Goal: Answer question/provide support: Share knowledge or assist other users

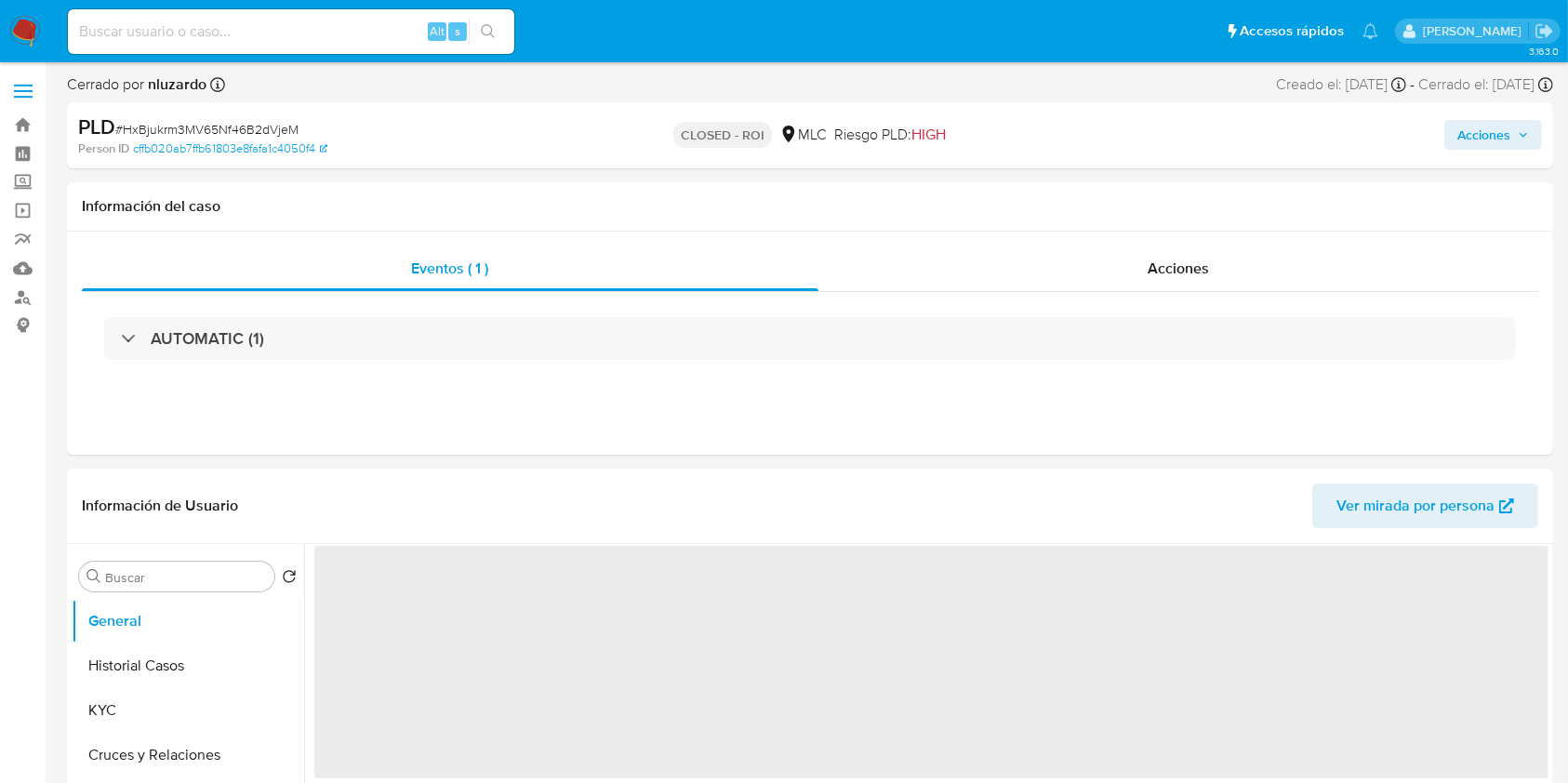
select select "10"
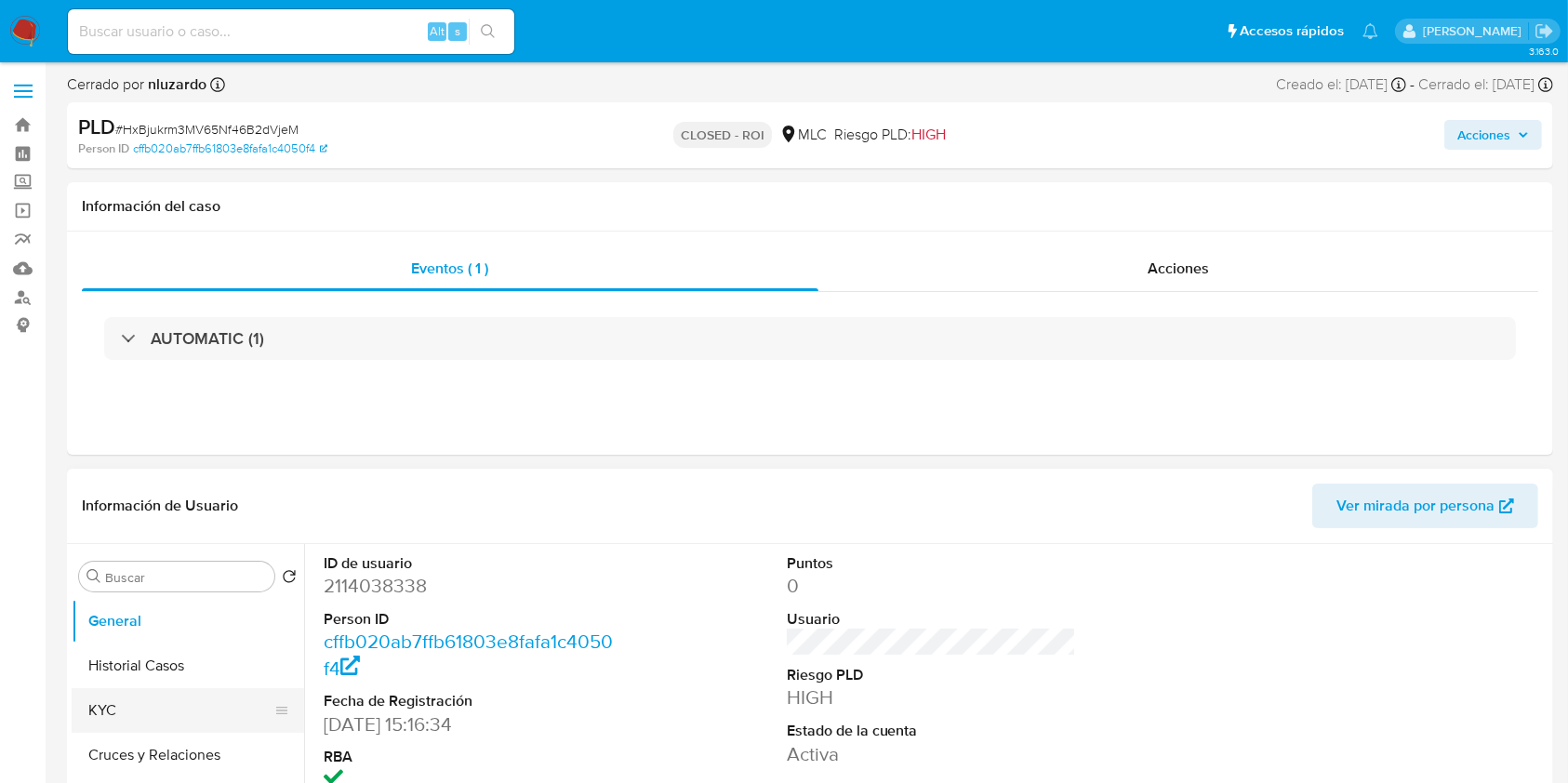
click at [150, 696] on button "KYC" at bounding box center [180, 710] width 218 height 45
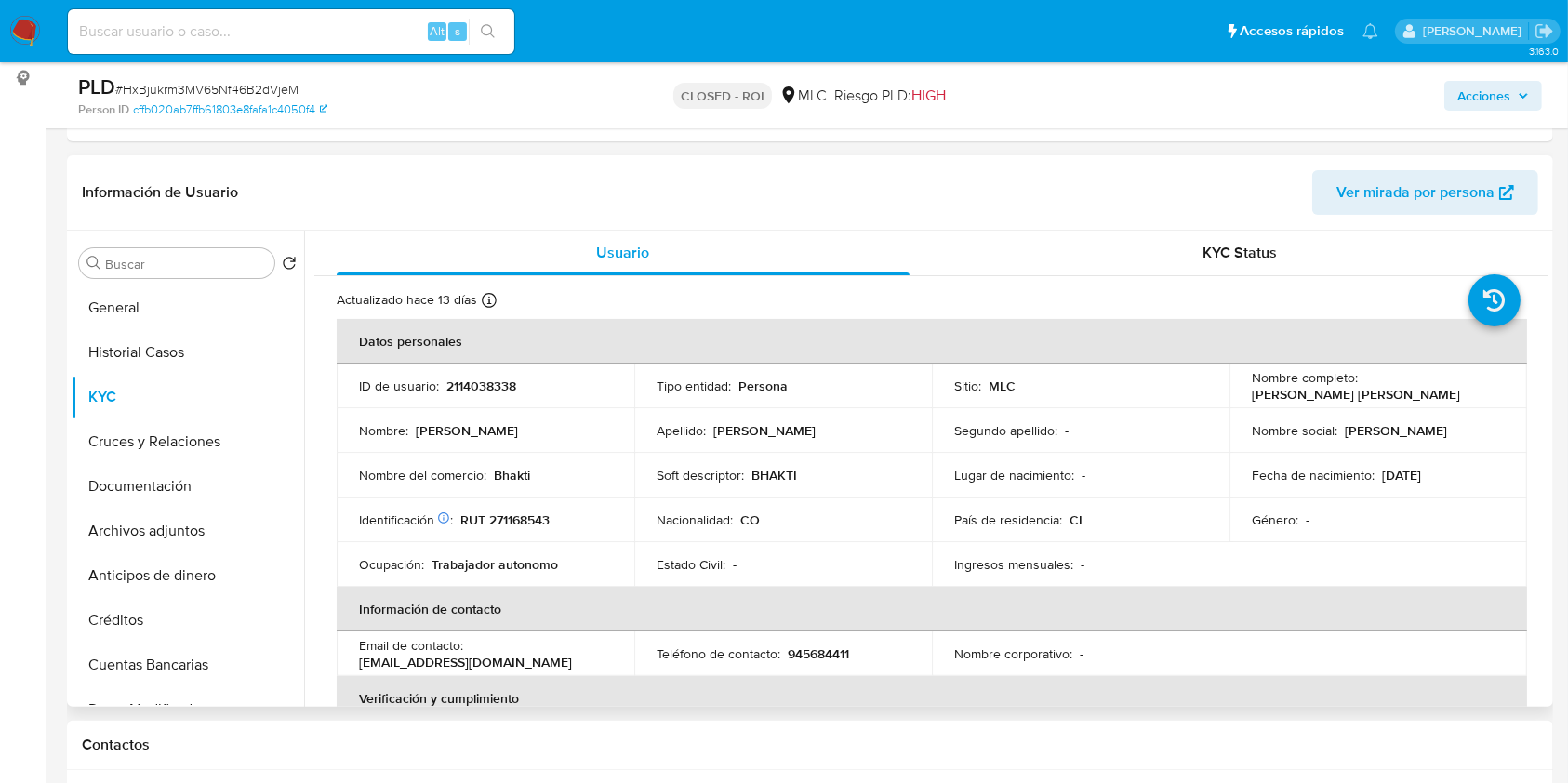
click at [500, 390] on p "2114038338" at bounding box center [481, 385] width 70 height 16
copy p "2114038338"
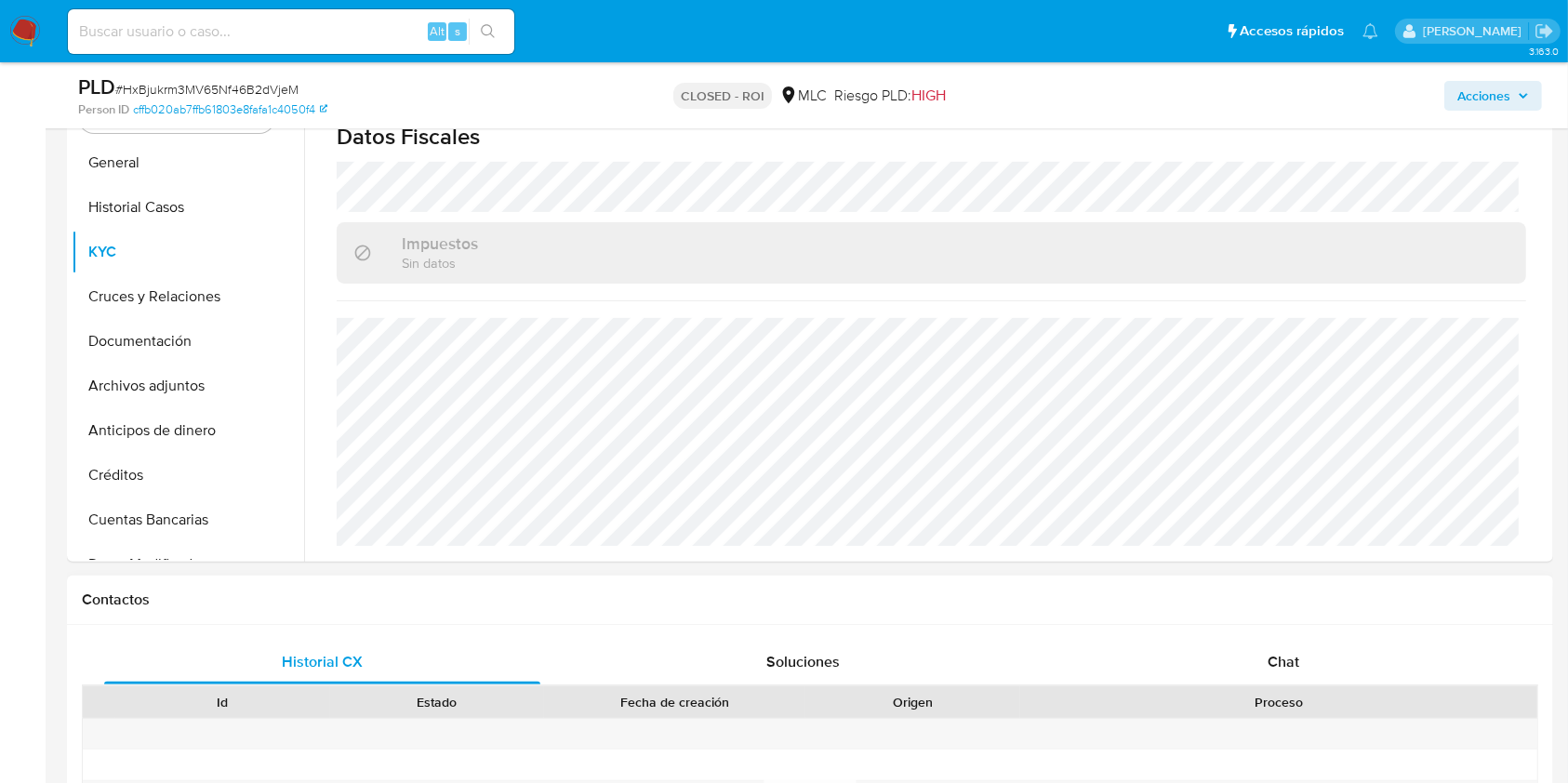
scroll to position [619, 0]
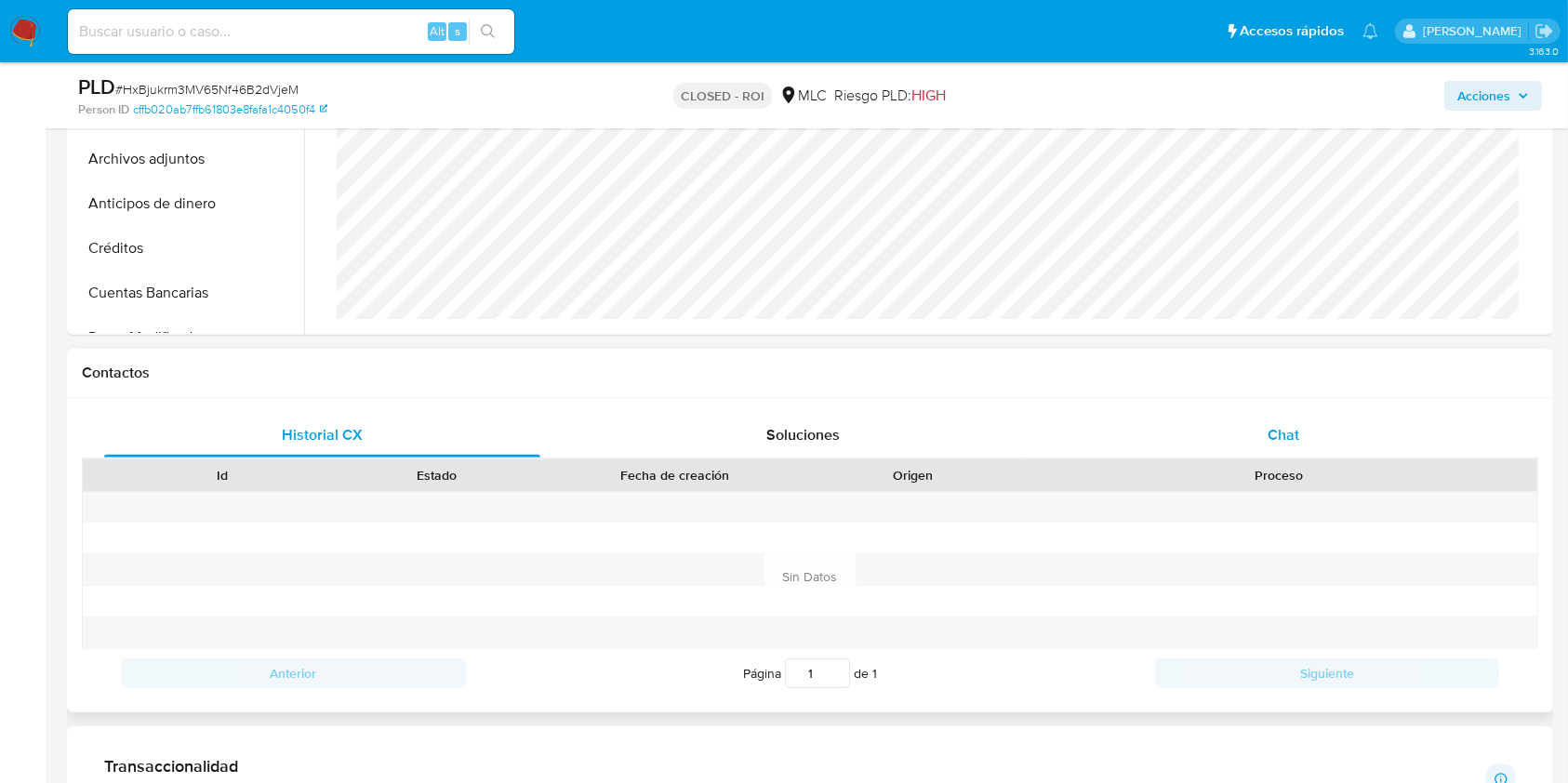
click at [1227, 439] on div "Chat" at bounding box center [1283, 435] width 436 height 45
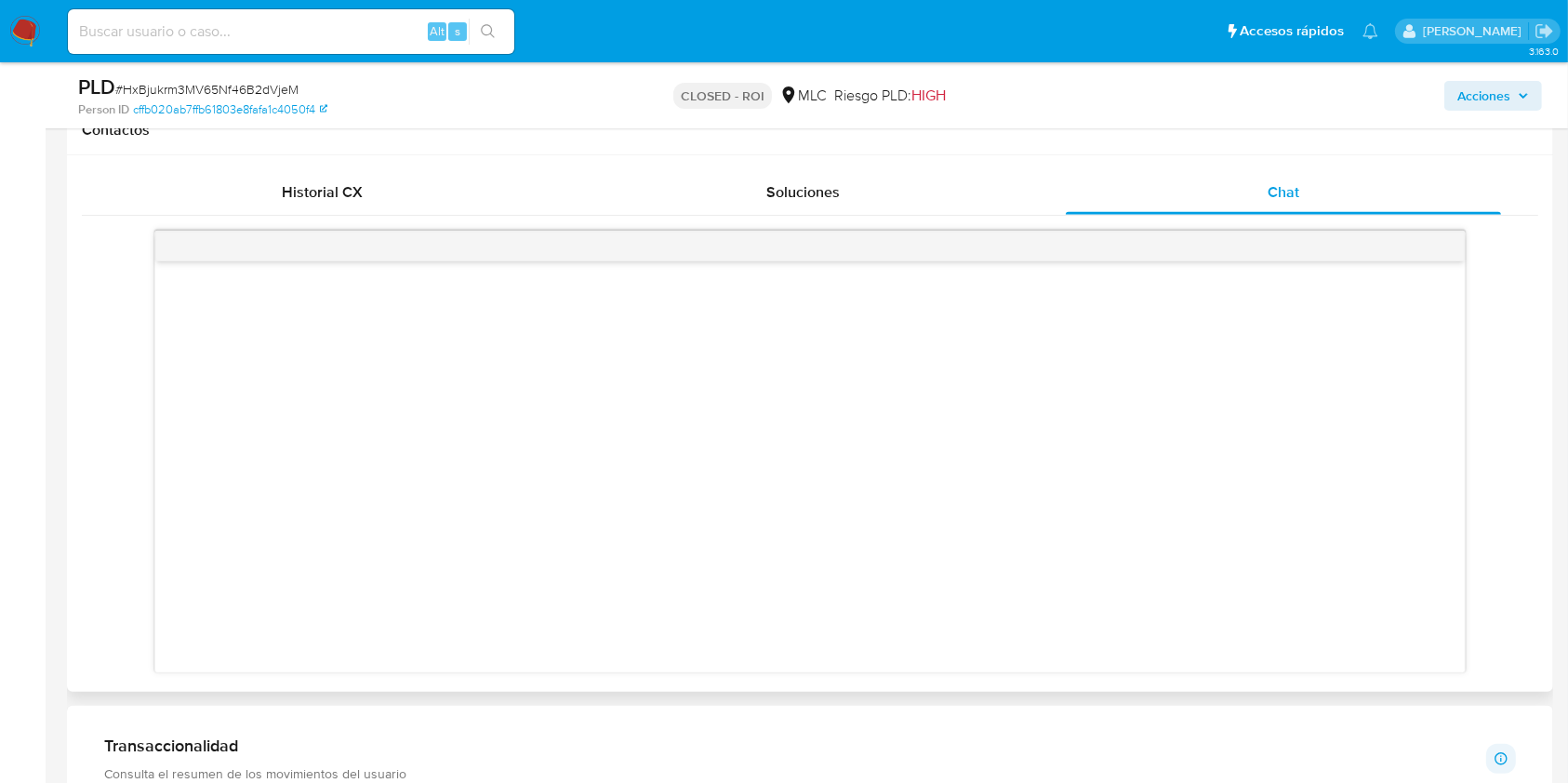
scroll to position [0, 0]
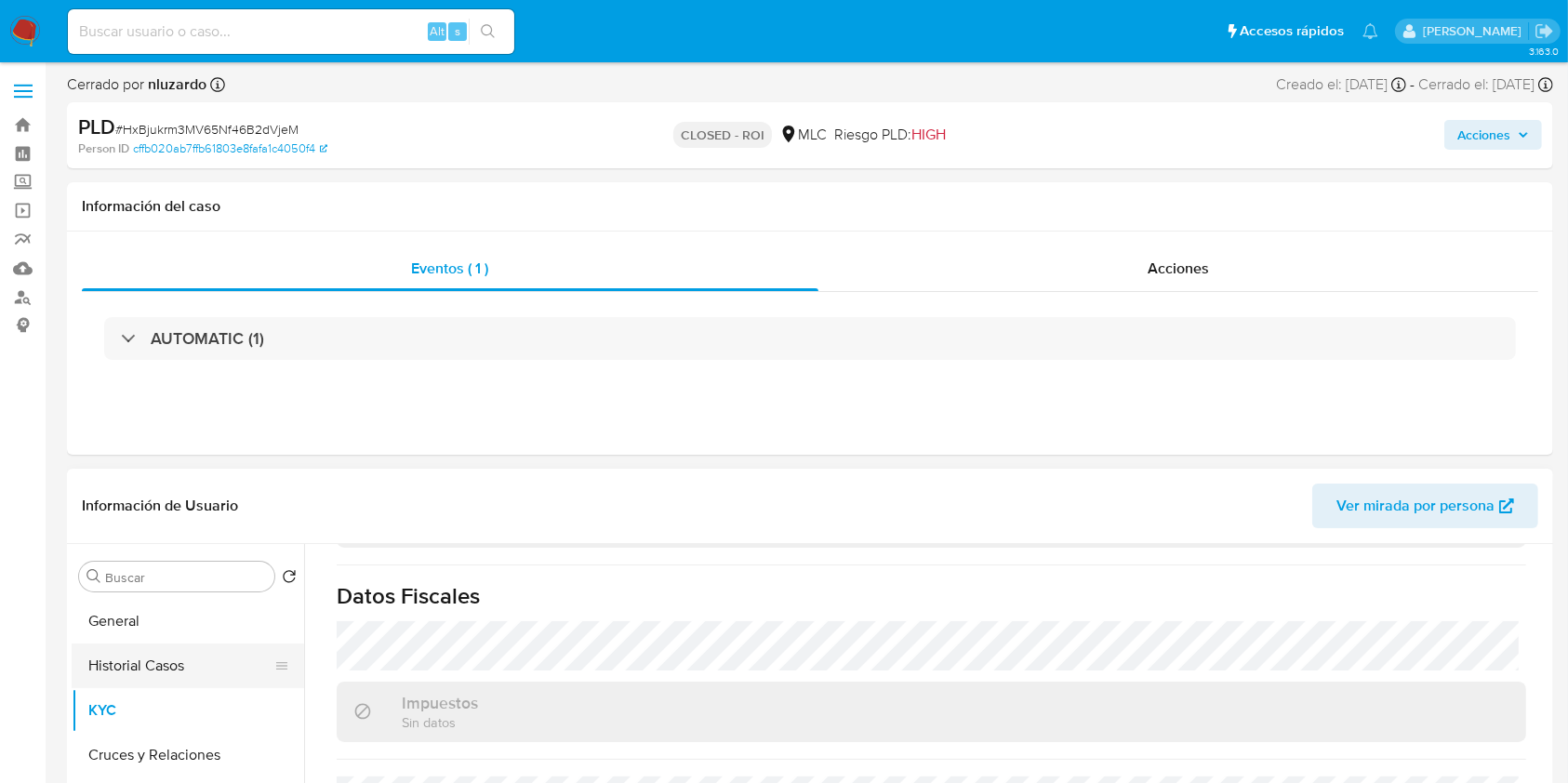
click at [116, 659] on button "Historial Casos" at bounding box center [180, 666] width 218 height 45
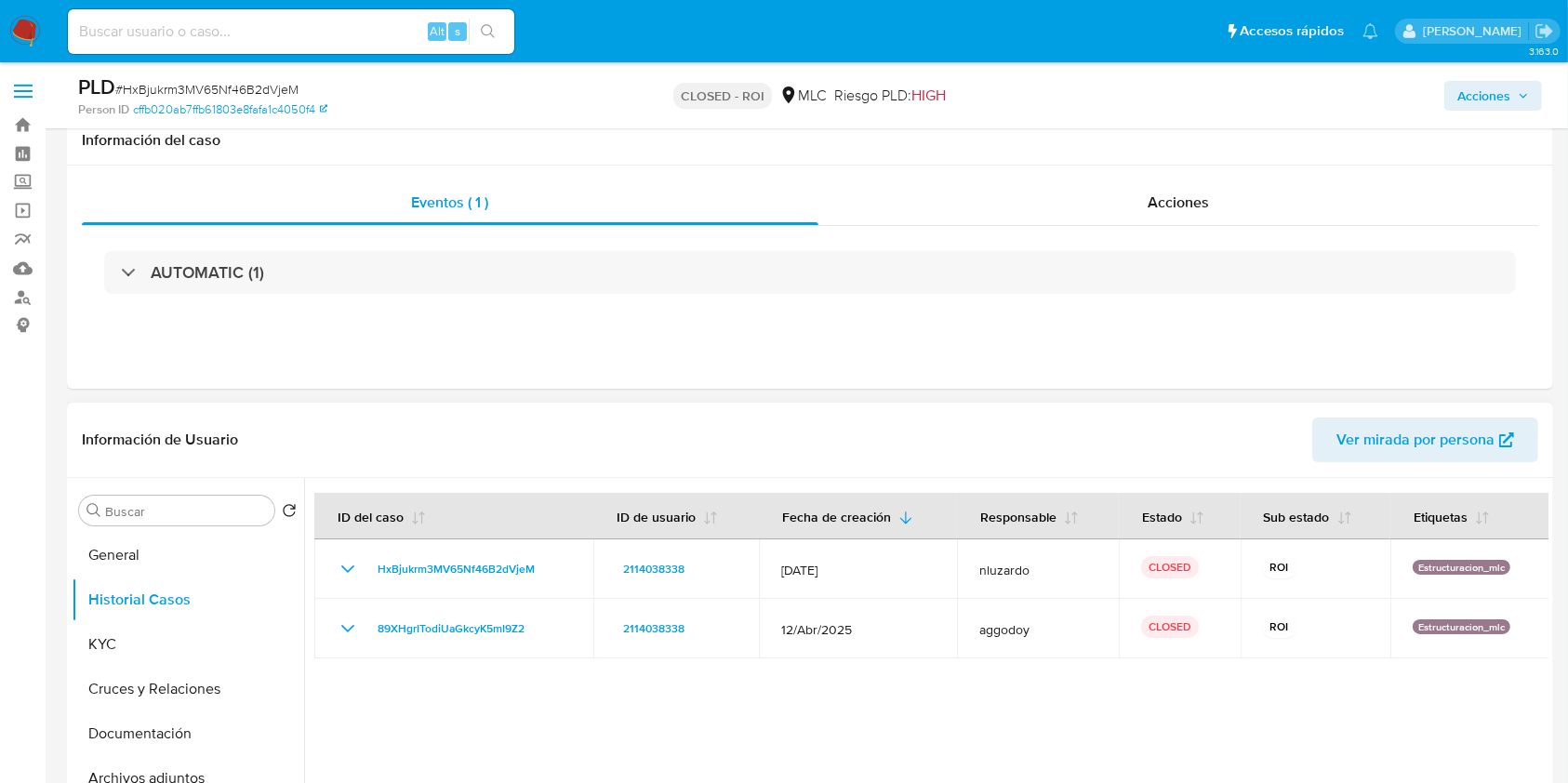
scroll to position [124, 0]
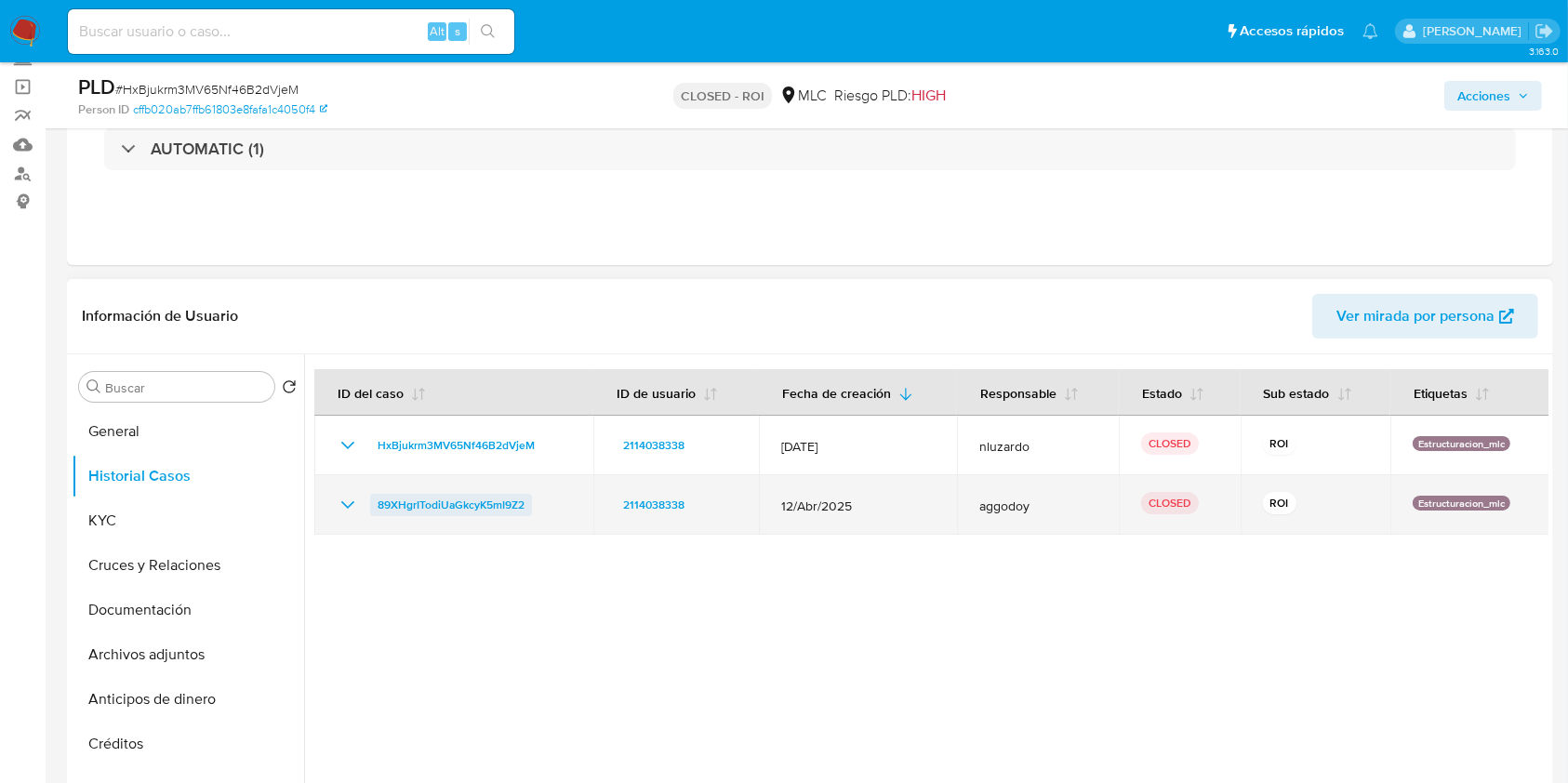
click at [446, 504] on span "89XHgrITodiUaGkcyK5mI9Z2" at bounding box center [450, 505] width 147 height 22
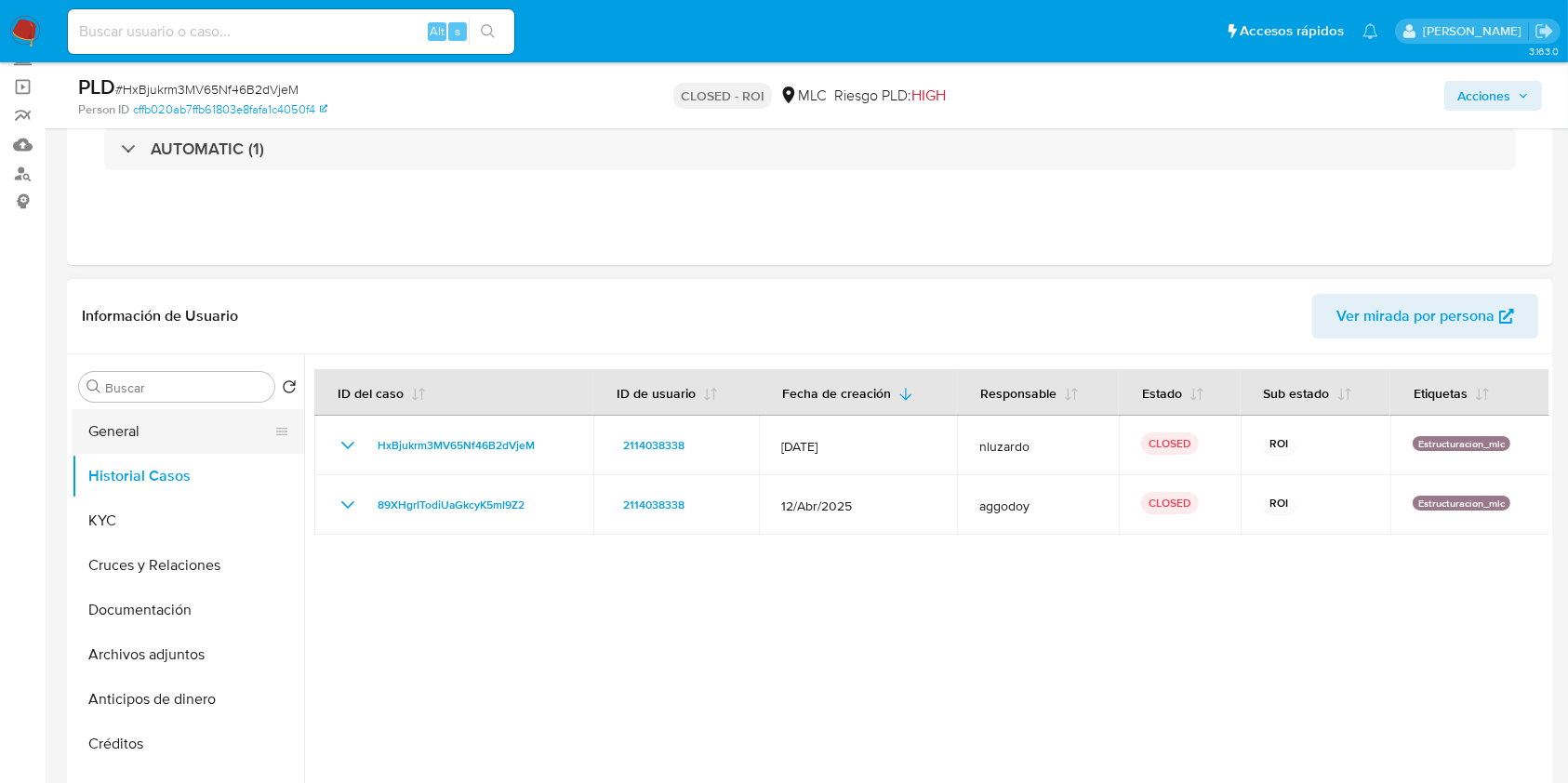
click at [145, 438] on button "General" at bounding box center [180, 431] width 218 height 45
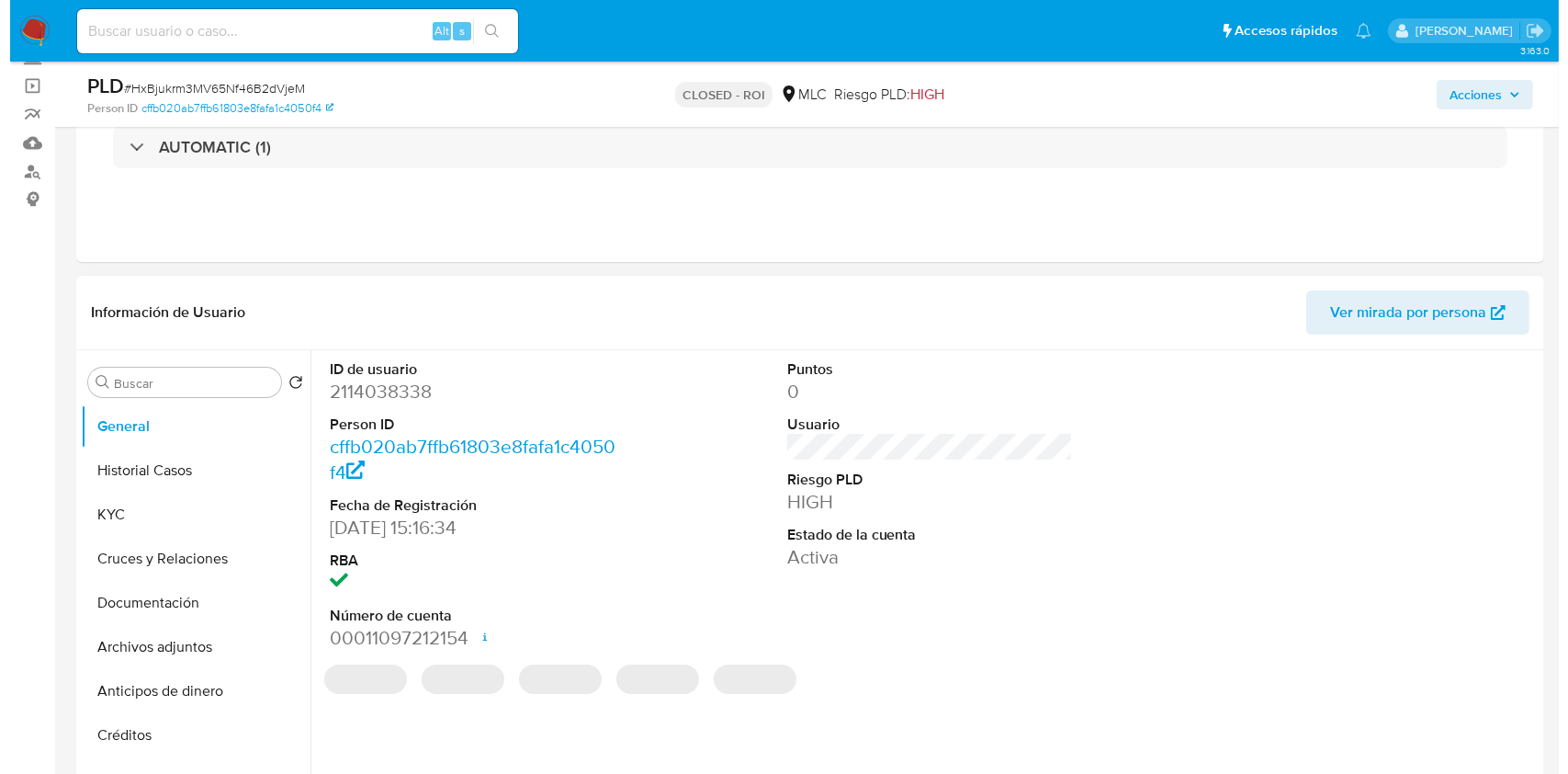
scroll to position [245, 0]
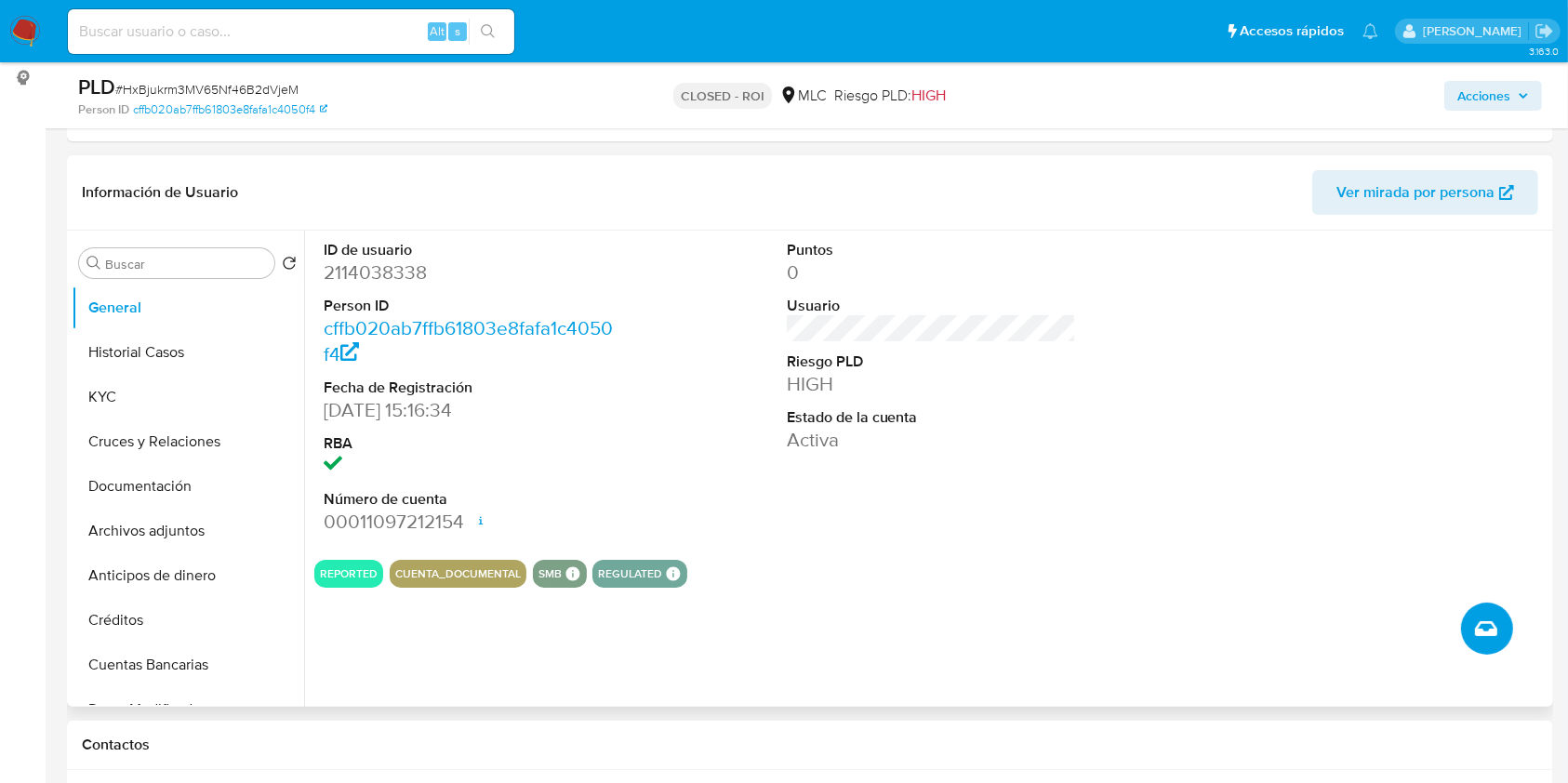
click at [1476, 634] on icon "Crear caso manual" at bounding box center [1485, 628] width 22 height 22
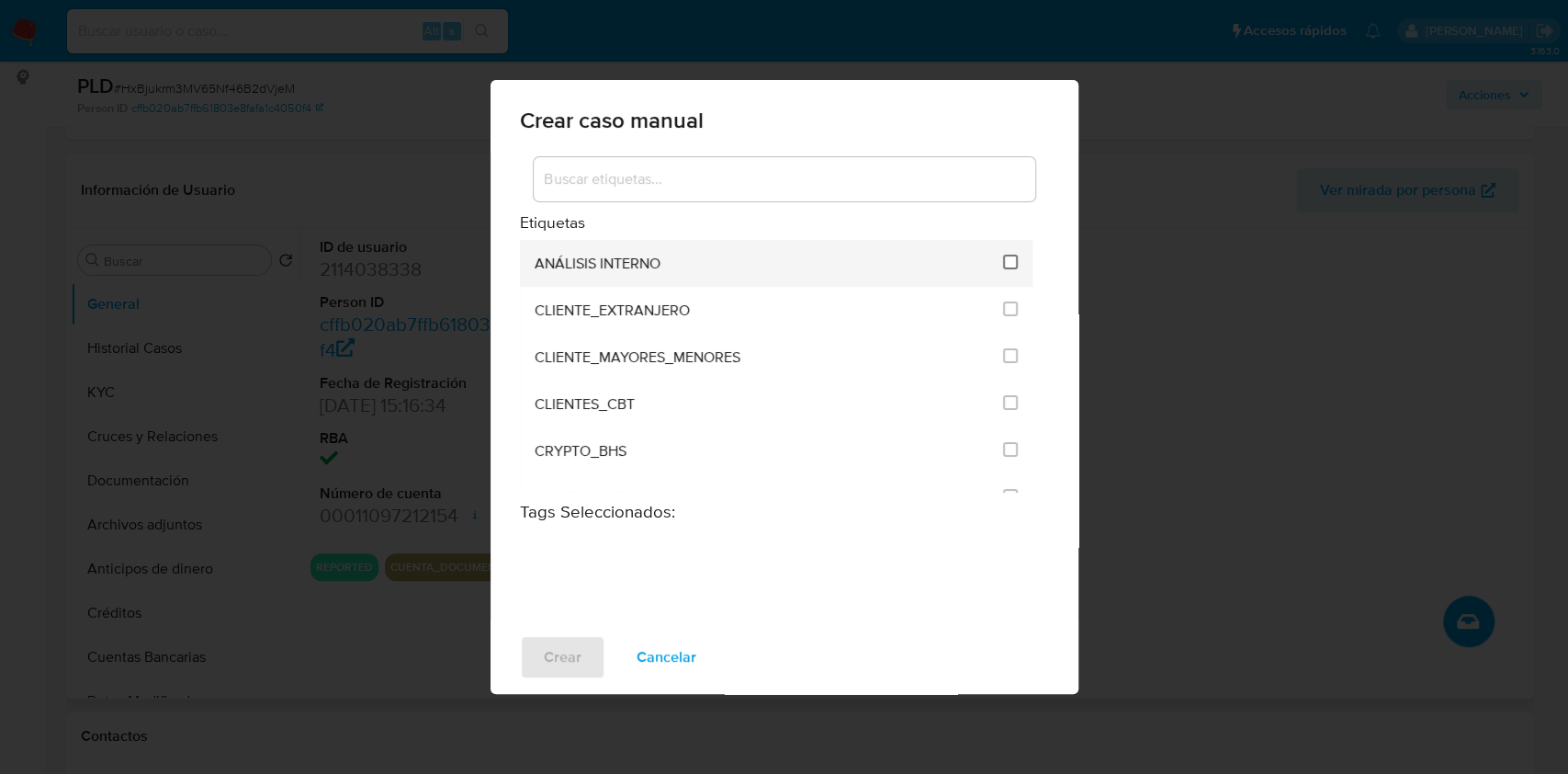
click at [1006, 257] on input "1896" at bounding box center [1011, 262] width 15 height 15
checkbox input "true"
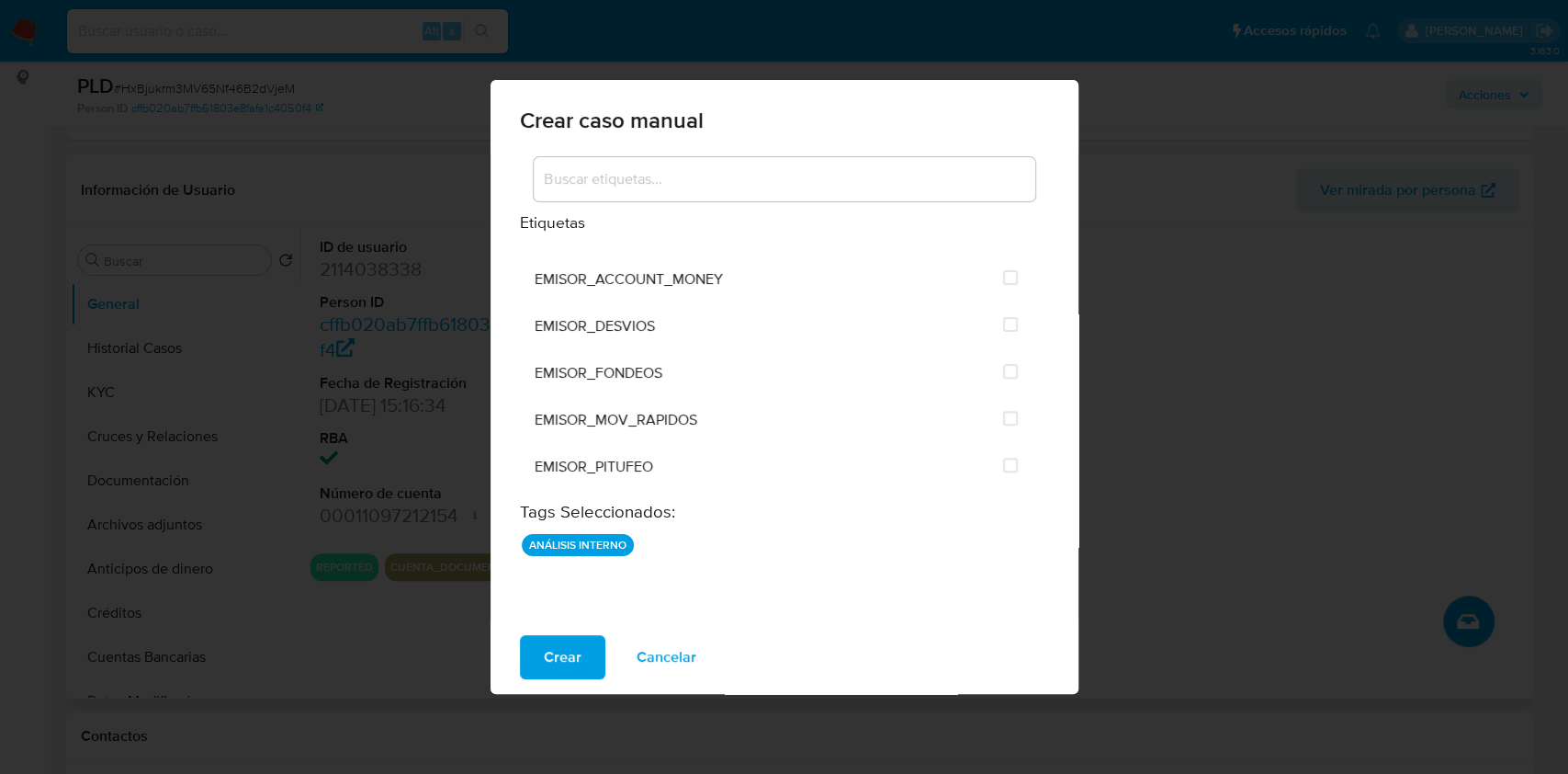
scroll to position [0, 0]
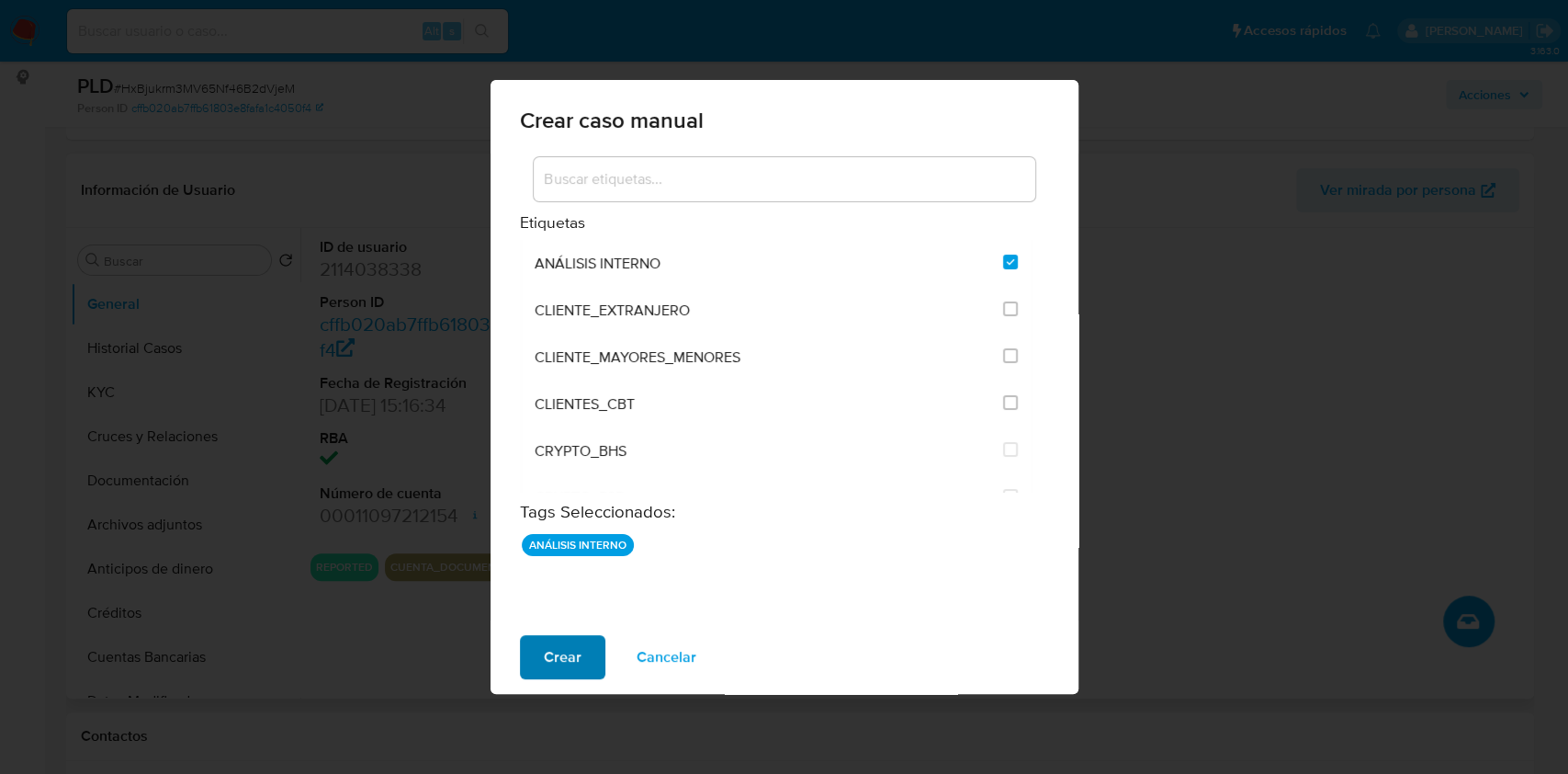
click at [550, 657] on span "Crear" at bounding box center [563, 657] width 38 height 41
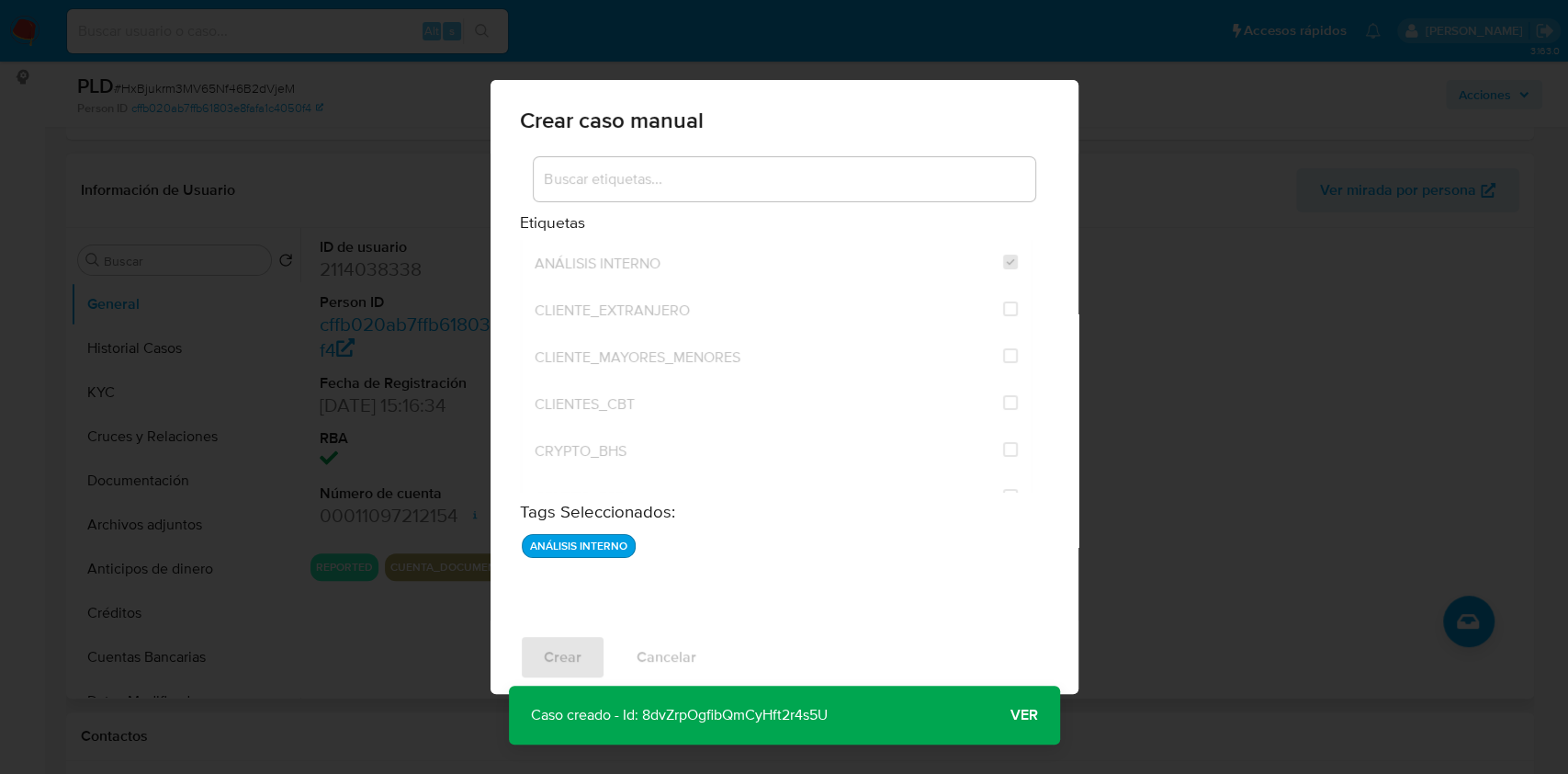
click at [1030, 715] on span "Ver" at bounding box center [1024, 715] width 27 height 0
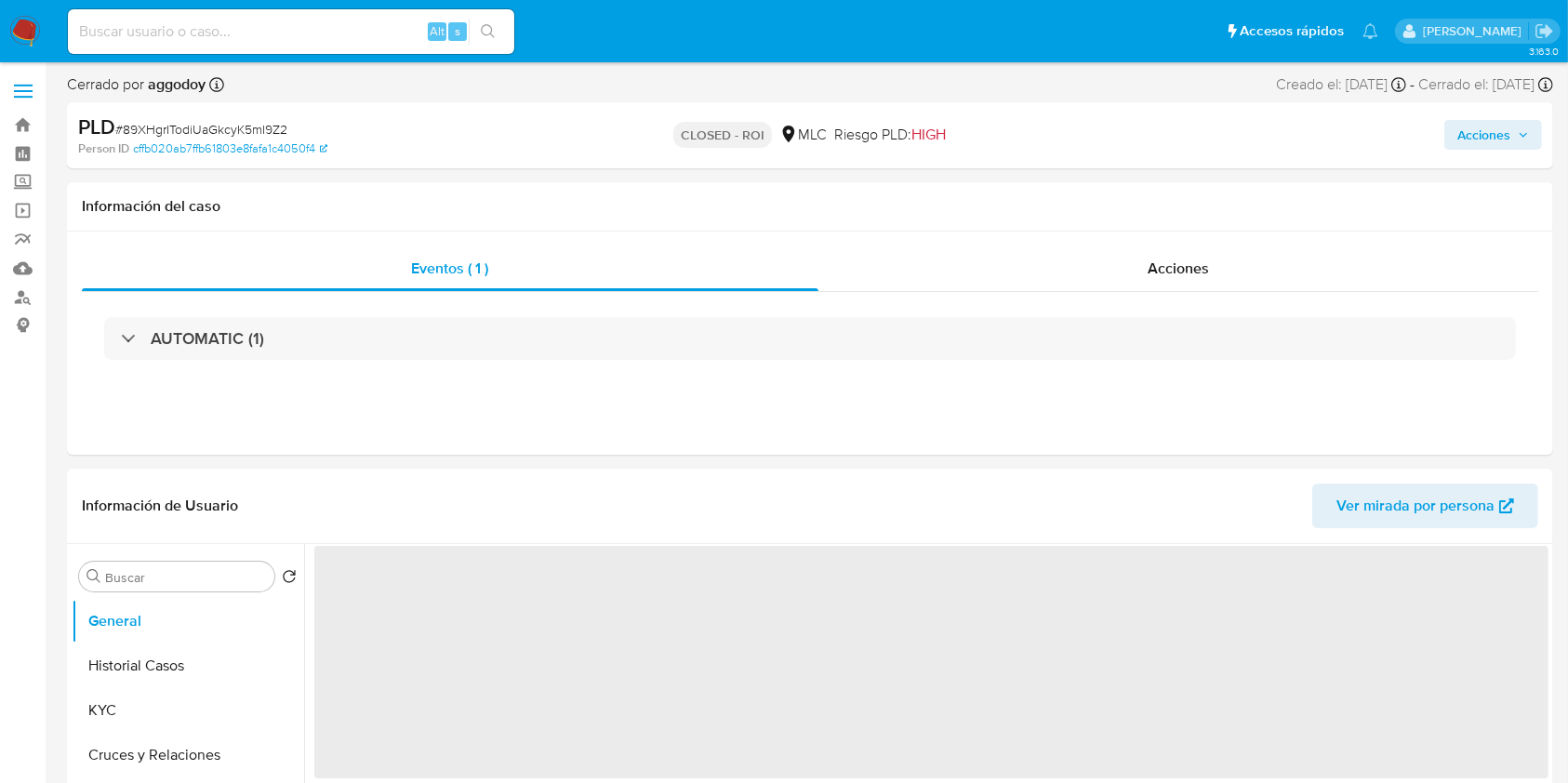
select select "10"
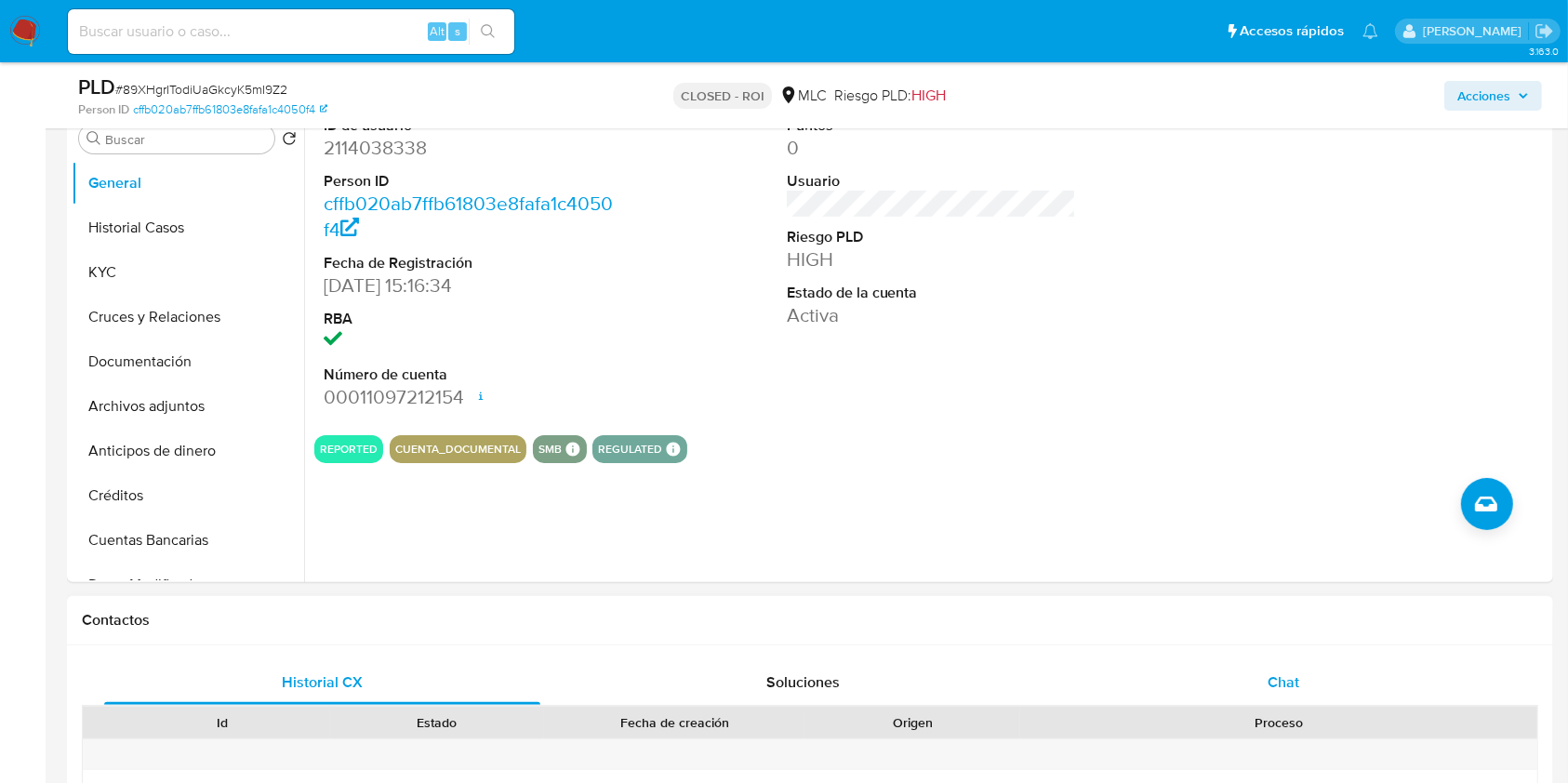
click at [1160, 674] on div "Chat" at bounding box center [1283, 682] width 436 height 45
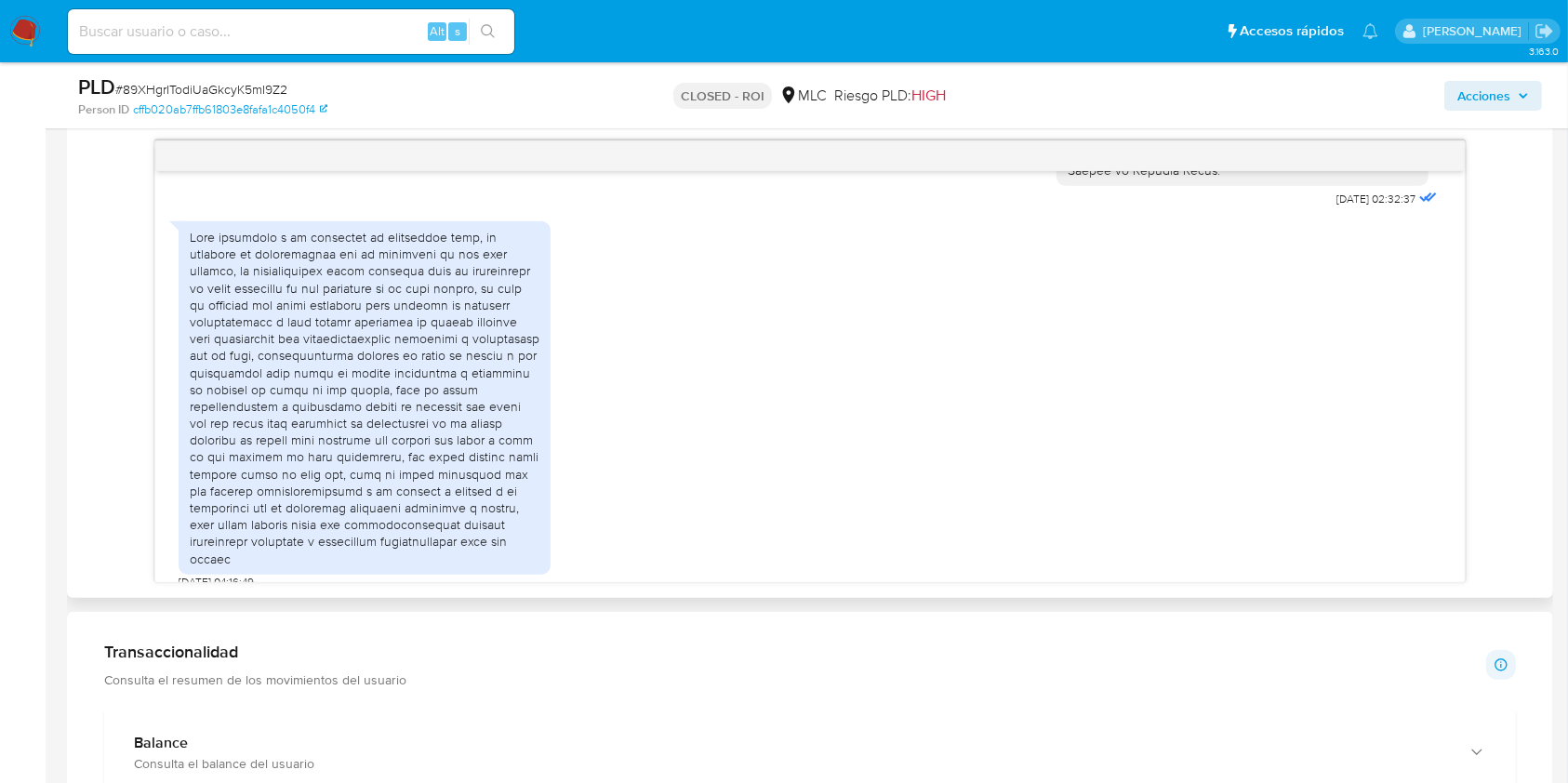
scroll to position [991, 0]
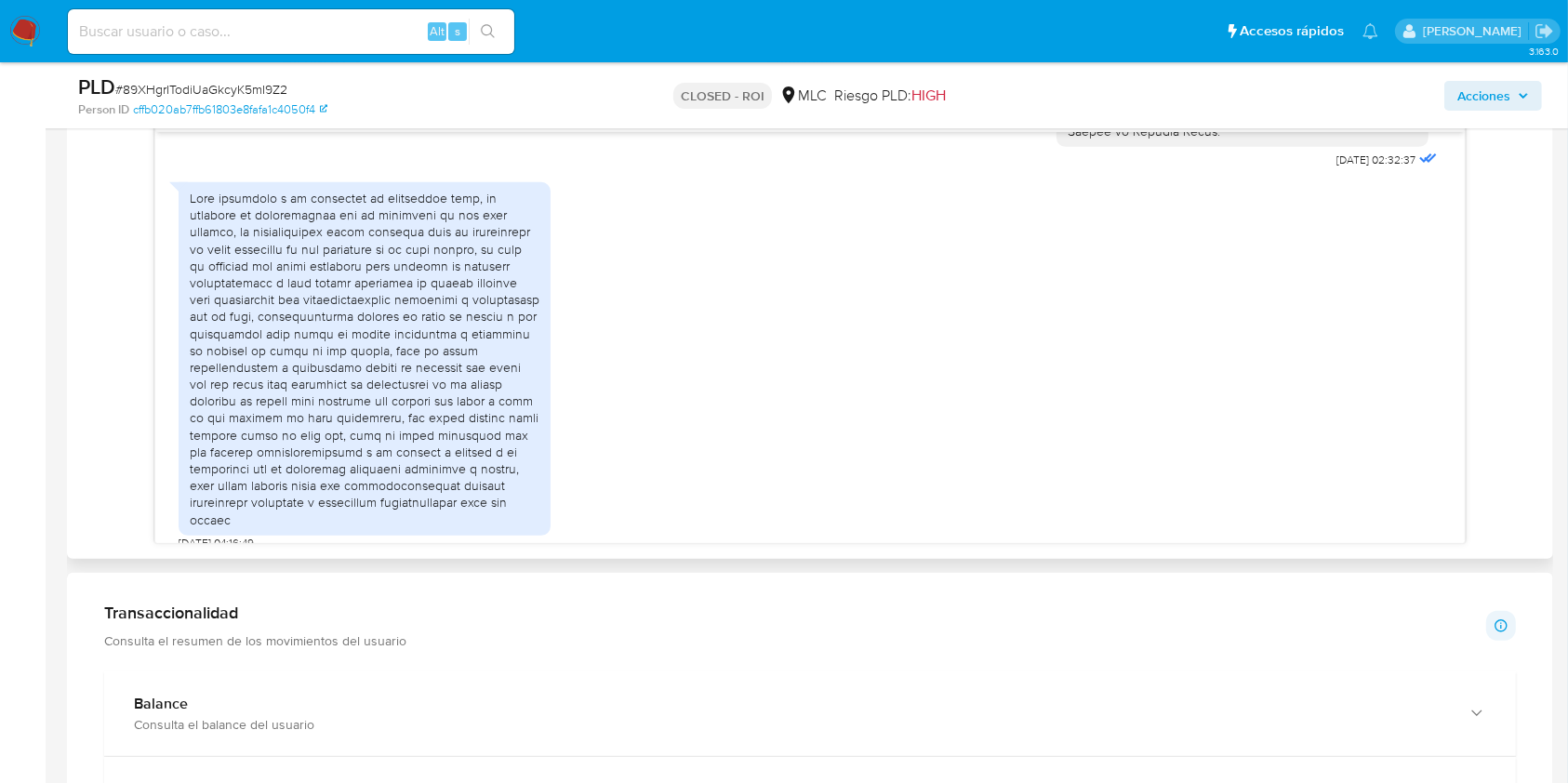
click at [328, 225] on div at bounding box center [365, 359] width 349 height 339
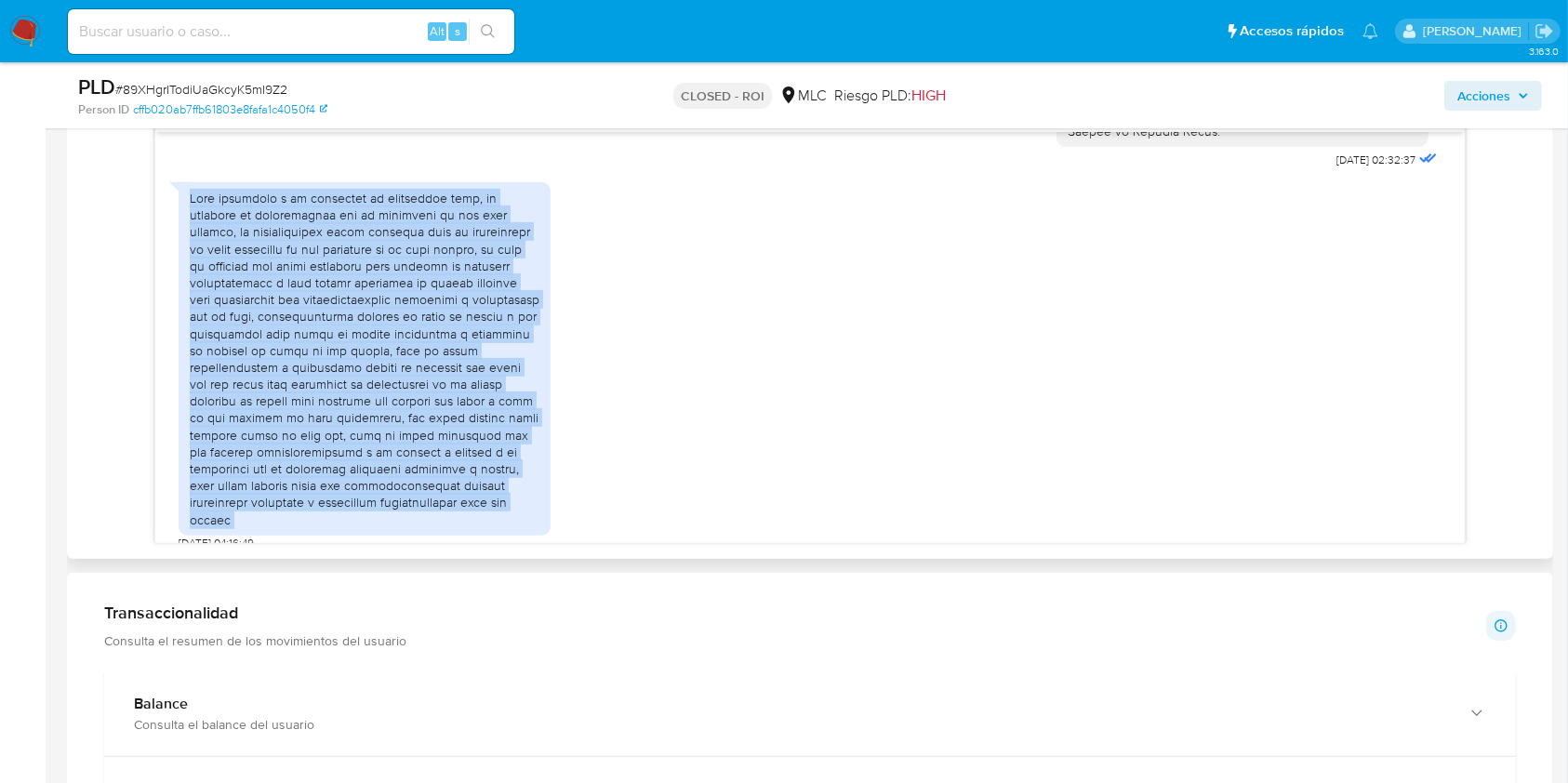
click at [328, 225] on div at bounding box center [365, 359] width 349 height 339
click at [230, 249] on div at bounding box center [365, 359] width 349 height 339
drag, startPoint x: 239, startPoint y: 220, endPoint x: 450, endPoint y: 517, distance: 364.3
click at [457, 518] on div "30/06/2025 04:16:49" at bounding box center [365, 361] width 372 height 377
click at [263, 477] on div at bounding box center [365, 359] width 349 height 339
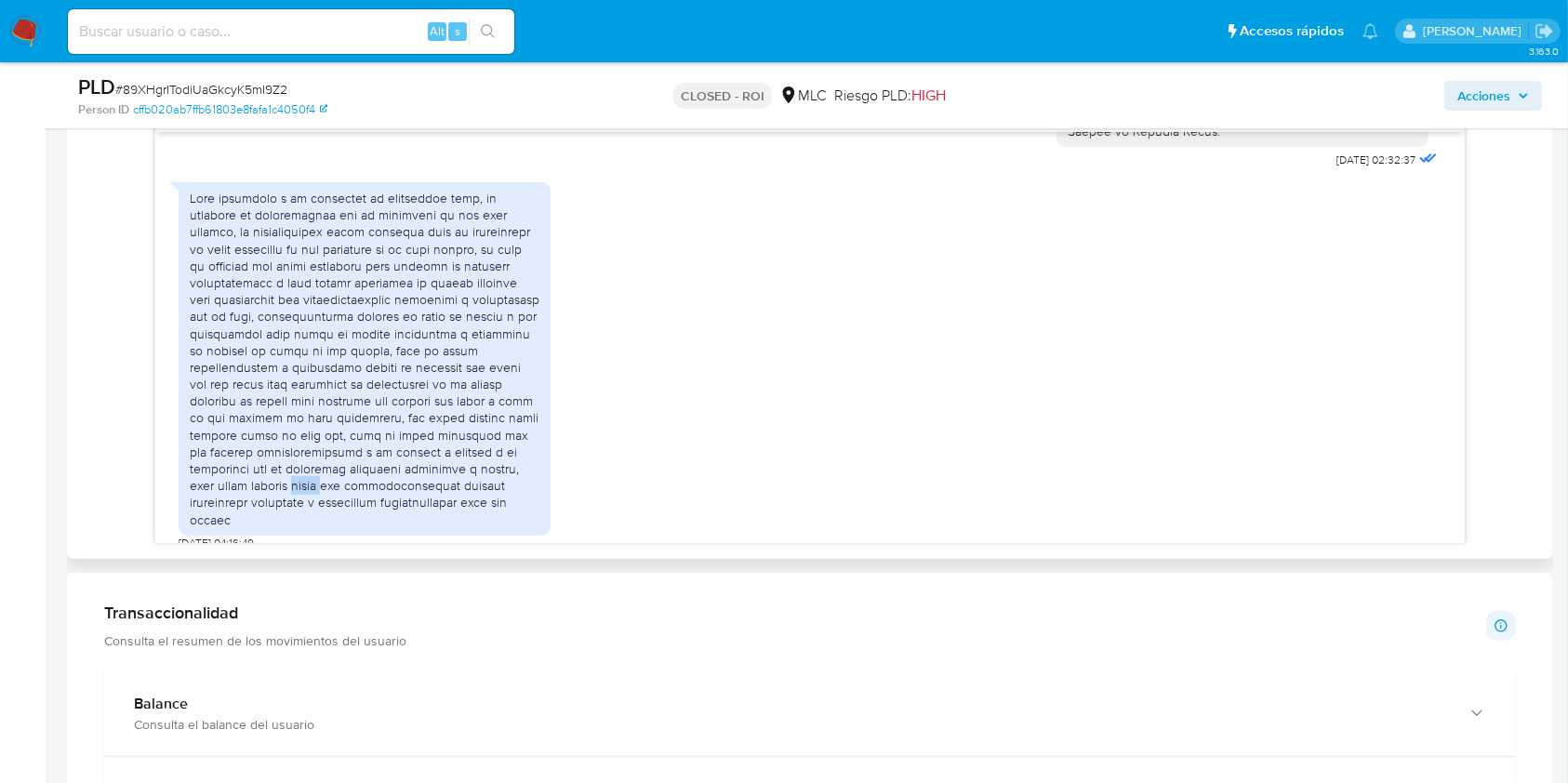
click at [263, 477] on div at bounding box center [365, 359] width 349 height 339
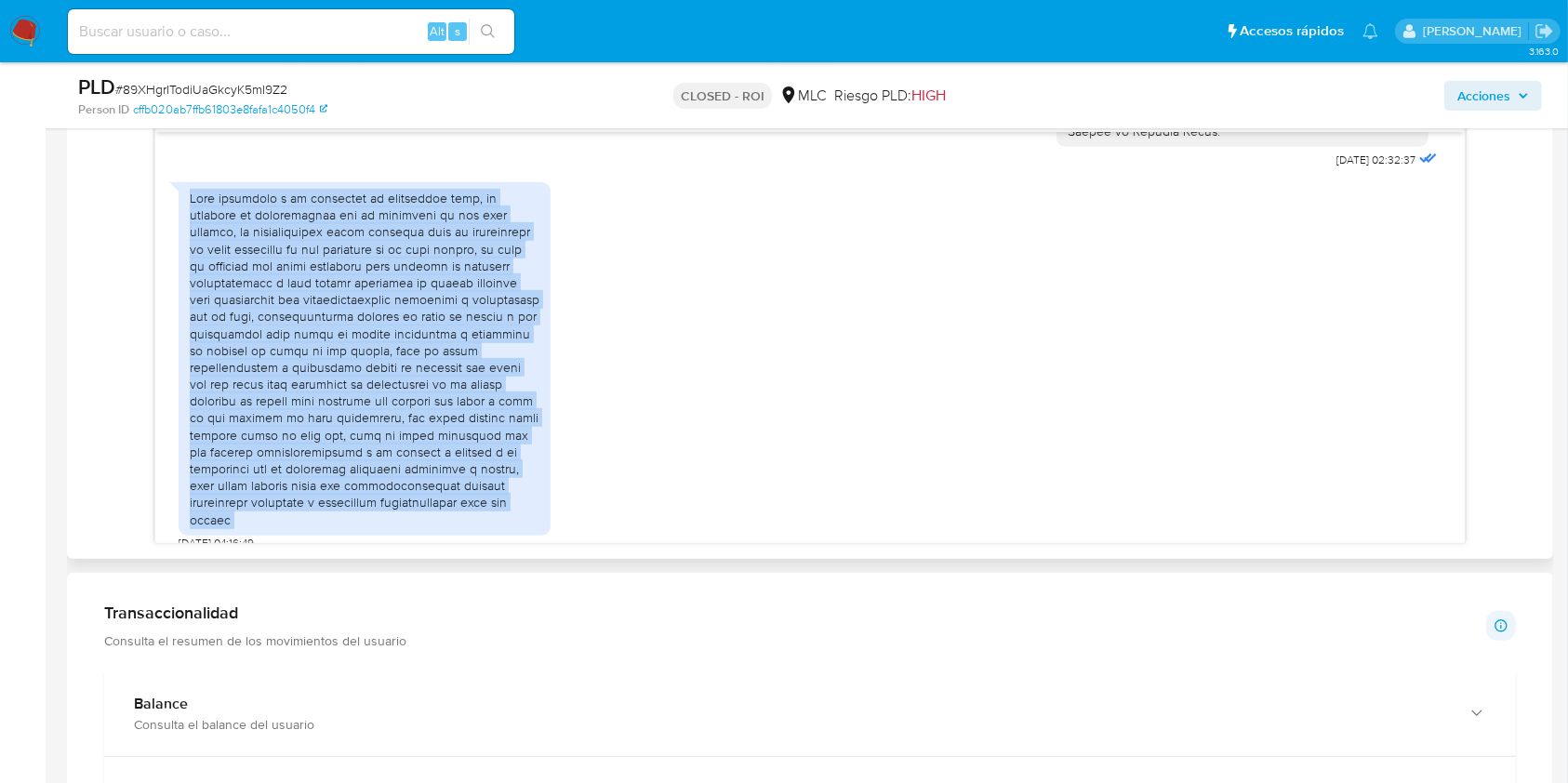
click at [263, 477] on div at bounding box center [365, 359] width 349 height 339
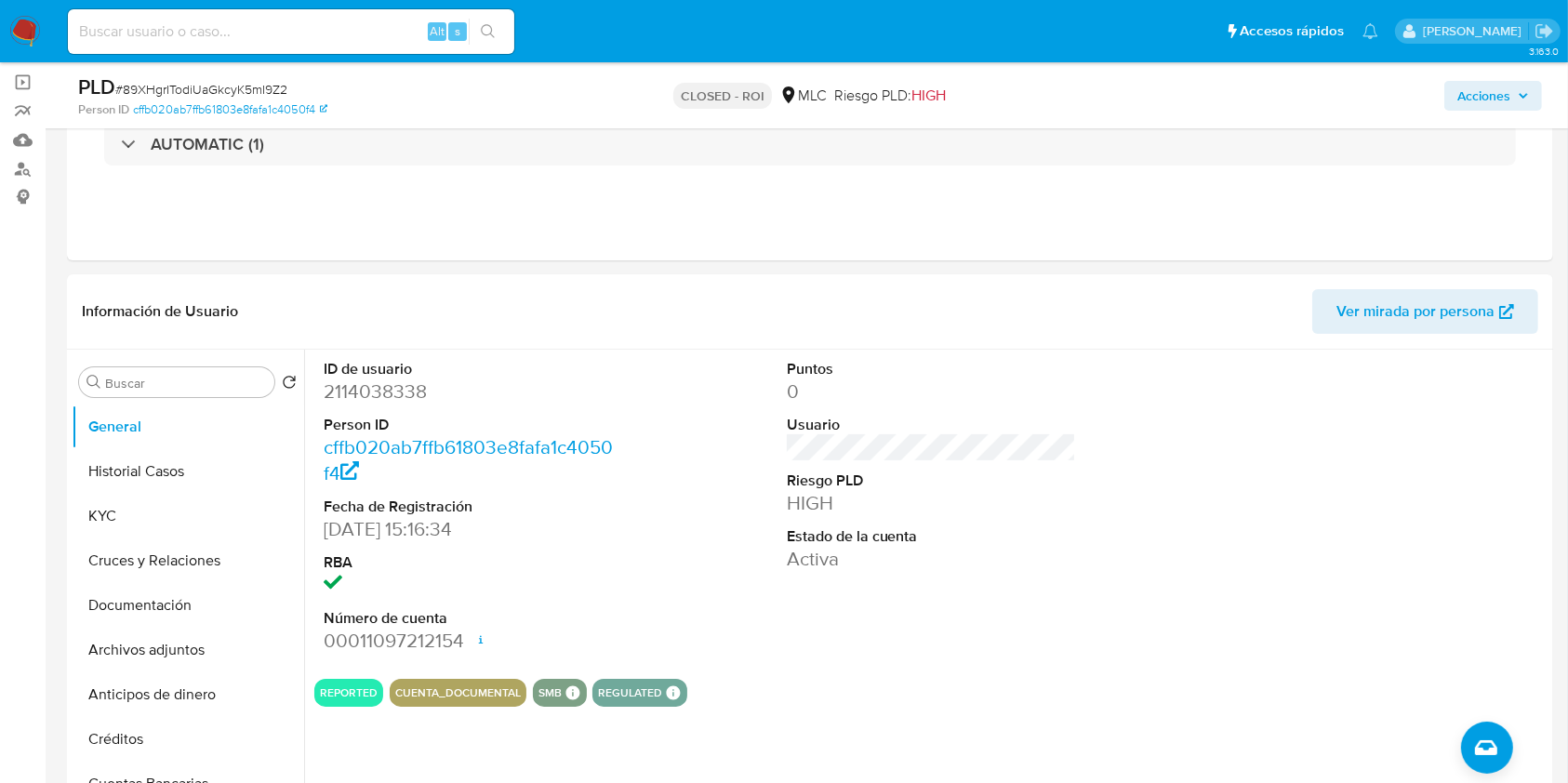
scroll to position [124, 0]
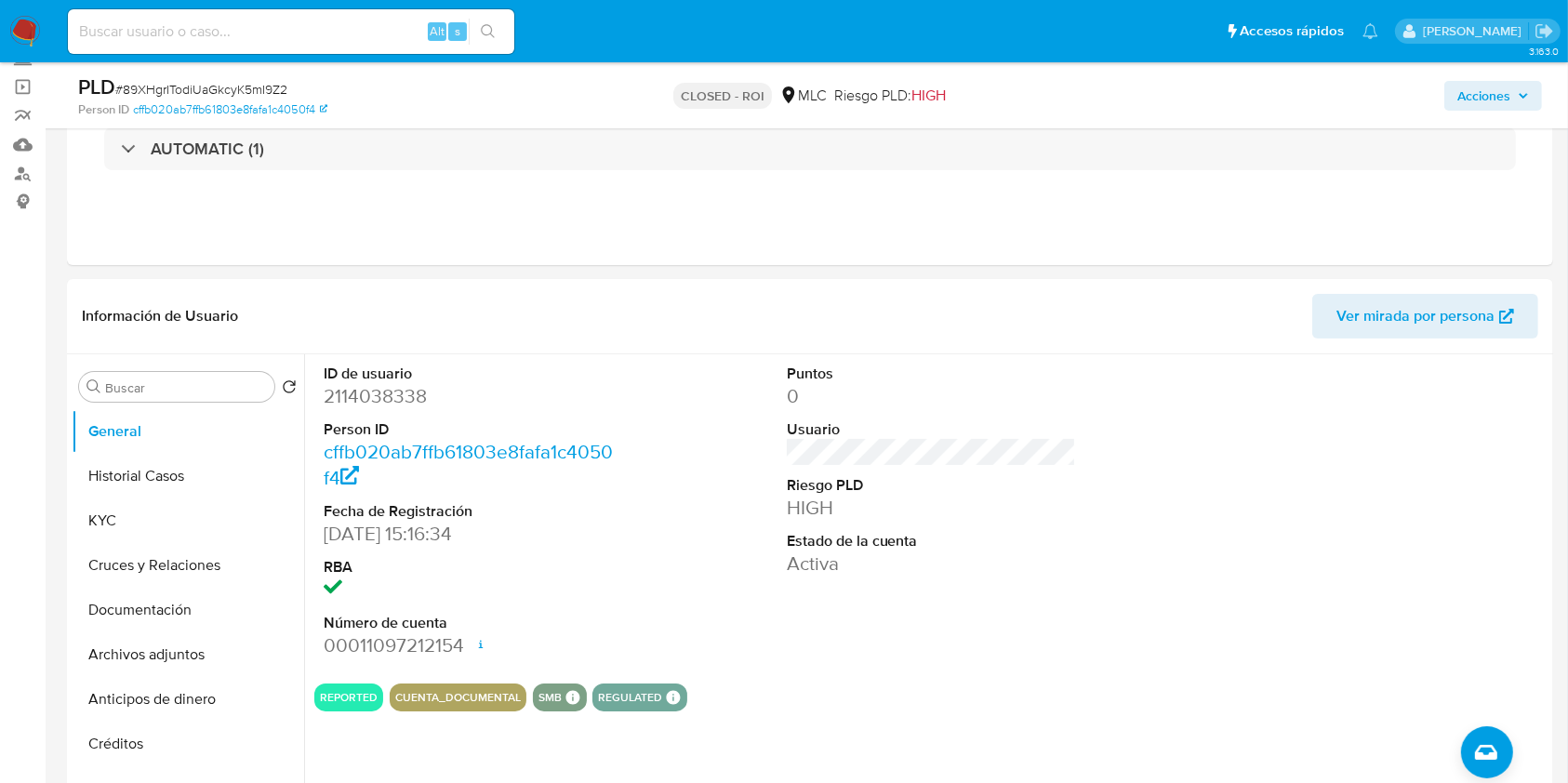
click at [1485, 81] on span "Acciones" at bounding box center [1483, 95] width 53 height 30
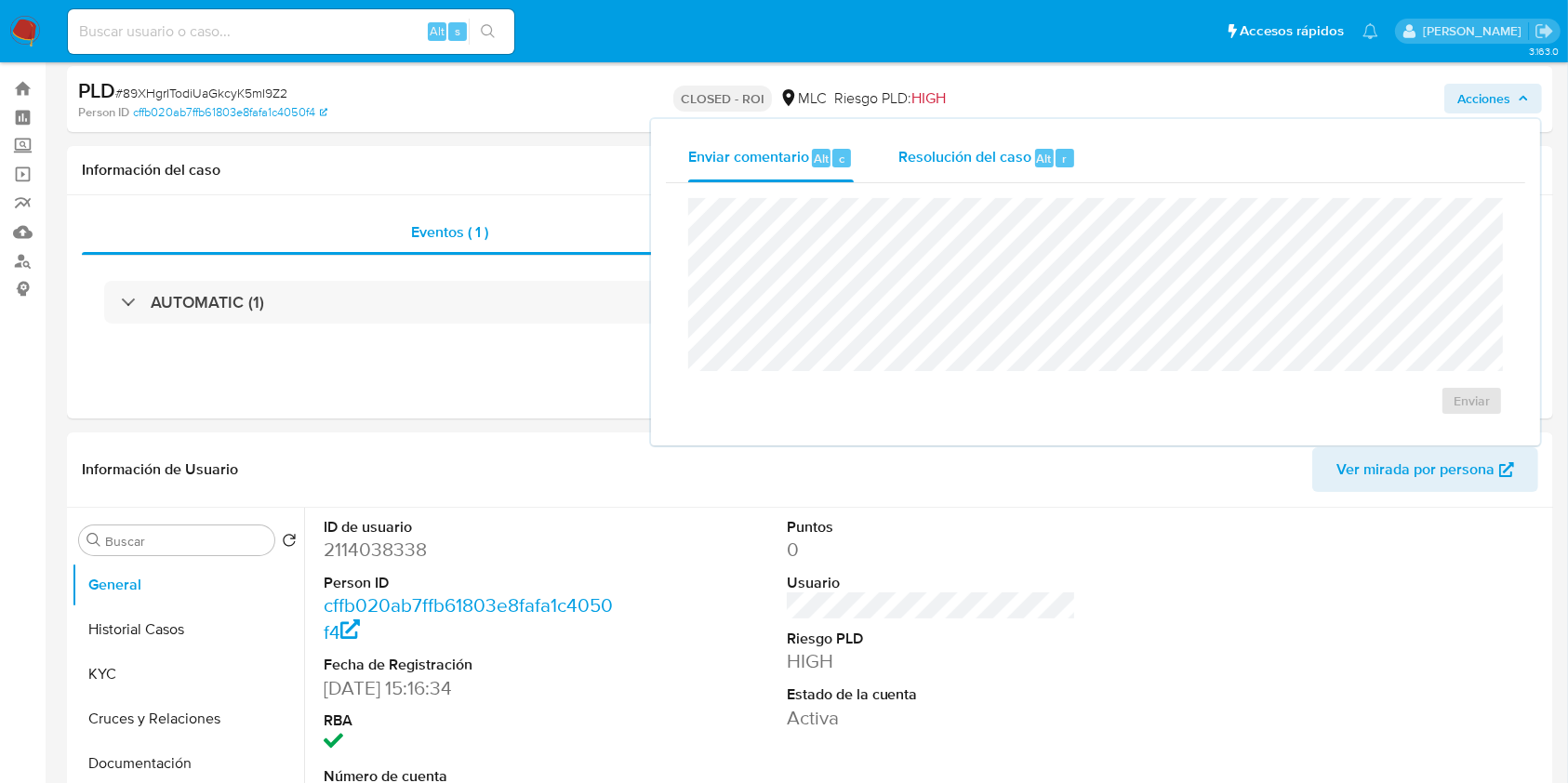
scroll to position [0, 0]
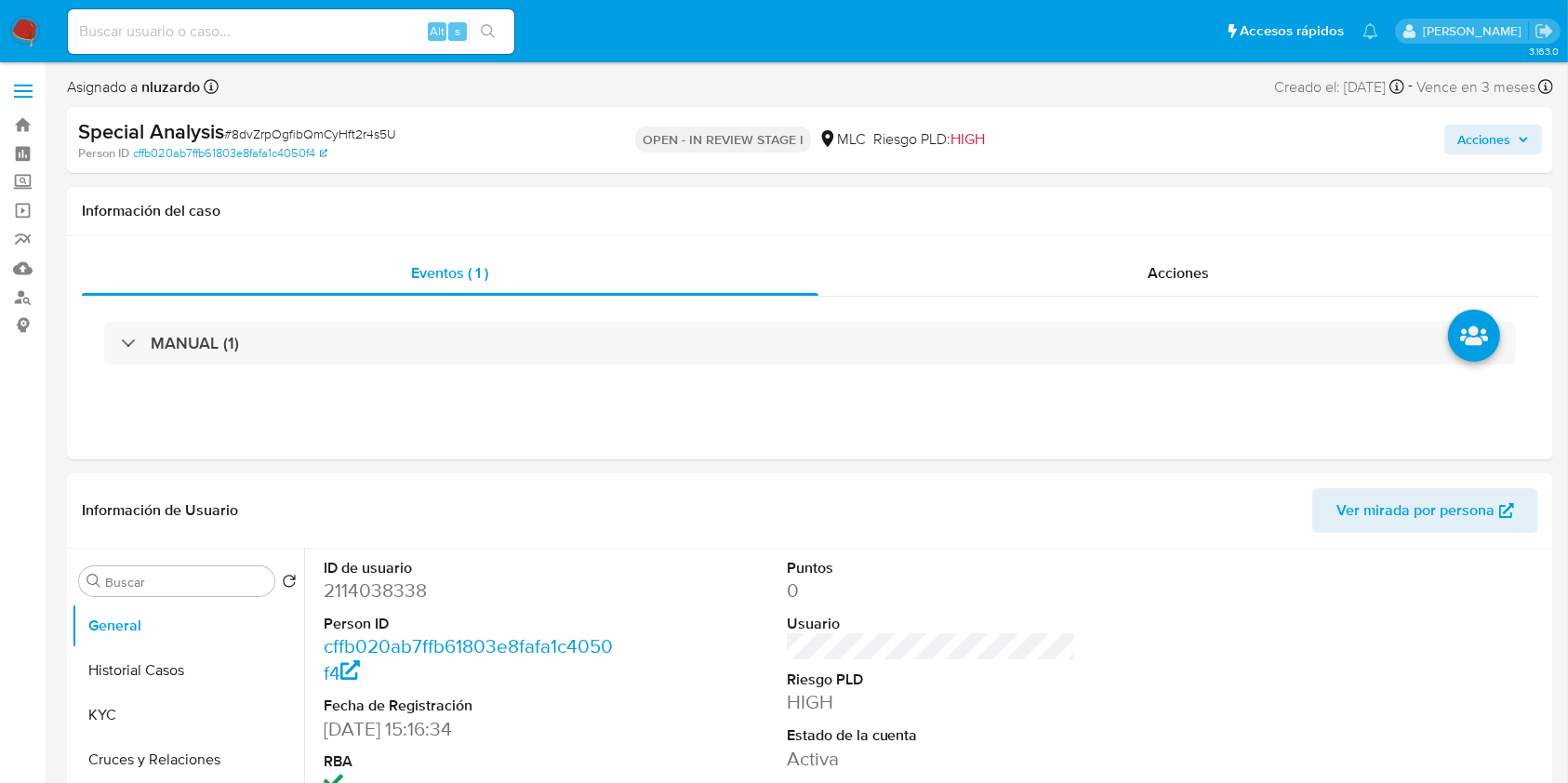
click at [375, 130] on span "# 8dvZrpOgfibQmCyHft2r4s5U" at bounding box center [310, 133] width 172 height 18
select select "10"
click at [375, 130] on span "# 8dvZrpOgfibQmCyHft2r4s5U" at bounding box center [310, 133] width 172 height 18
copy span "8dvZrpOgfibQmCyHft2r4s5U"
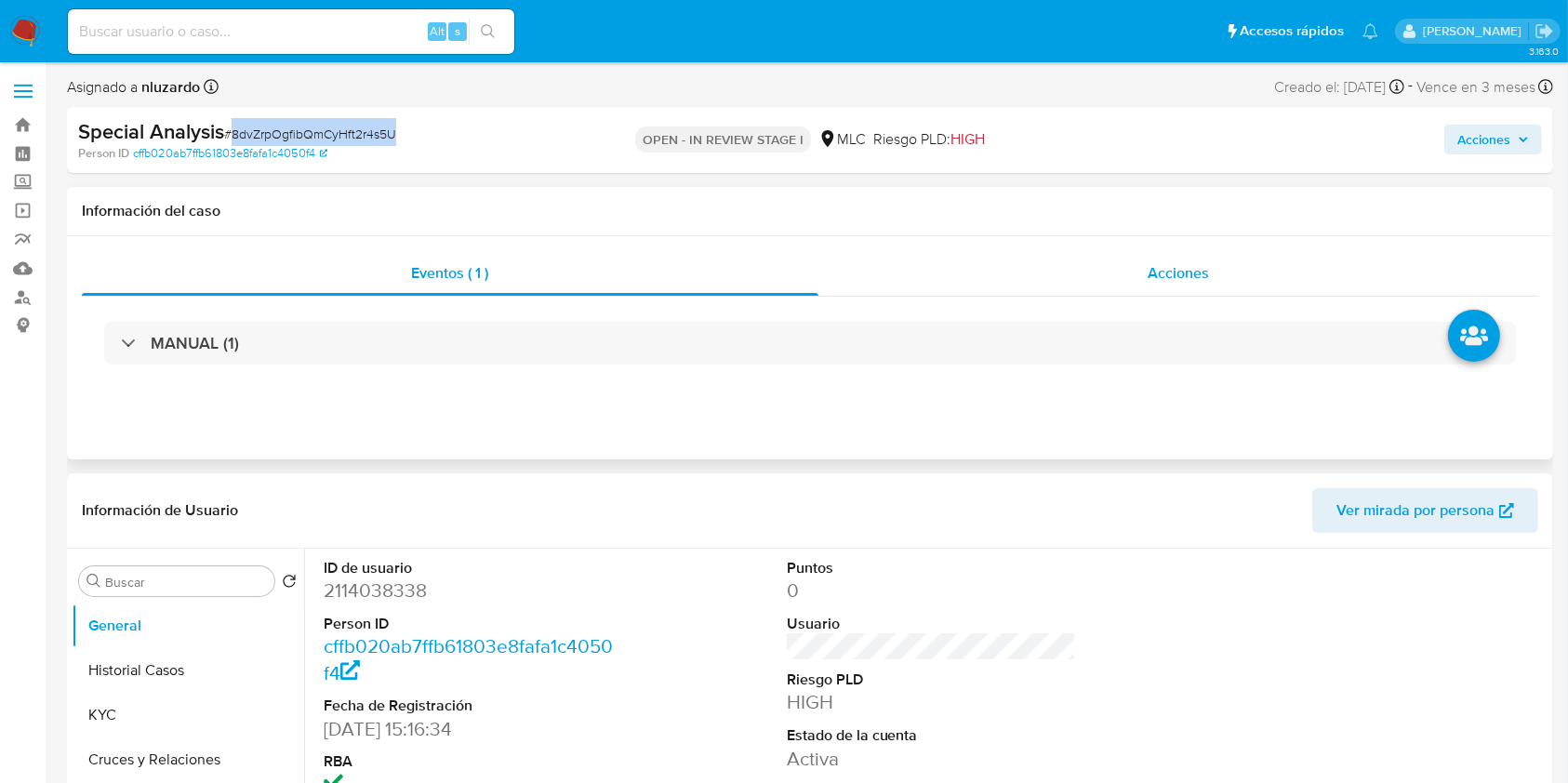
click at [1072, 279] on div "Acciones" at bounding box center [1178, 273] width 721 height 45
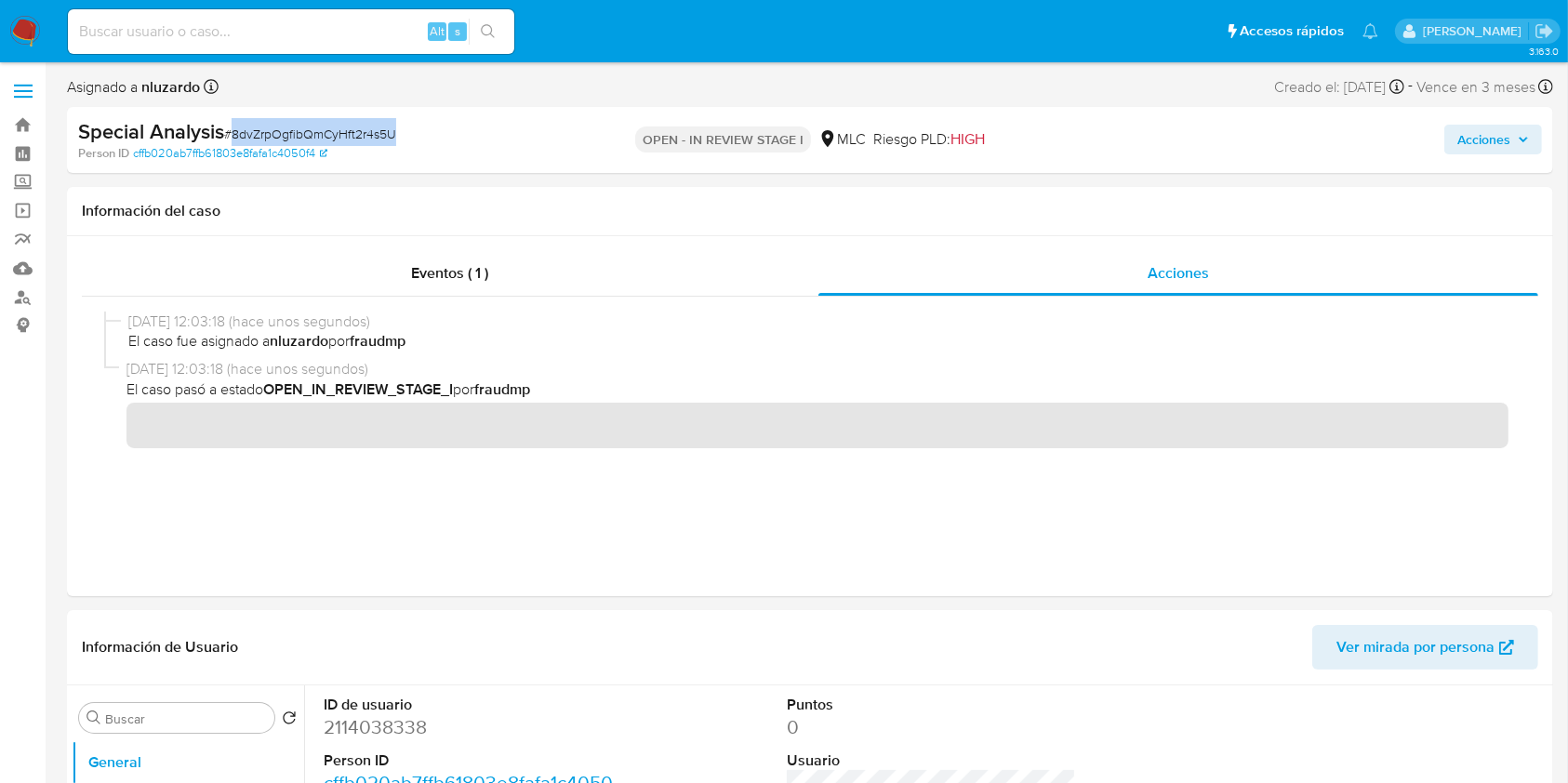
click at [1481, 146] on span "Acciones" at bounding box center [1483, 139] width 53 height 30
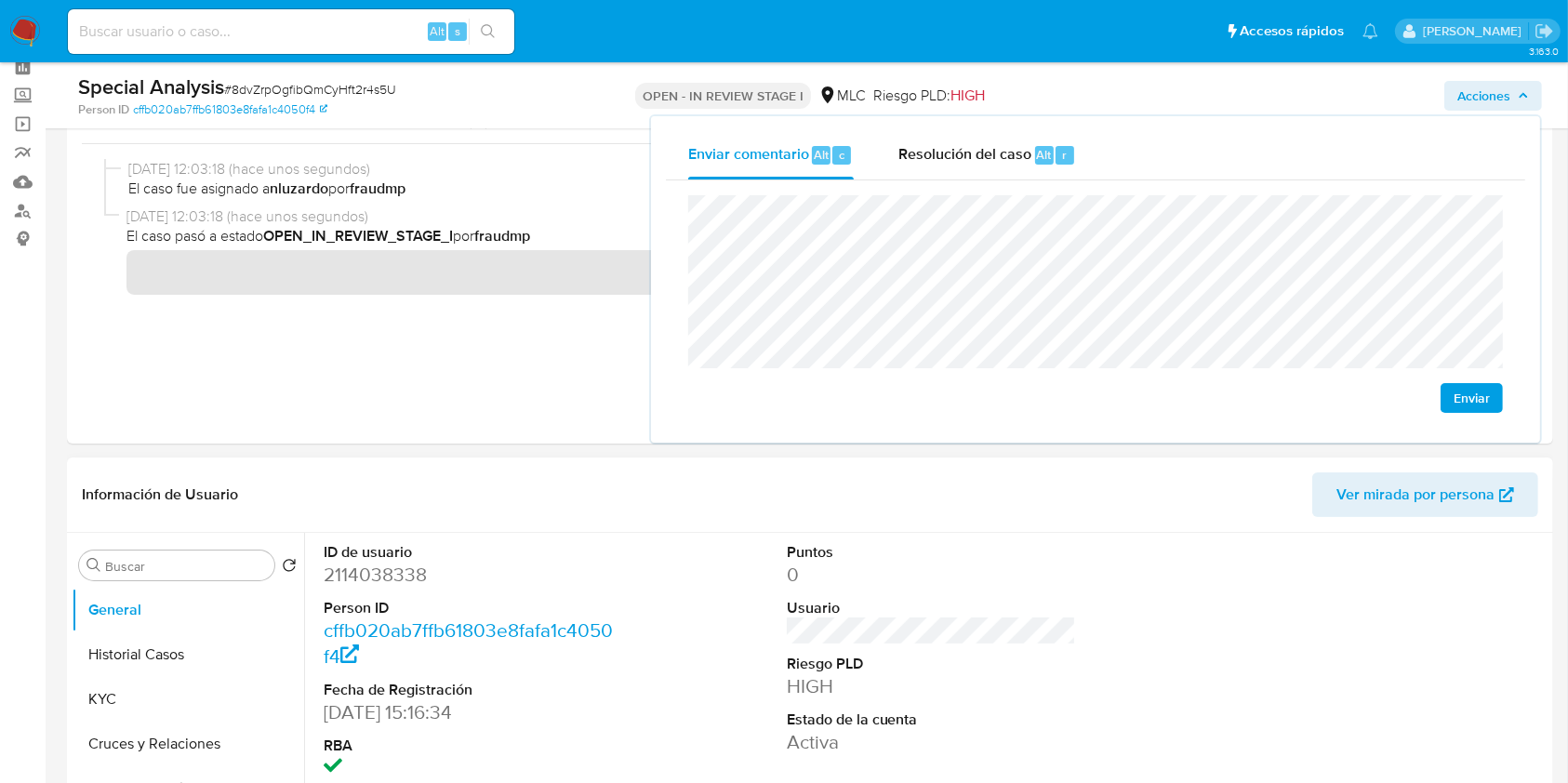
scroll to position [124, 0]
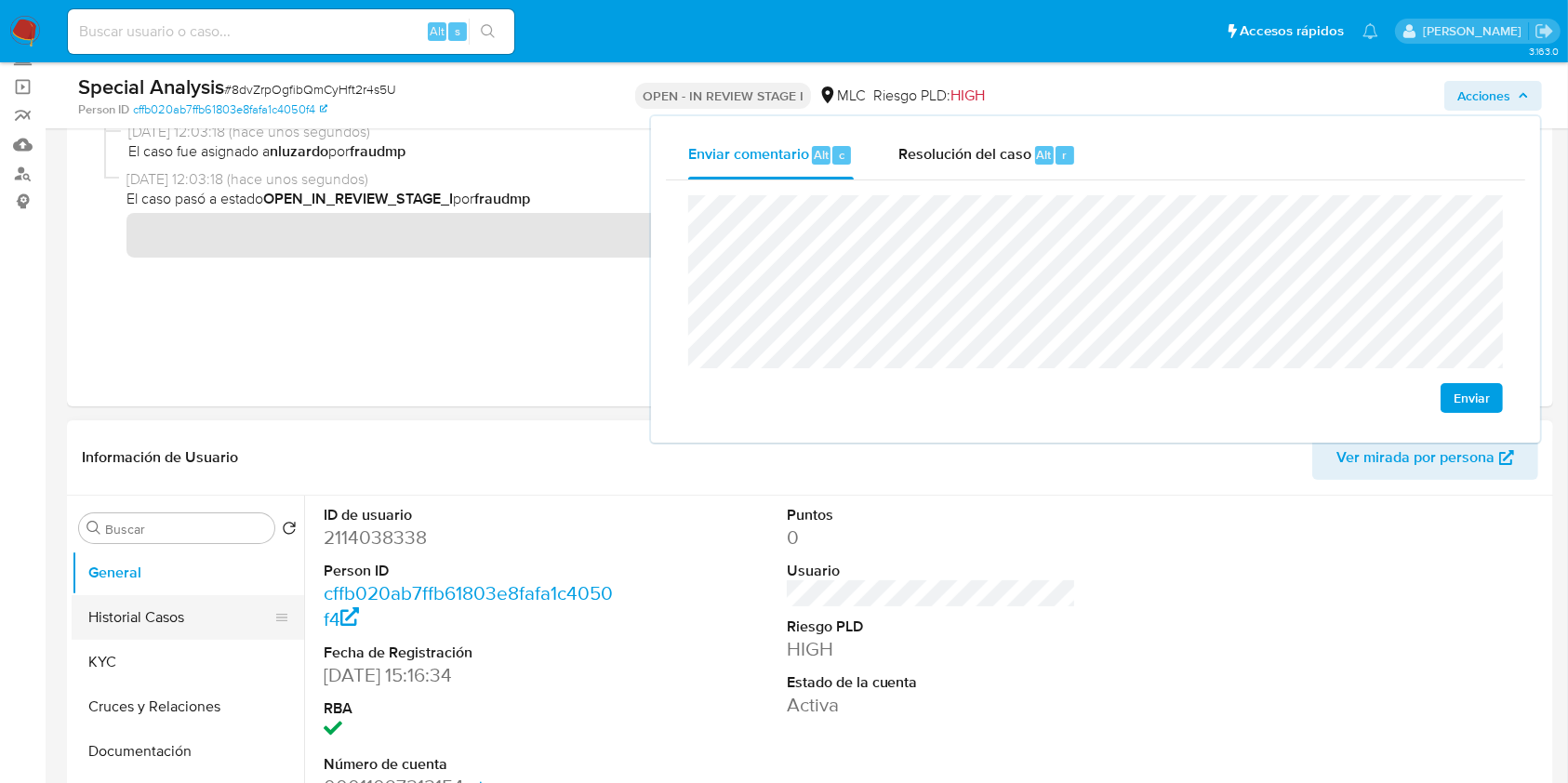
click at [192, 614] on button "Historial Casos" at bounding box center [180, 617] width 218 height 45
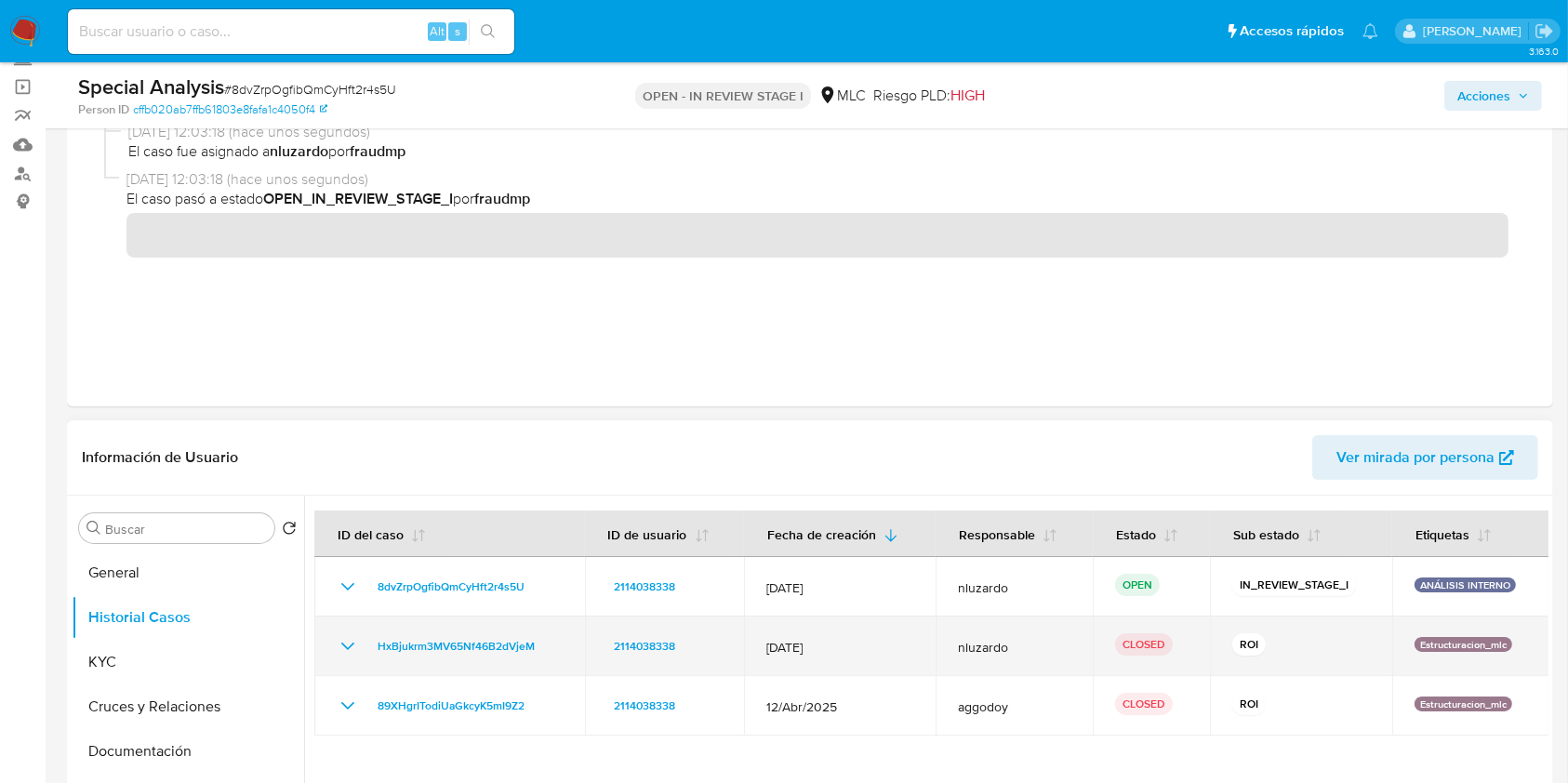
click at [585, 646] on td "2114038338" at bounding box center [665, 646] width 160 height 59
click at [561, 647] on td "HxBjukrm3MV65Nf46B2dVjeM" at bounding box center [450, 646] width 271 height 59
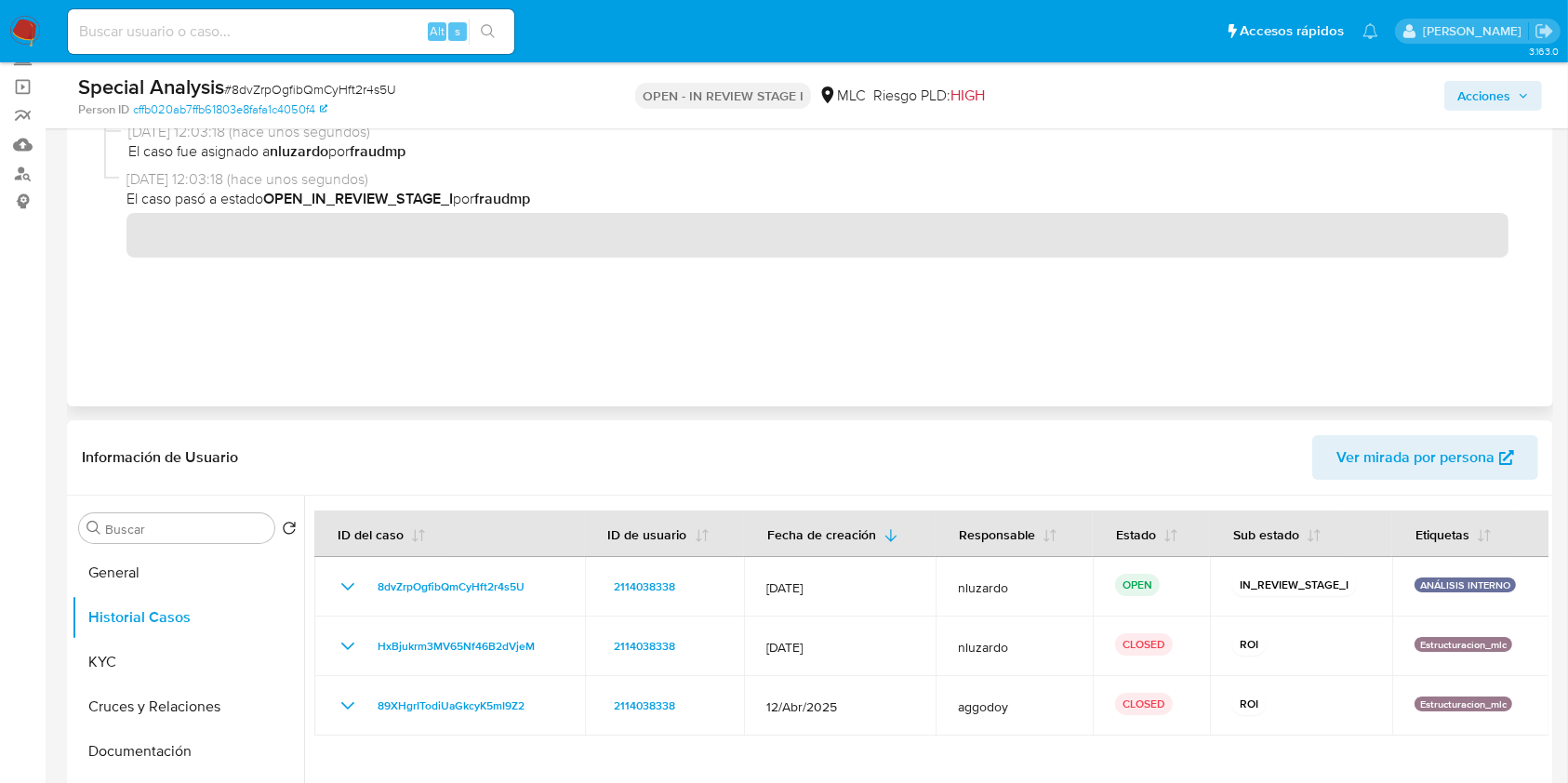
scroll to position [0, 0]
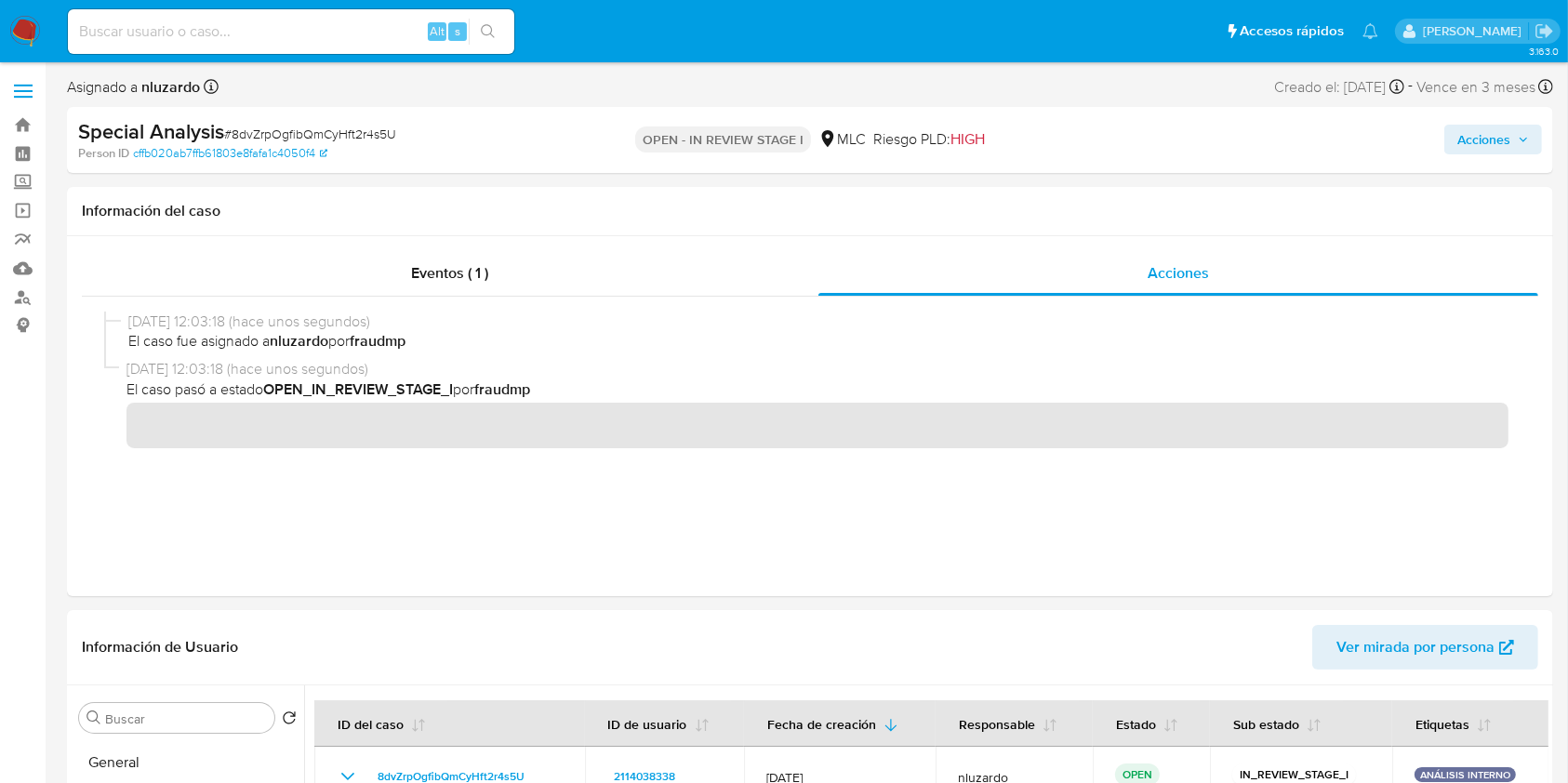
click at [1474, 134] on span "Acciones" at bounding box center [1483, 139] width 53 height 30
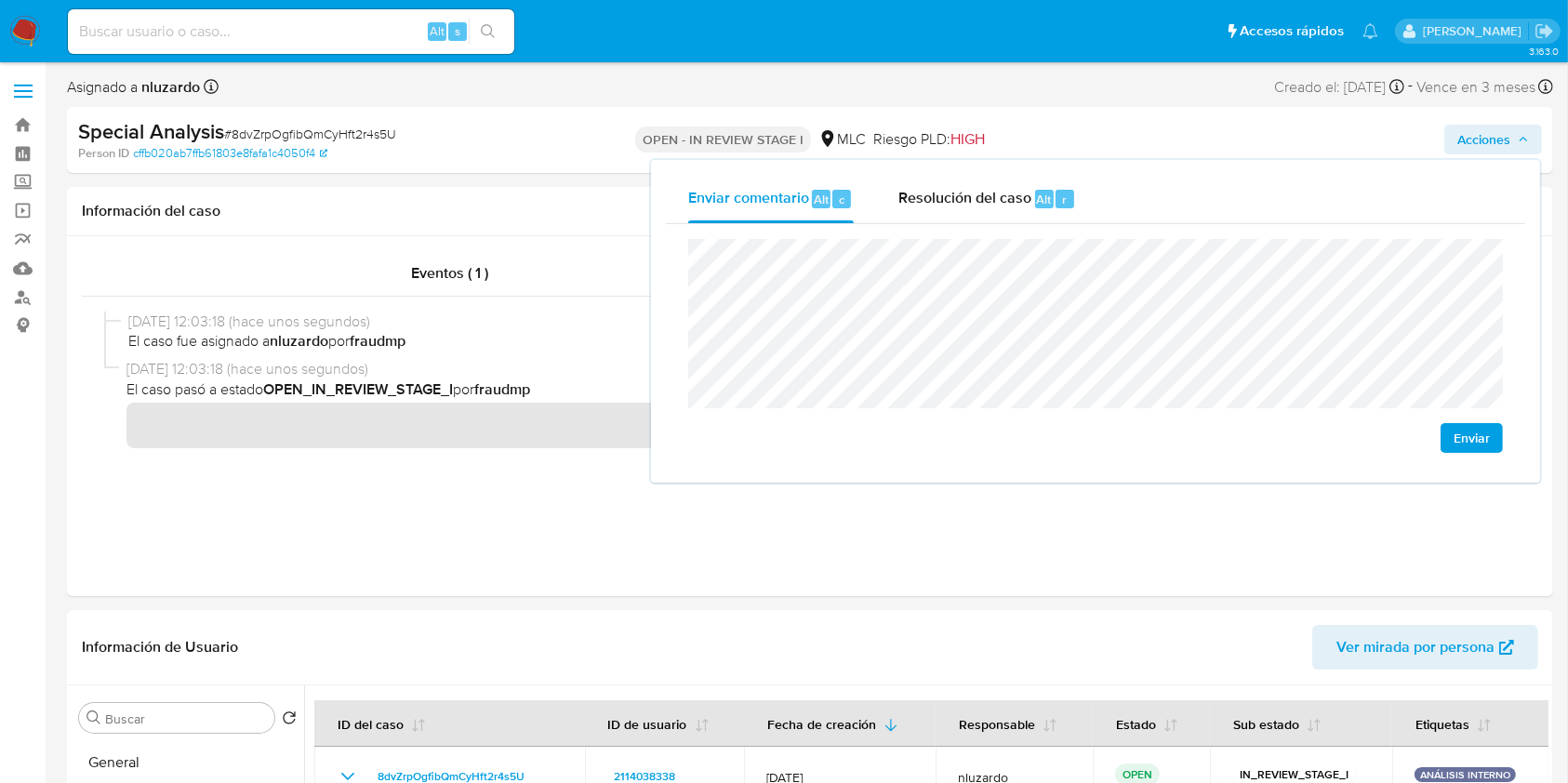
click at [1495, 440] on button "Enviar" at bounding box center [1471, 438] width 62 height 30
click at [498, 248] on div "Eventos ( 1 ) Acciones" at bounding box center [810, 415] width 1485 height 360
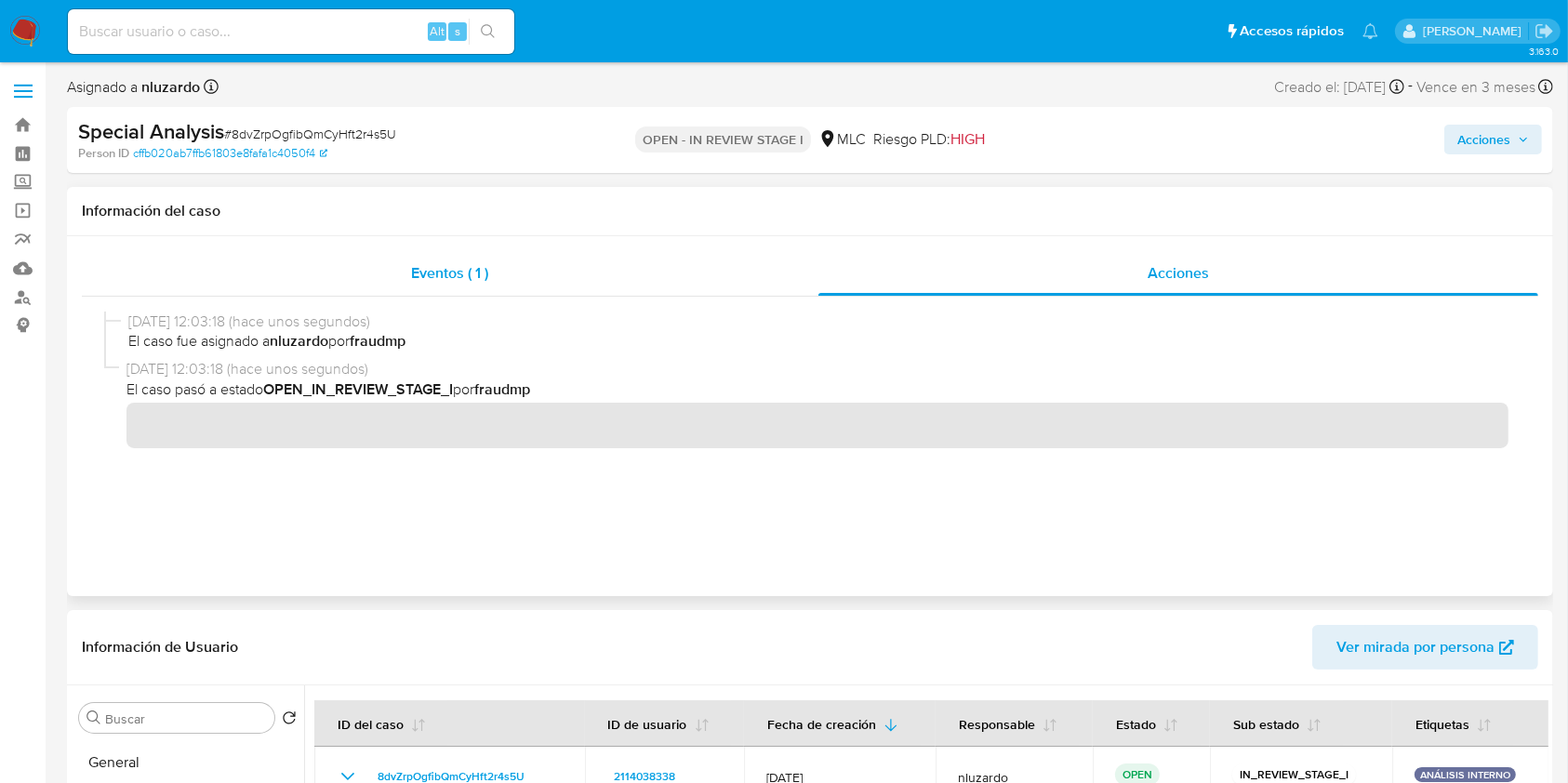
click at [390, 264] on div "Eventos ( 1 )" at bounding box center [449, 273] width 736 height 45
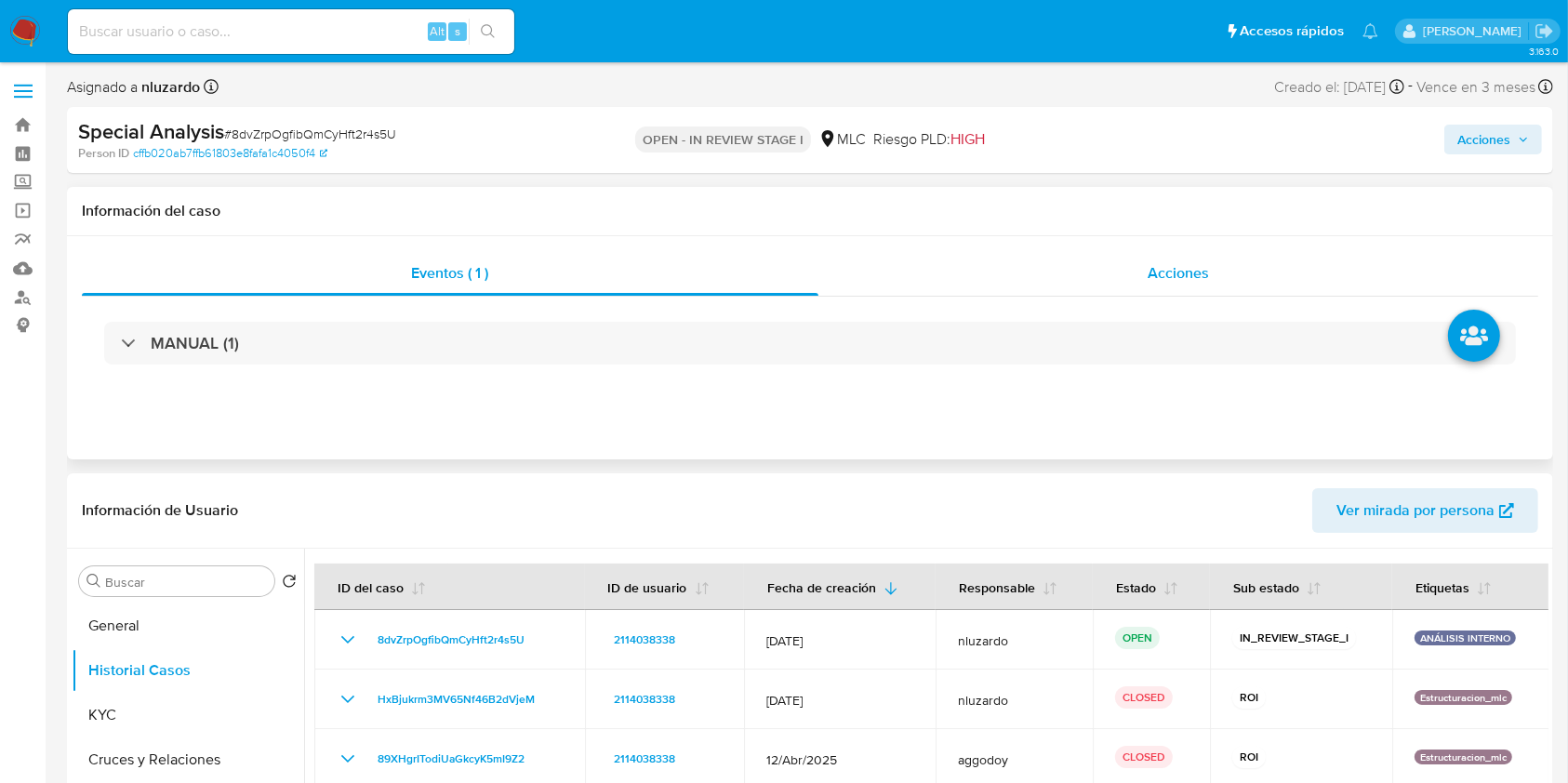
click at [1103, 271] on div "Acciones" at bounding box center [1178, 273] width 721 height 45
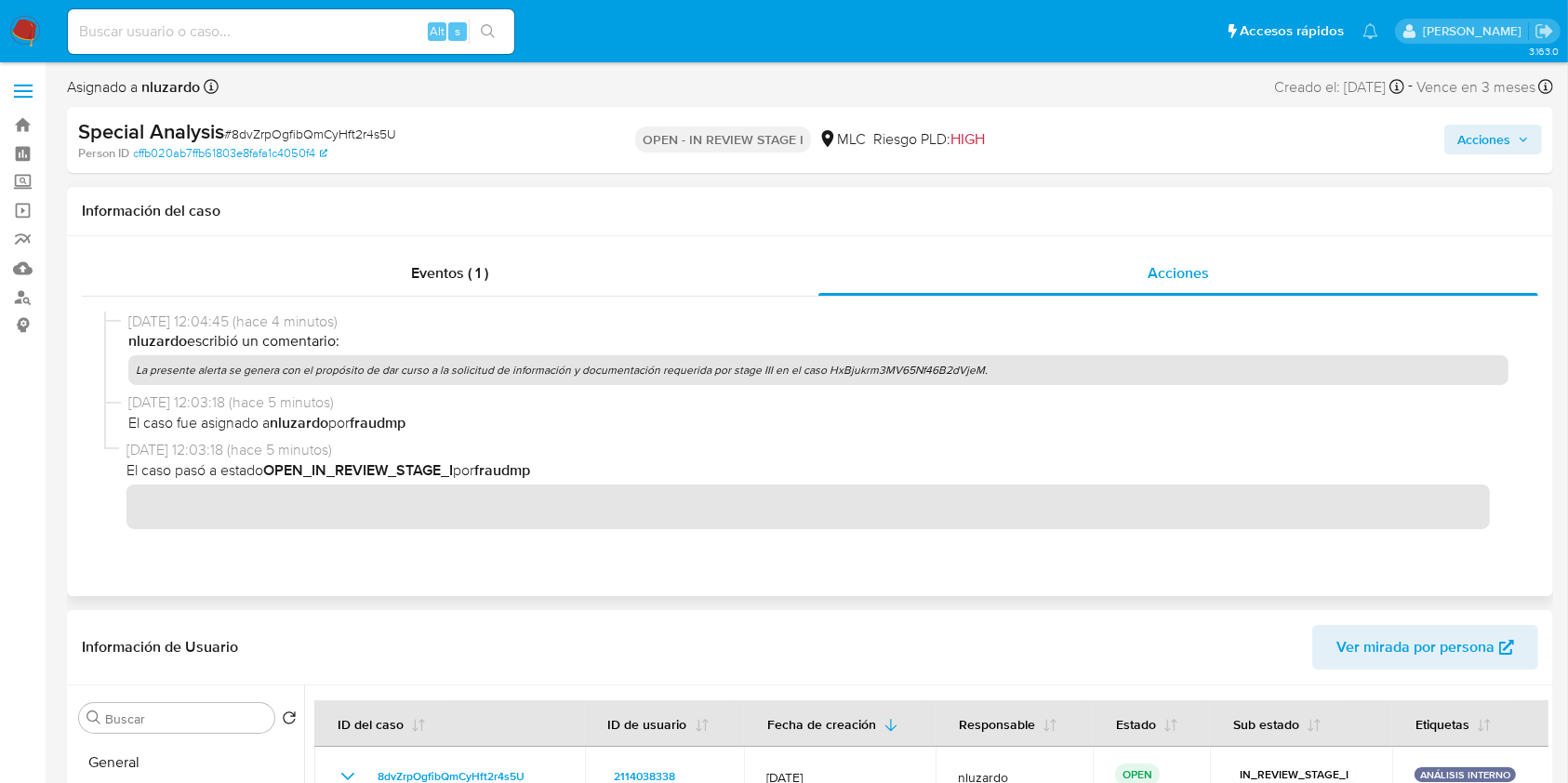
click at [351, 373] on p "La presente alerta se genera con el propósito de dar curso a la solicitud de in…" at bounding box center [819, 369] width 1380 height 30
click at [654, 405] on span "15/10/2025 12:03:18 (hace 5 minutos)" at bounding box center [819, 402] width 1380 height 20
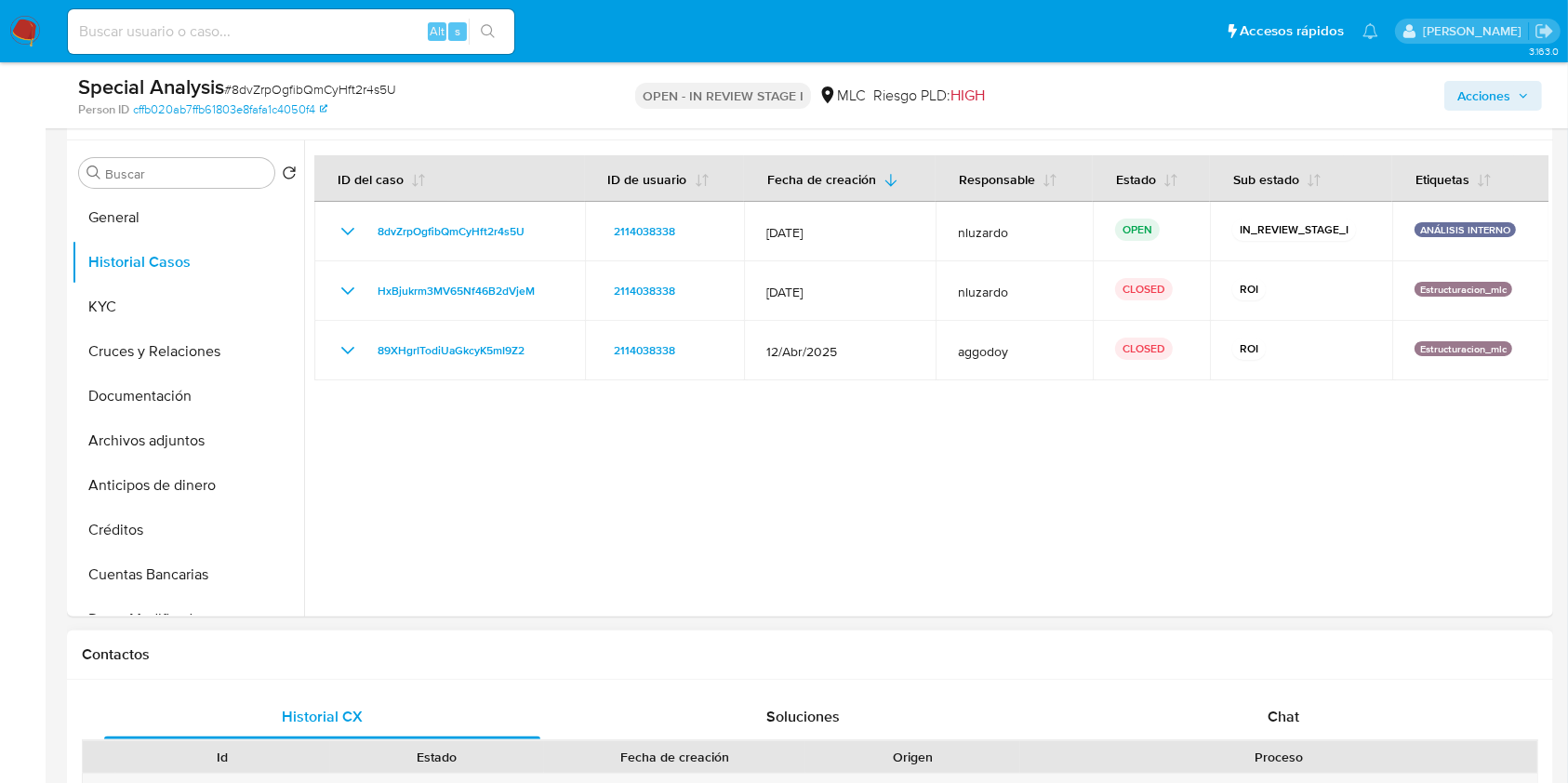
scroll to position [619, 0]
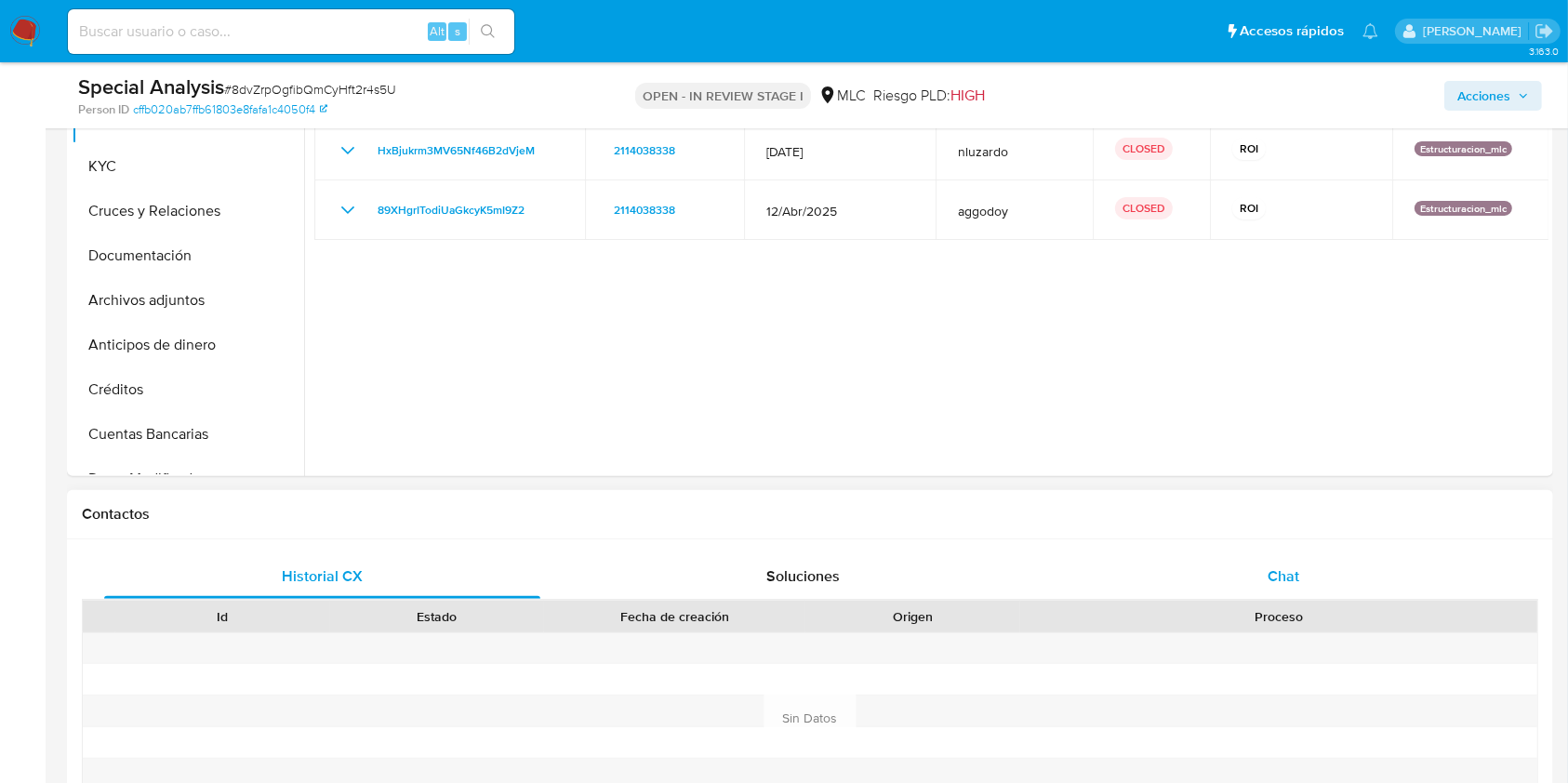
click at [1212, 584] on div "Chat" at bounding box center [1283, 577] width 436 height 45
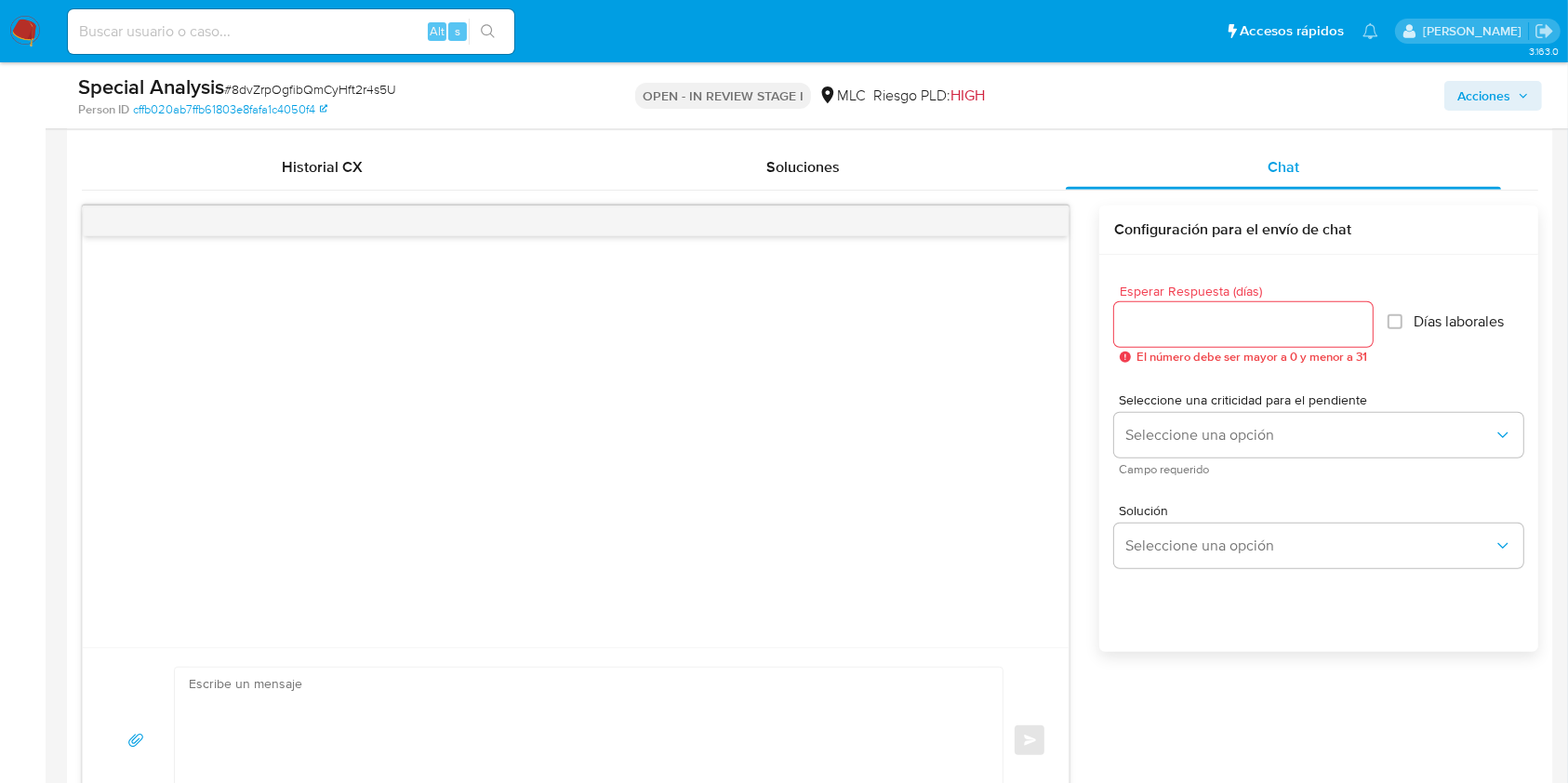
scroll to position [991, 0]
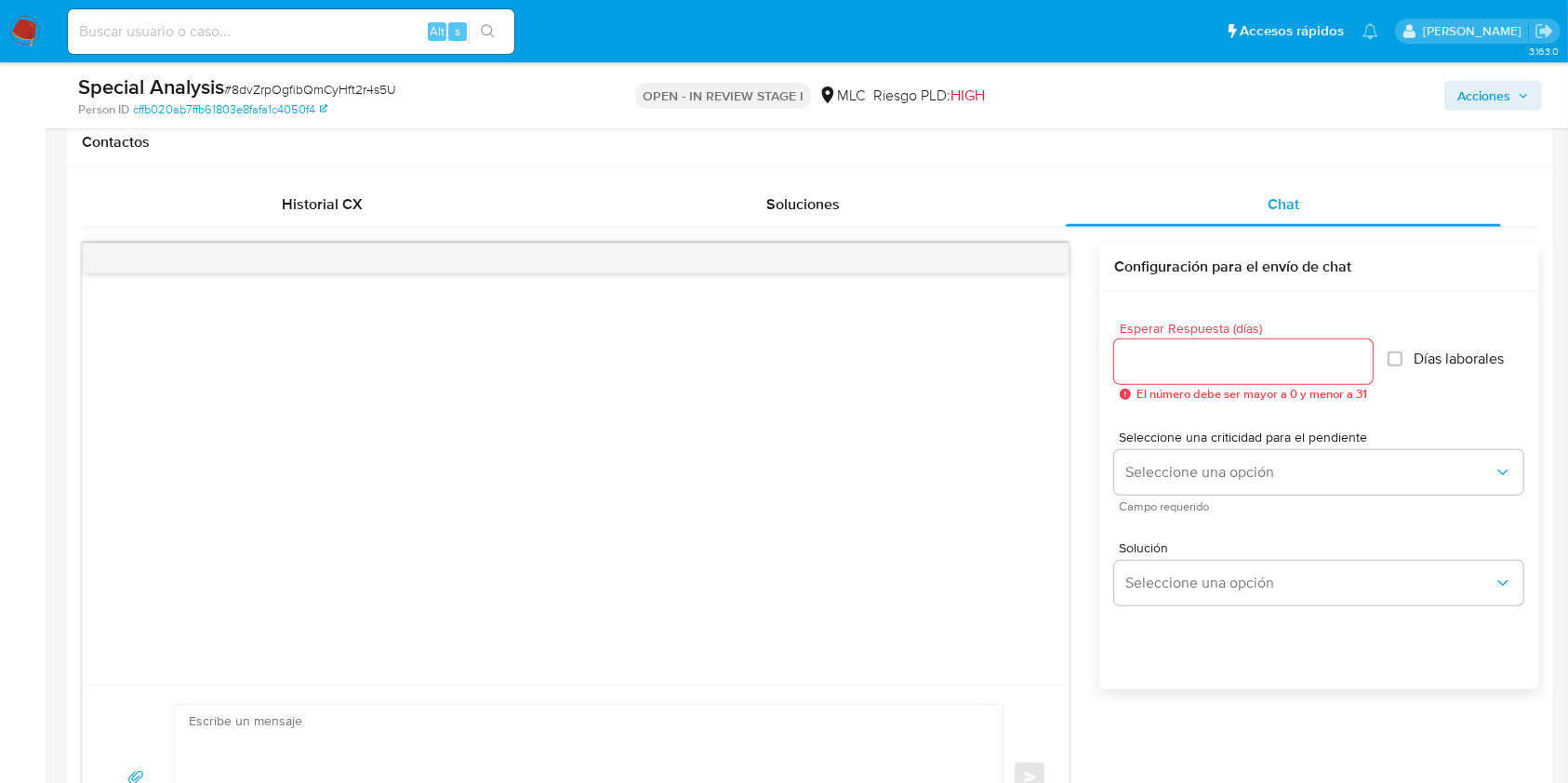
click at [1234, 370] on input "Esperar Respuesta (días)" at bounding box center [1243, 361] width 258 height 24
click at [585, 368] on div at bounding box center [575, 479] width 986 height 411
click at [1250, 361] on input "Esperar Respuesta (días)" at bounding box center [1243, 361] width 258 height 24
type input "3"
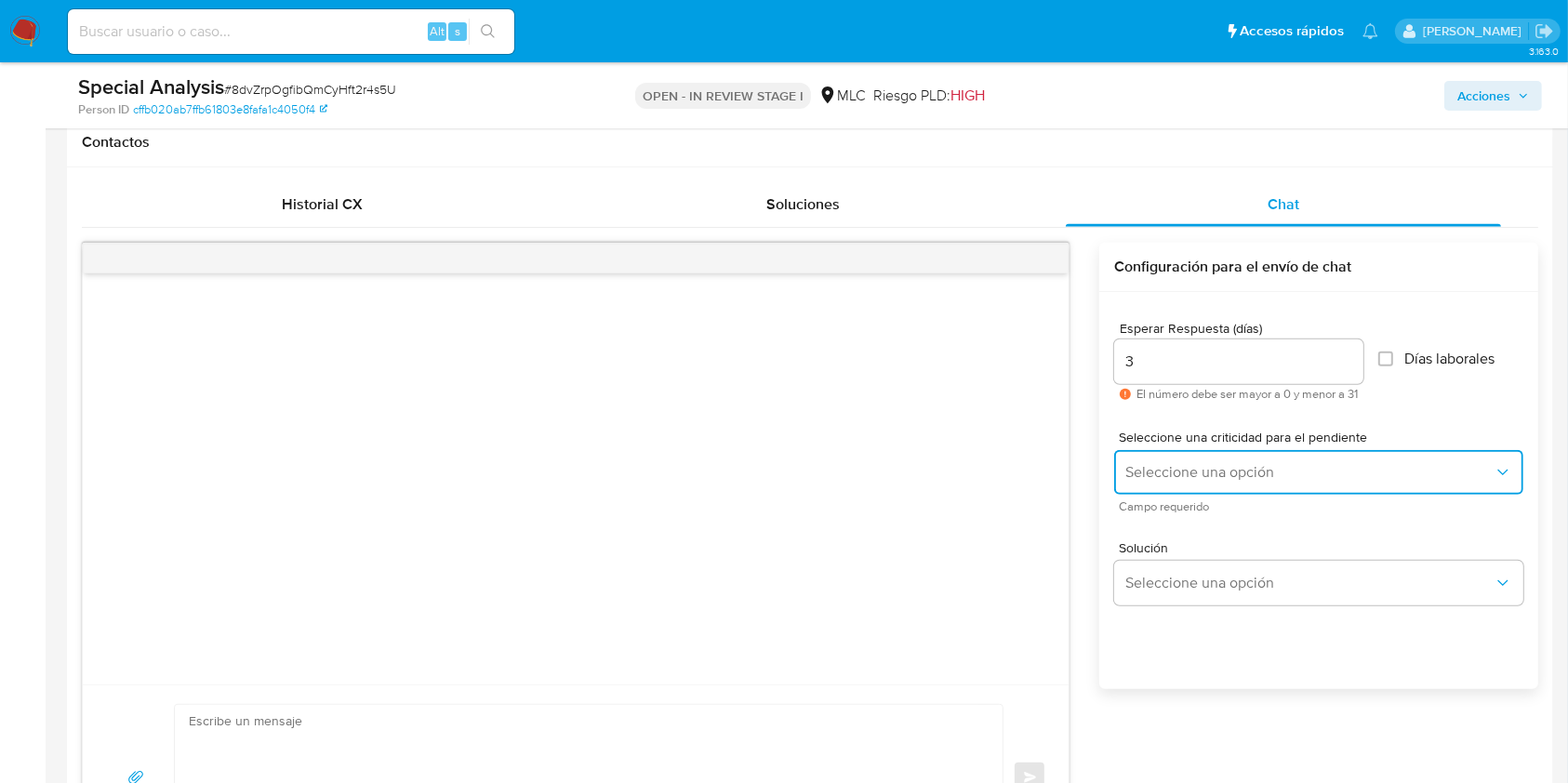
click at [1190, 463] on span "Seleccione una opción" at bounding box center [1309, 472] width 368 height 18
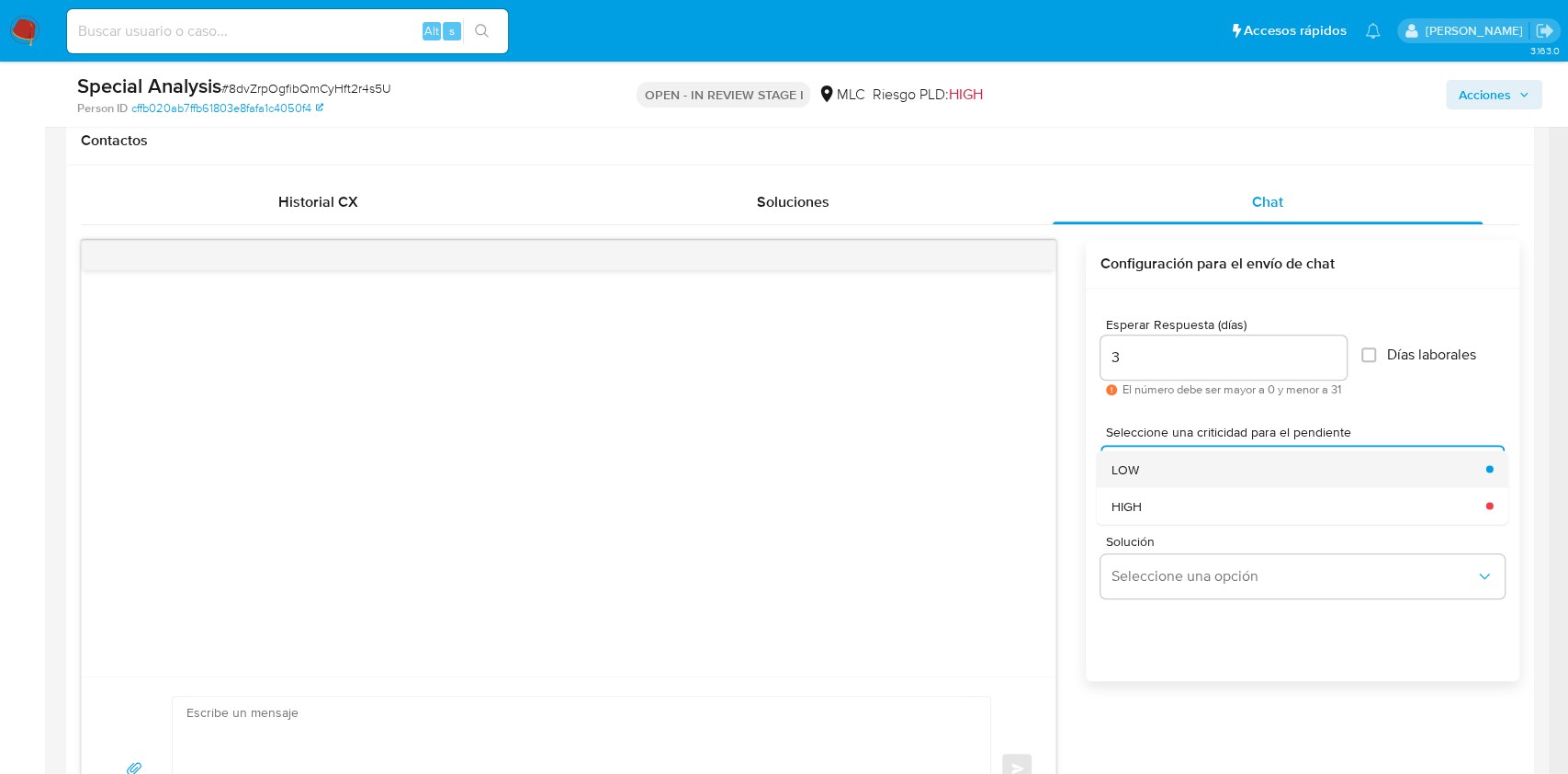
click at [1171, 467] on div "LOW" at bounding box center [1293, 469] width 364 height 37
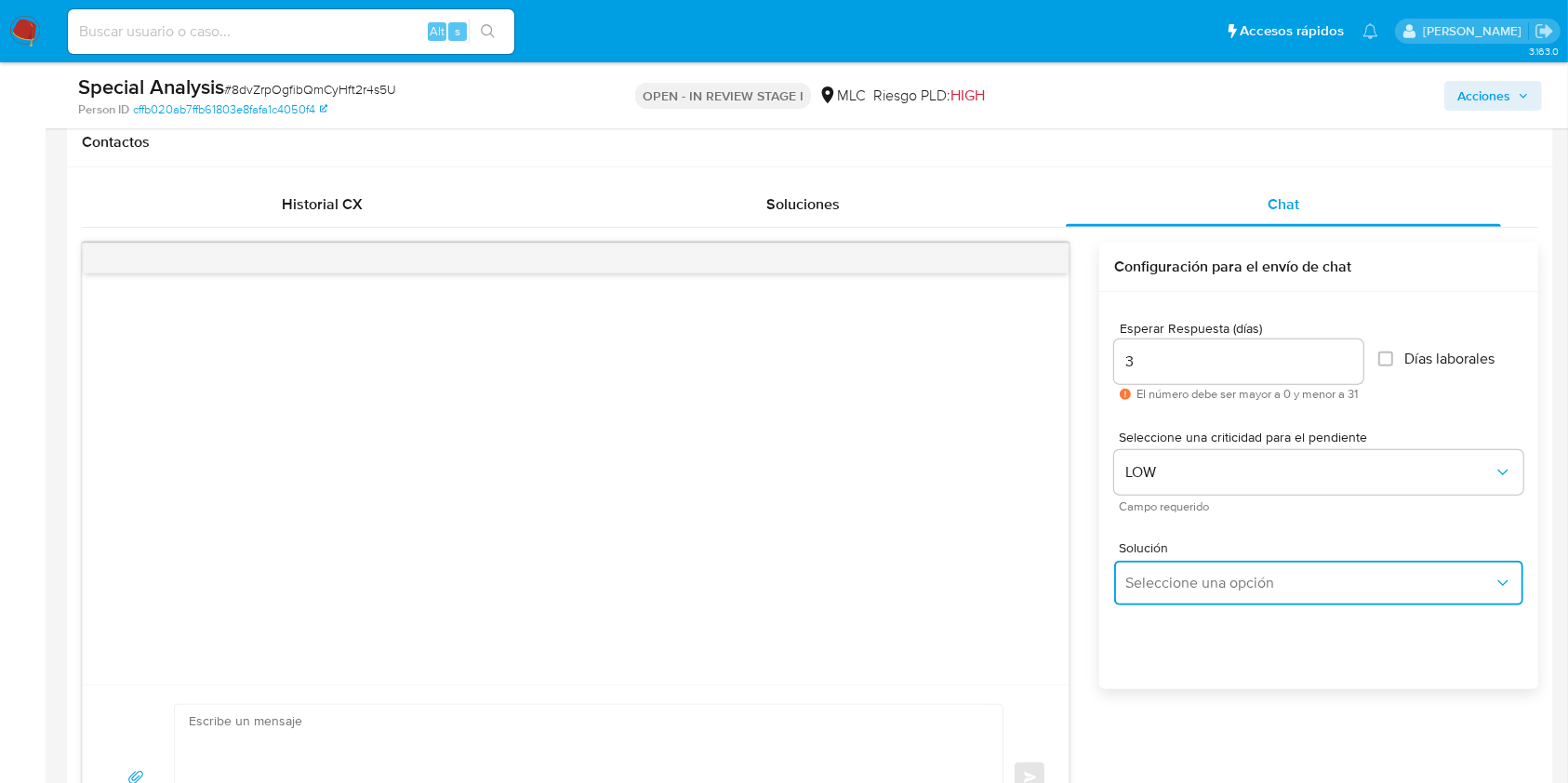
click at [1160, 574] on span "Seleccione una opción" at bounding box center [1309, 582] width 368 height 18
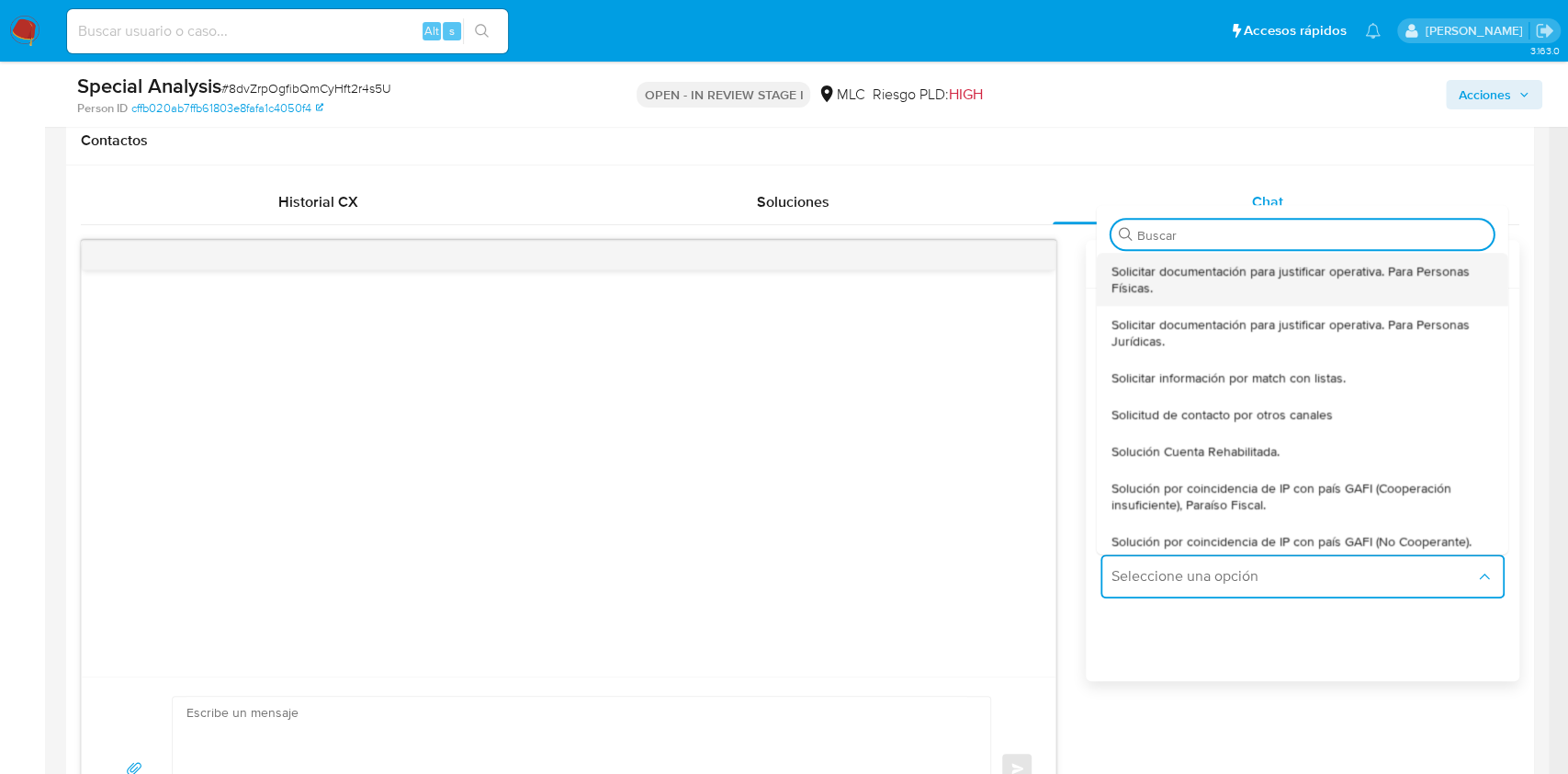
click at [1191, 278] on span "Solicitar documentación para justificar operativa. Para Personas Físicas." at bounding box center [1296, 279] width 371 height 33
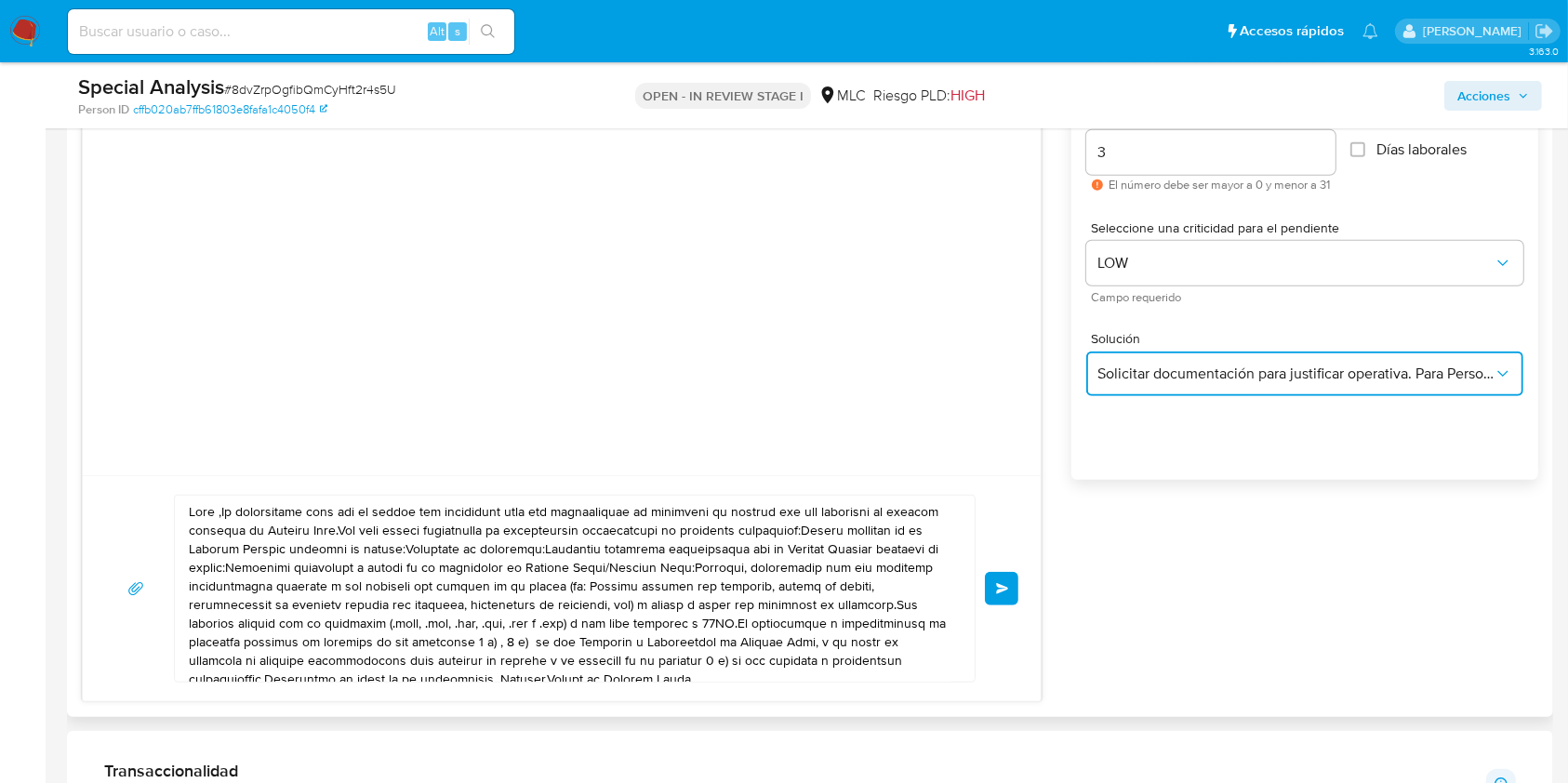
scroll to position [1240, 0]
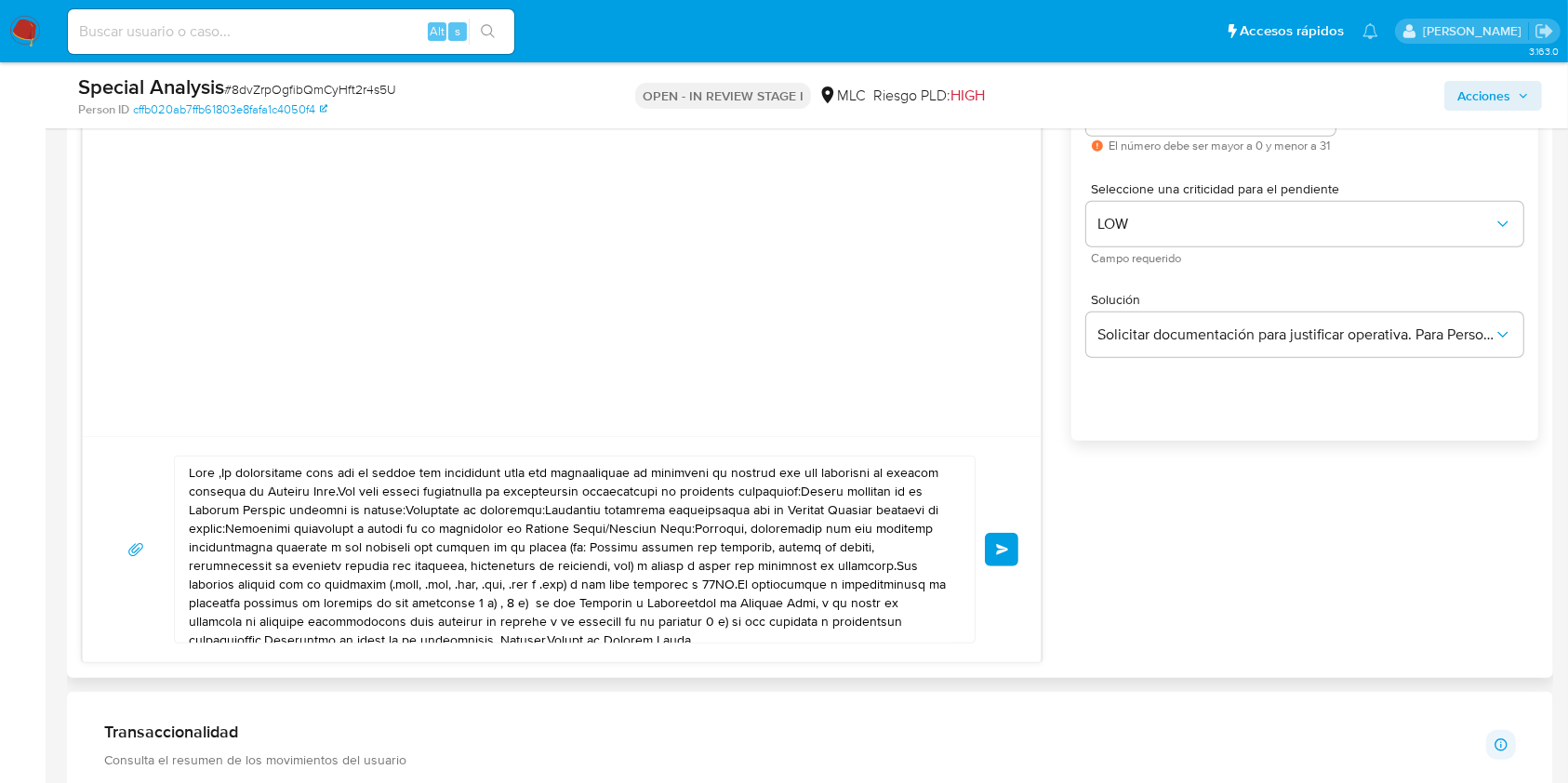
click at [714, 527] on textarea at bounding box center [570, 550] width 763 height 186
paste textarea "Buenas tardes, Diana. Esperamos que te encuentres bien. Te contactamos para sol…"
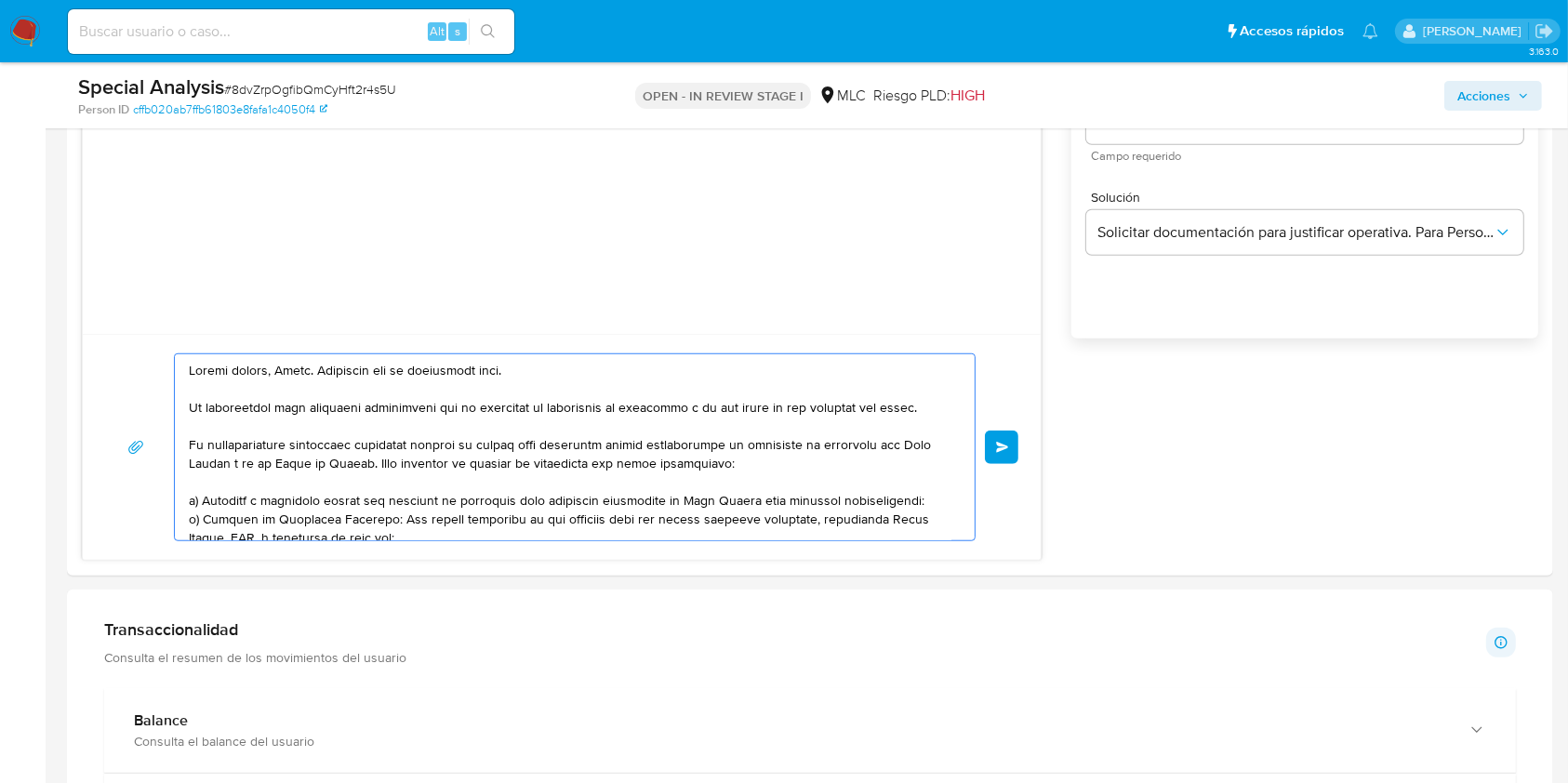
scroll to position [1364, 0]
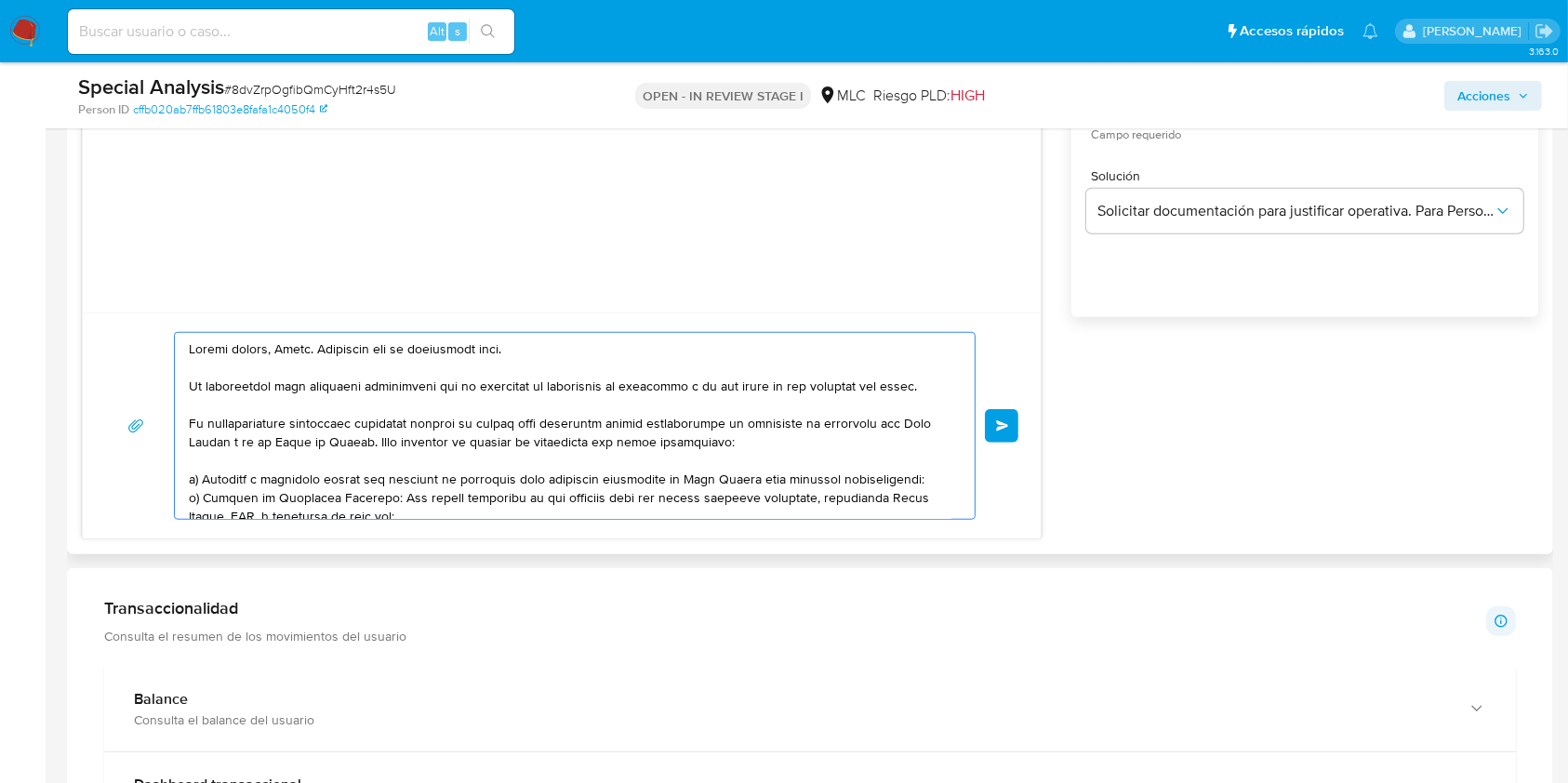
click at [487, 468] on textarea at bounding box center [570, 426] width 763 height 186
click at [483, 462] on textarea at bounding box center [570, 426] width 763 height 186
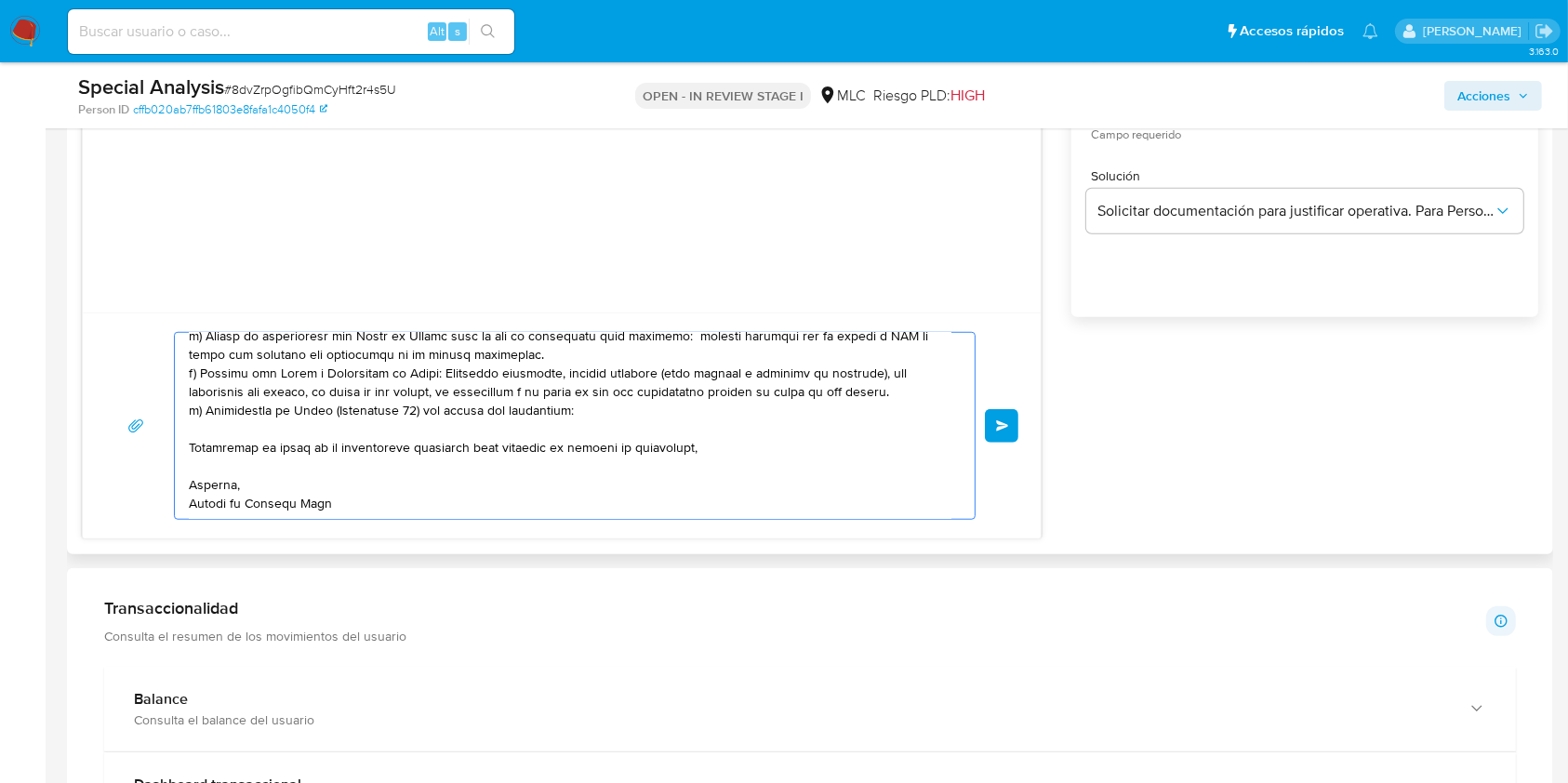
scroll to position [1487, 0]
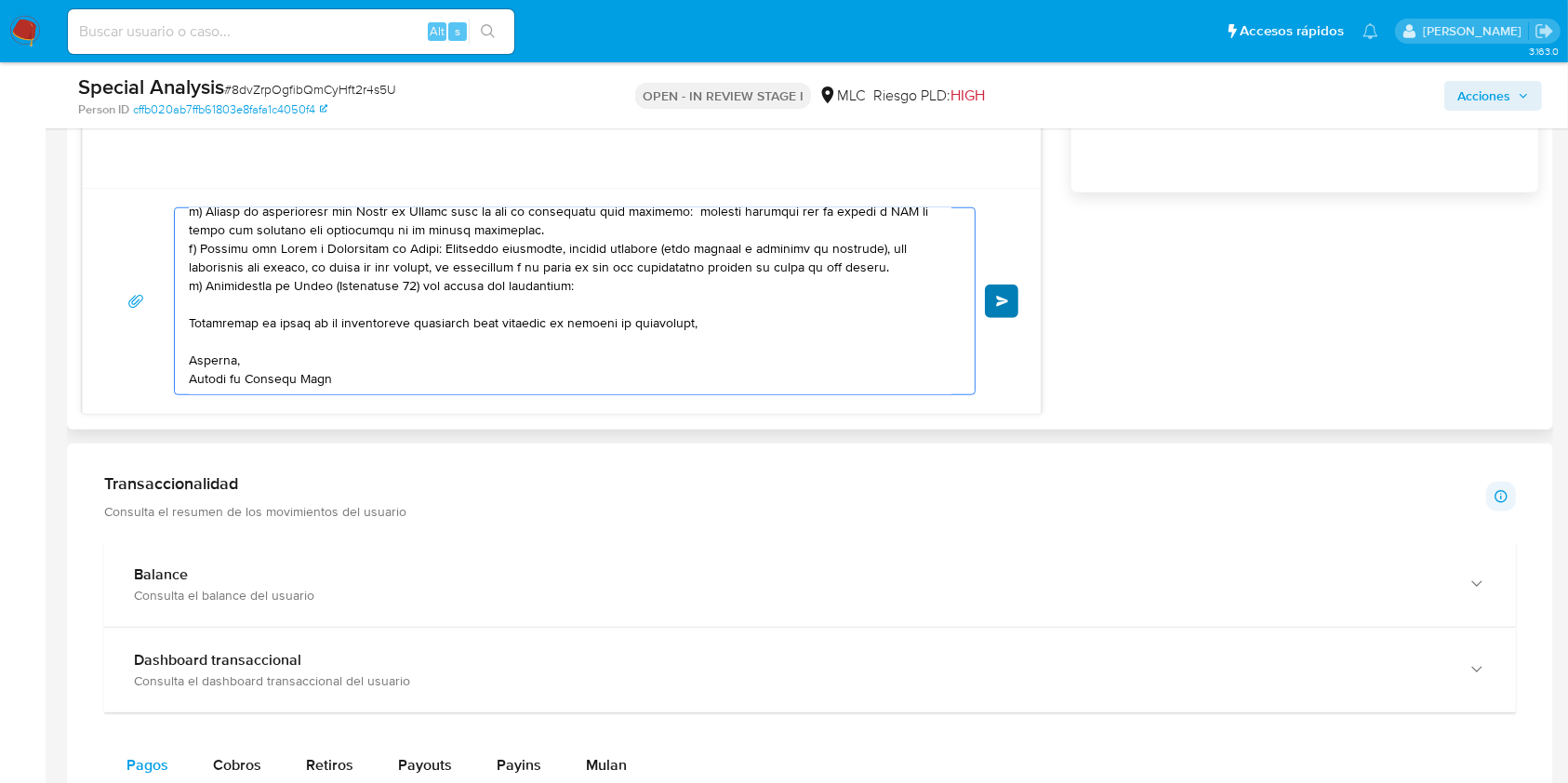
type textarea "Buenas tardes, Diana. Esperamos que te encuentres bien. Te contactamos para sol…"
drag, startPoint x: 997, startPoint y: 301, endPoint x: 1327, endPoint y: 499, distance: 384.8
click at [1327, 499] on div "Información de Usuario Ver mirada por persona Buscar Volver al orden por defect…" at bounding box center [810, 641] width 1485 height 3171
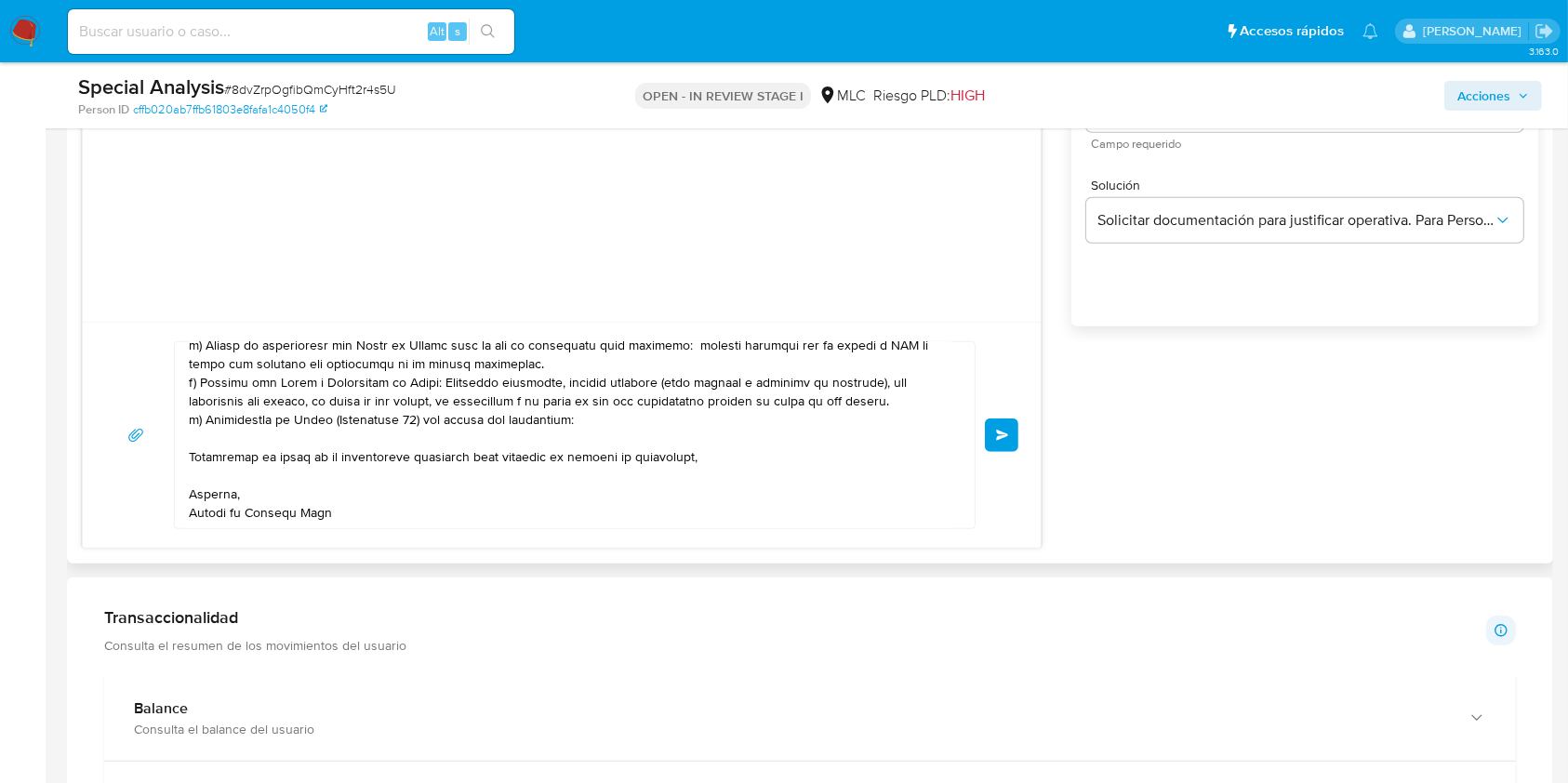
scroll to position [1364, 0]
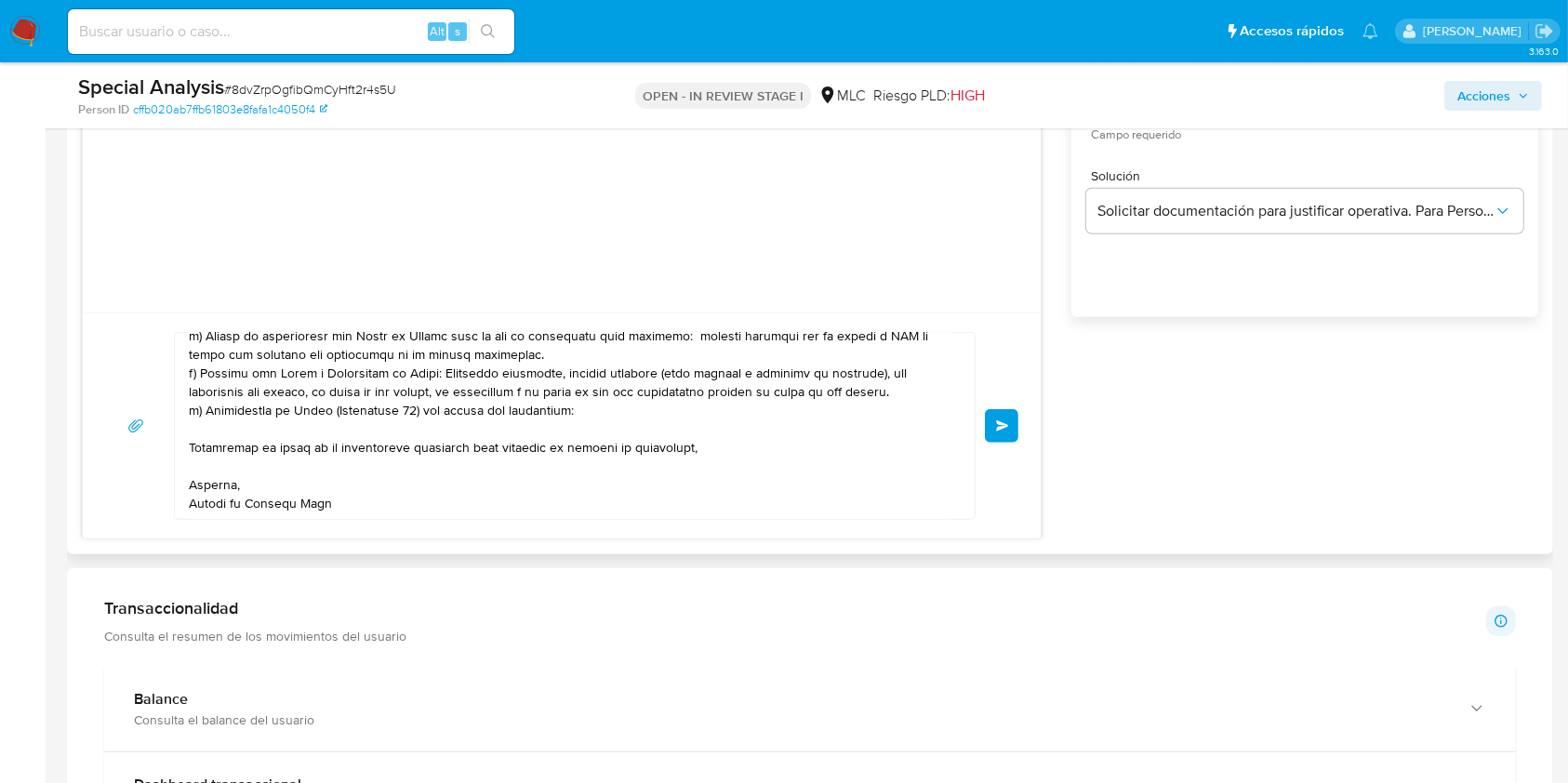
click at [1005, 428] on span "Enviar" at bounding box center [1003, 426] width 13 height 12
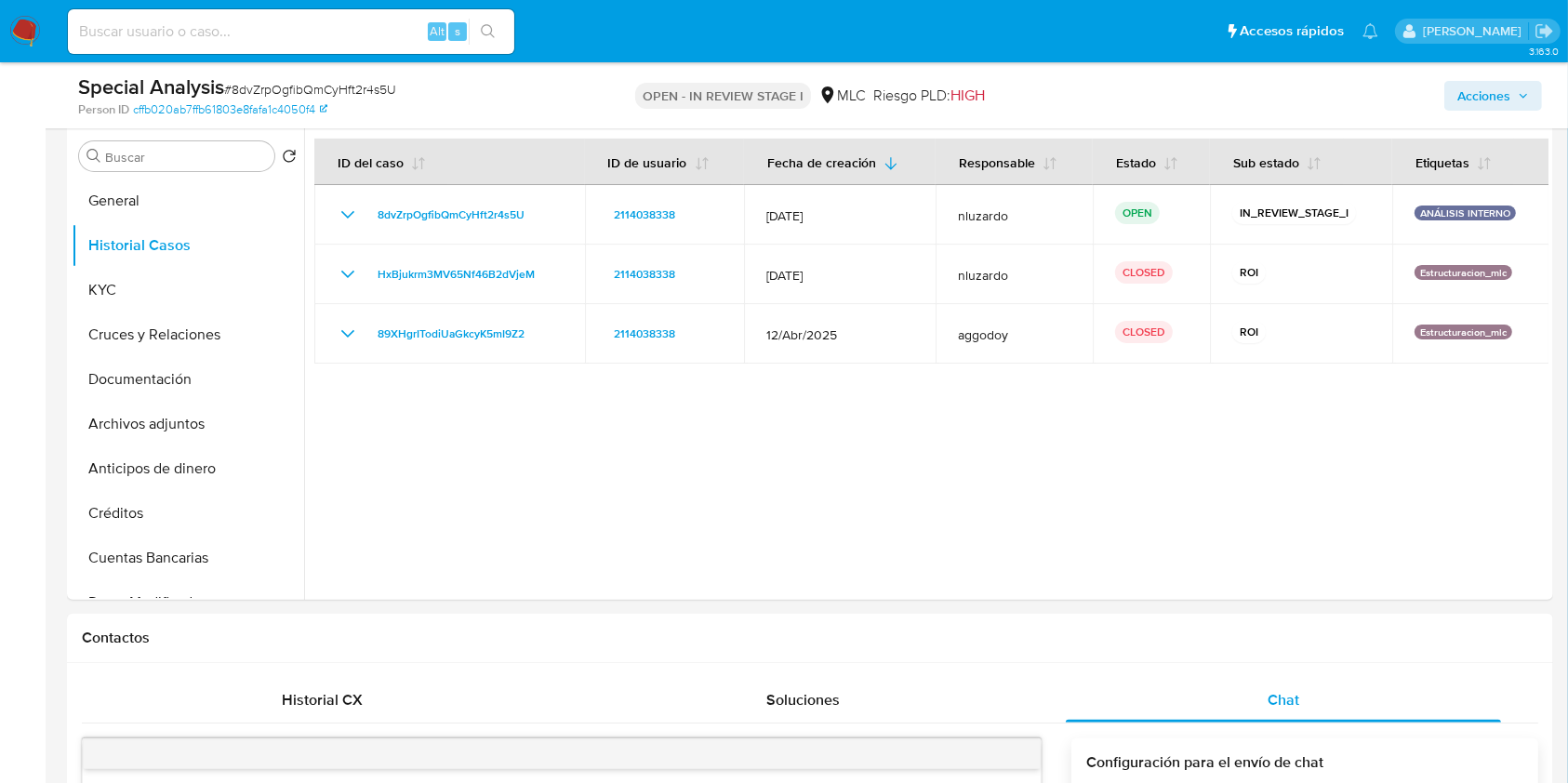
scroll to position [220, 0]
click at [108, 285] on button "KYC" at bounding box center [180, 290] width 218 height 45
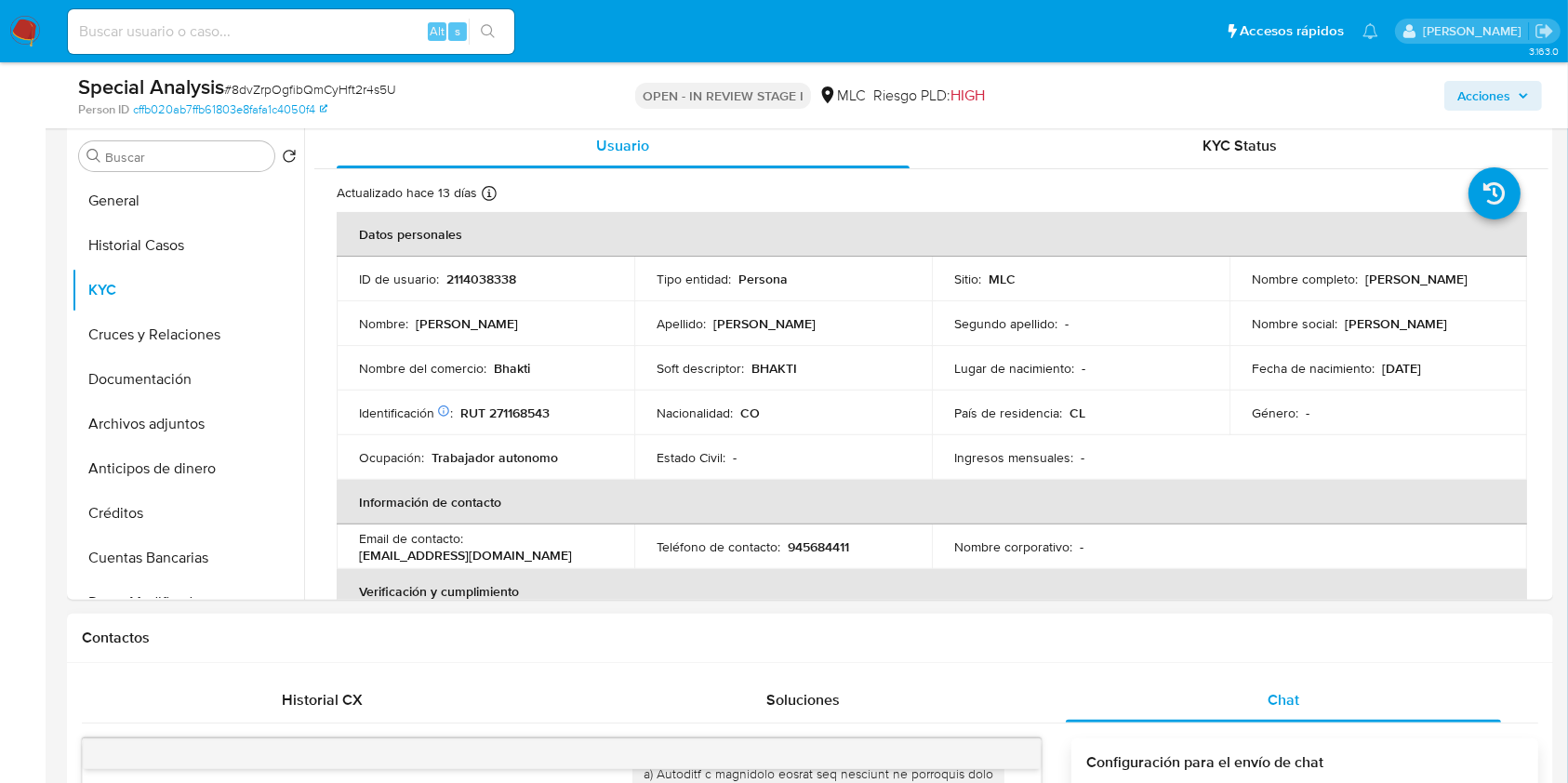
scroll to position [597, 0]
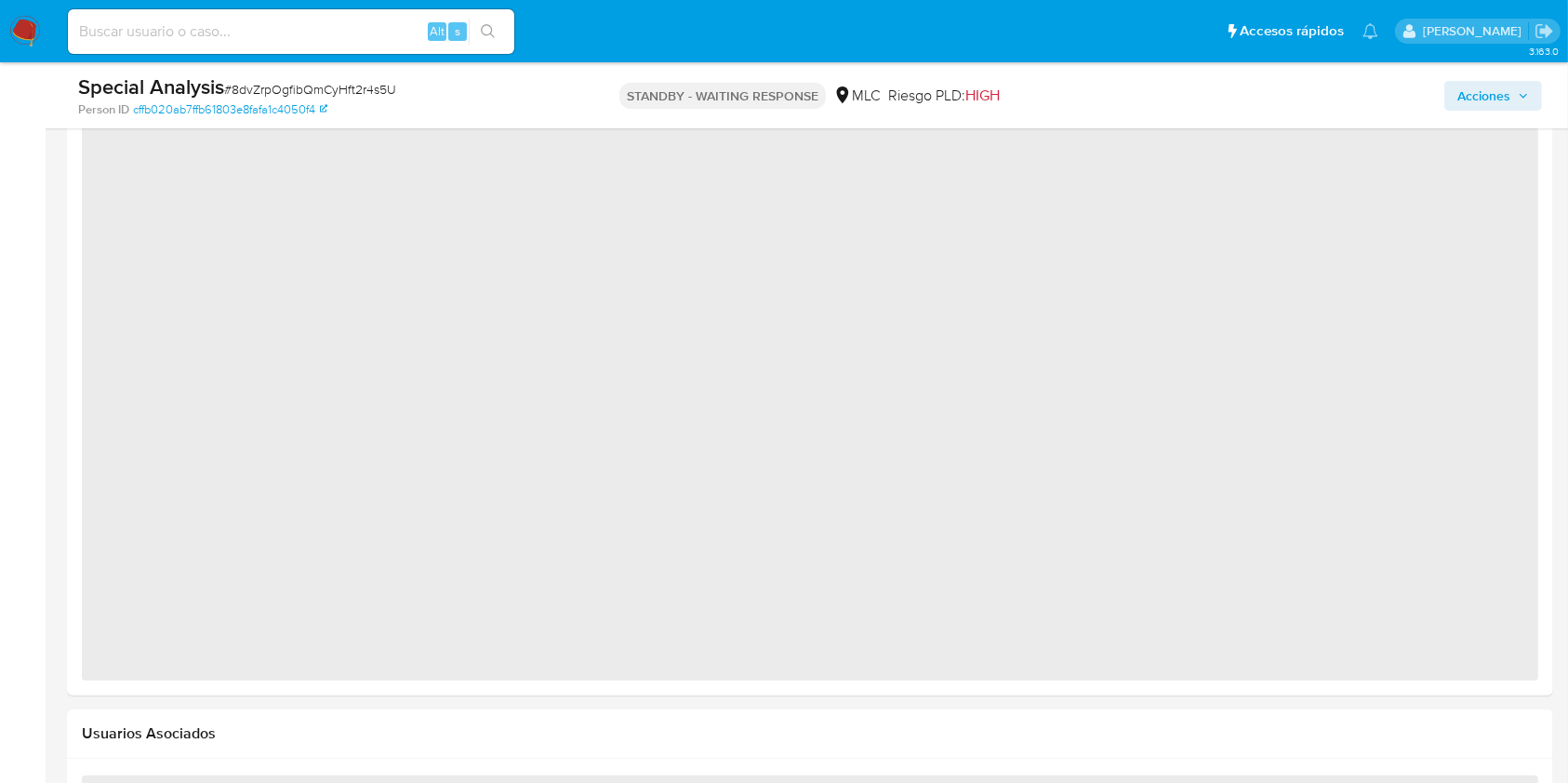
scroll to position [1668, 0]
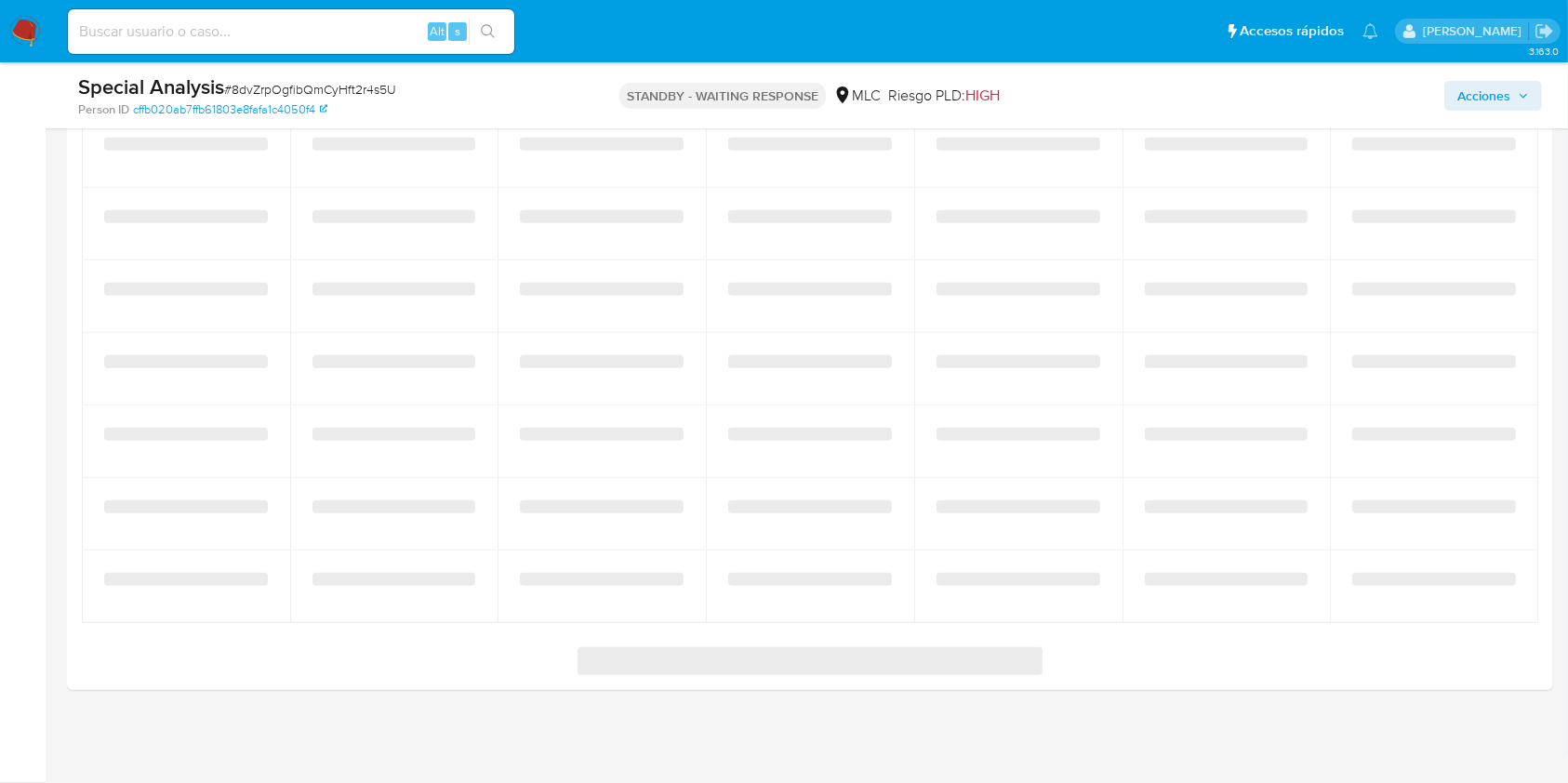
select select "10"
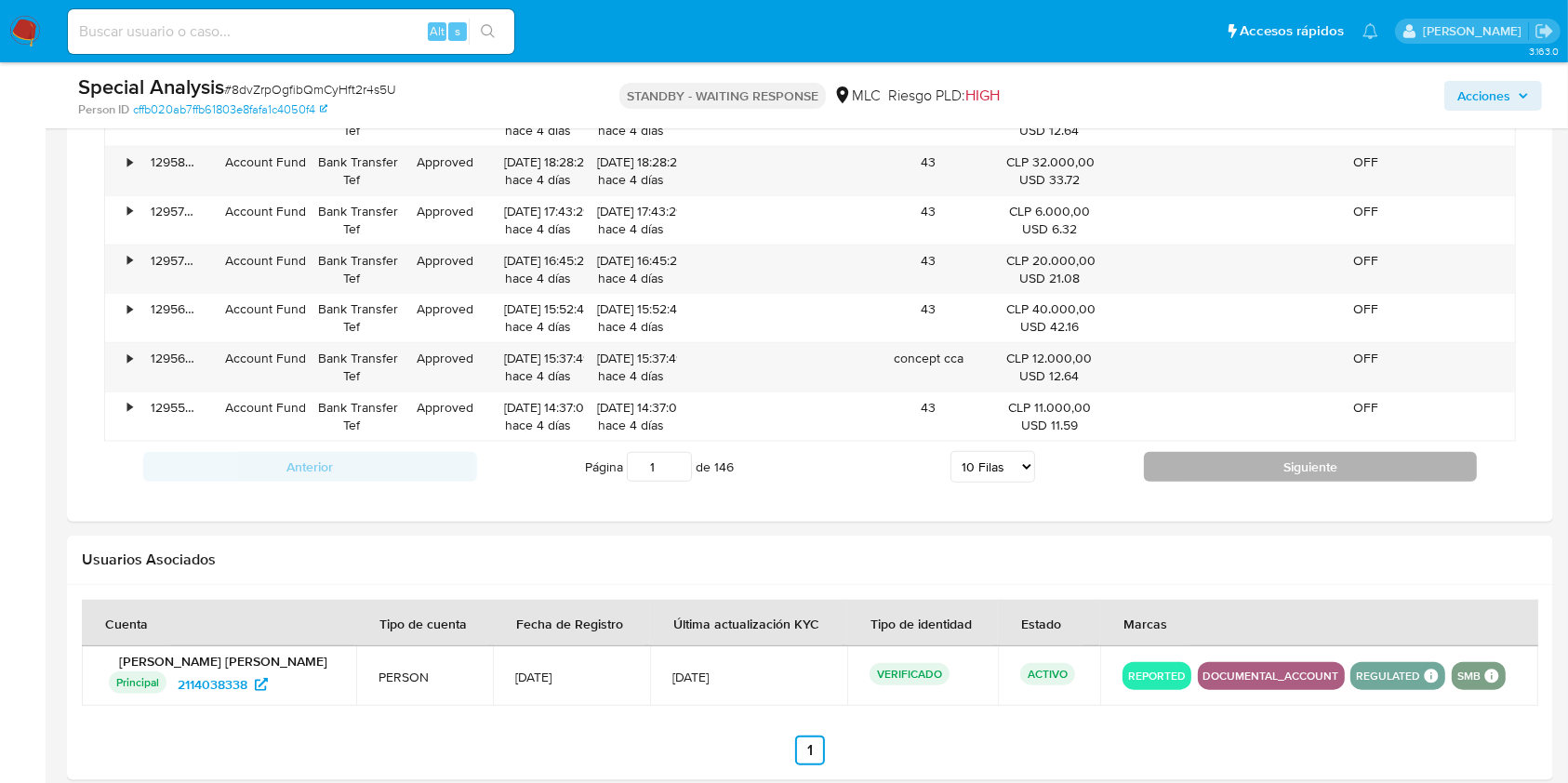
scroll to position [1968, 0]
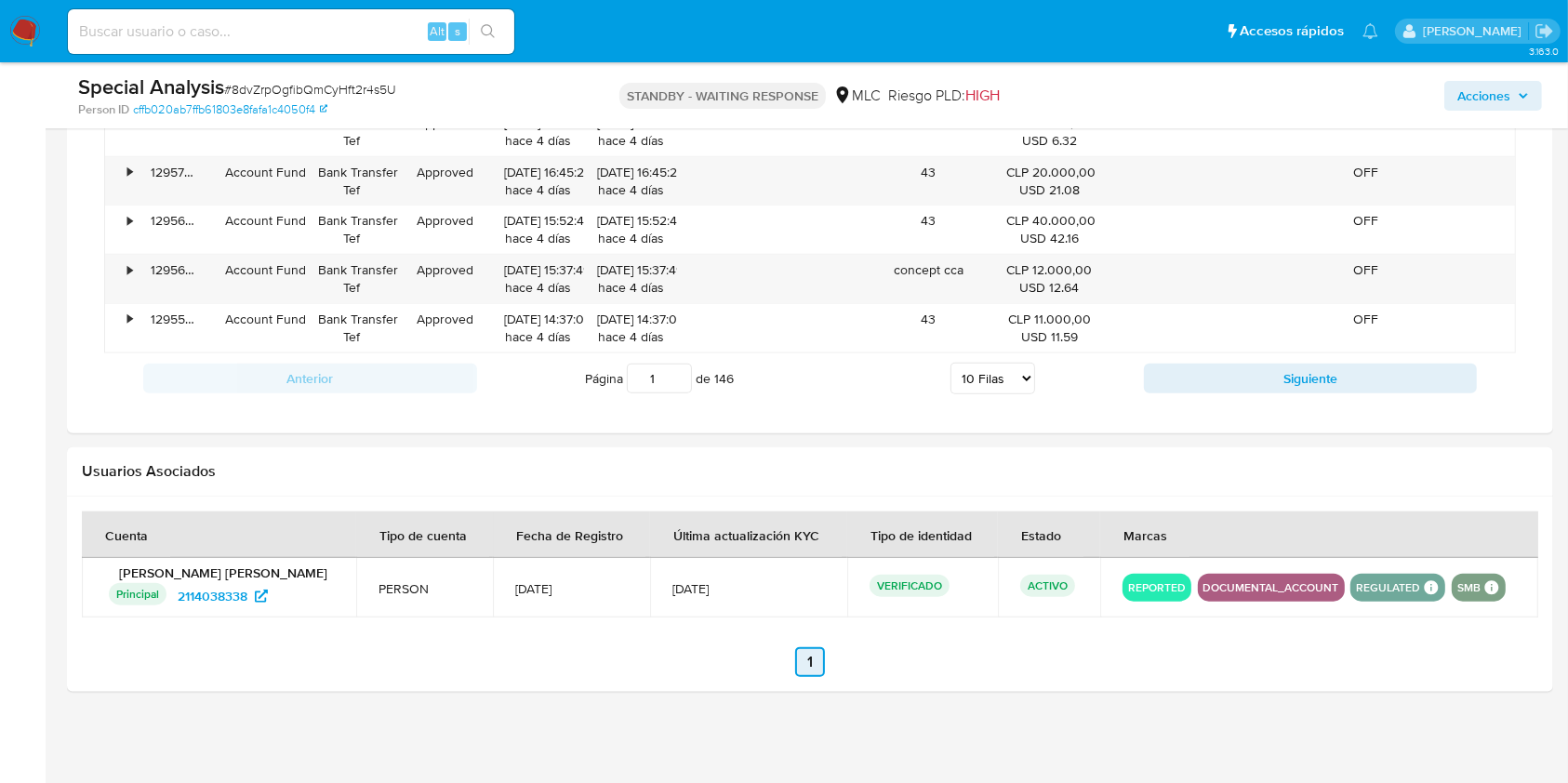
click at [808, 655] on link "1" at bounding box center [809, 661] width 30 height 30
click at [1058, 684] on div at bounding box center [810, 593] width 1485 height 195
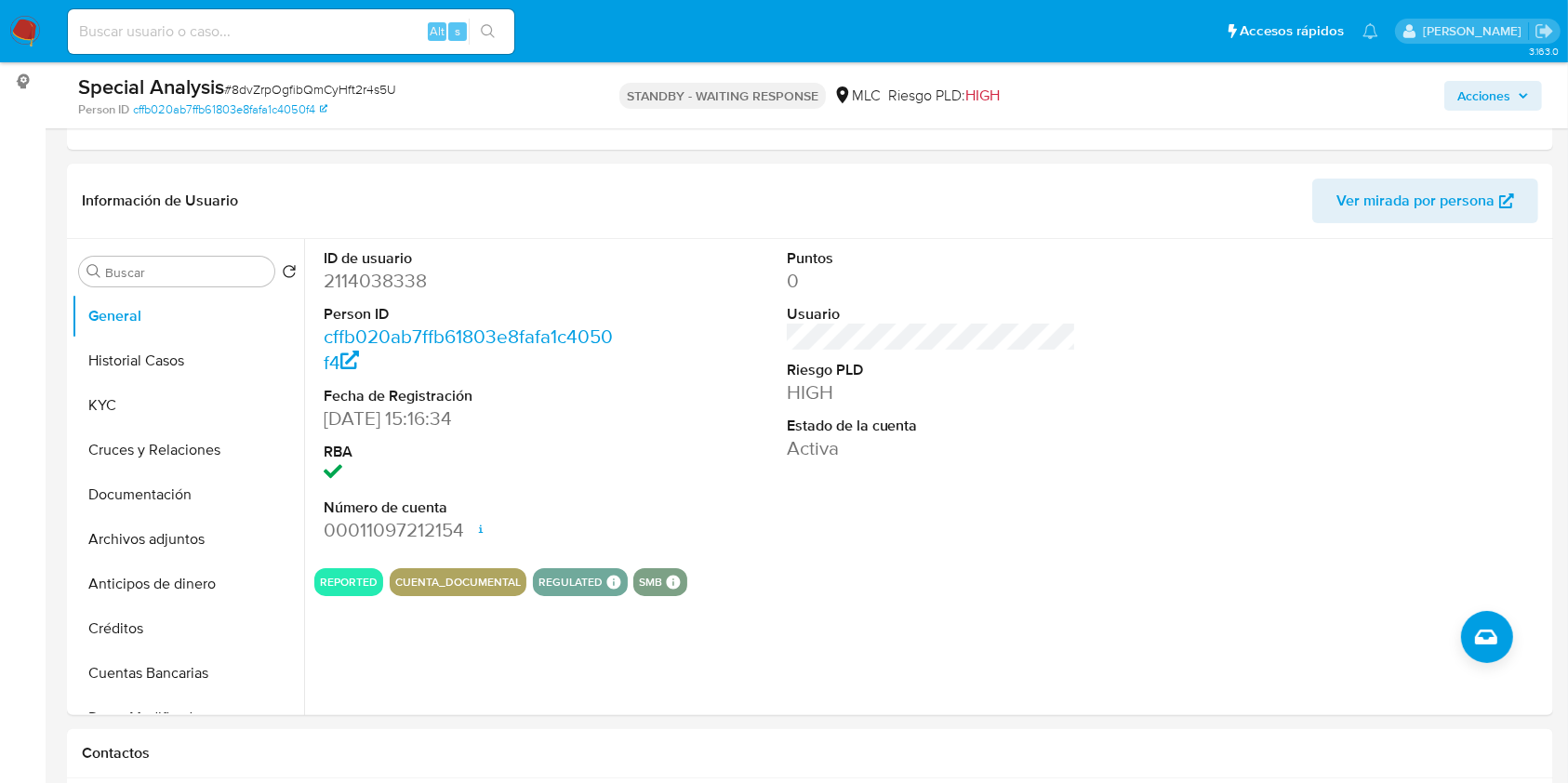
scroll to position [0, 0]
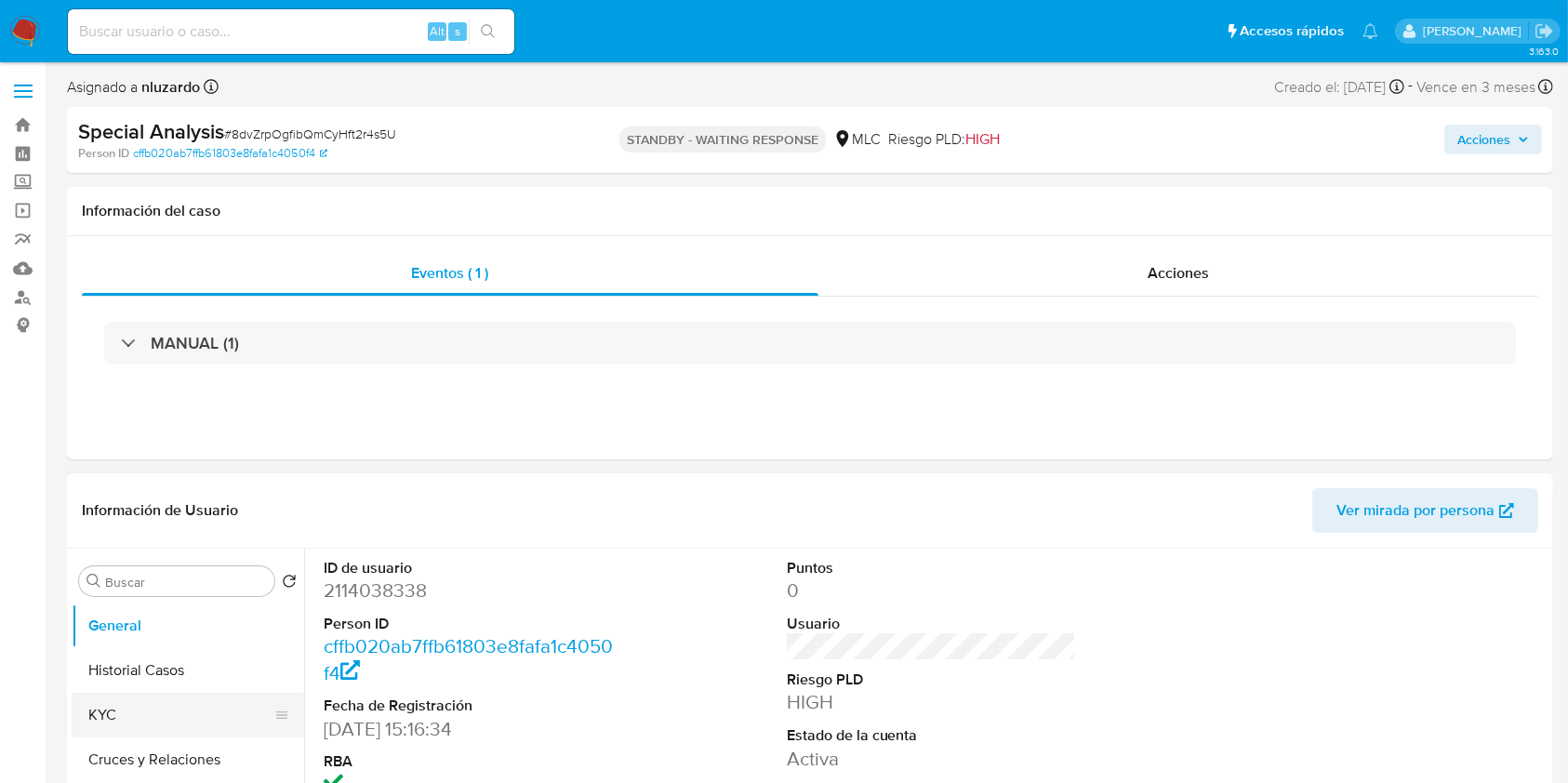
click at [104, 712] on button "KYC" at bounding box center [180, 715] width 218 height 45
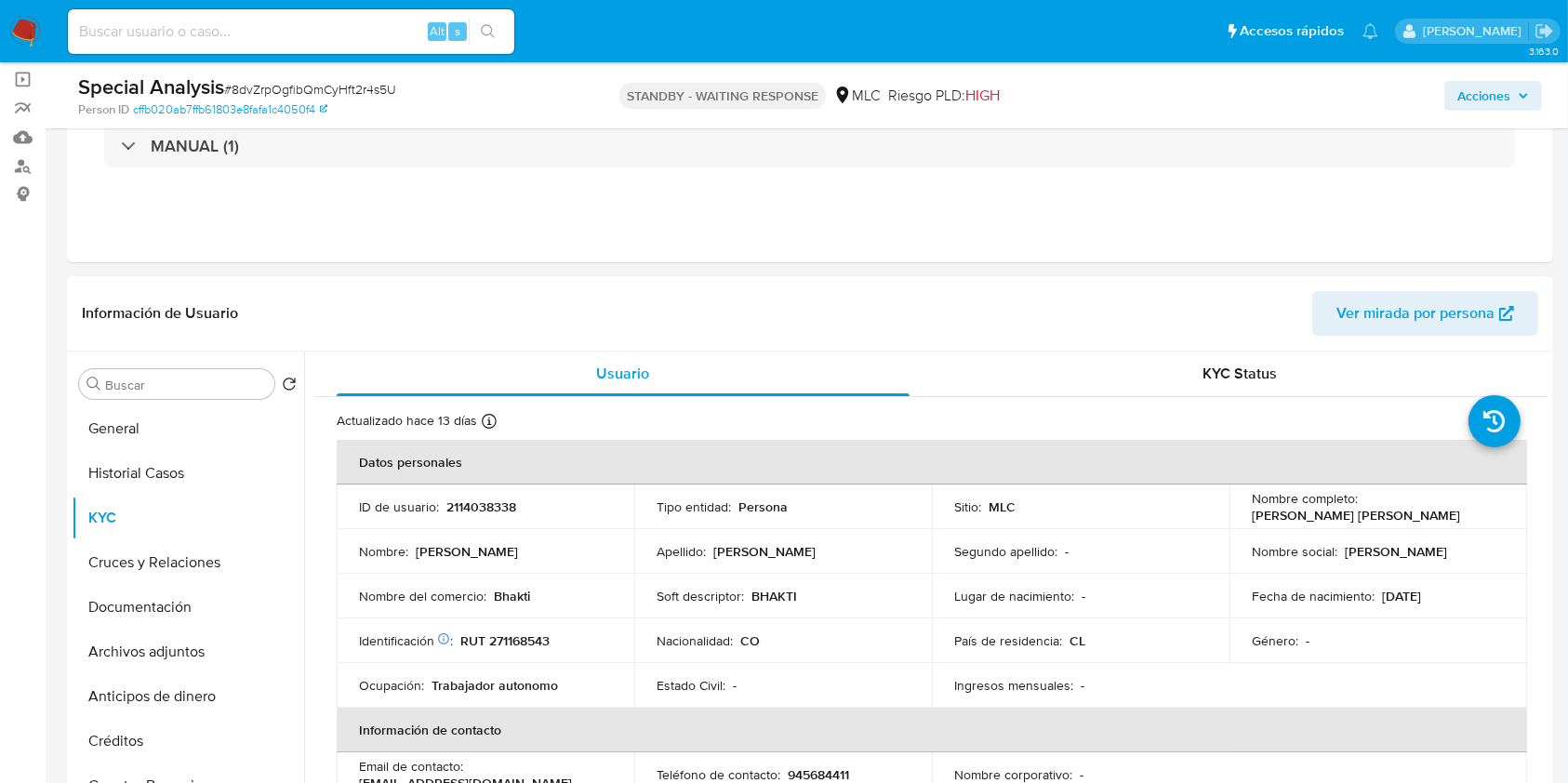
scroll to position [248, 0]
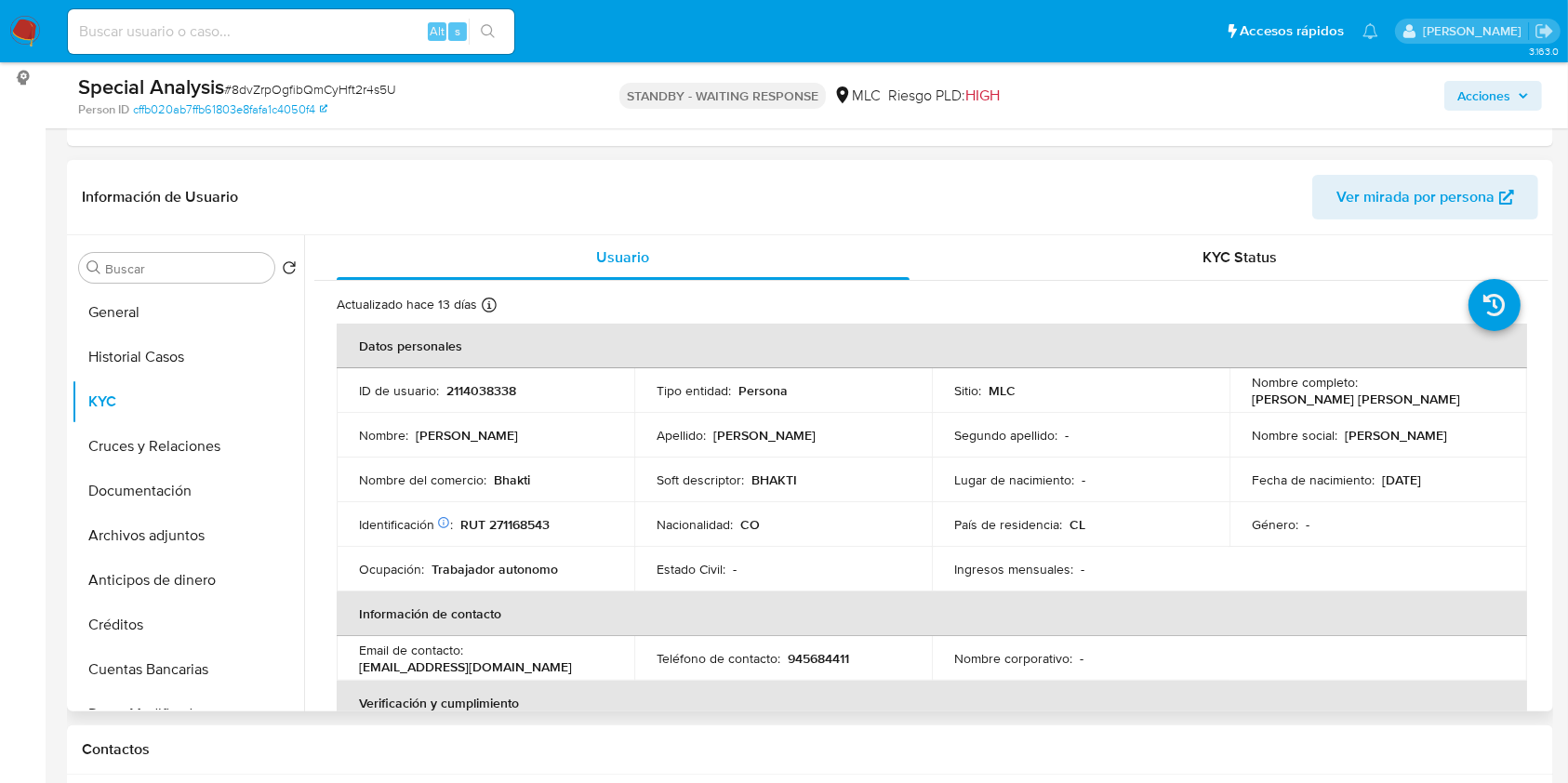
click at [498, 385] on p "2114038338" at bounding box center [481, 390] width 70 height 16
copy p "2114038338"
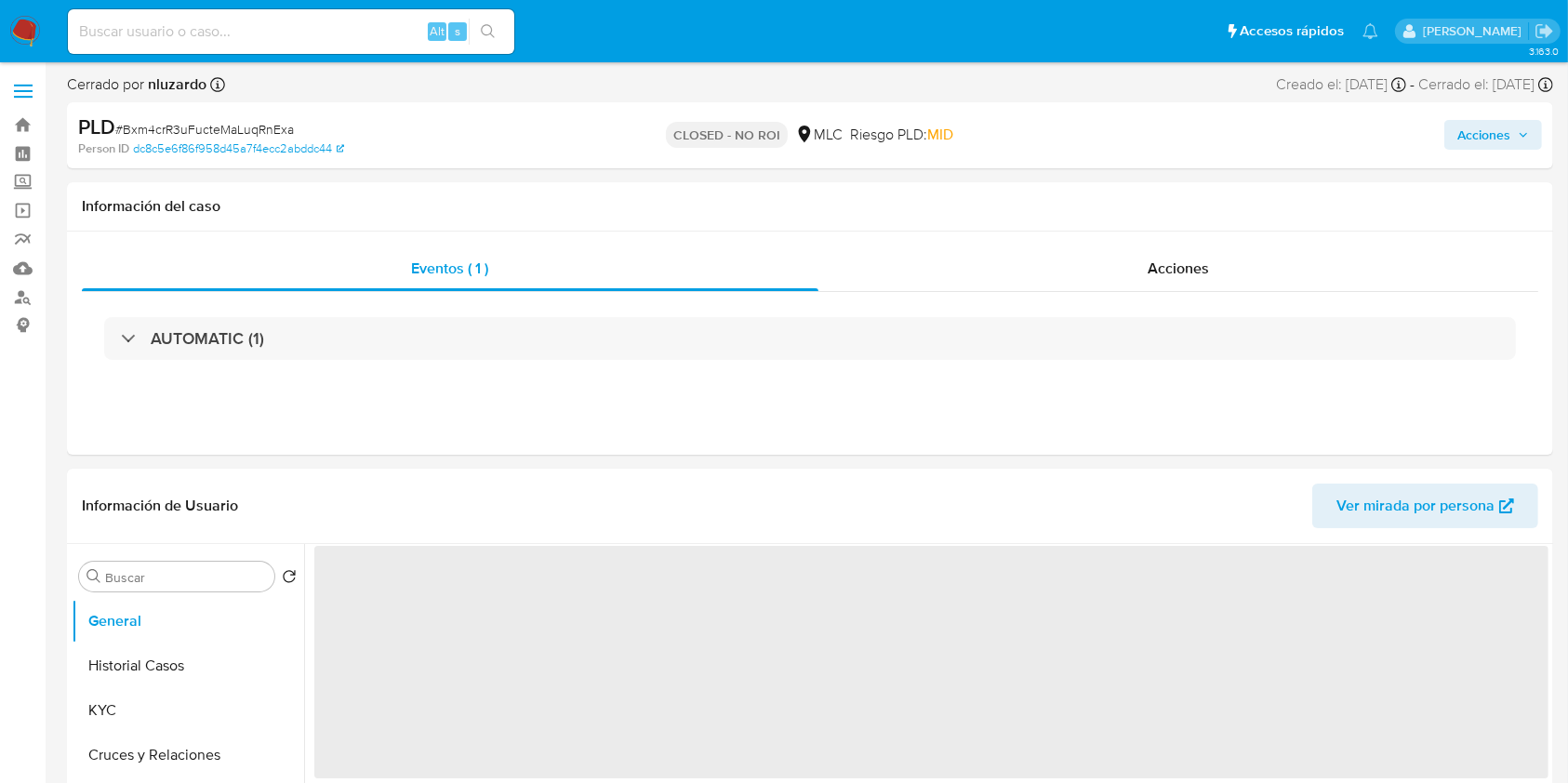
select select "10"
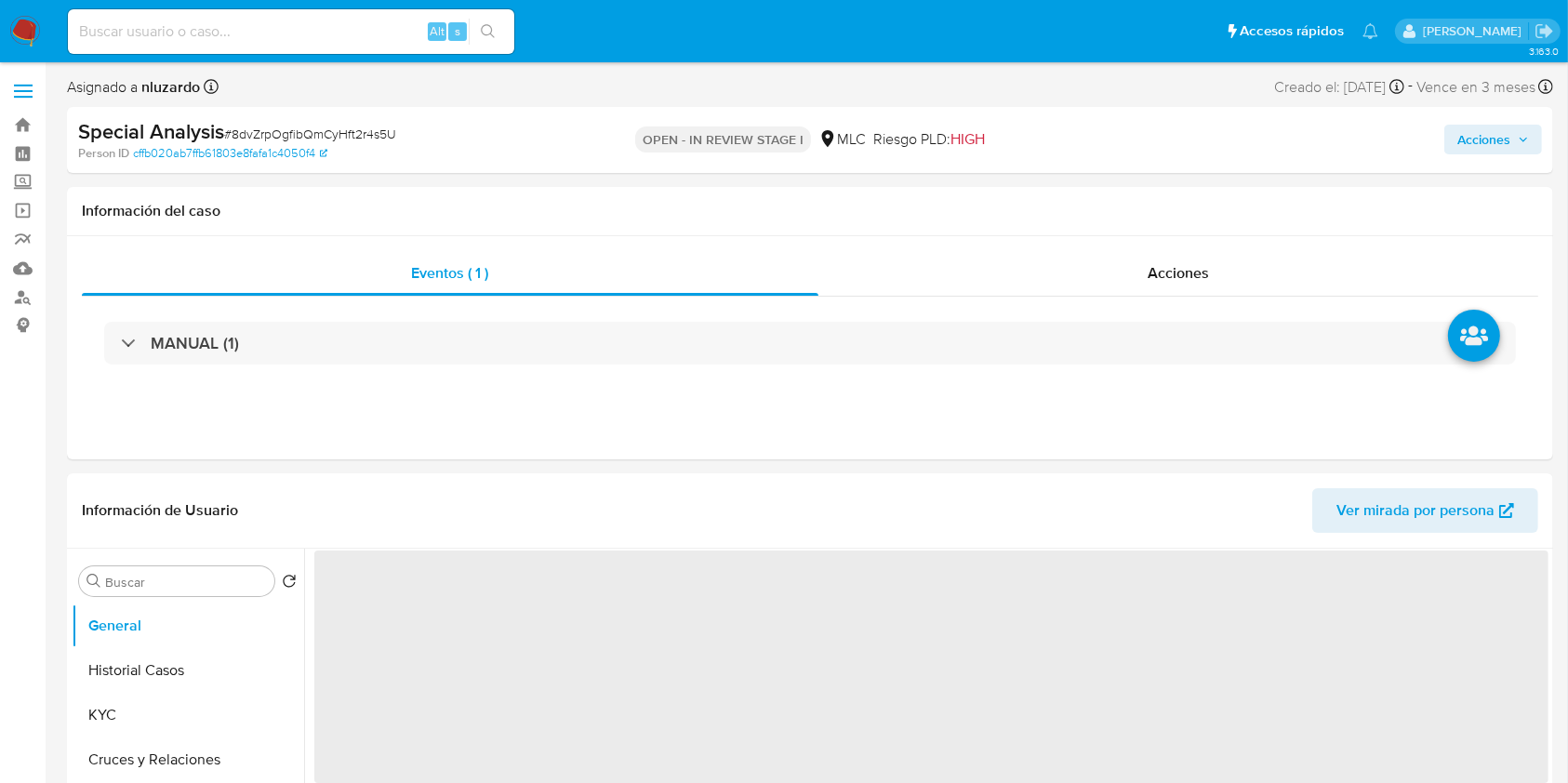
select select "10"
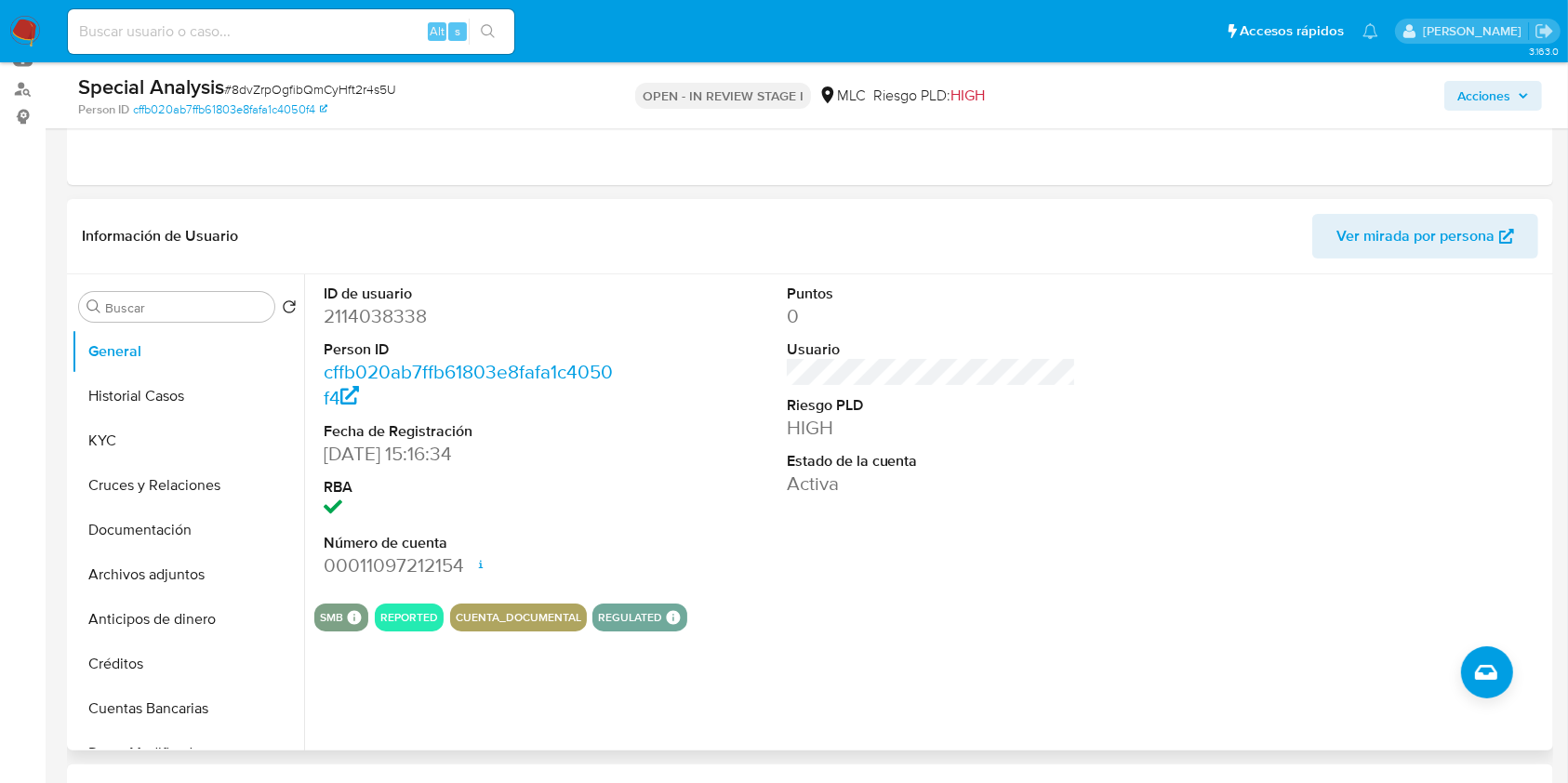
scroll to position [248, 0]
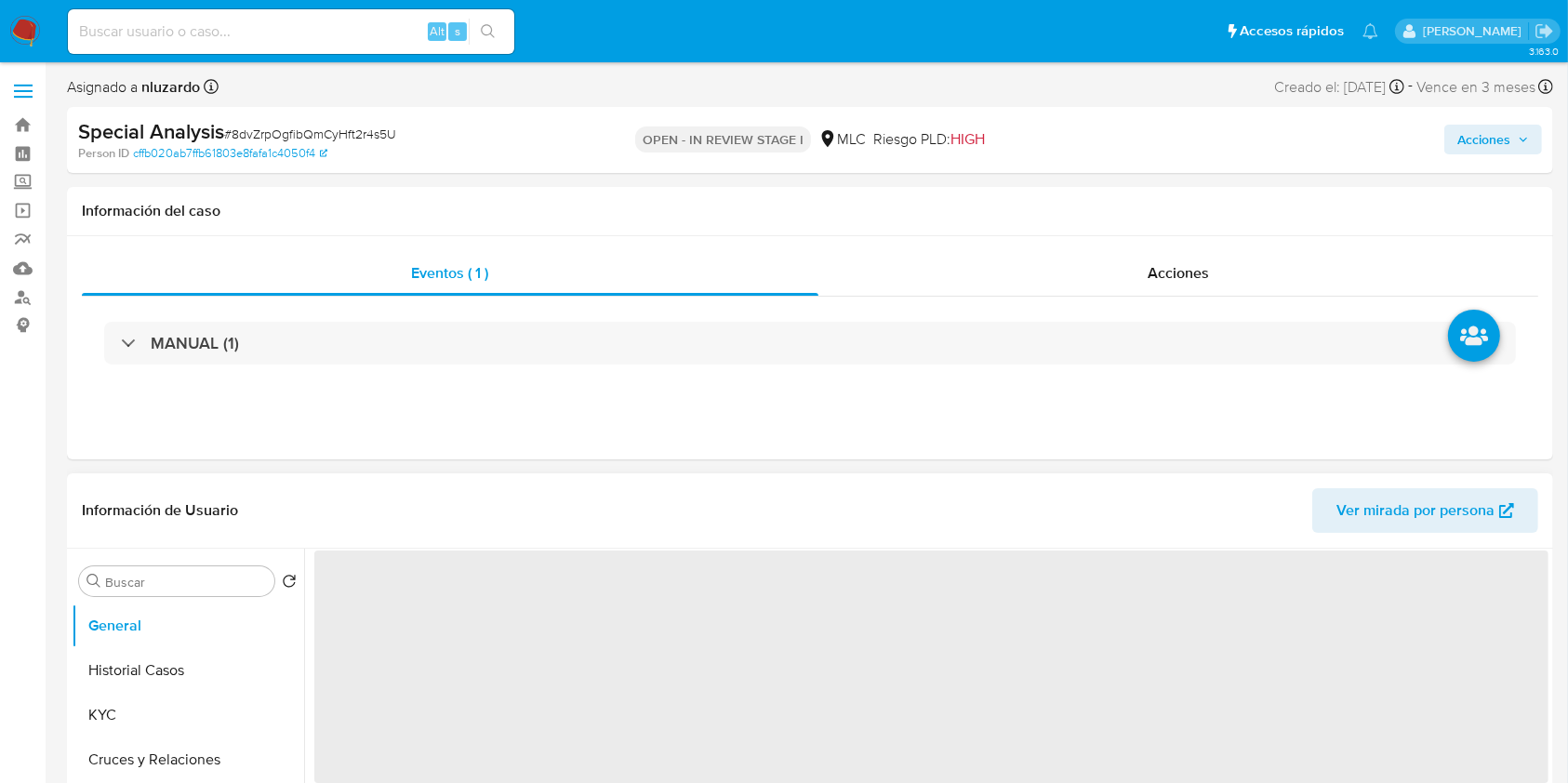
select select "10"
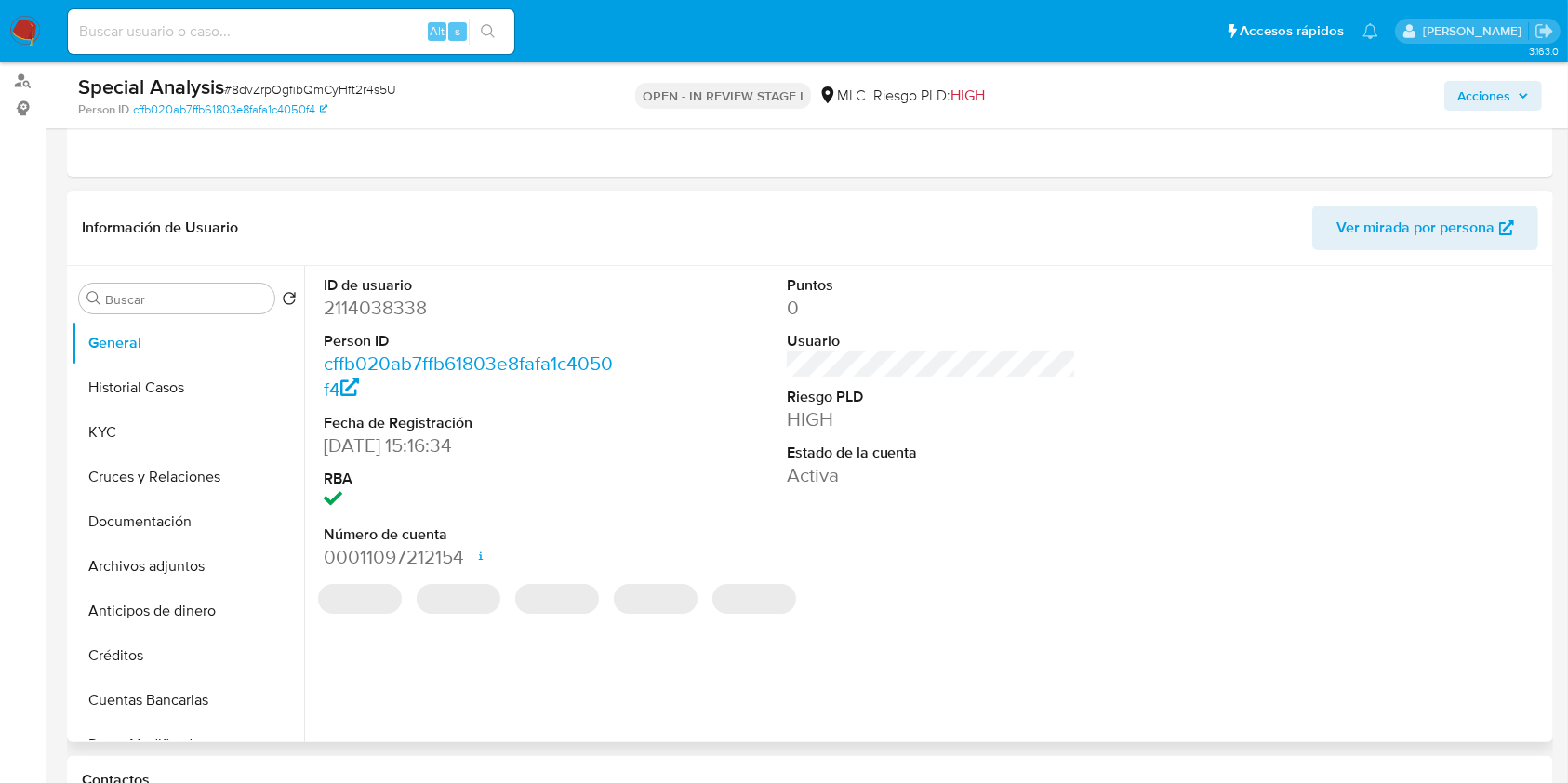
scroll to position [372, 0]
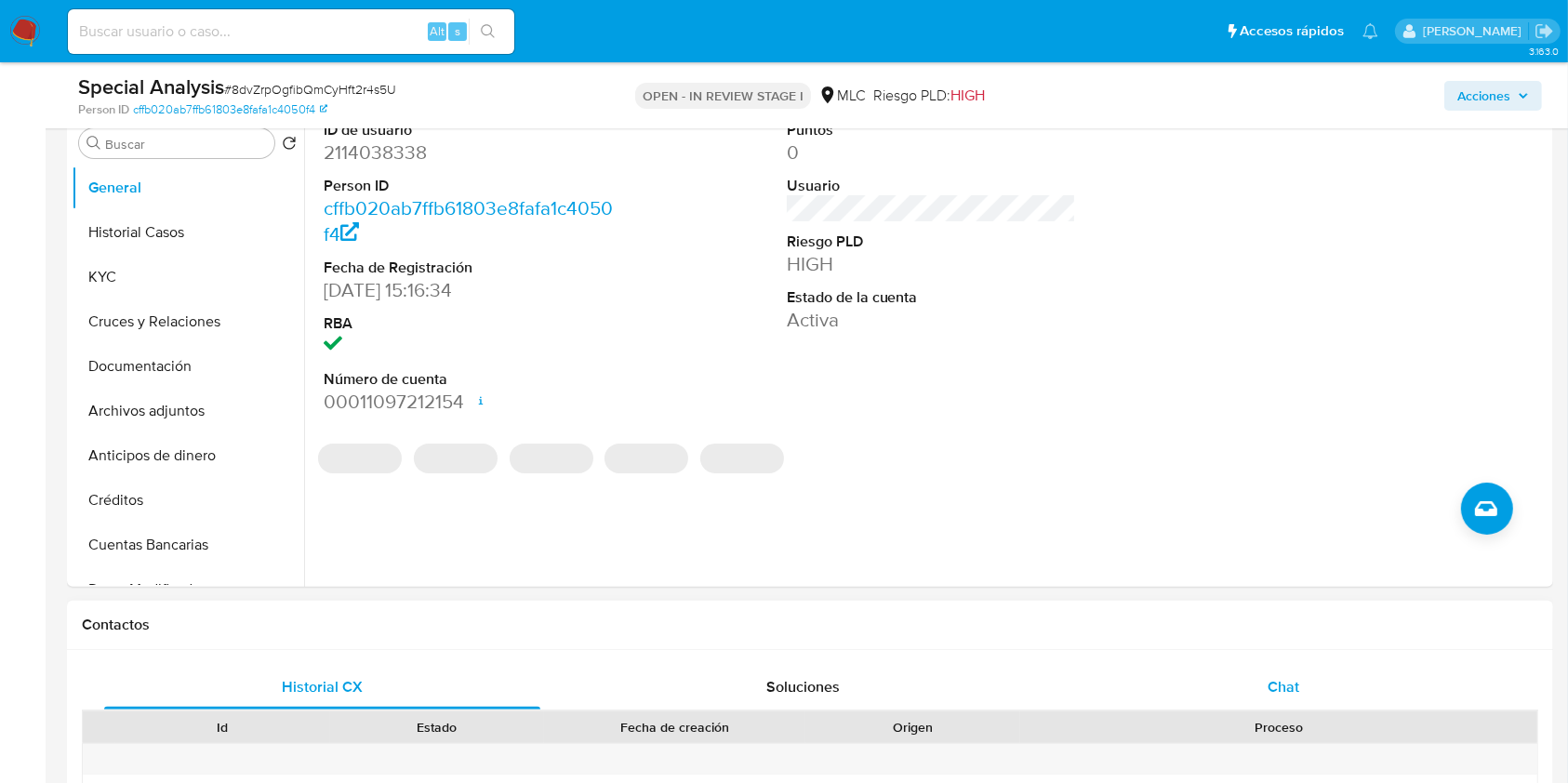
click at [1247, 711] on div "Proceso" at bounding box center [1278, 726] width 517 height 32
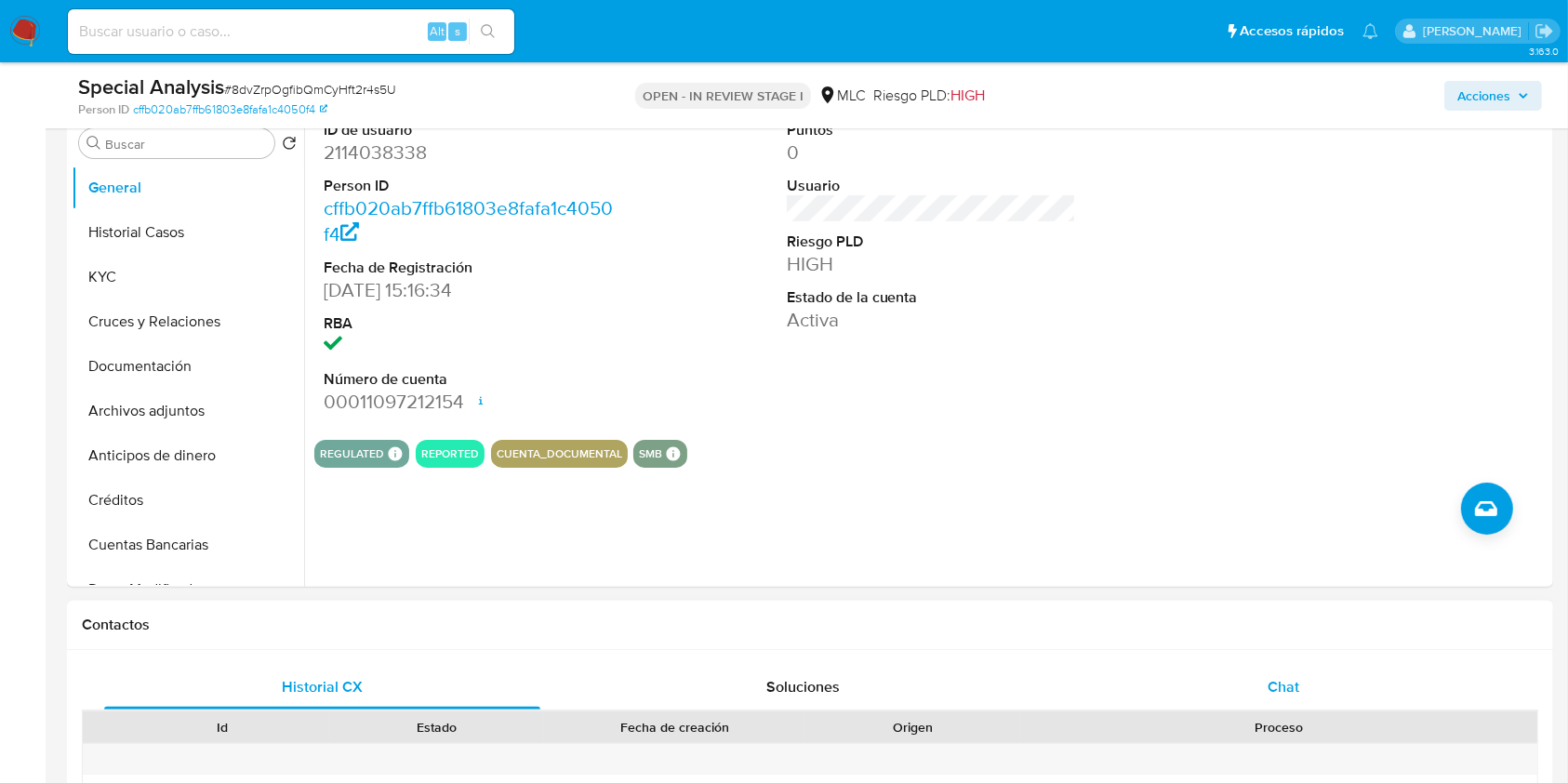
click at [1249, 675] on div "Chat" at bounding box center [1283, 687] width 436 height 45
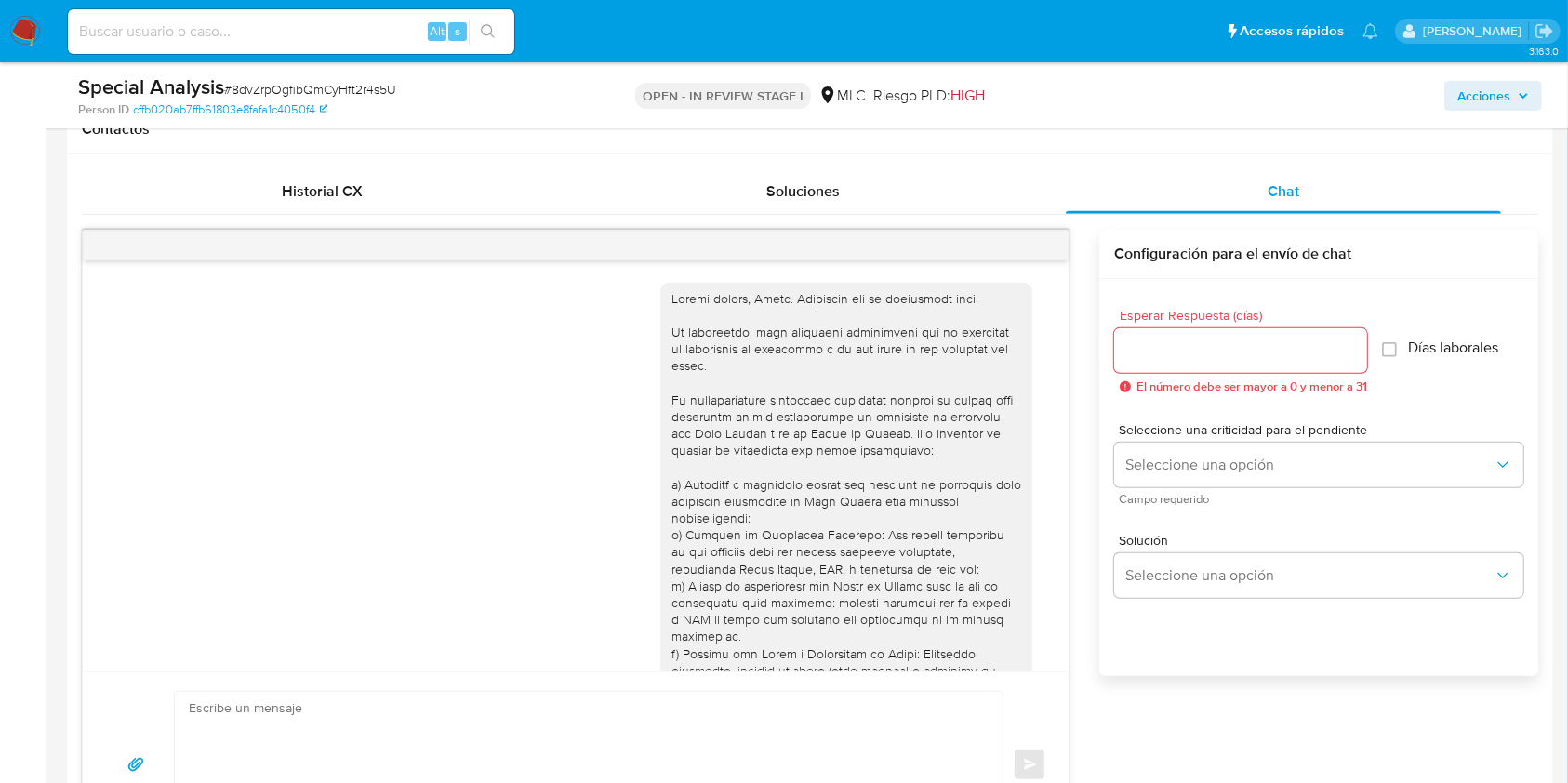
scroll to position [434, 0]
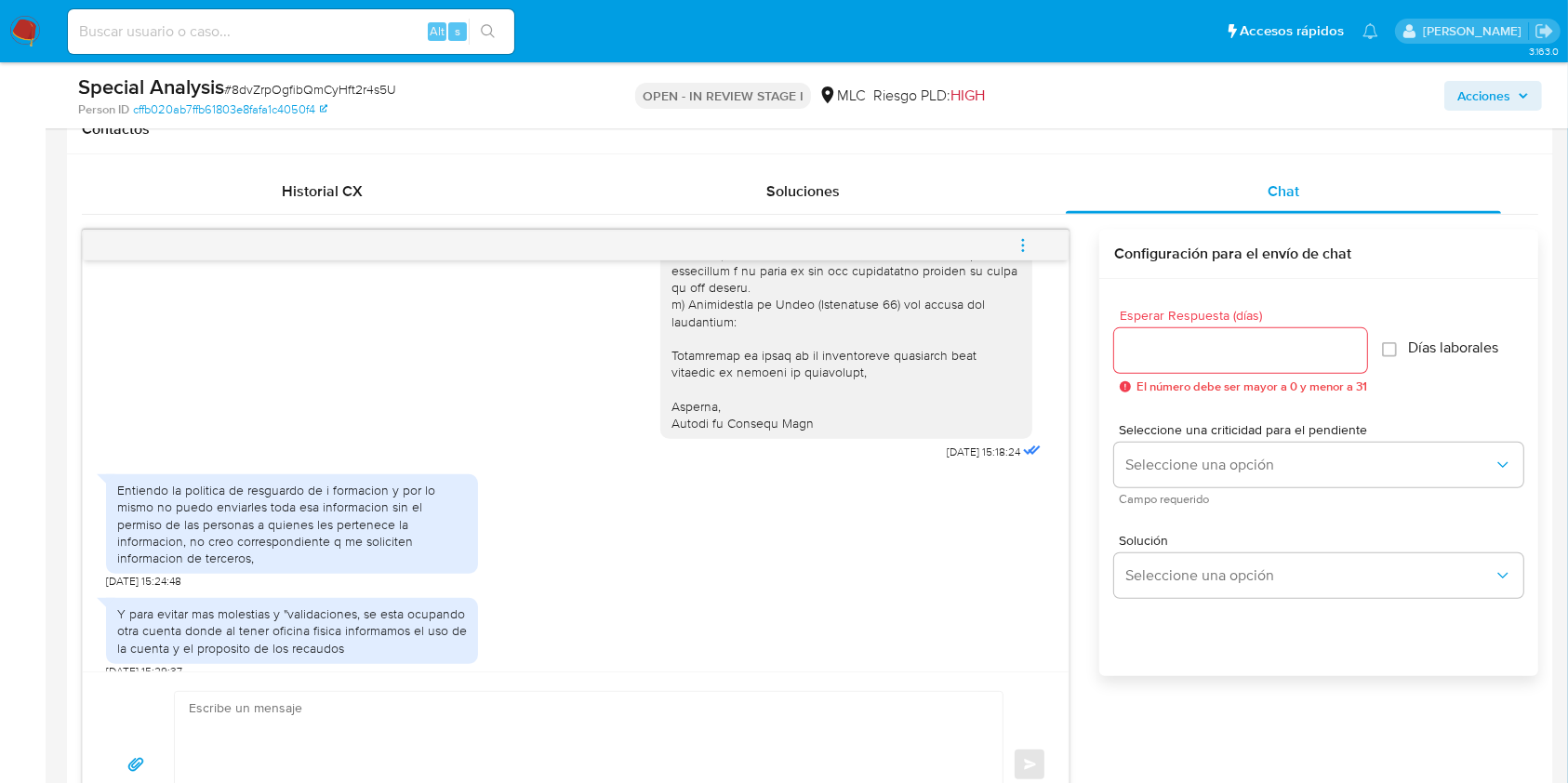
click at [264, 608] on div "Y para evitar mas molestias y "validaciones, se esta ocupando otra cuenta donde…" at bounding box center [292, 630] width 349 height 51
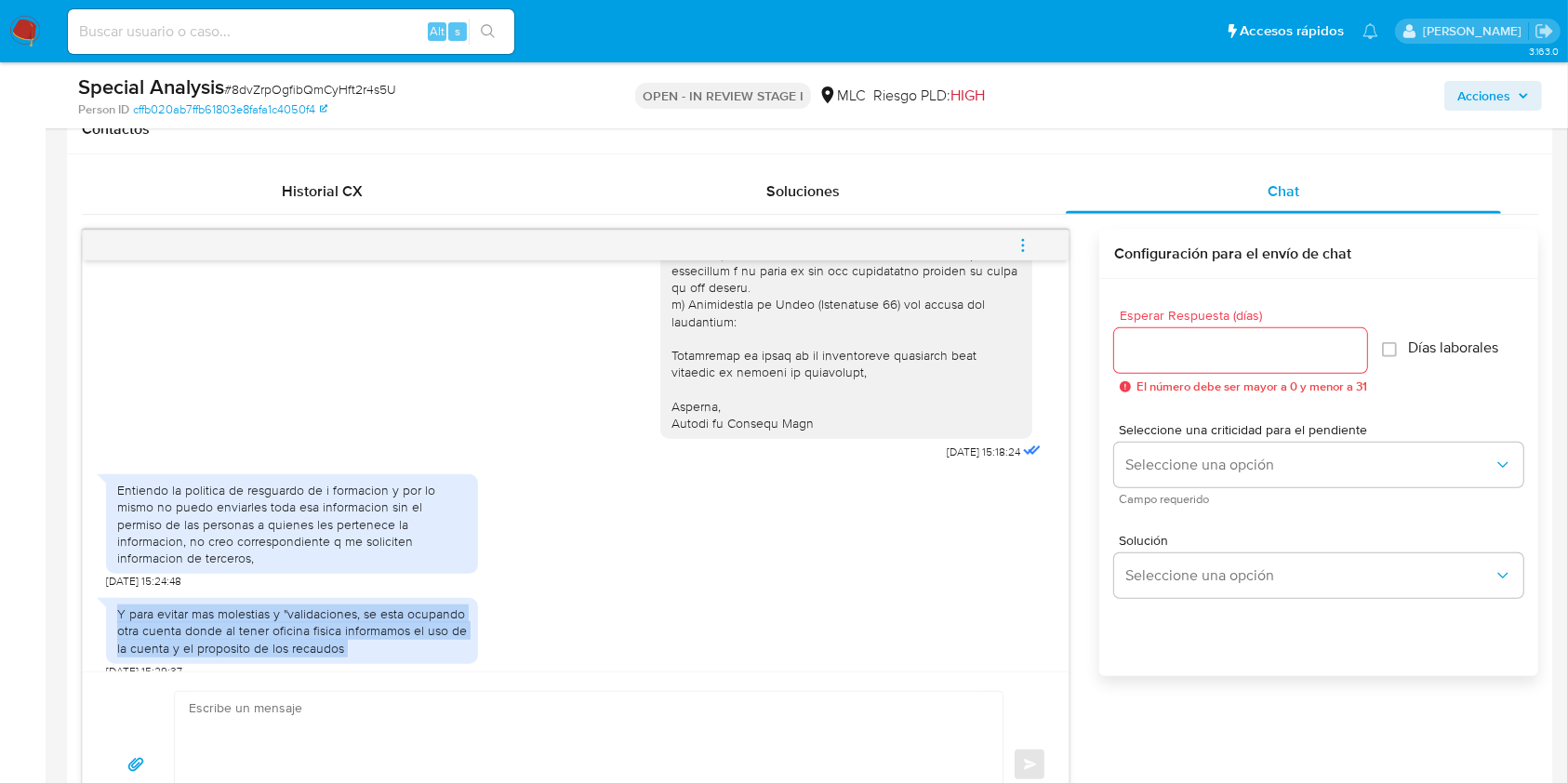
click at [264, 608] on div "Y para evitar mas molestias y "validaciones, se esta ocupando otra cuenta donde…" at bounding box center [292, 630] width 349 height 51
click at [232, 629] on div "Y para evitar mas molestias y "validaciones, se esta ocupando otra cuenta donde…" at bounding box center [292, 630] width 349 height 51
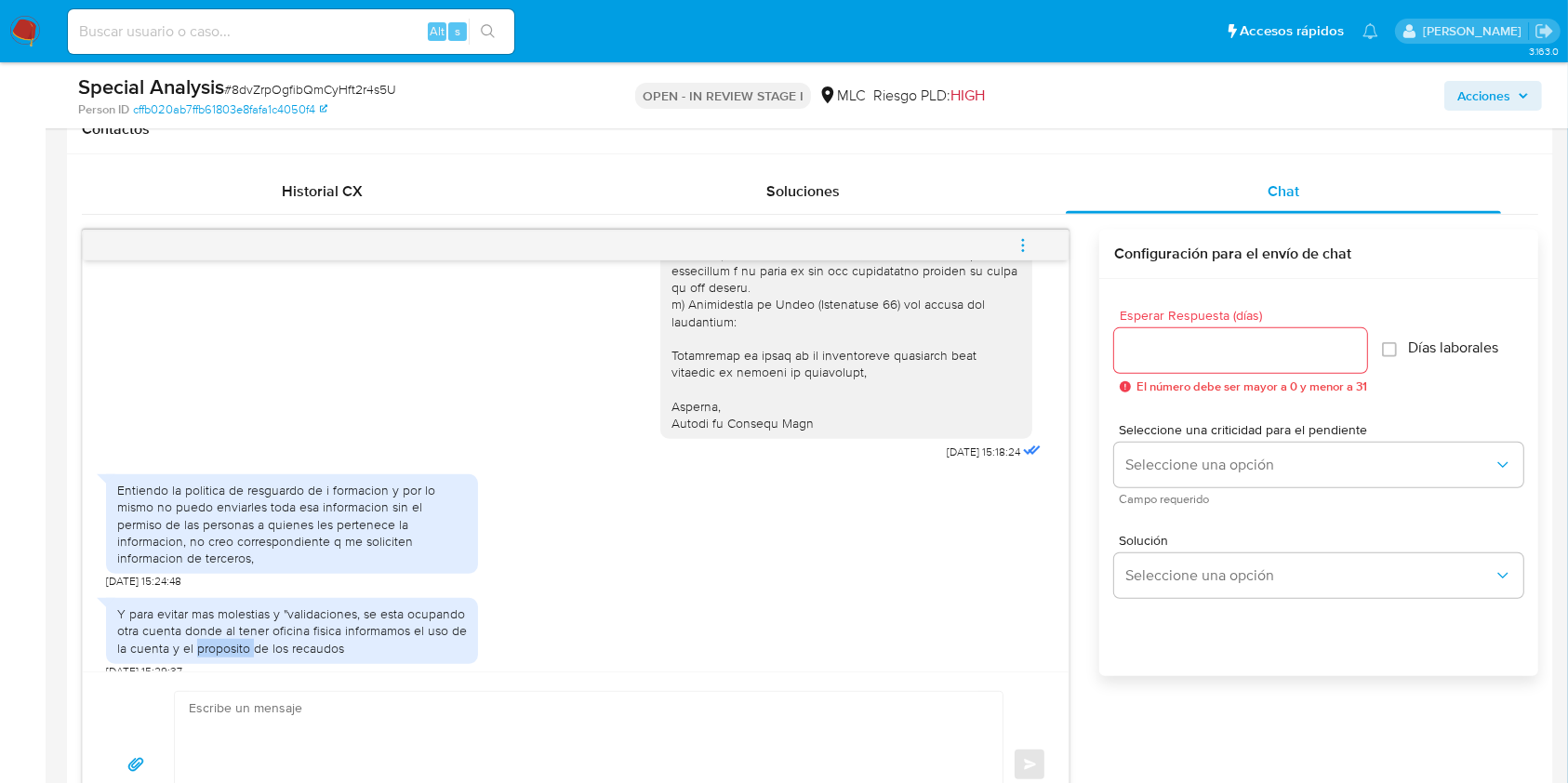
click at [232, 629] on div "Y para evitar mas molestias y "validaciones, se esta ocupando otra cuenta donde…" at bounding box center [292, 630] width 349 height 51
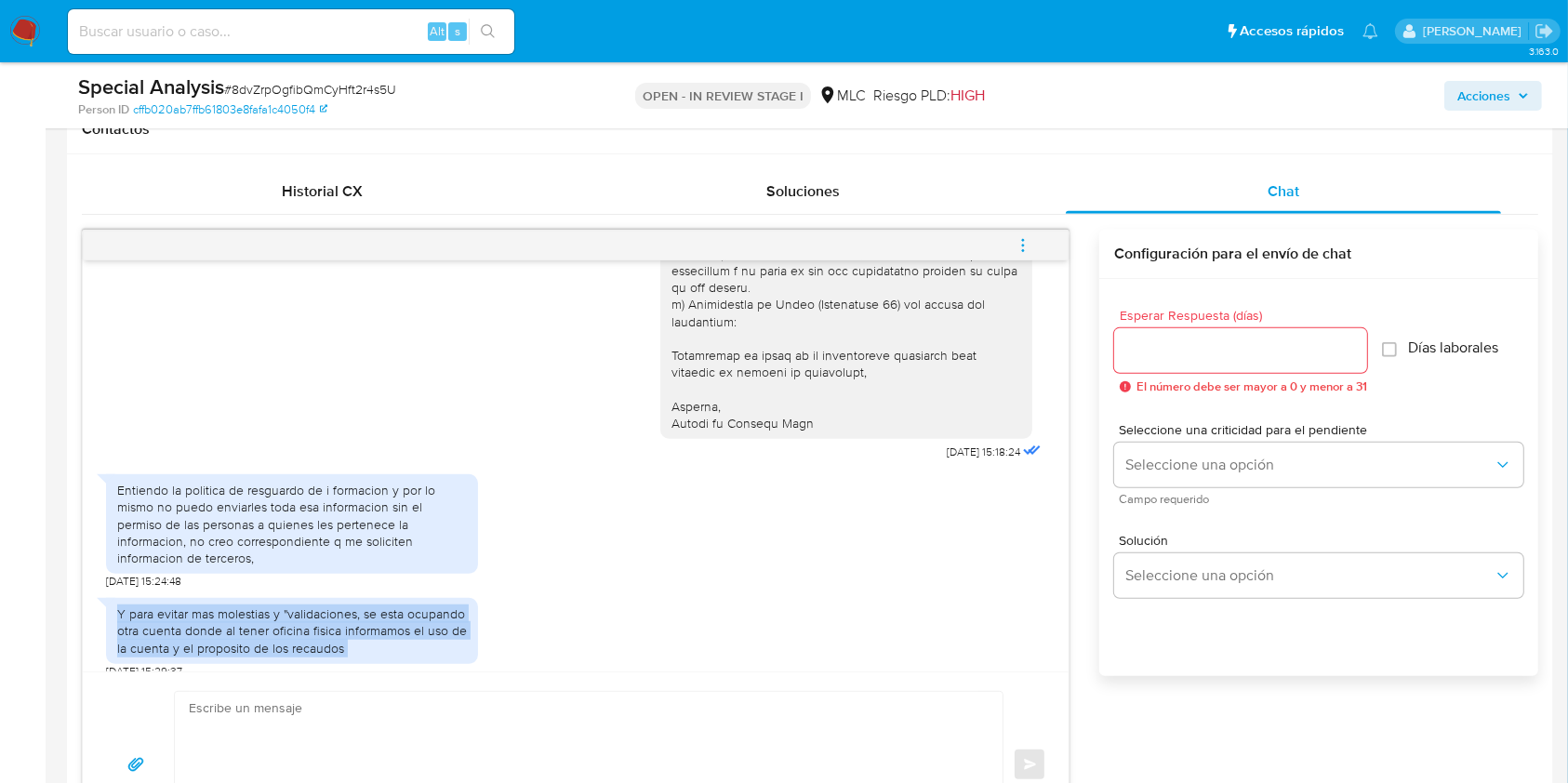
click at [232, 629] on div "Y para evitar mas molestias y "validaciones, se esta ocupando otra cuenta donde…" at bounding box center [292, 630] width 349 height 51
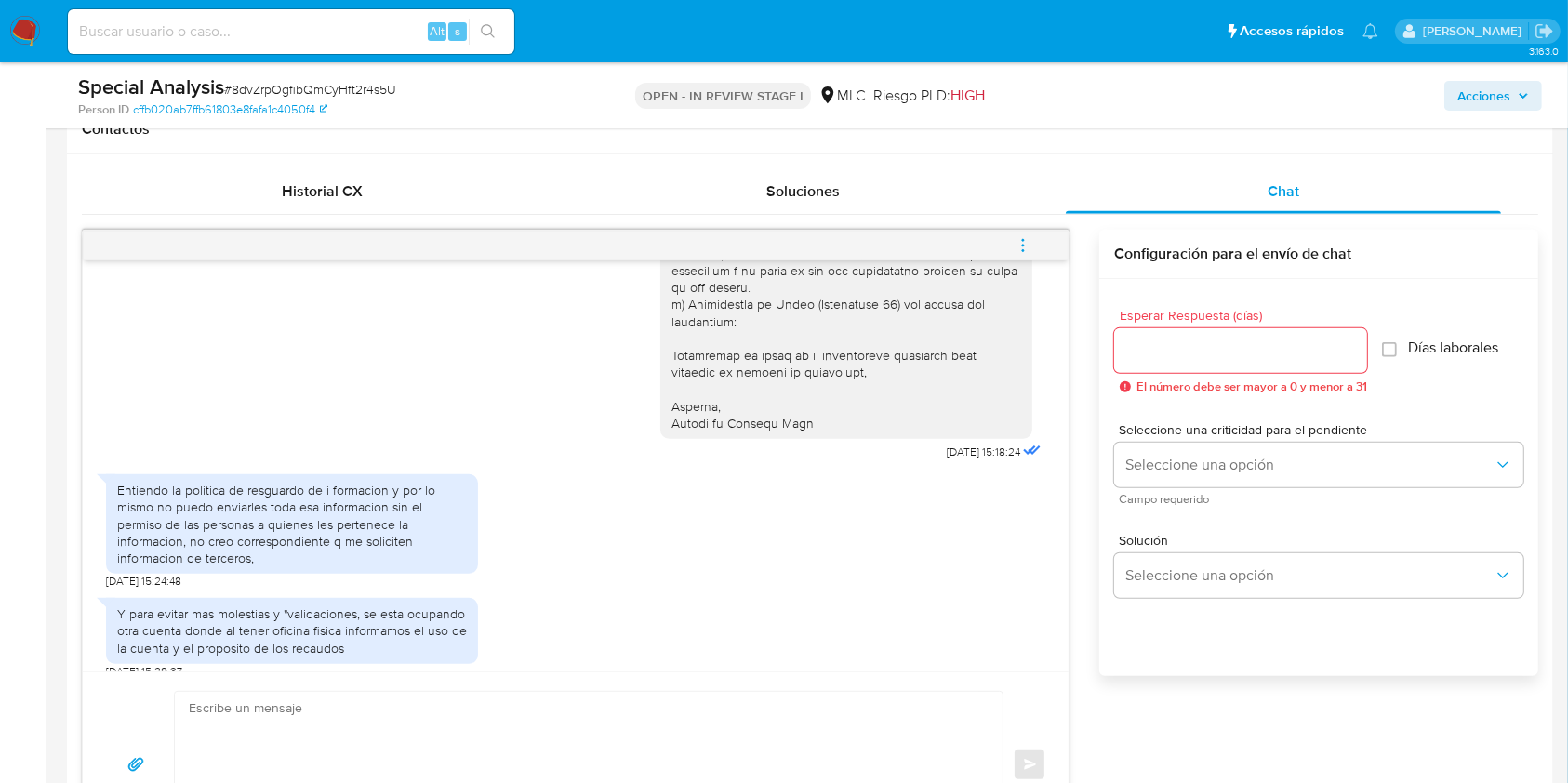
click at [78, 629] on div "Historial CX Soluciones Chat Id Estado Fecha de creación Origen Proceso Anterio…" at bounding box center [810, 513] width 1485 height 719
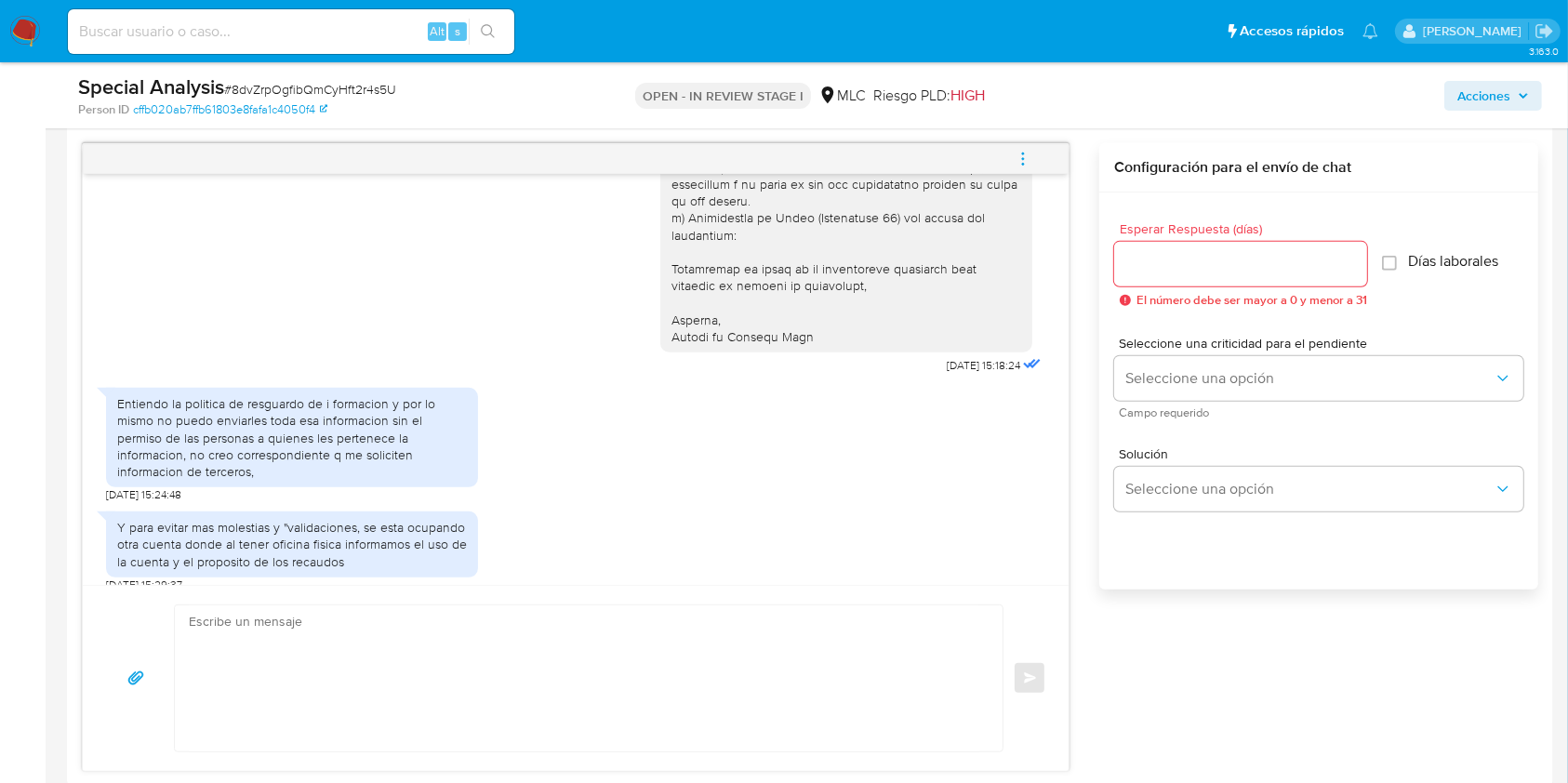
scroll to position [991, 0]
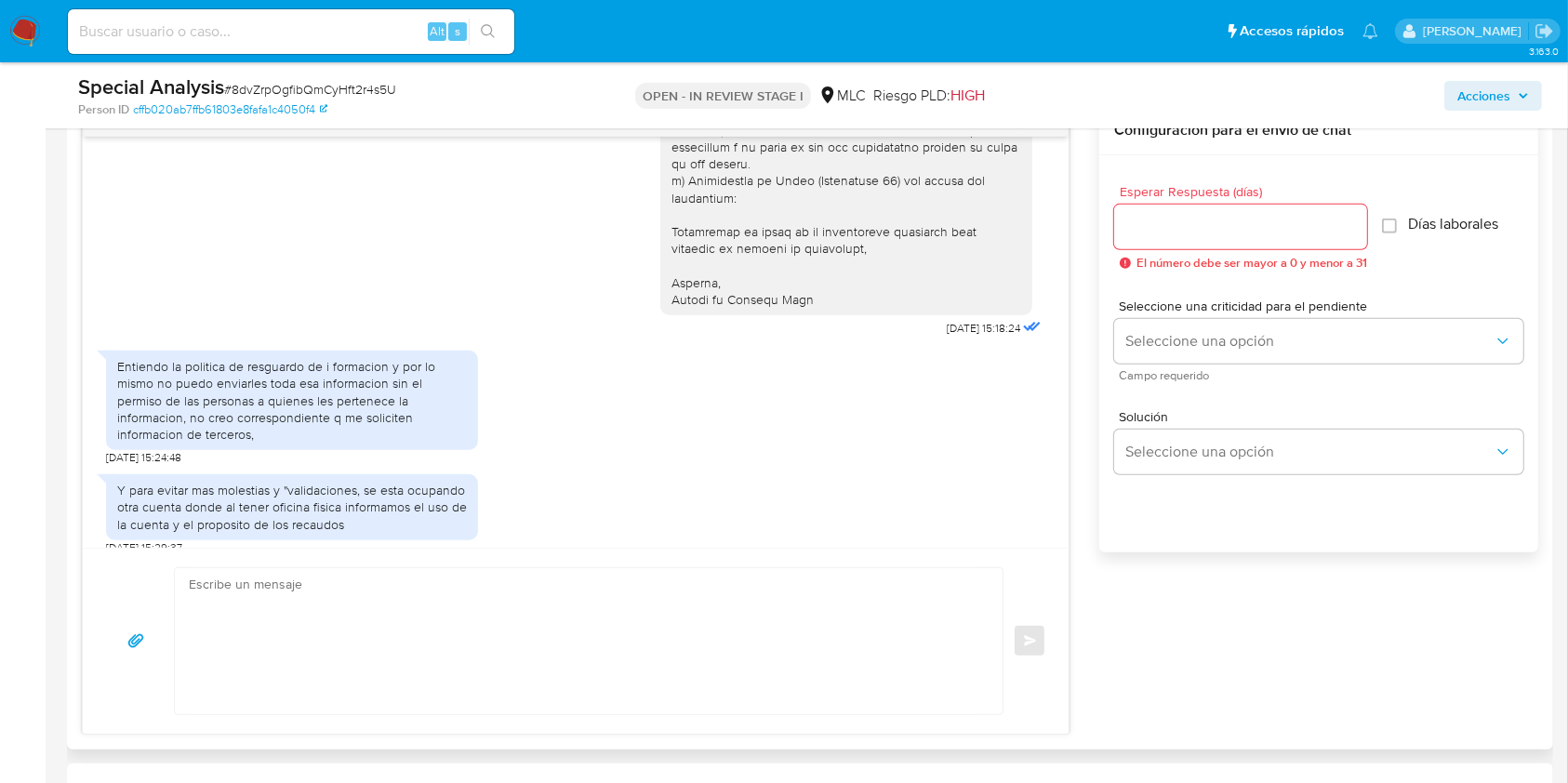
click at [218, 358] on div "Entiendo la politica de resguardo de i formacion y por lo mismo no puedo enviar…" at bounding box center [292, 400] width 349 height 84
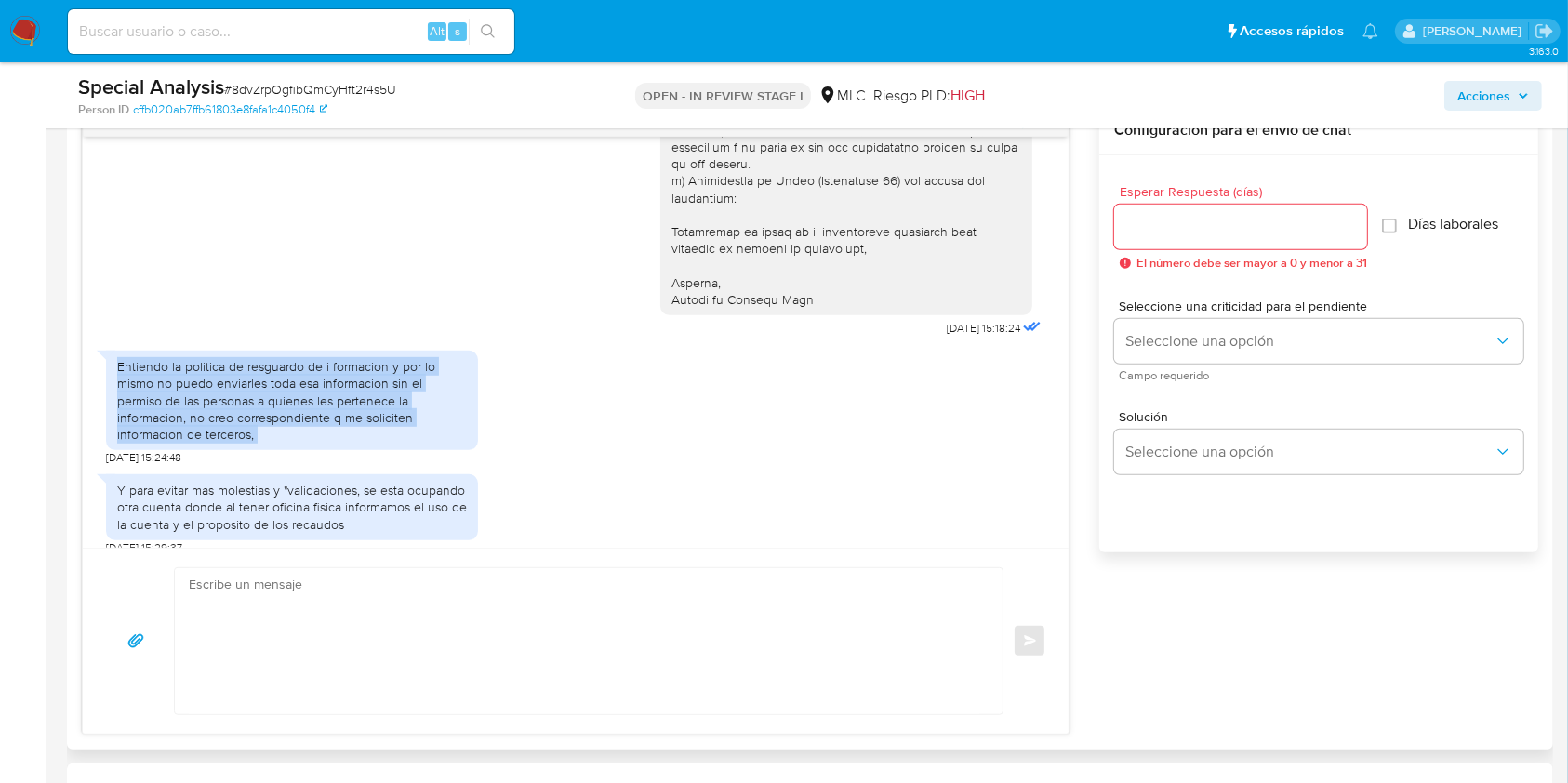
click at [218, 358] on div "Entiendo la politica de resguardo de i formacion y por lo mismo no puedo enviar…" at bounding box center [292, 400] width 349 height 84
click at [156, 381] on div "Entiendo la politica de resguardo de i formacion y por lo mismo no puedo enviar…" at bounding box center [292, 400] width 349 height 84
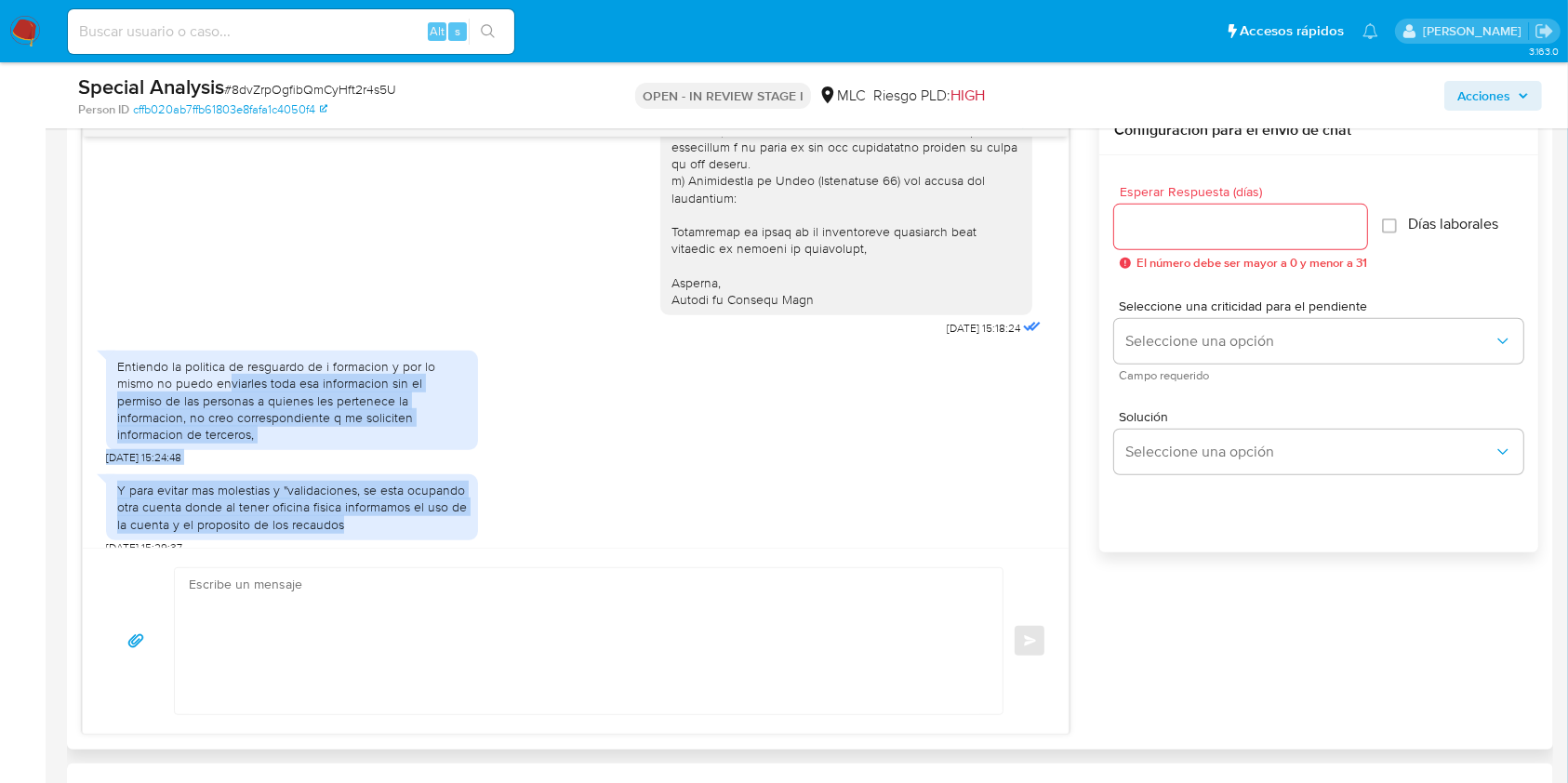
drag, startPoint x: 228, startPoint y: 369, endPoint x: 465, endPoint y: 504, distance: 272.8
click at [465, 504] on div "15/10/2025 15:18:24 Entiendo la politica de resguardo de i formacion y por lo m…" at bounding box center [575, 342] width 986 height 411
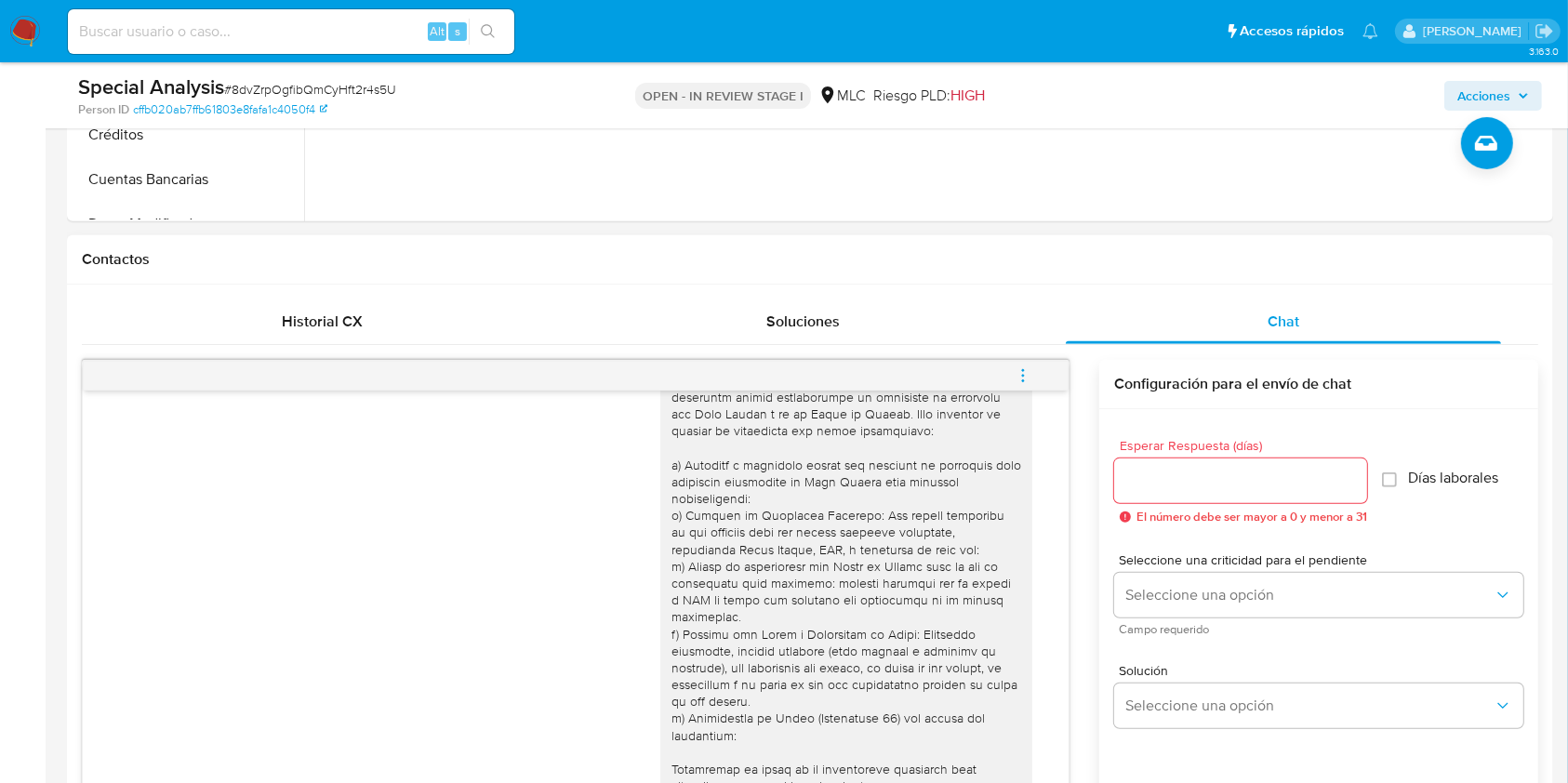
scroll to position [0, 0]
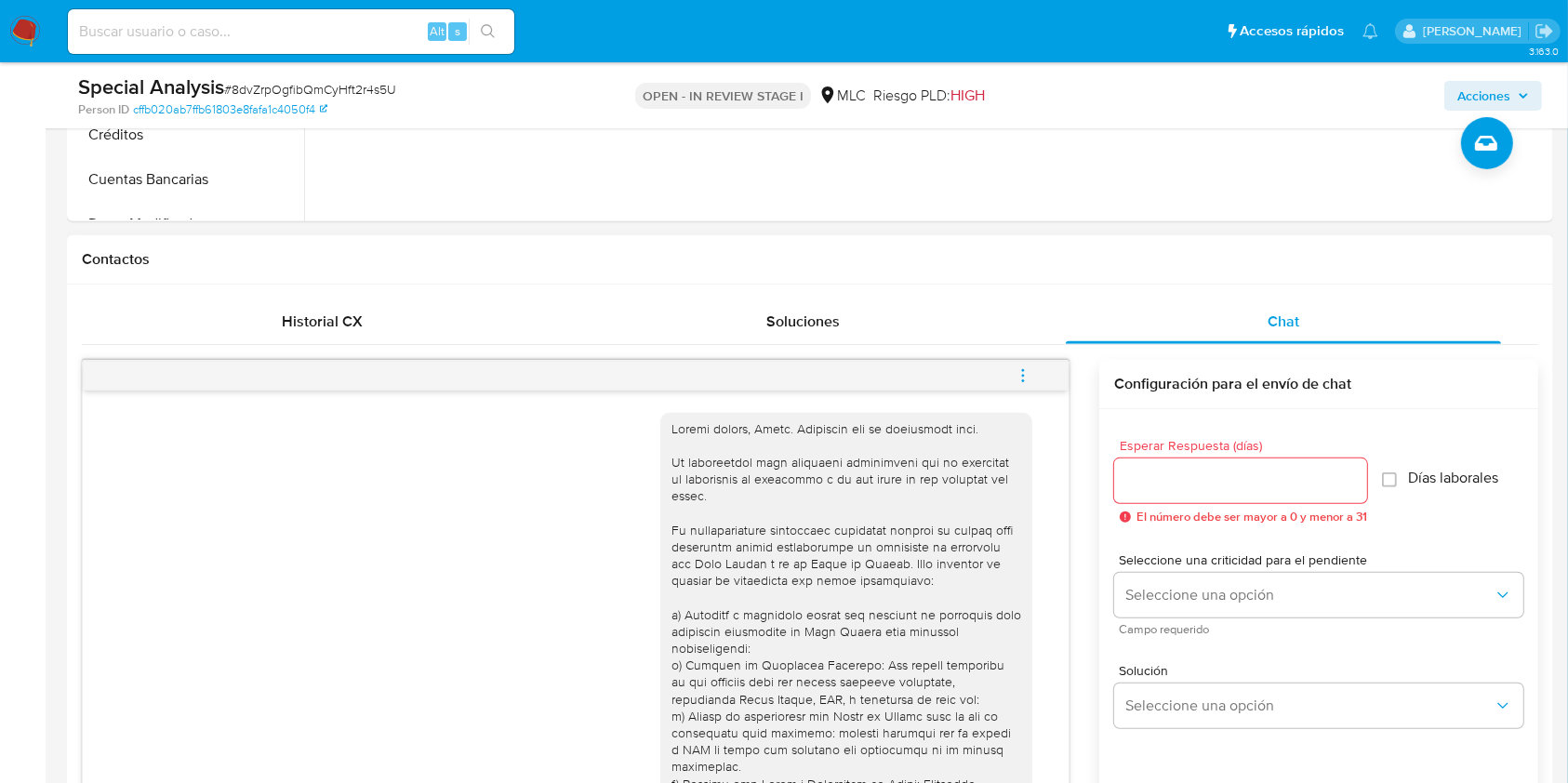
click at [700, 659] on div at bounding box center [846, 707] width 349 height 575
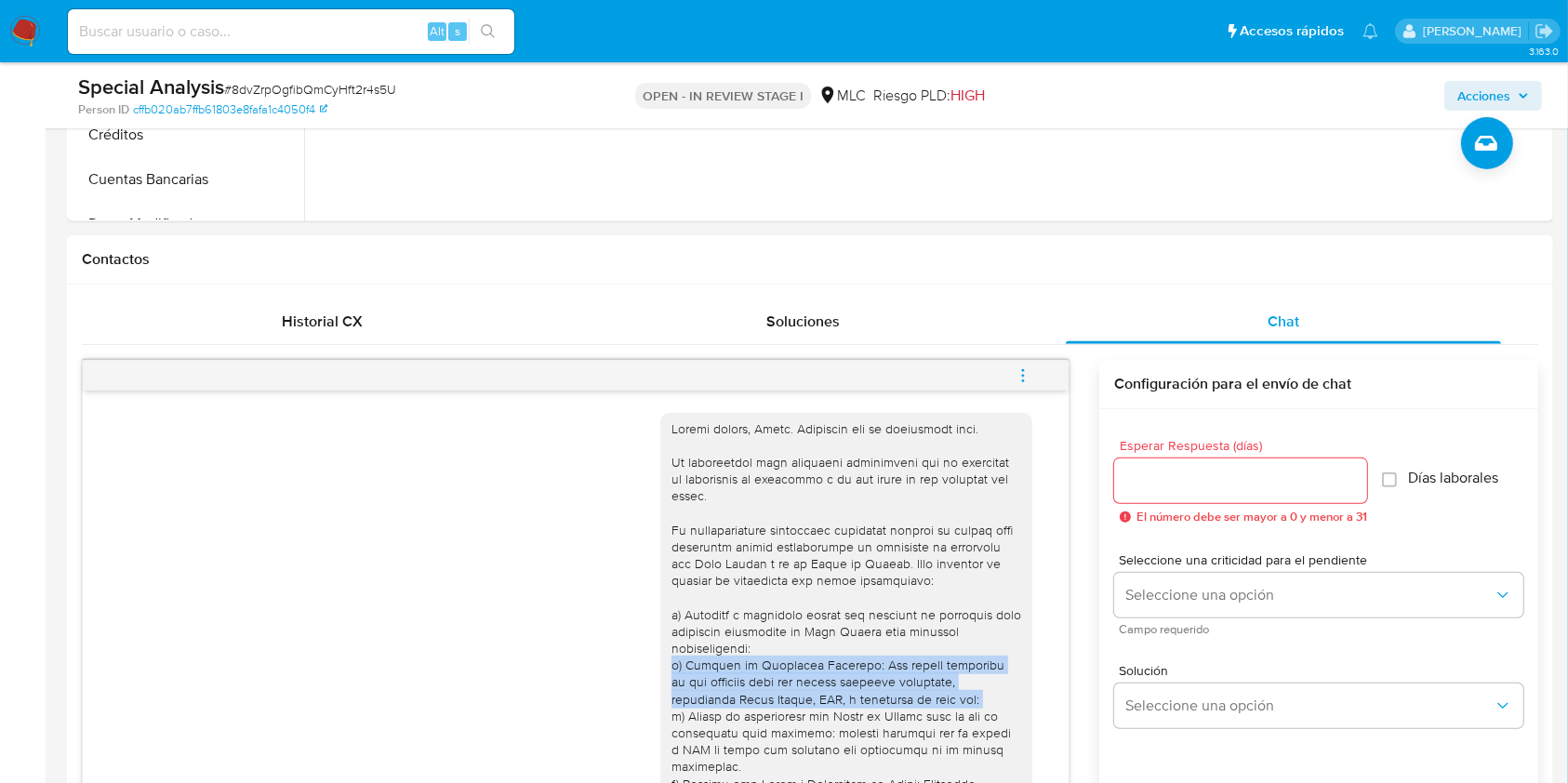
click at [700, 659] on div at bounding box center [846, 707] width 349 height 575
click at [700, 676] on div at bounding box center [846, 707] width 349 height 575
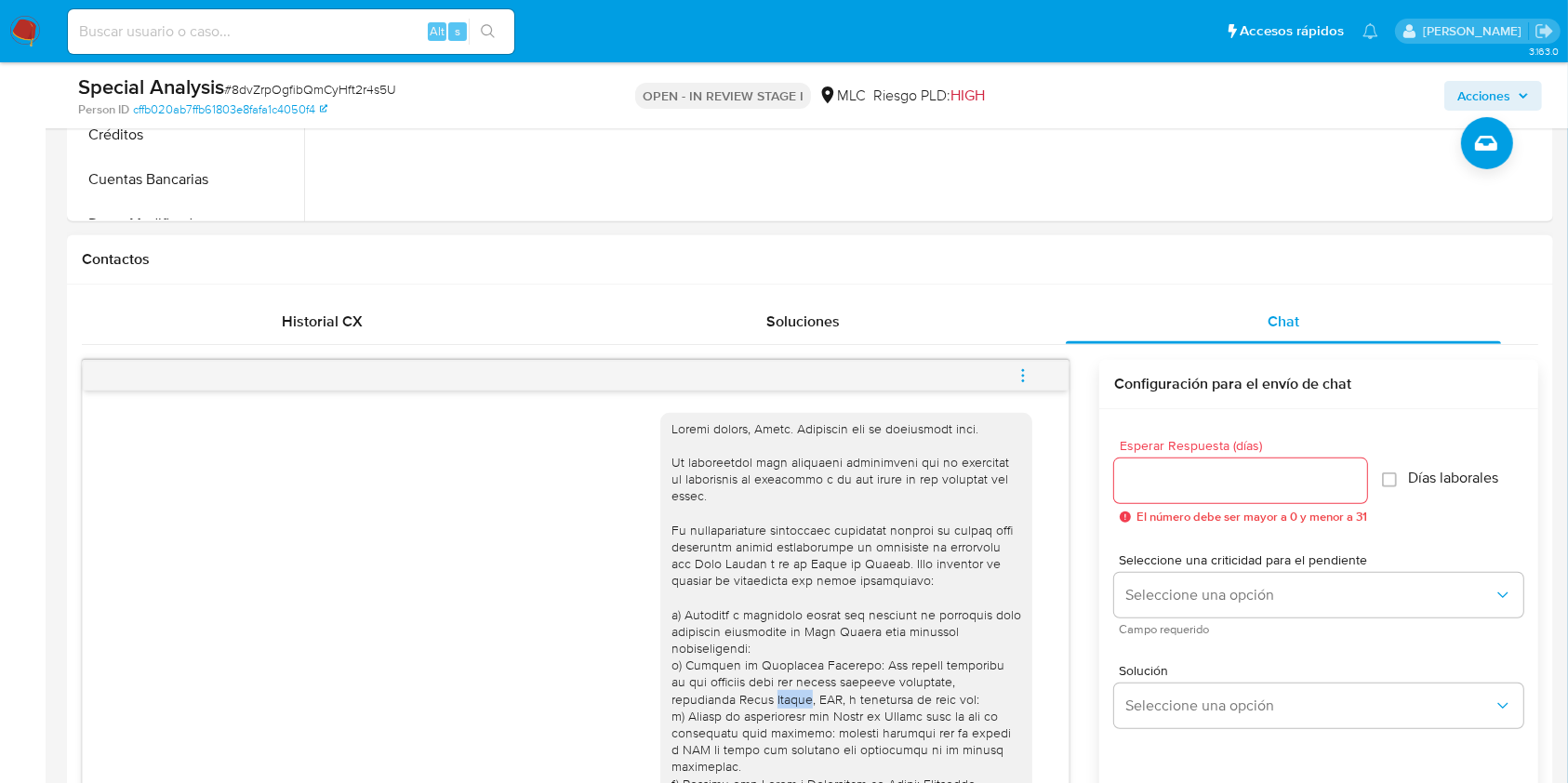
click at [700, 676] on div at bounding box center [846, 707] width 349 height 575
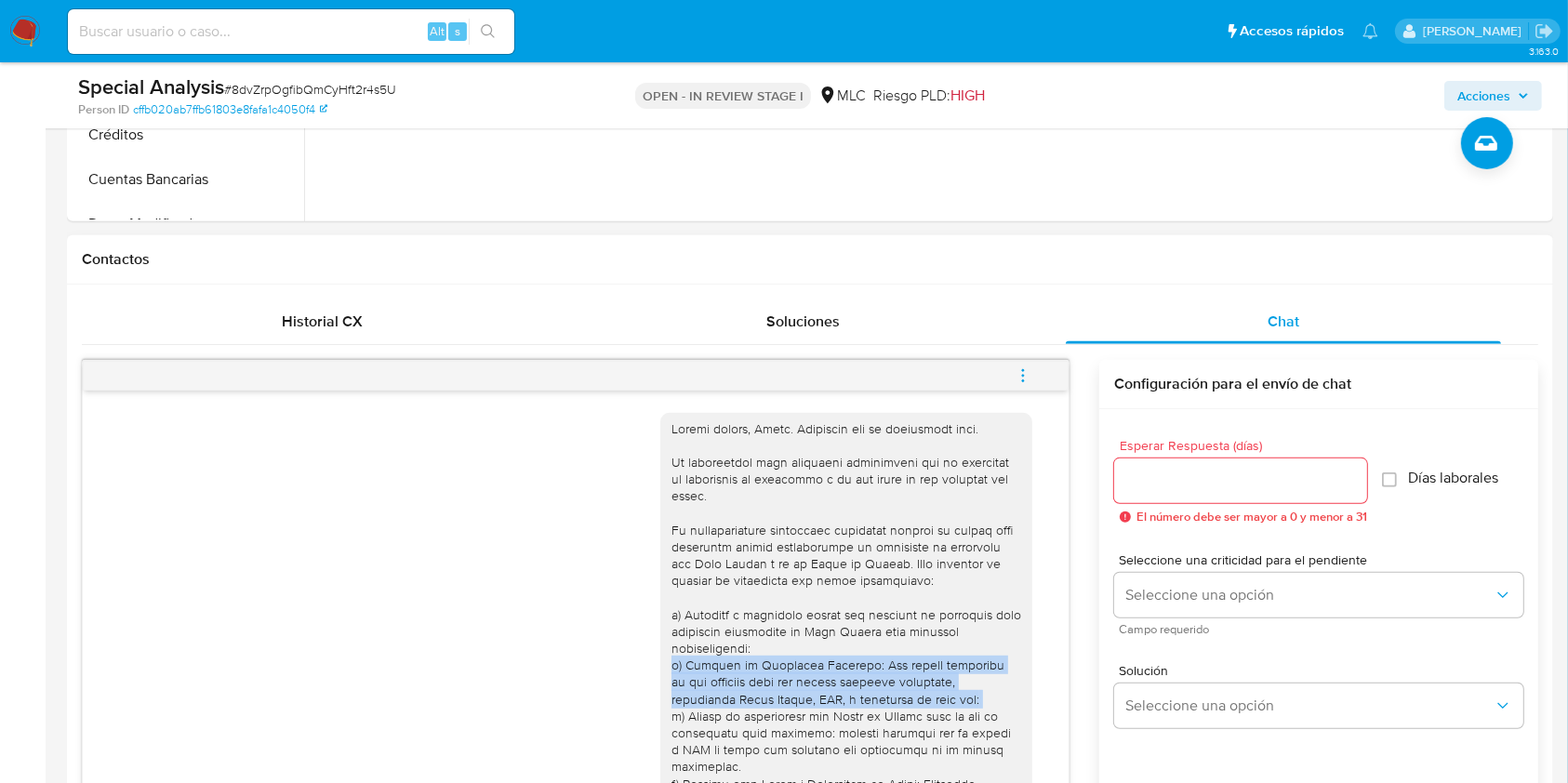
click at [700, 676] on div at bounding box center [846, 707] width 349 height 575
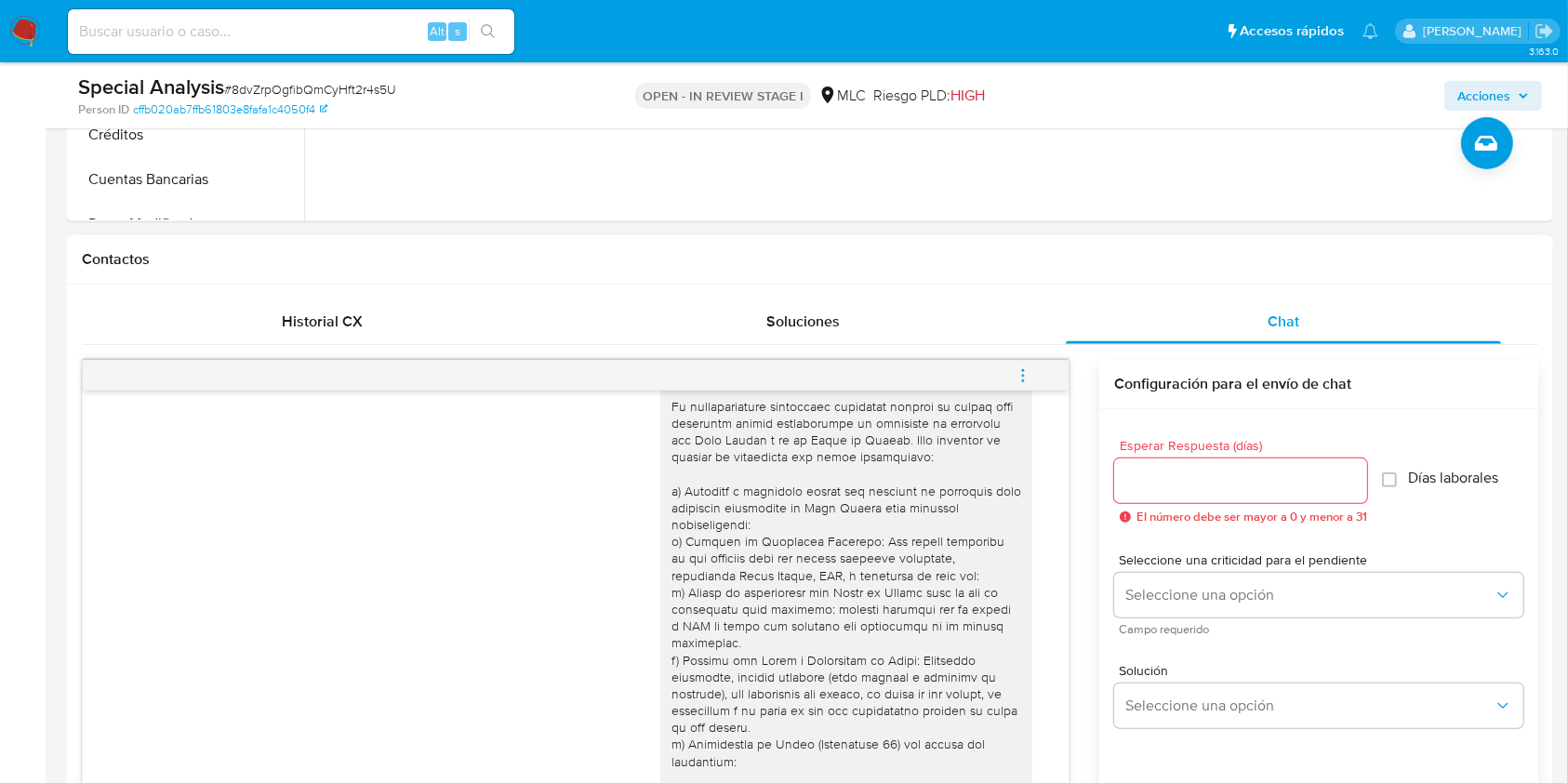
click at [722, 584] on div at bounding box center [846, 583] width 349 height 575
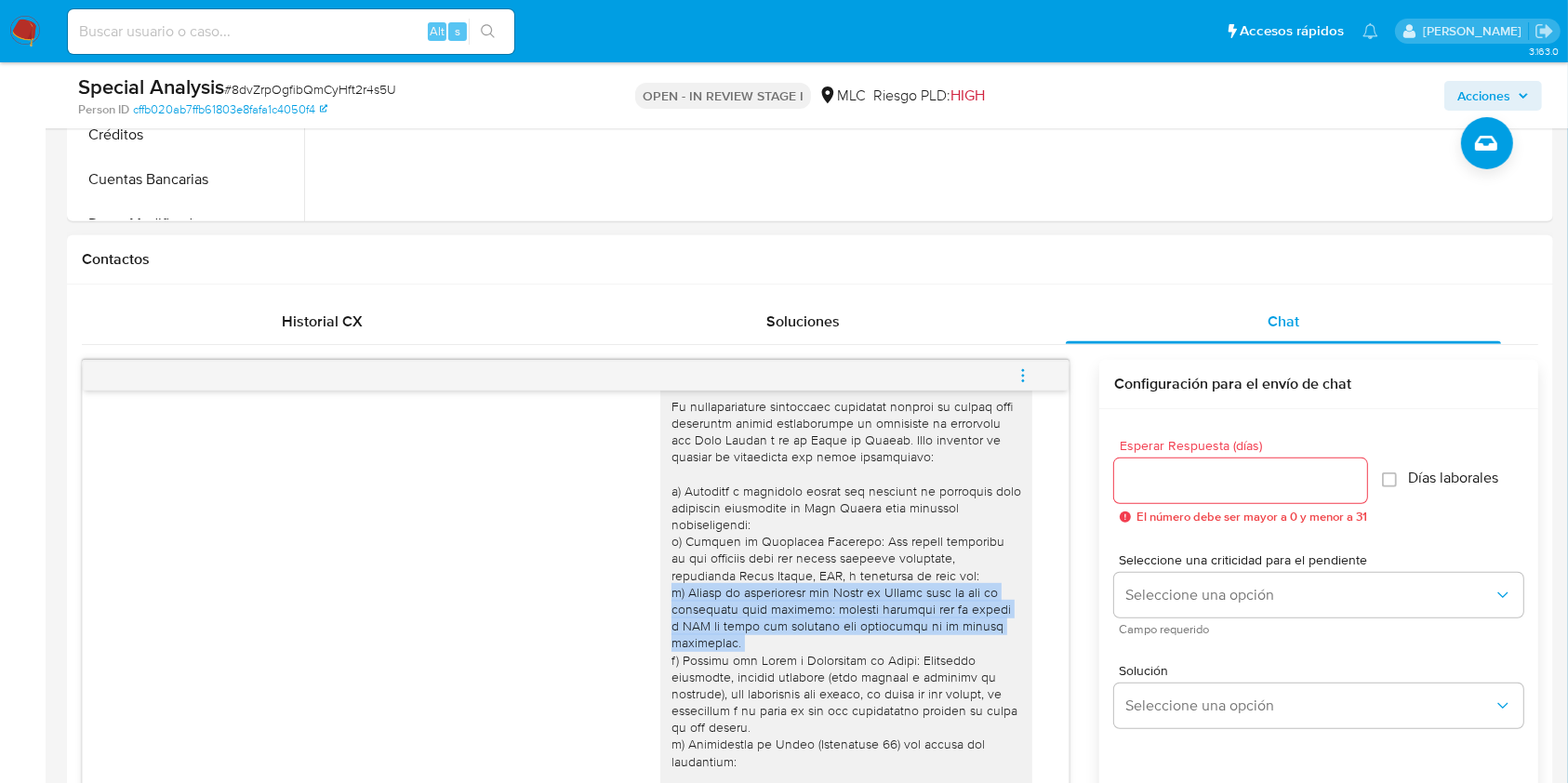
click at [722, 584] on div at bounding box center [846, 583] width 349 height 575
click at [705, 605] on div at bounding box center [846, 583] width 349 height 575
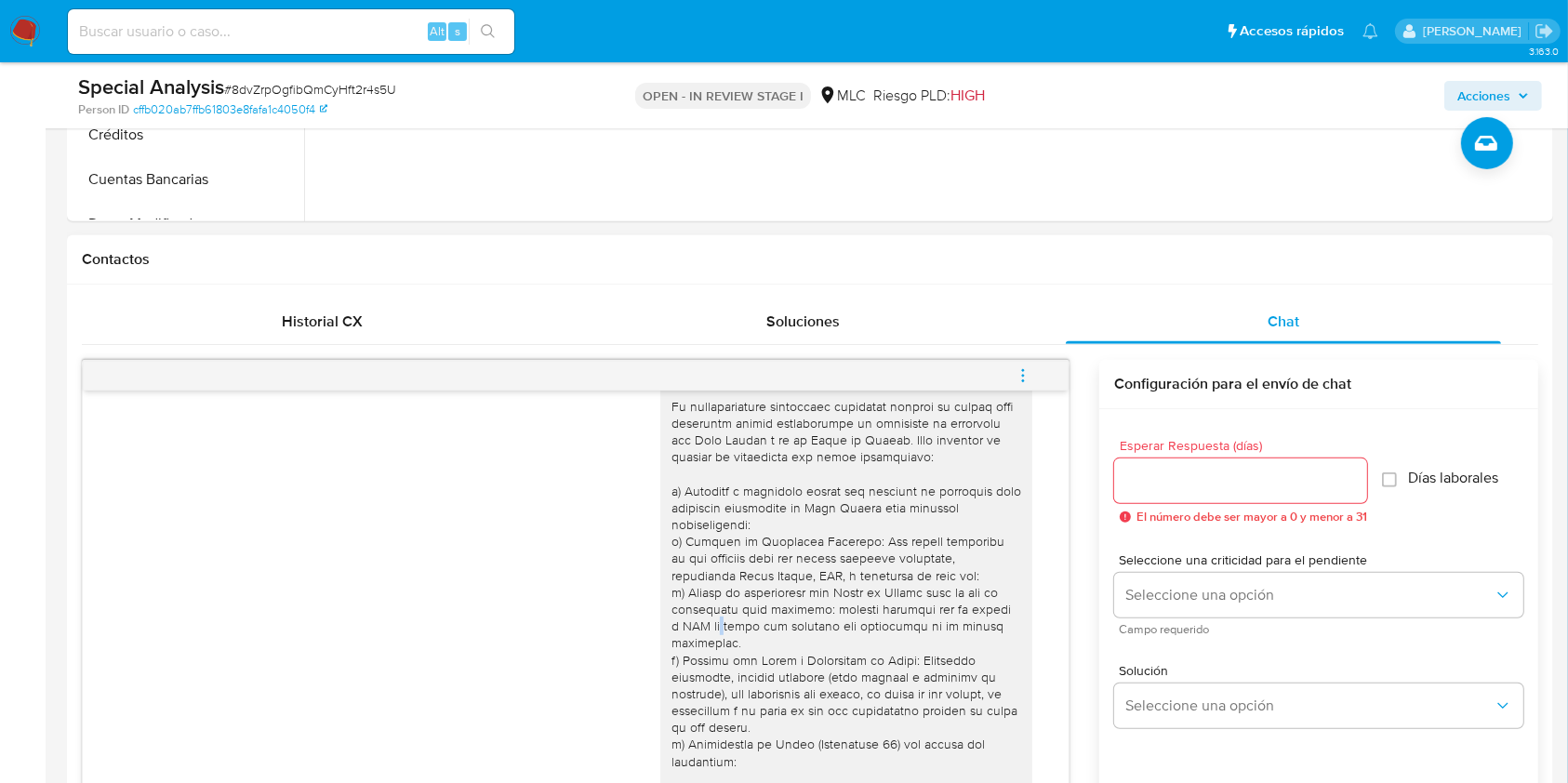
click at [705, 605] on div at bounding box center [846, 583] width 349 height 575
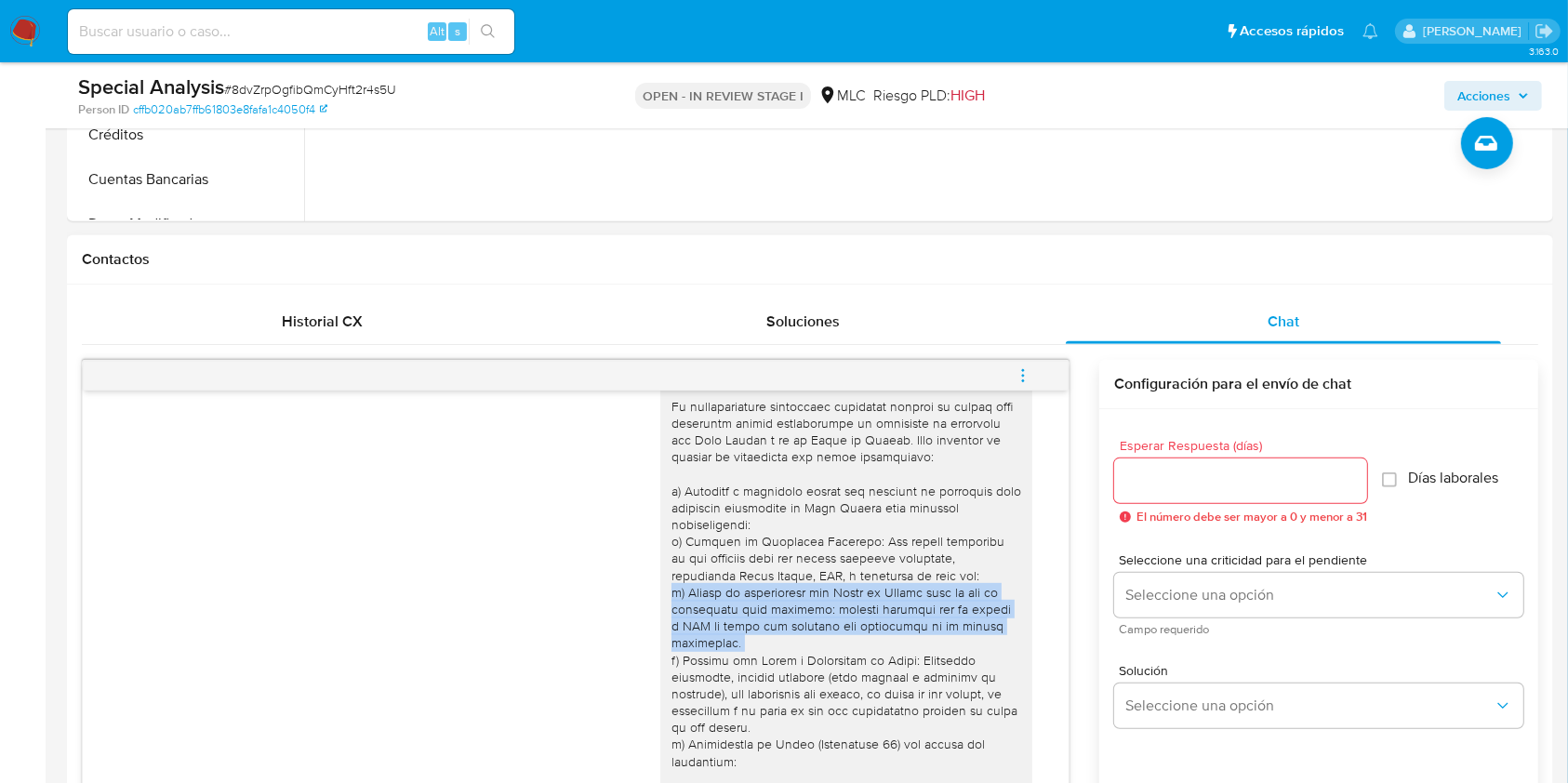
click at [705, 605] on div at bounding box center [846, 583] width 349 height 575
click at [692, 612] on div at bounding box center [846, 583] width 349 height 575
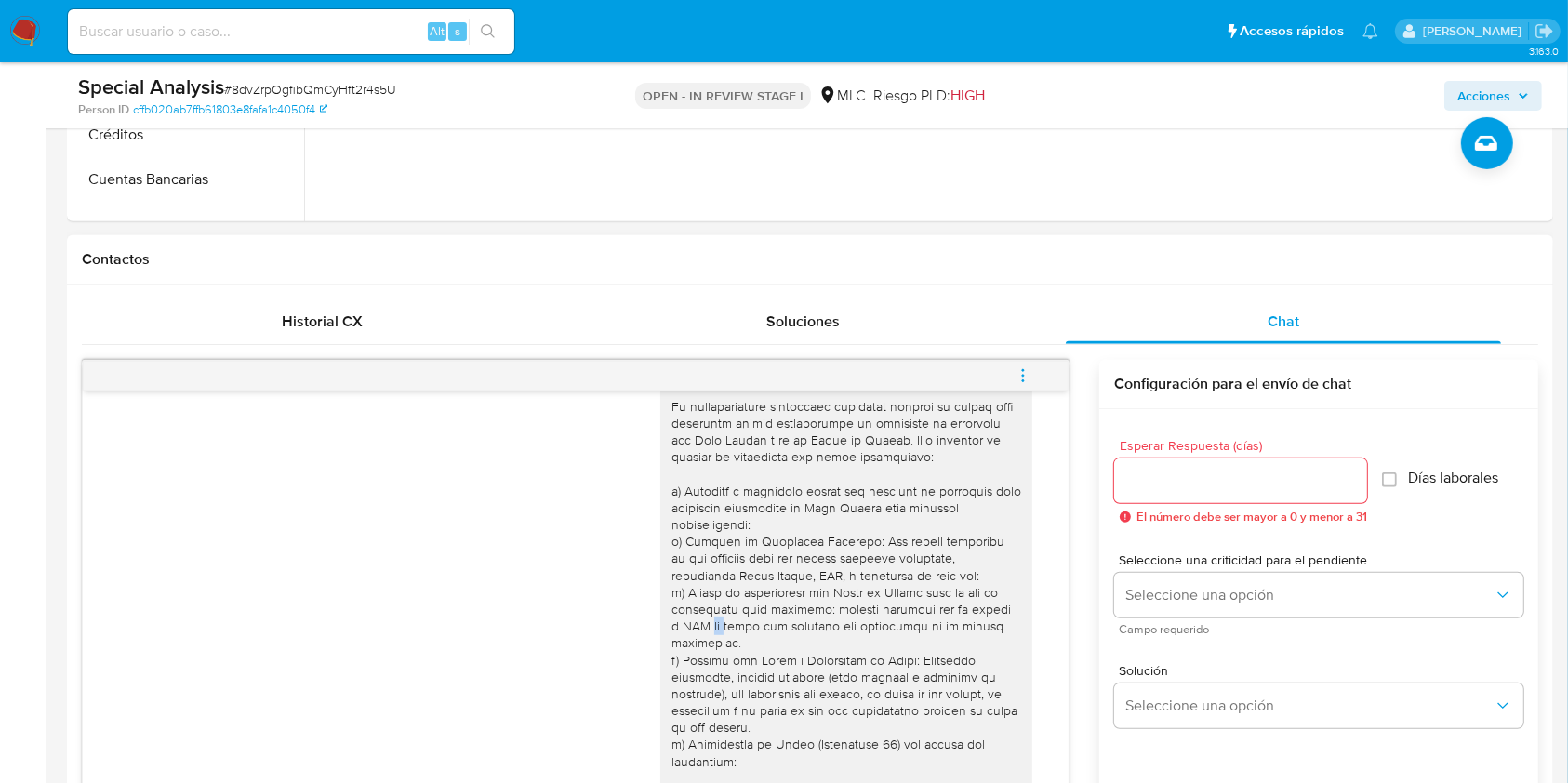
click at [692, 612] on div at bounding box center [846, 583] width 349 height 575
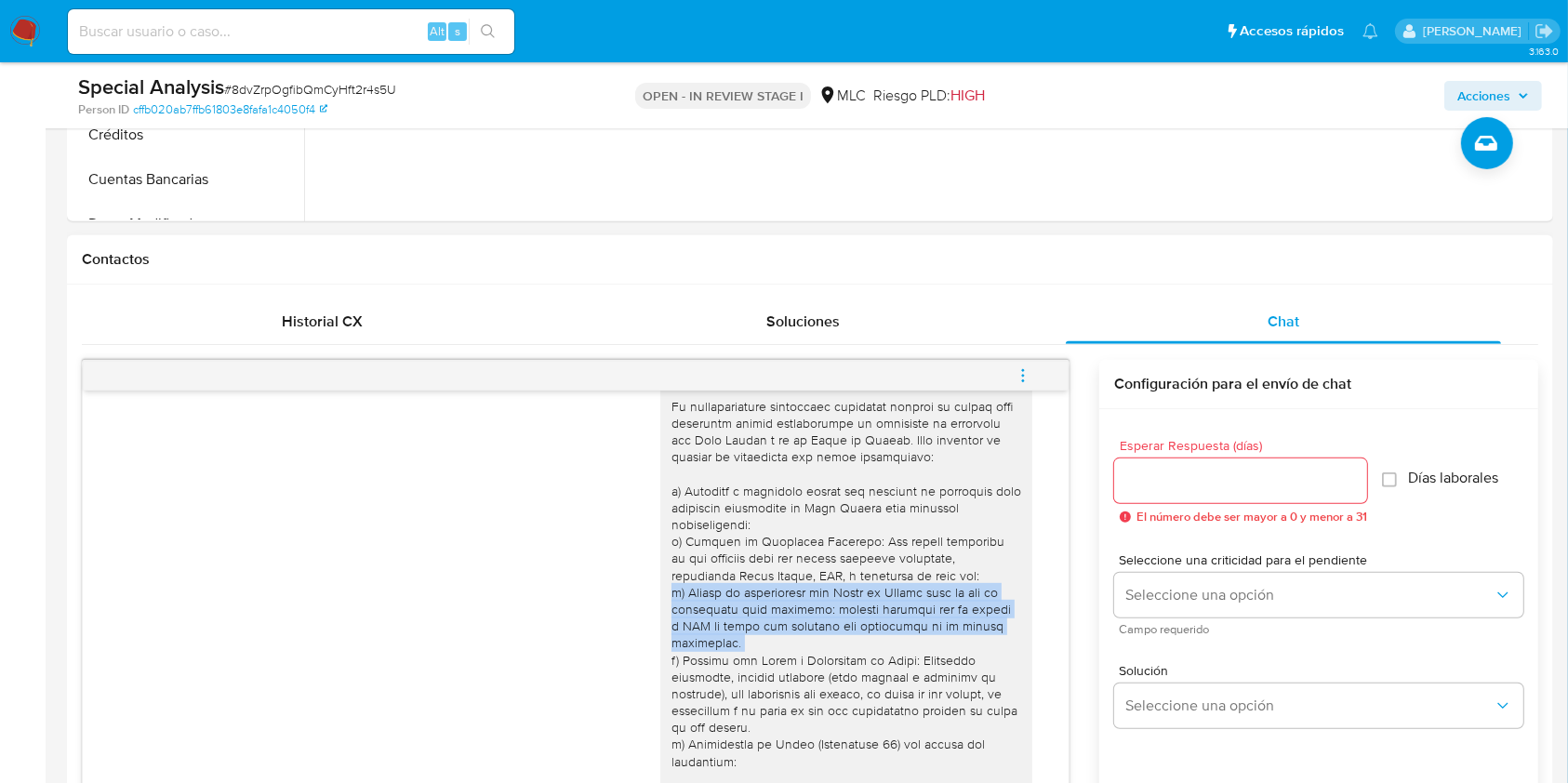
click at [692, 612] on div at bounding box center [846, 583] width 349 height 575
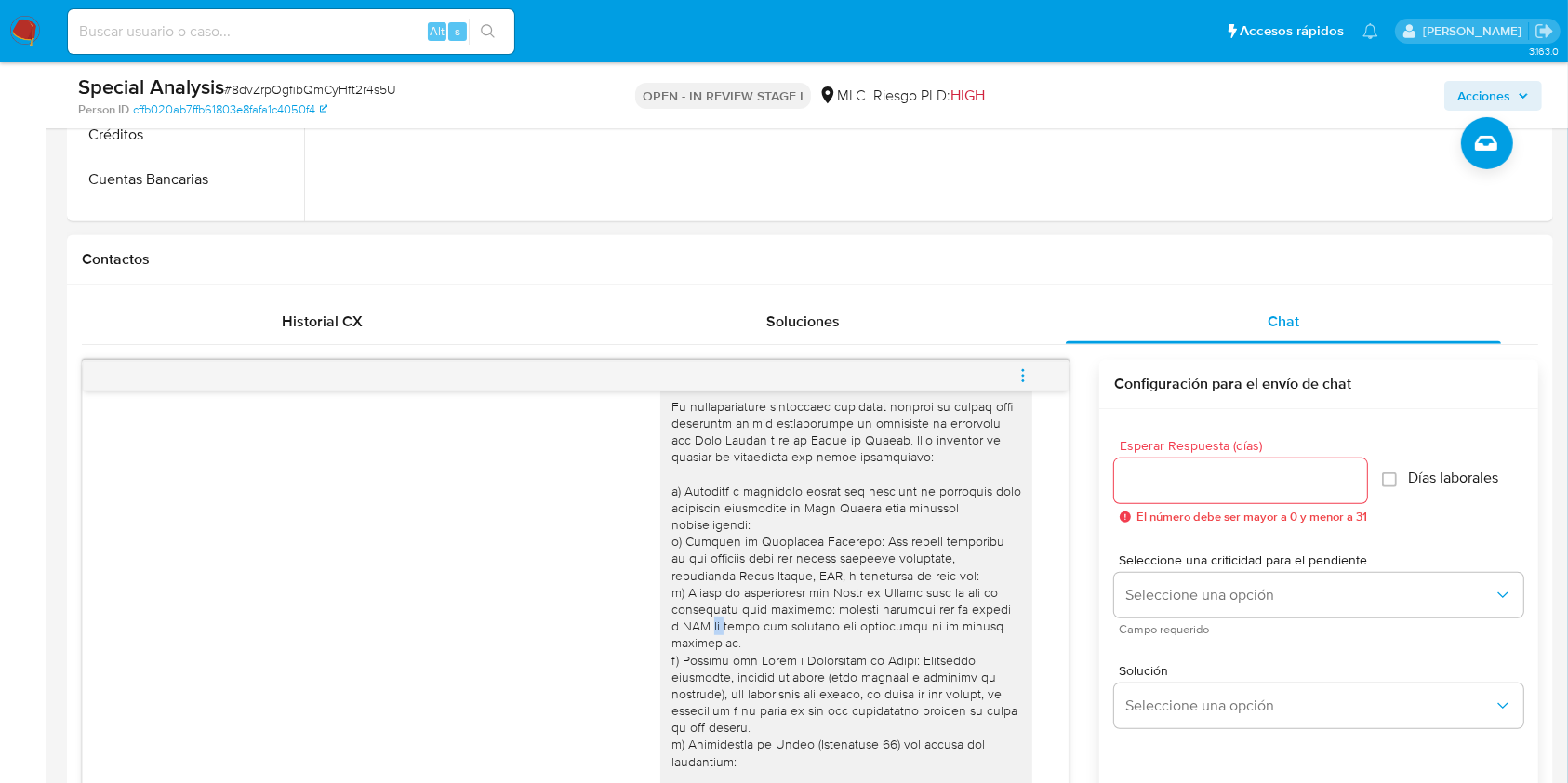
click at [692, 612] on div at bounding box center [846, 583] width 349 height 575
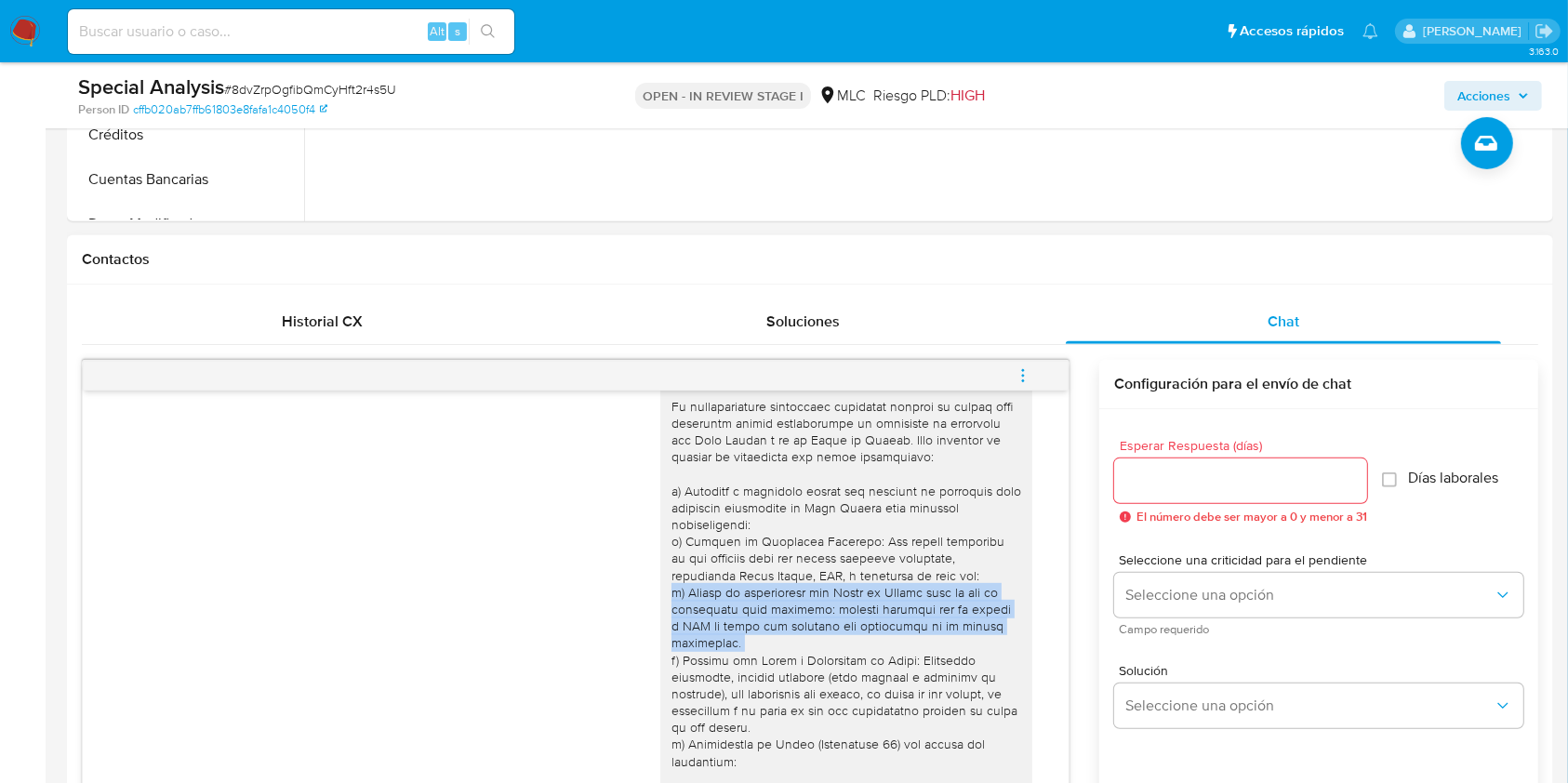
click at [692, 612] on div at bounding box center [846, 583] width 349 height 575
click at [685, 609] on div at bounding box center [846, 583] width 349 height 575
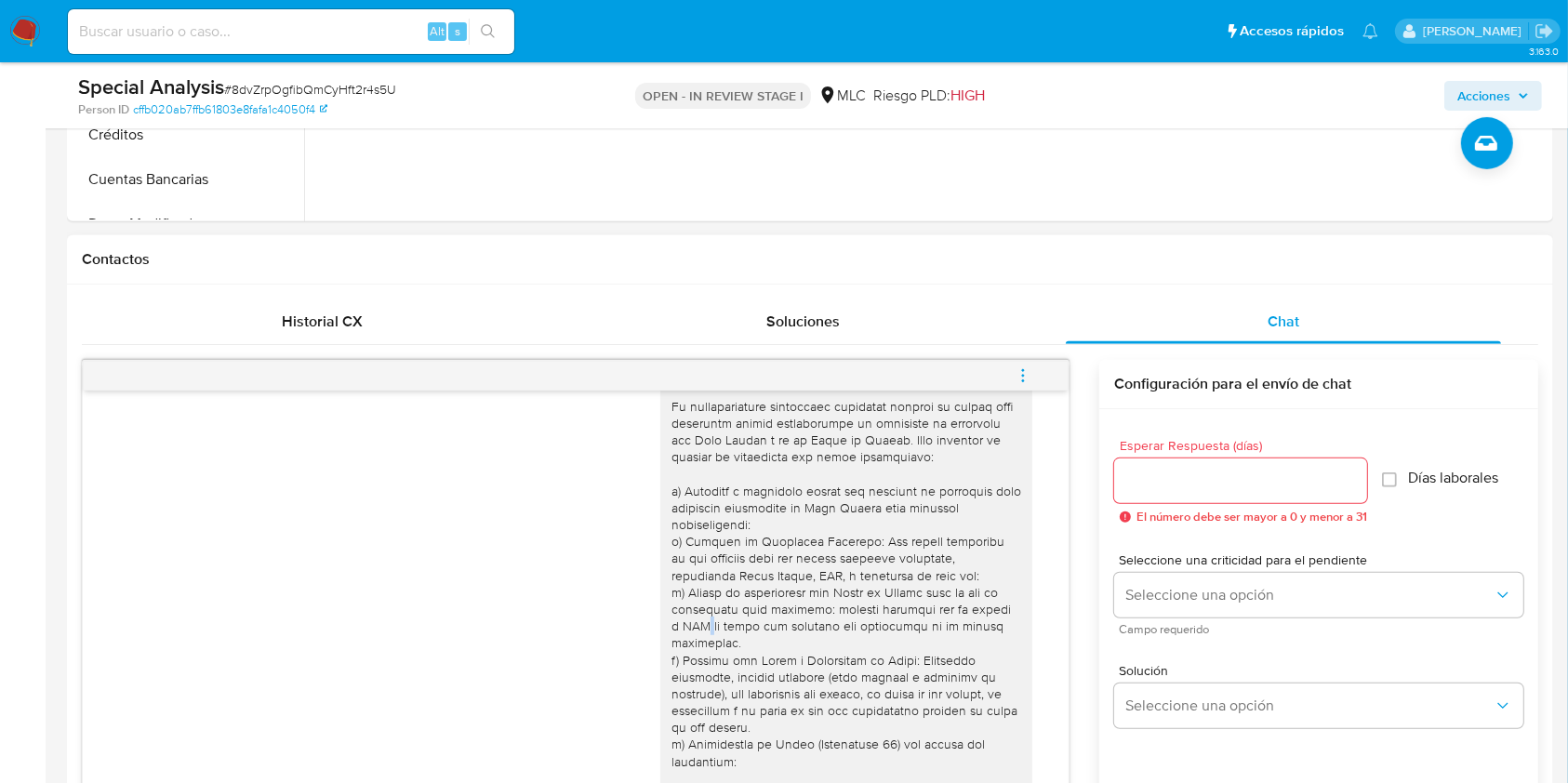
click at [685, 609] on div at bounding box center [846, 583] width 349 height 575
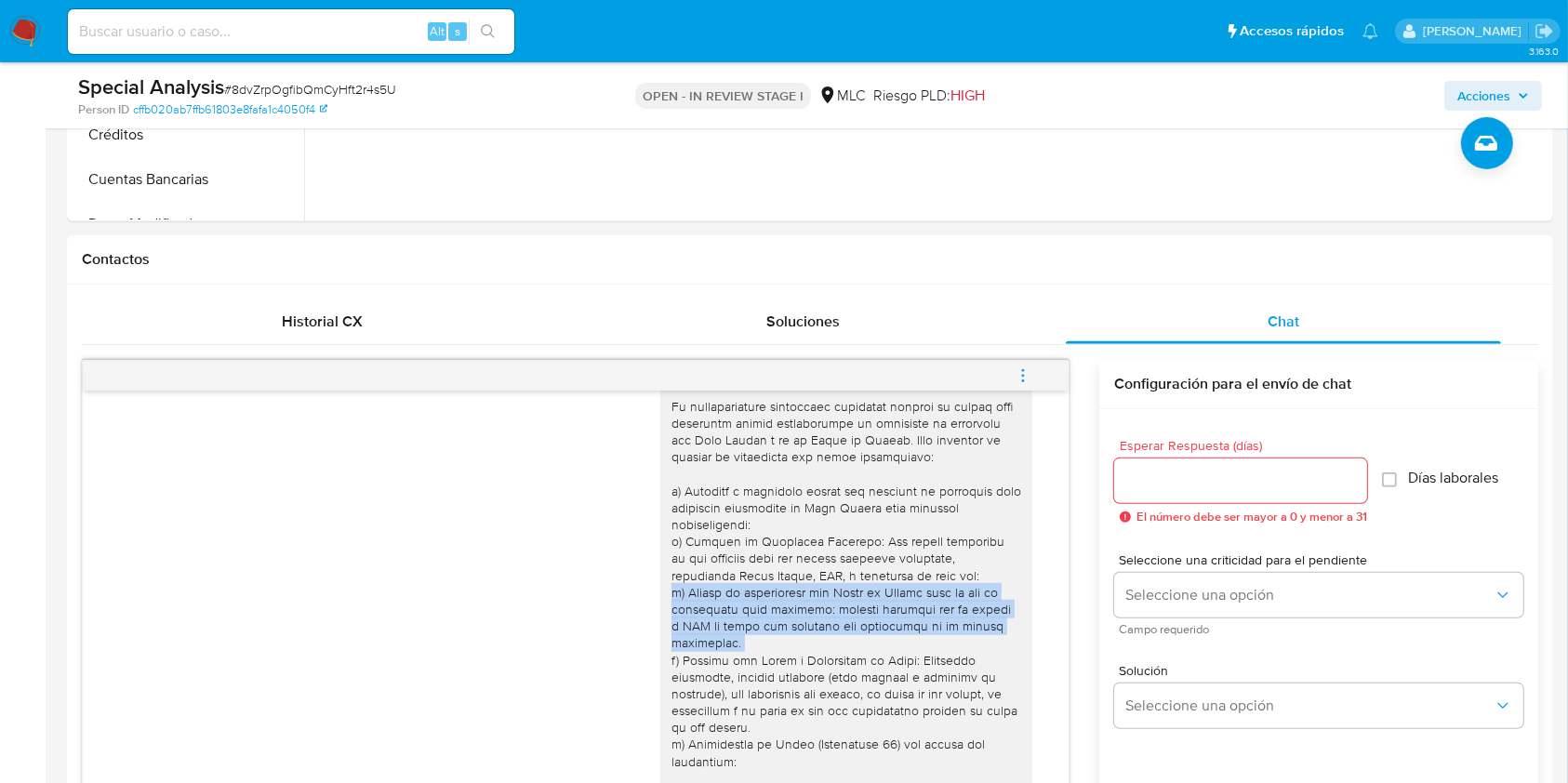
click at [685, 609] on div at bounding box center [846, 583] width 349 height 575
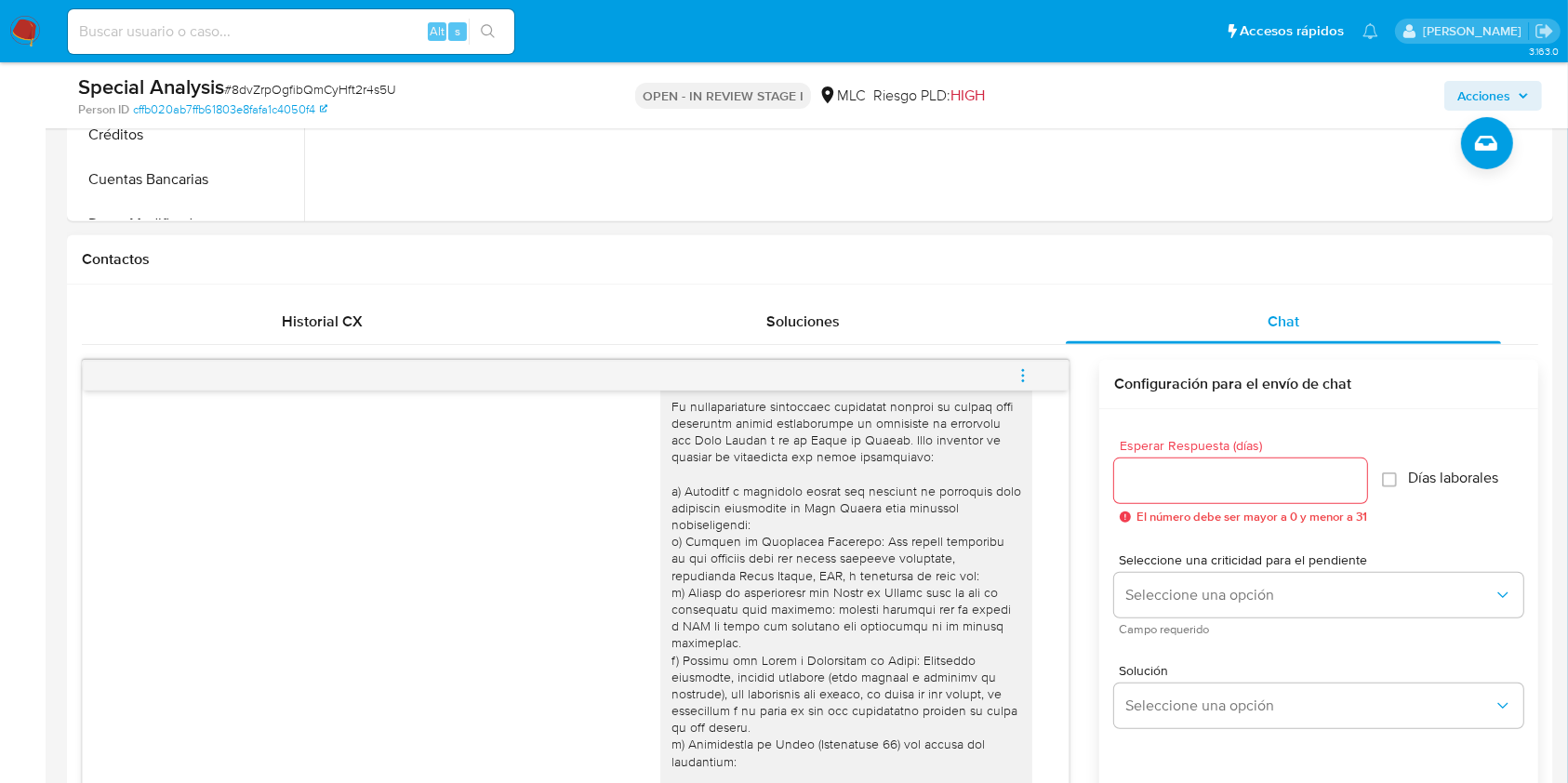
click at [705, 651] on div at bounding box center [846, 583] width 349 height 575
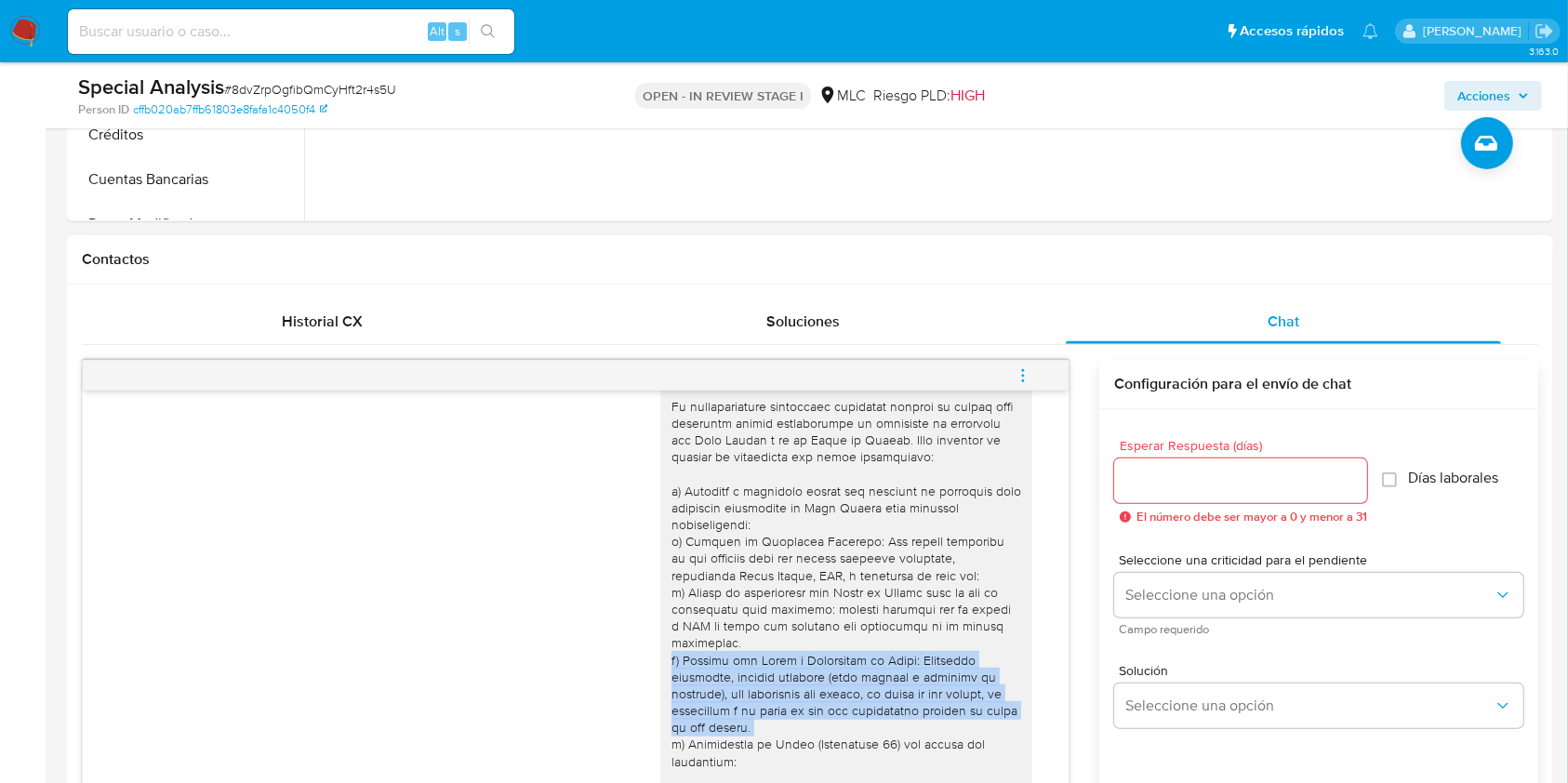
click at [705, 651] on div at bounding box center [846, 583] width 349 height 575
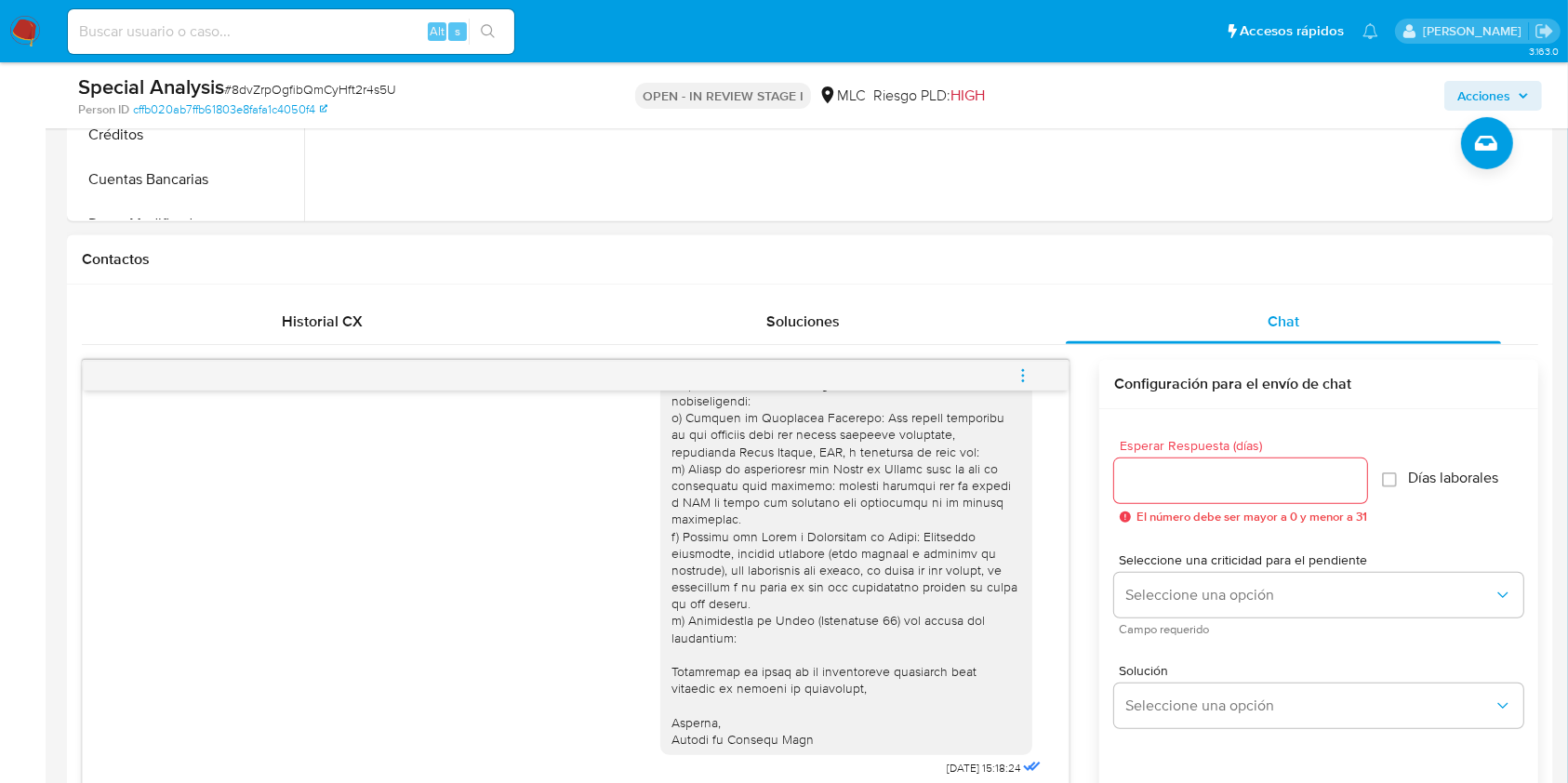
click at [710, 607] on div at bounding box center [846, 460] width 349 height 575
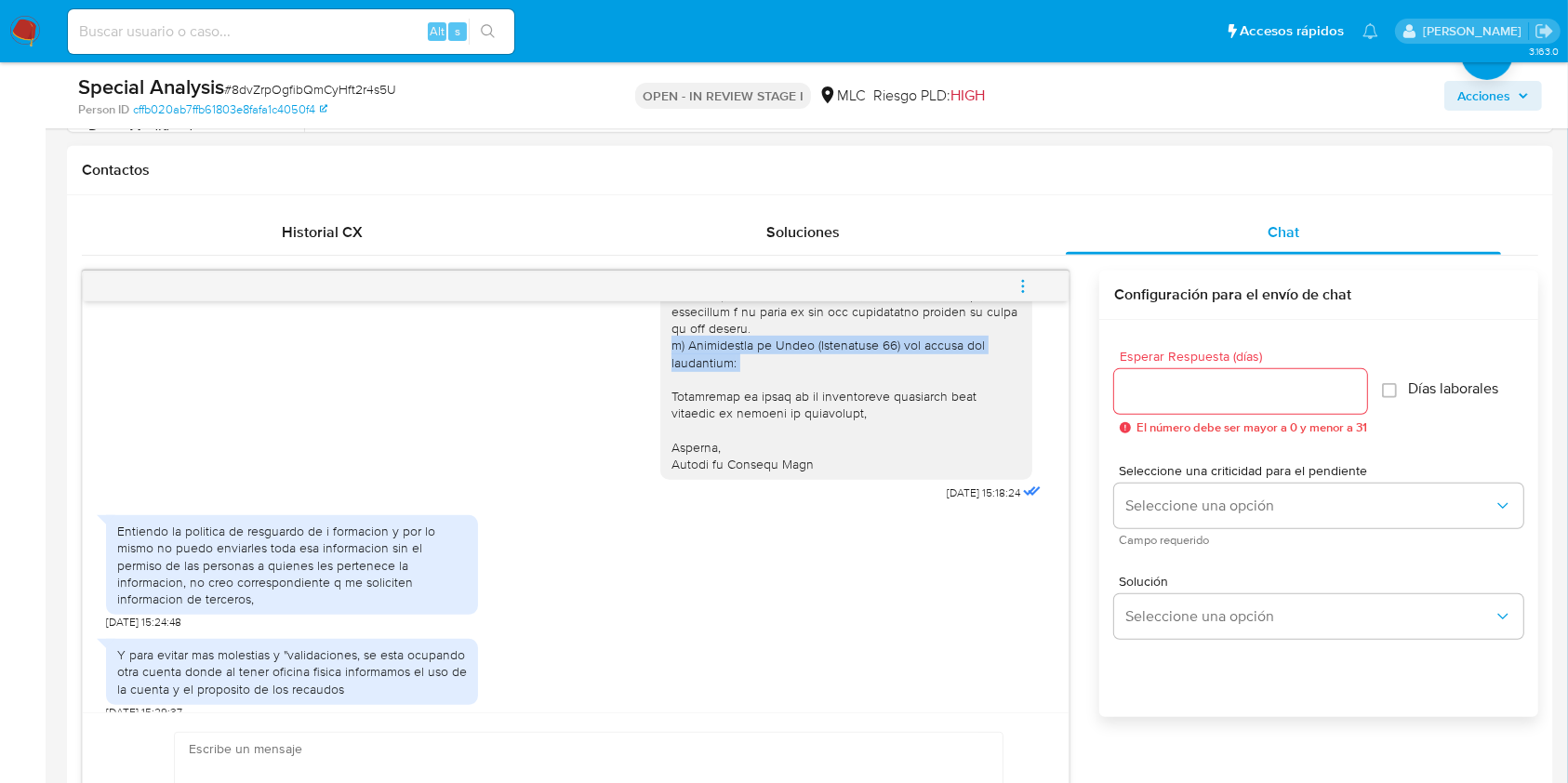
scroll to position [862, 0]
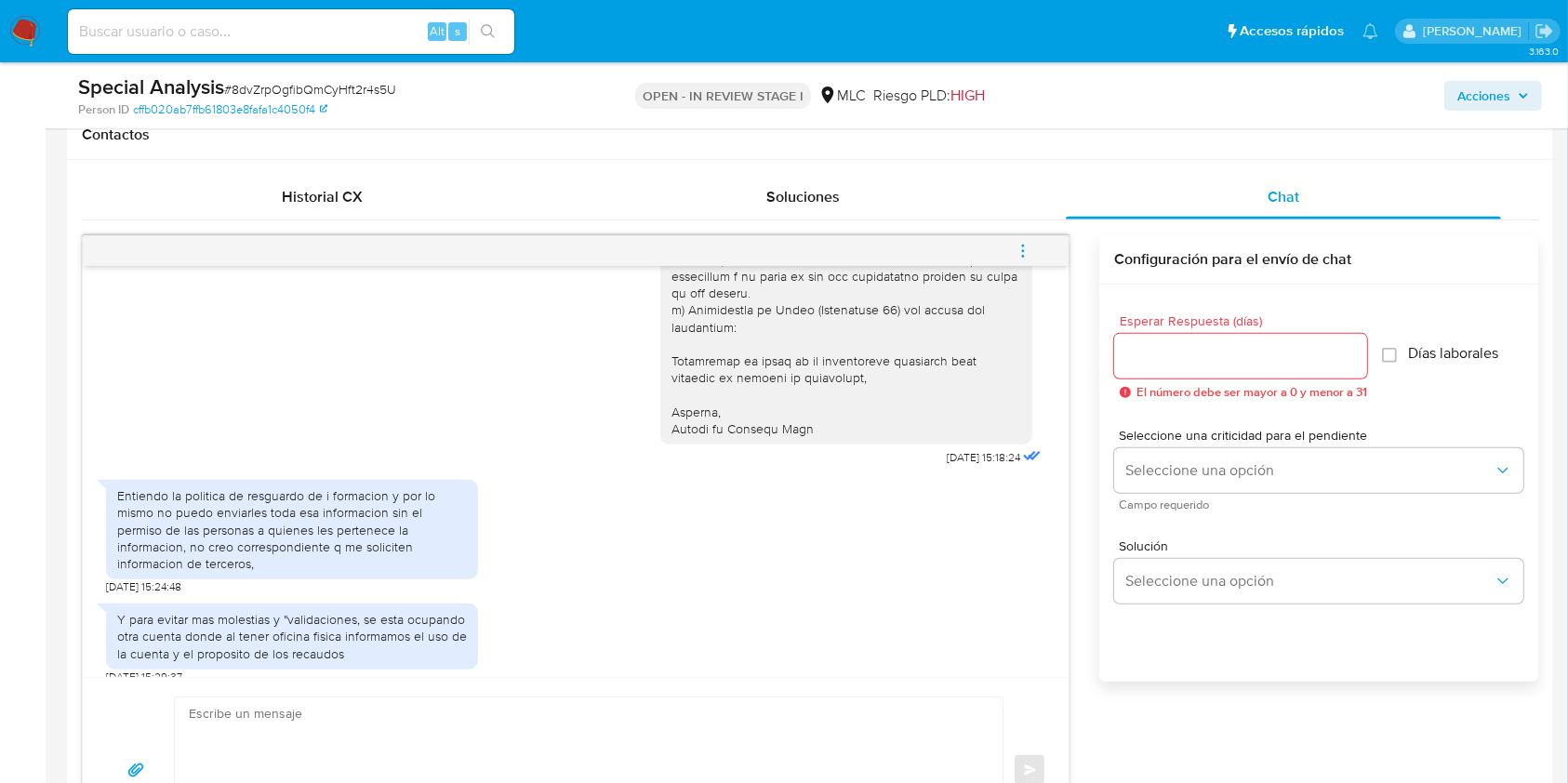
click at [817, 662] on div "Y para evitar mas molestias y "validaciones, se esta ocupando otra cuenta donde…" at bounding box center [575, 639] width 939 height 90
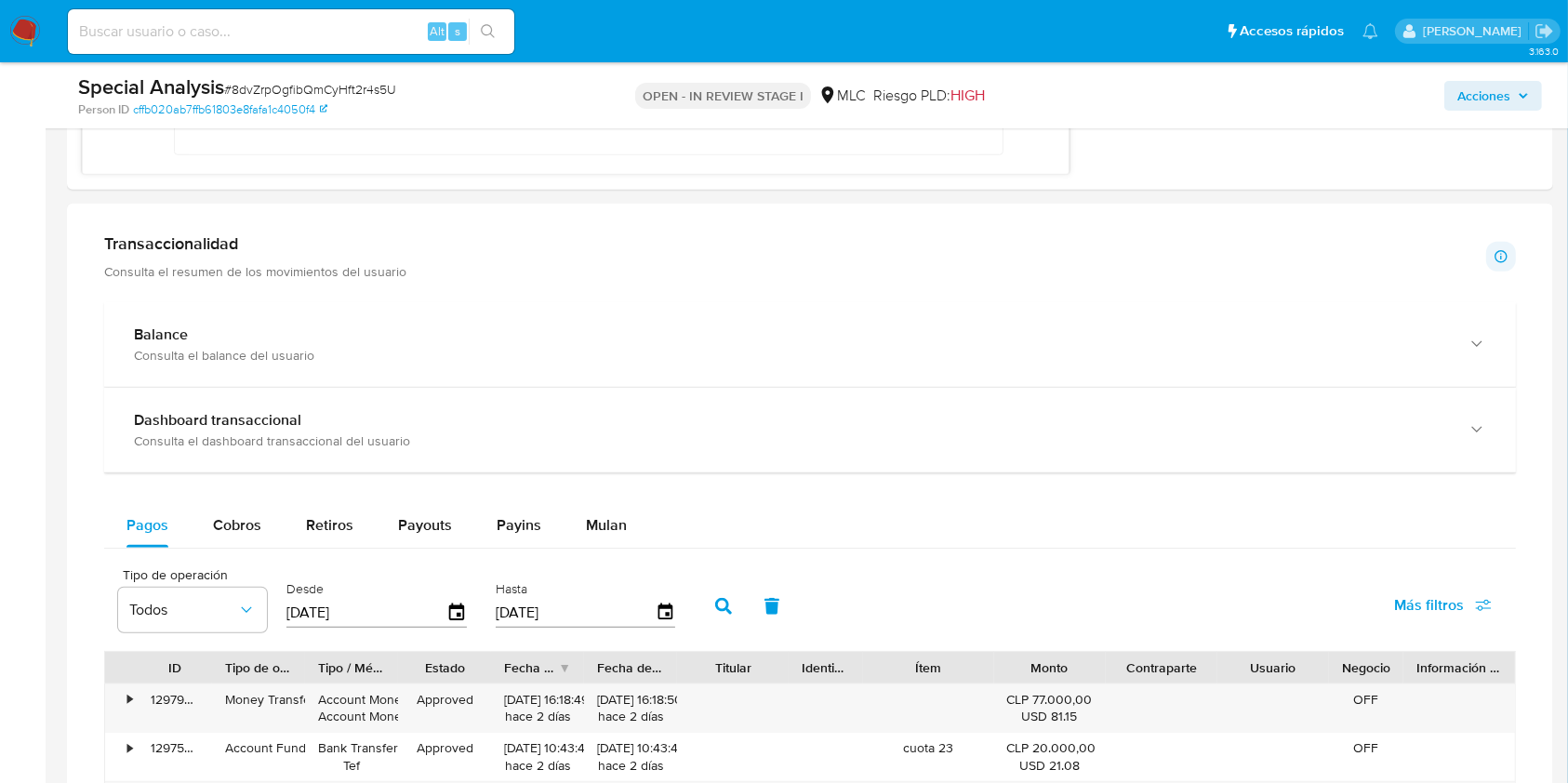
scroll to position [1482, 0]
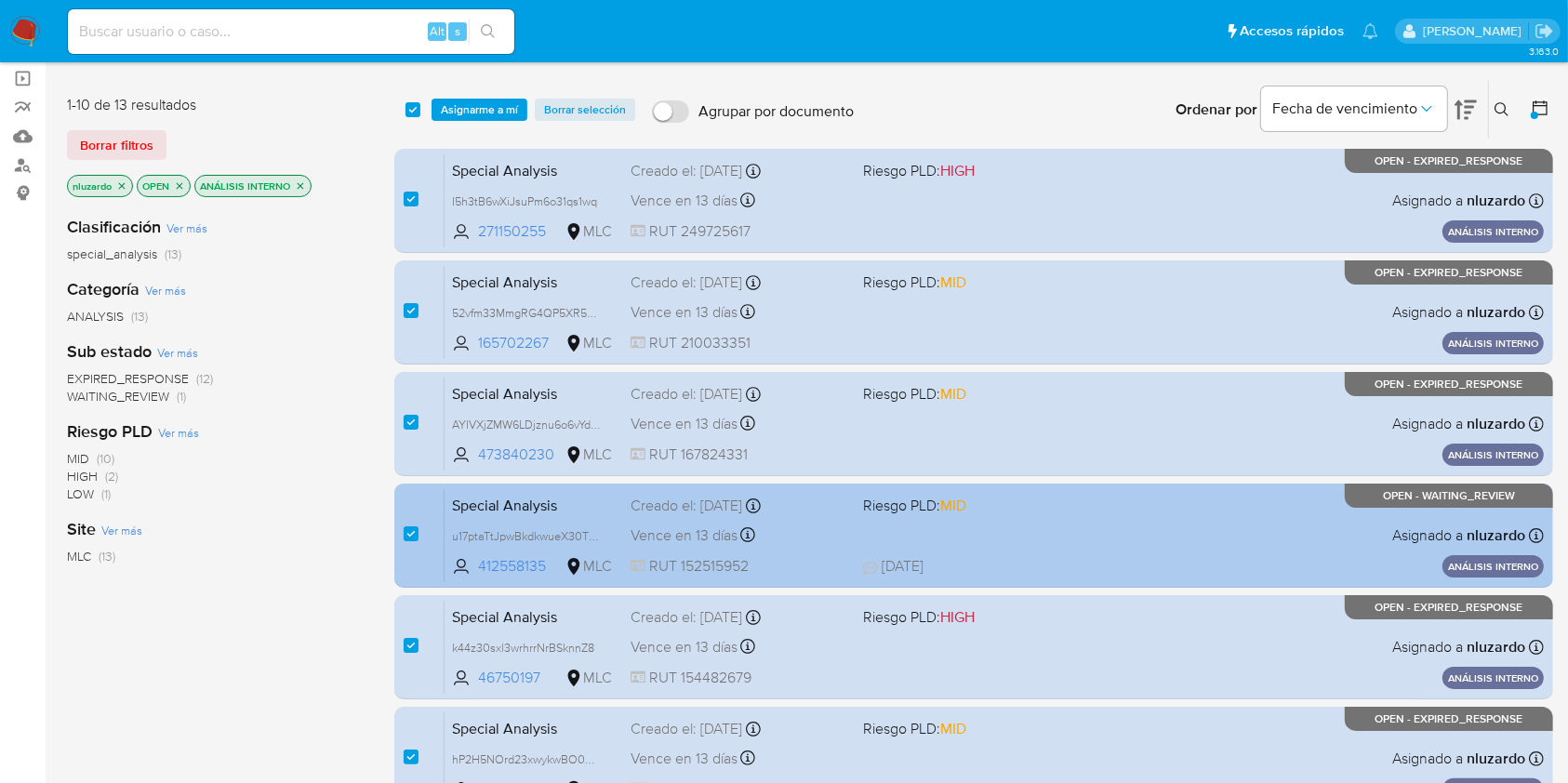
scroll to position [131, 0]
click at [765, 519] on div "Special Analysis u17ptaTtJpwBkdkwueX30TRq 412558135 MLC Riesgo PLD: MID Creado …" at bounding box center [993, 536] width 1099 height 94
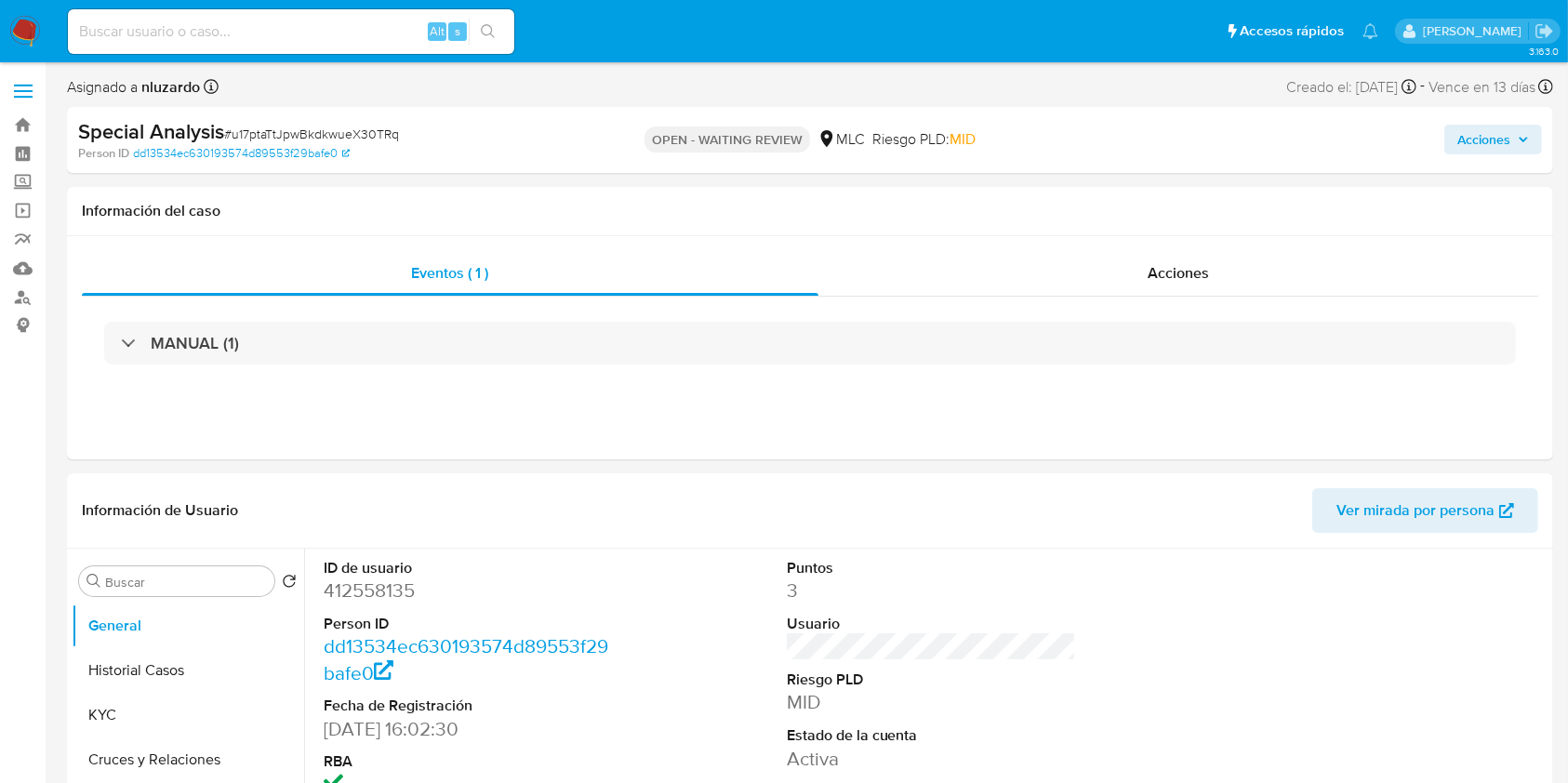
select select "10"
click at [386, 592] on dd "412558135" at bounding box center [468, 590] width 290 height 26
drag, startPoint x: 386, startPoint y: 592, endPoint x: 446, endPoint y: 640, distance: 76.8
click at [387, 592] on dd "412558135" at bounding box center [468, 590] width 290 height 26
copy dd "412558135"
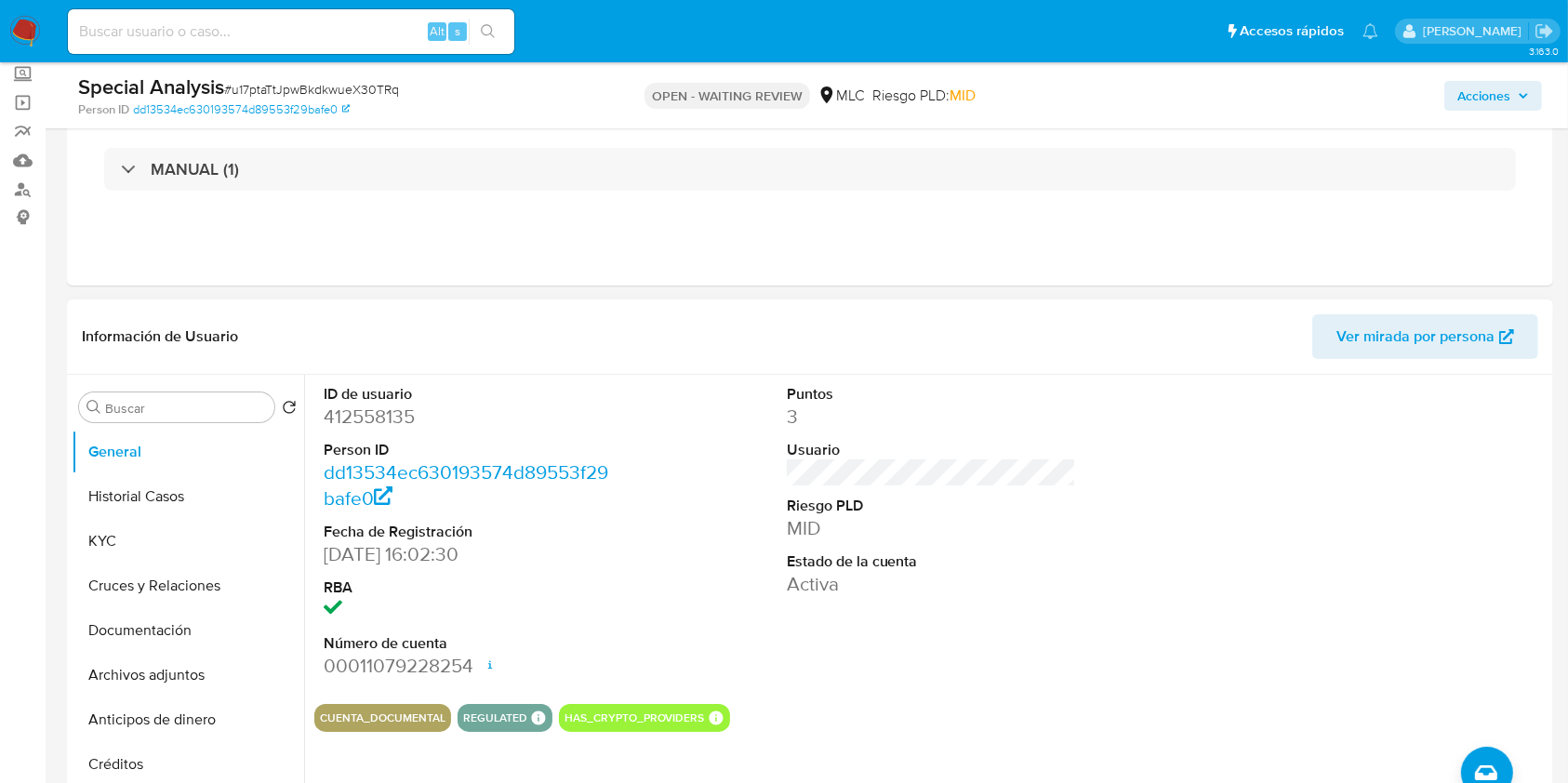
scroll to position [248, 0]
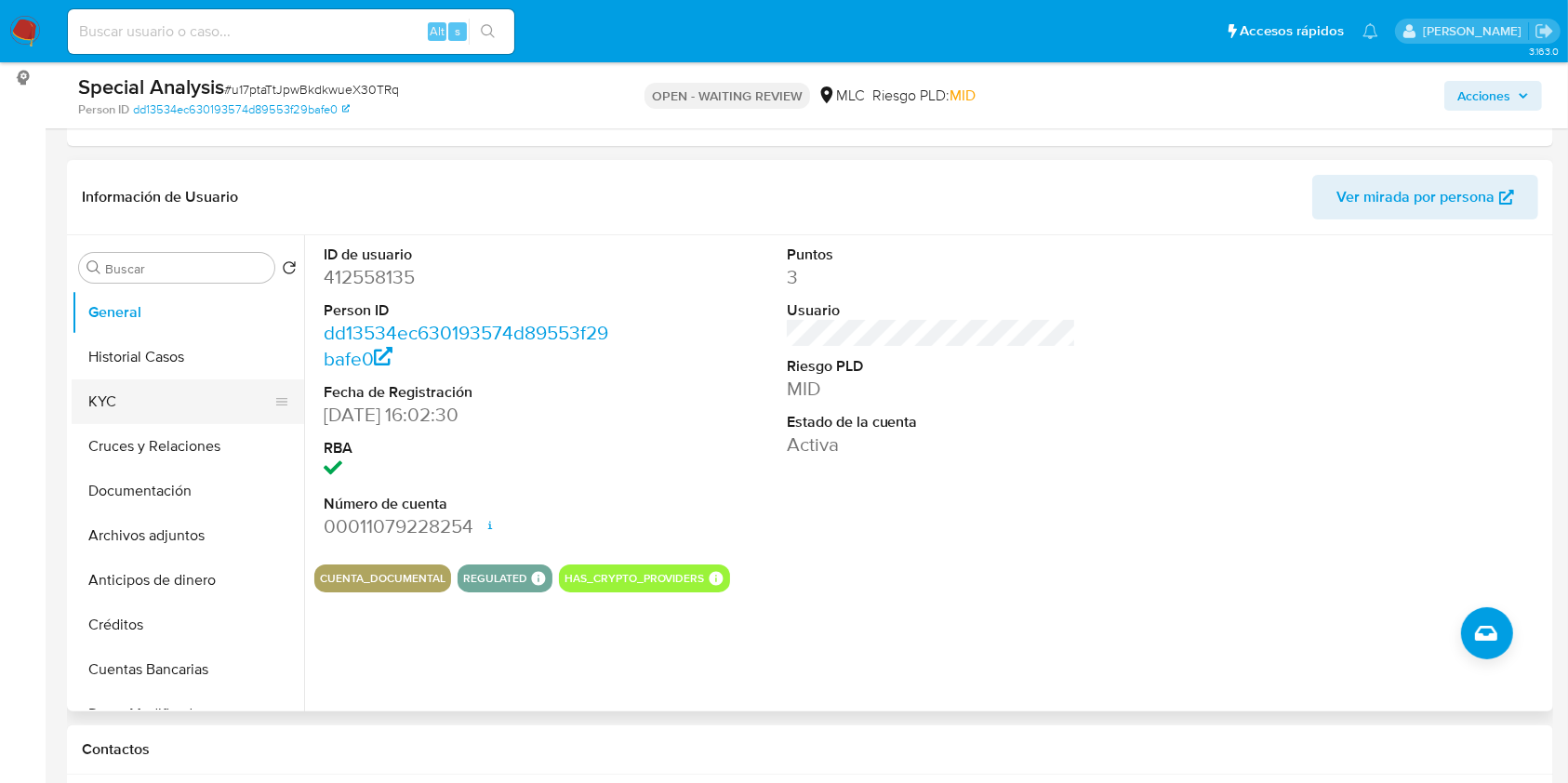
click at [133, 392] on button "KYC" at bounding box center [180, 401] width 218 height 45
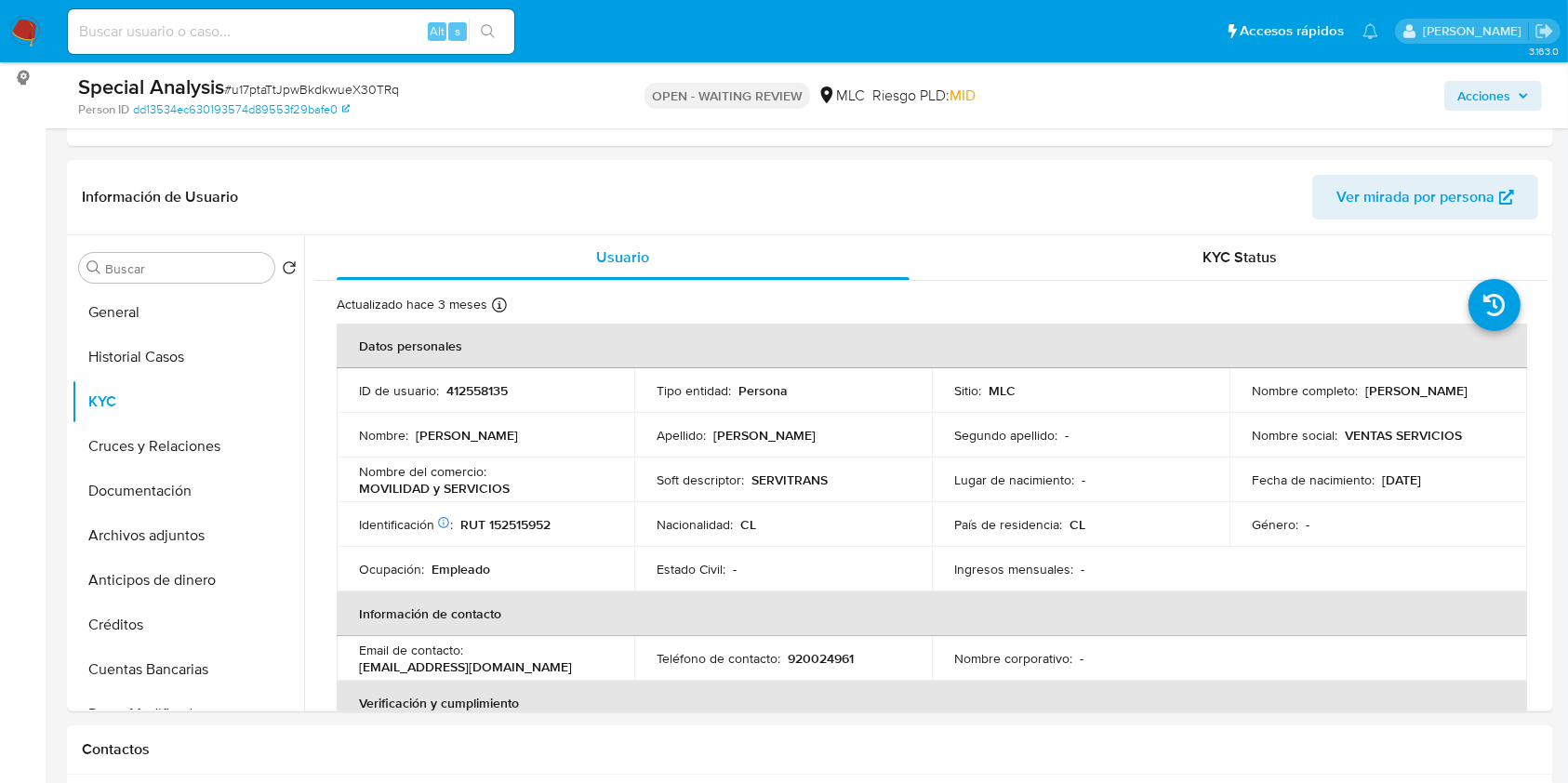
click at [165, 28] on input at bounding box center [291, 31] width 446 height 24
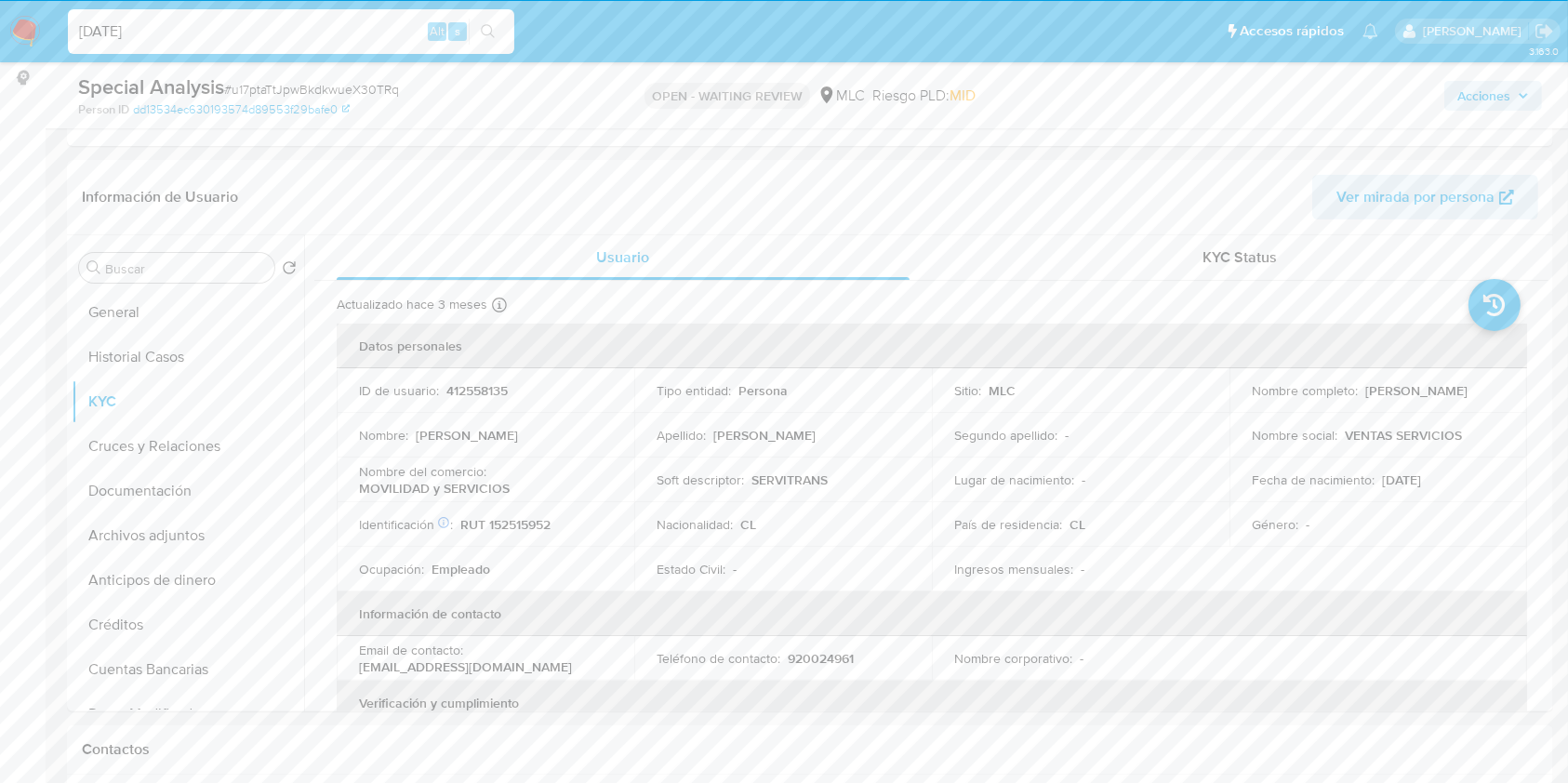
type input "[DATE]"
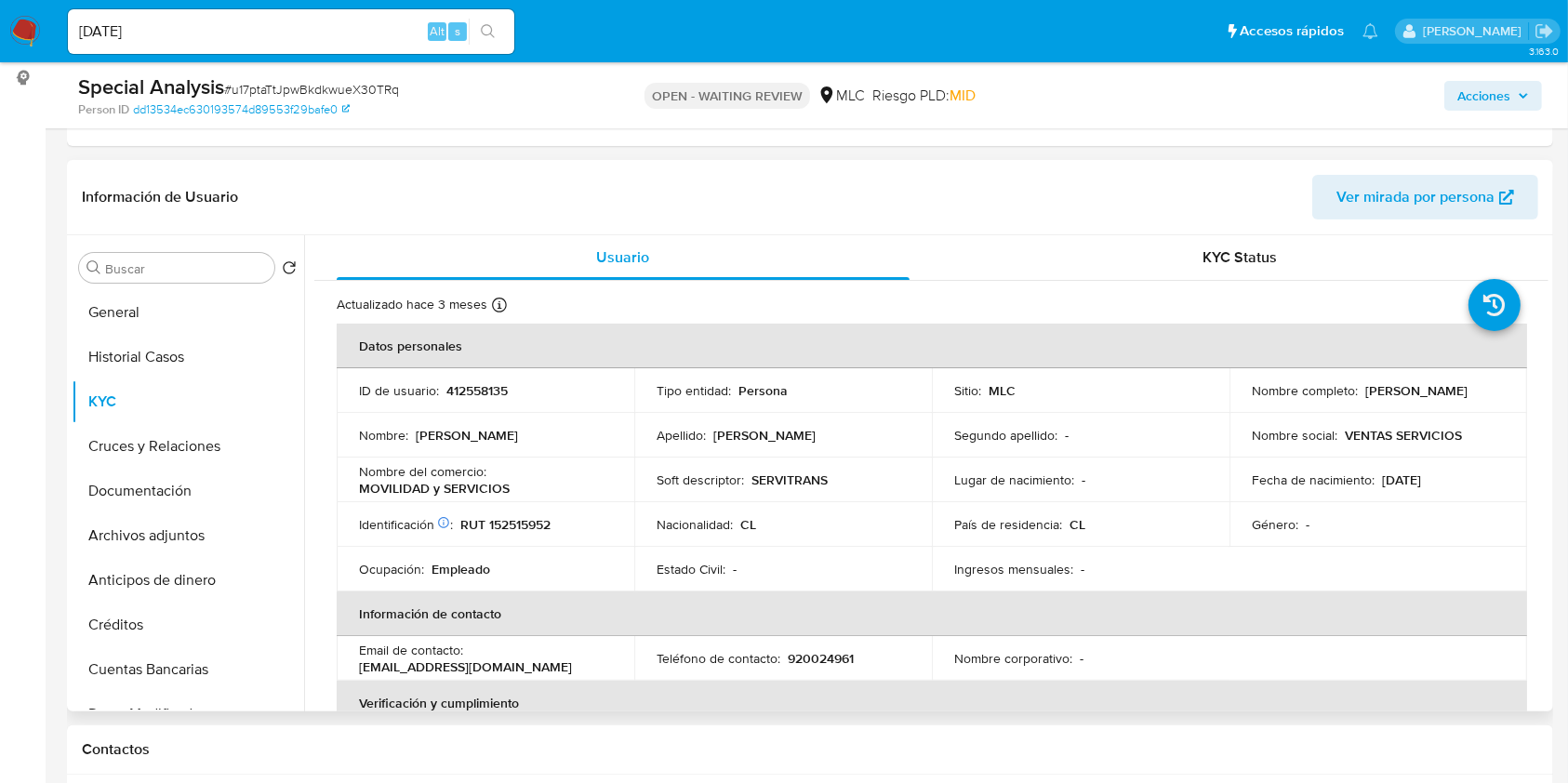
scroll to position [0, 0]
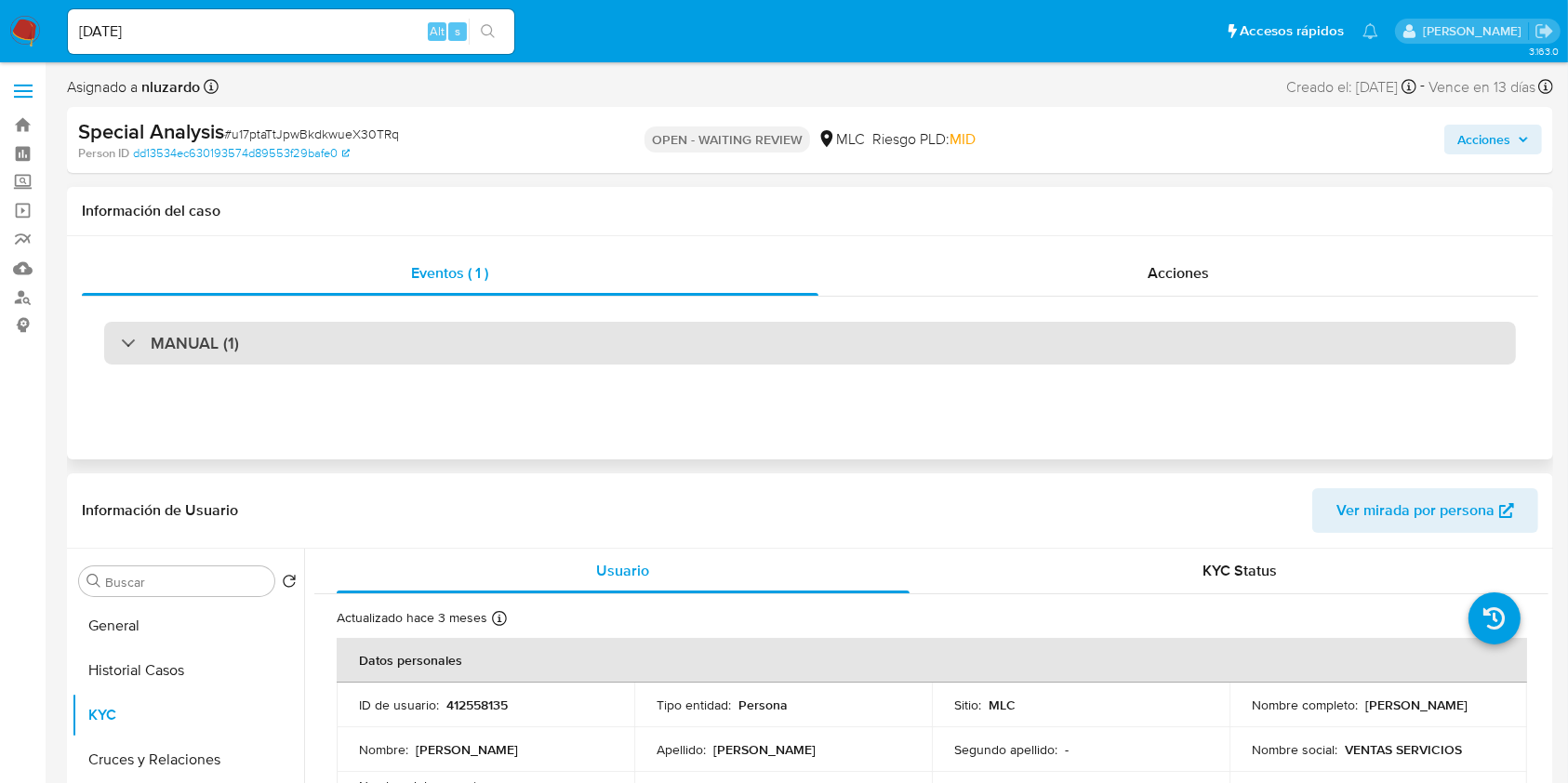
click at [252, 344] on div "MANUAL (1)" at bounding box center [810, 343] width 1412 height 43
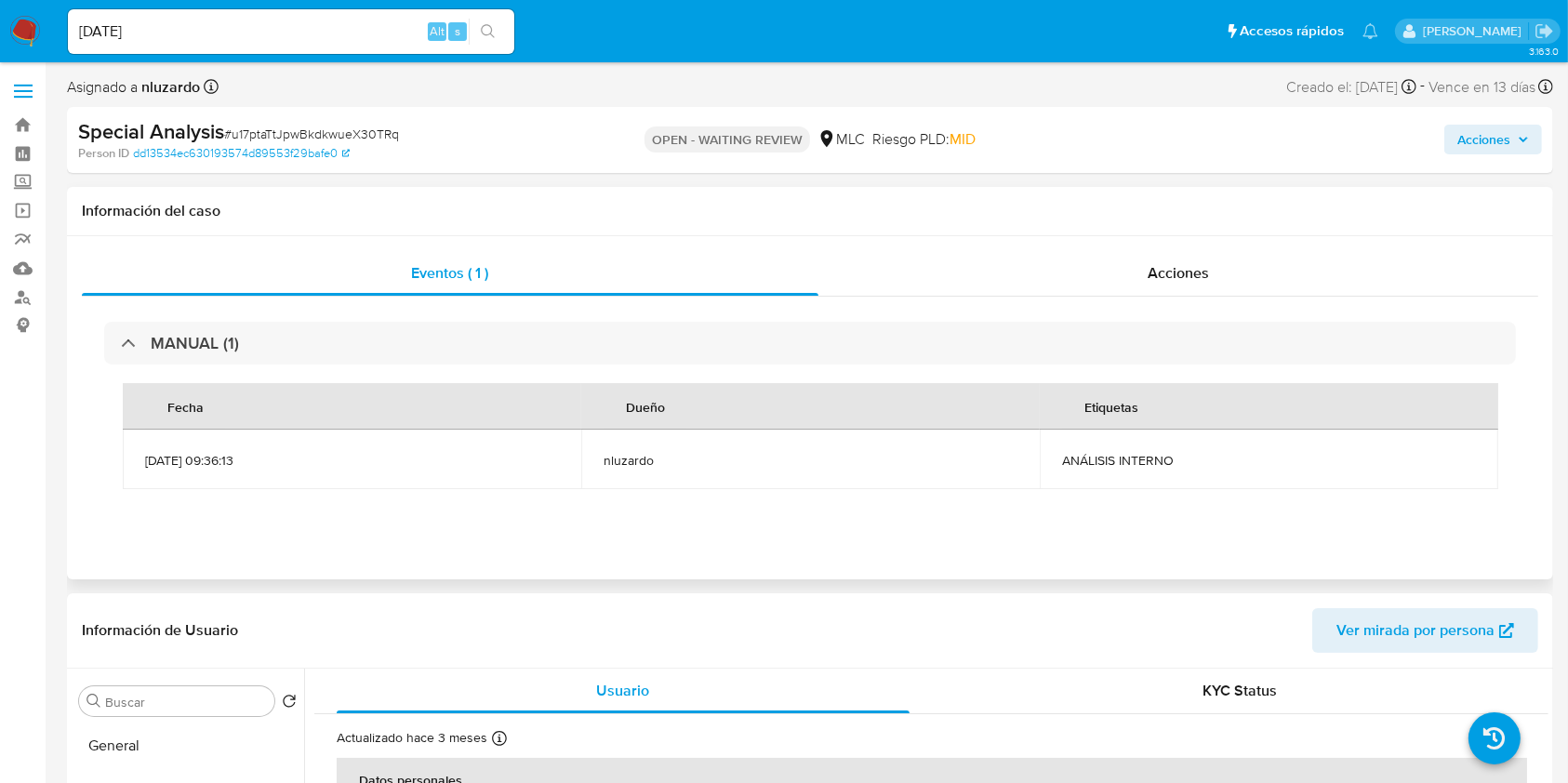
click at [1119, 449] on td "ANÁLISIS INTERNO" at bounding box center [1269, 460] width 459 height 59
copy div "ANÁLISIS INTERNO"
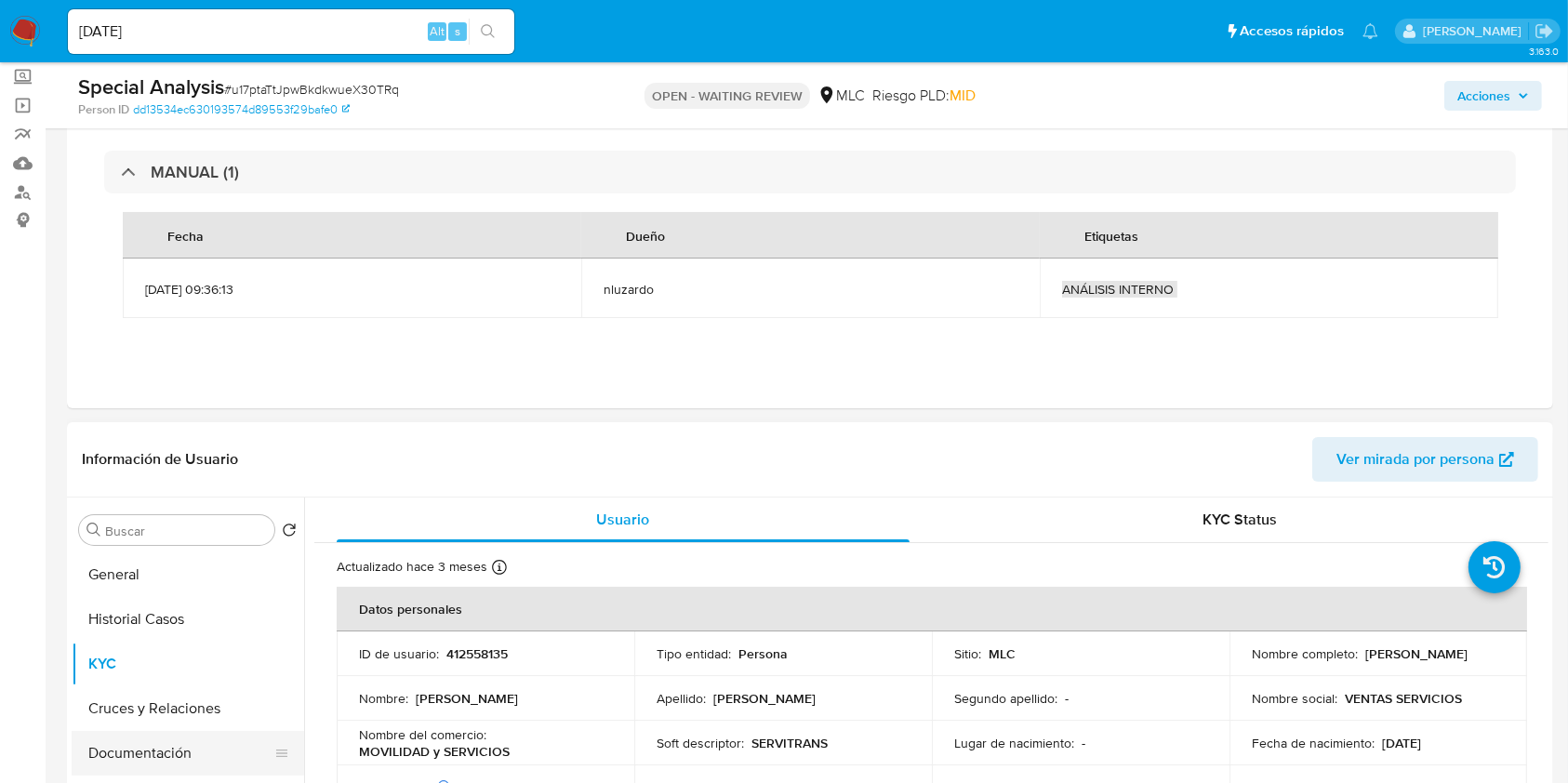
scroll to position [248, 0]
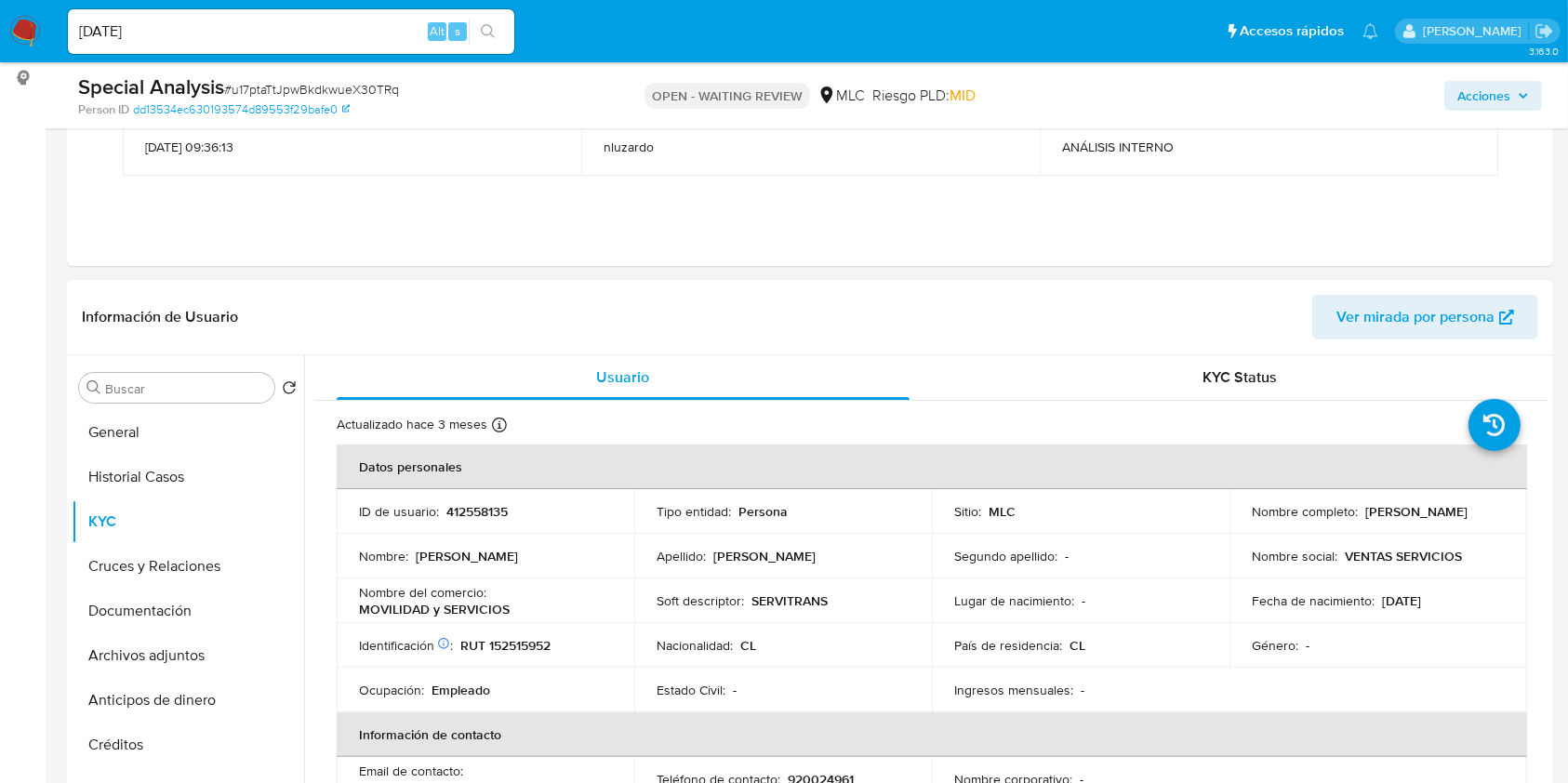
drag, startPoint x: 606, startPoint y: 591, endPoint x: 743, endPoint y: 591, distance: 137.0
click at [606, 591] on div "Nombre del comercio : MOVILIDAD y SERVICIOS" at bounding box center [486, 601] width 253 height 34
click at [1347, 554] on p "VENTAS SERVICIOS" at bounding box center [1403, 556] width 117 height 16
drag, startPoint x: 1427, startPoint y: 561, endPoint x: 1445, endPoint y: 561, distance: 18.0
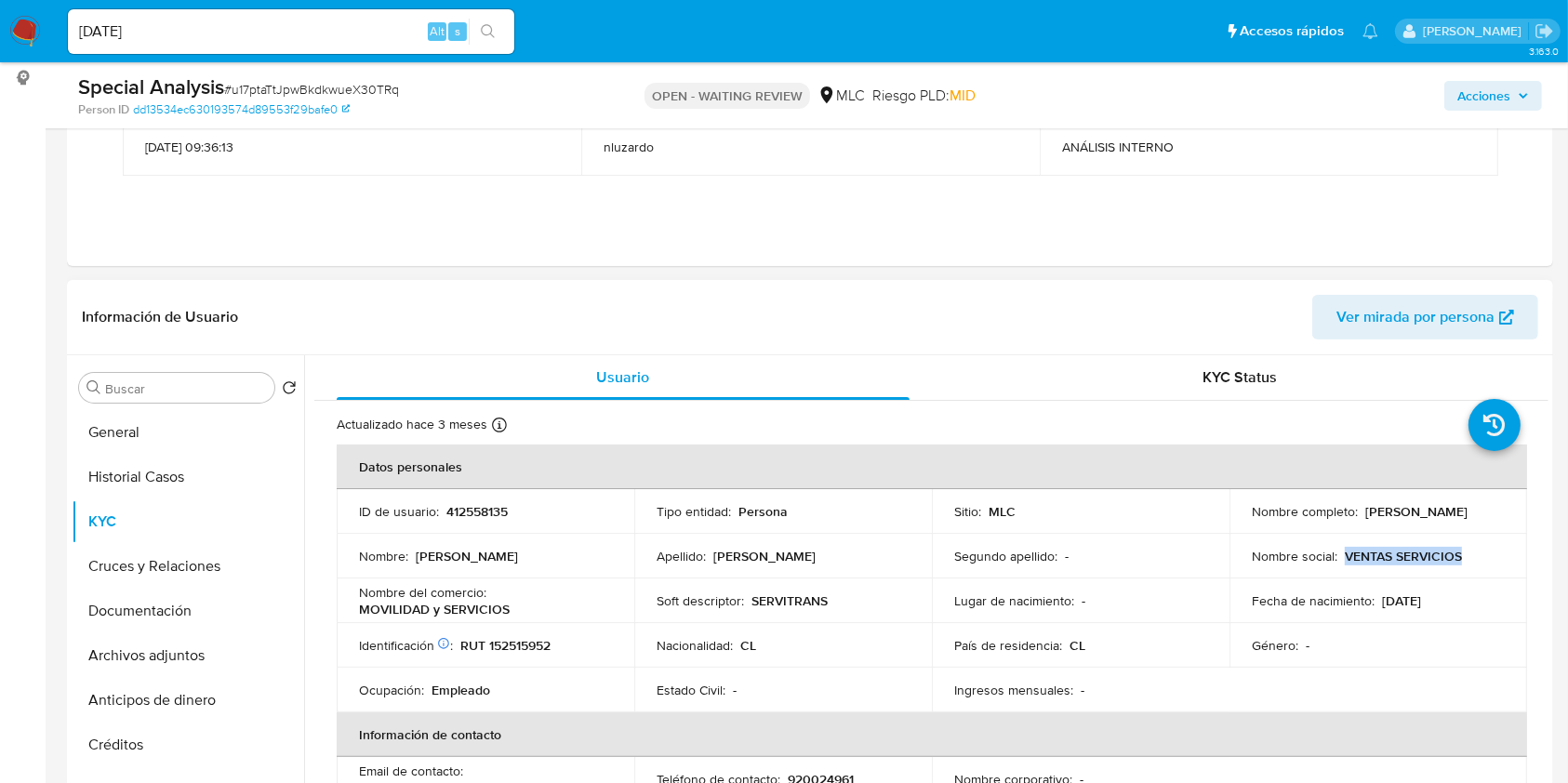
click at [1445, 561] on p "VENTAS SERVICIOS" at bounding box center [1403, 556] width 117 height 16
click at [1365, 520] on p "[PERSON_NAME]" at bounding box center [1415, 510] width 103 height 16
drag, startPoint x: 1409, startPoint y: 519, endPoint x: 1453, endPoint y: 521, distance: 44.0
click at [1453, 520] on div "Nombre completo : [PERSON_NAME]" at bounding box center [1378, 510] width 253 height 16
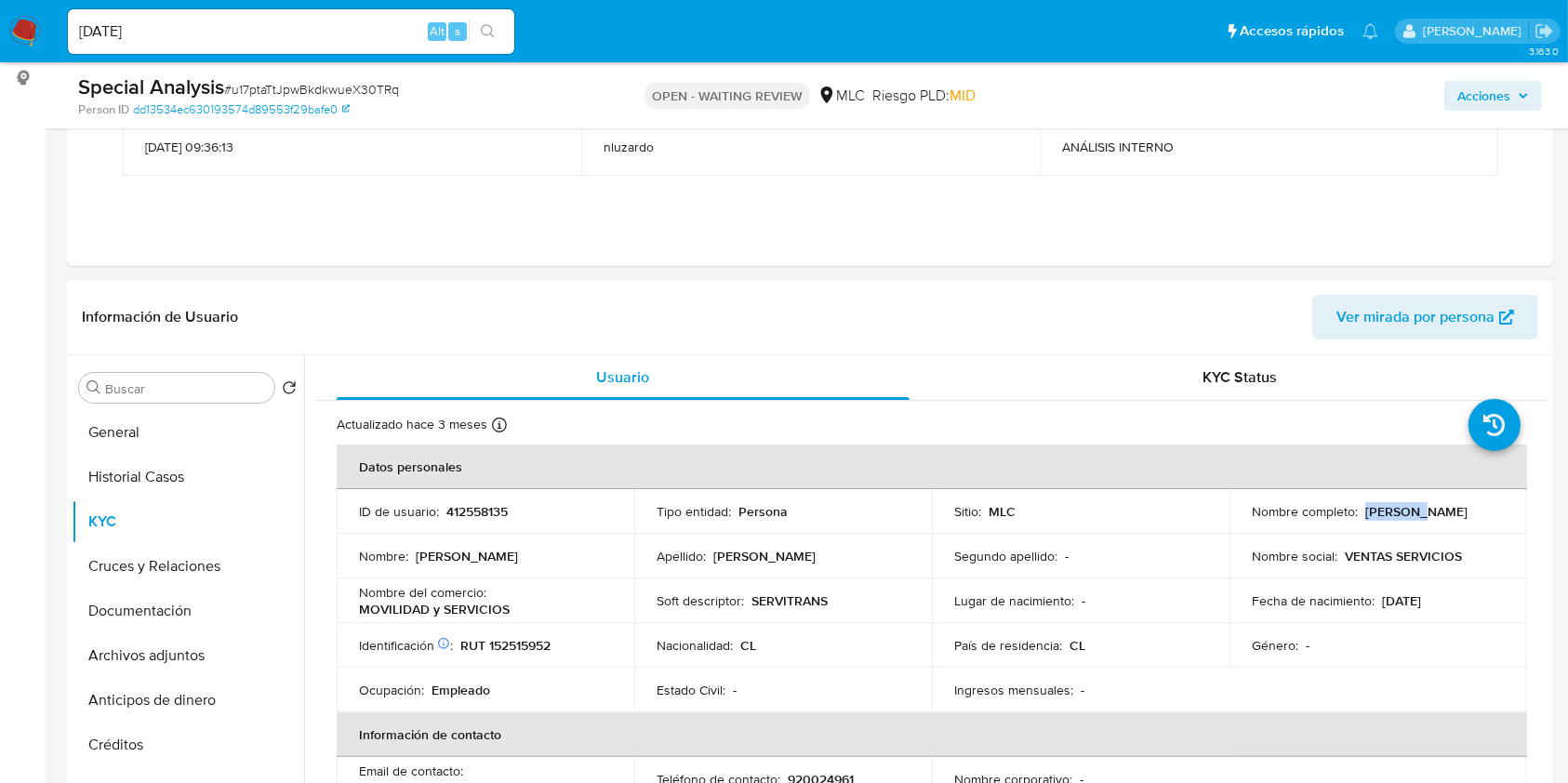
copy p "[PERSON_NAME]"
drag, startPoint x: 617, startPoint y: 581, endPoint x: 524, endPoint y: 595, distance: 94.0
click at [601, 581] on td "Nombre del comercio : MOVILIDAD y SERVICIOS" at bounding box center [486, 601] width 297 height 45
click at [520, 641] on p "RUT 152515952" at bounding box center [506, 645] width 90 height 16
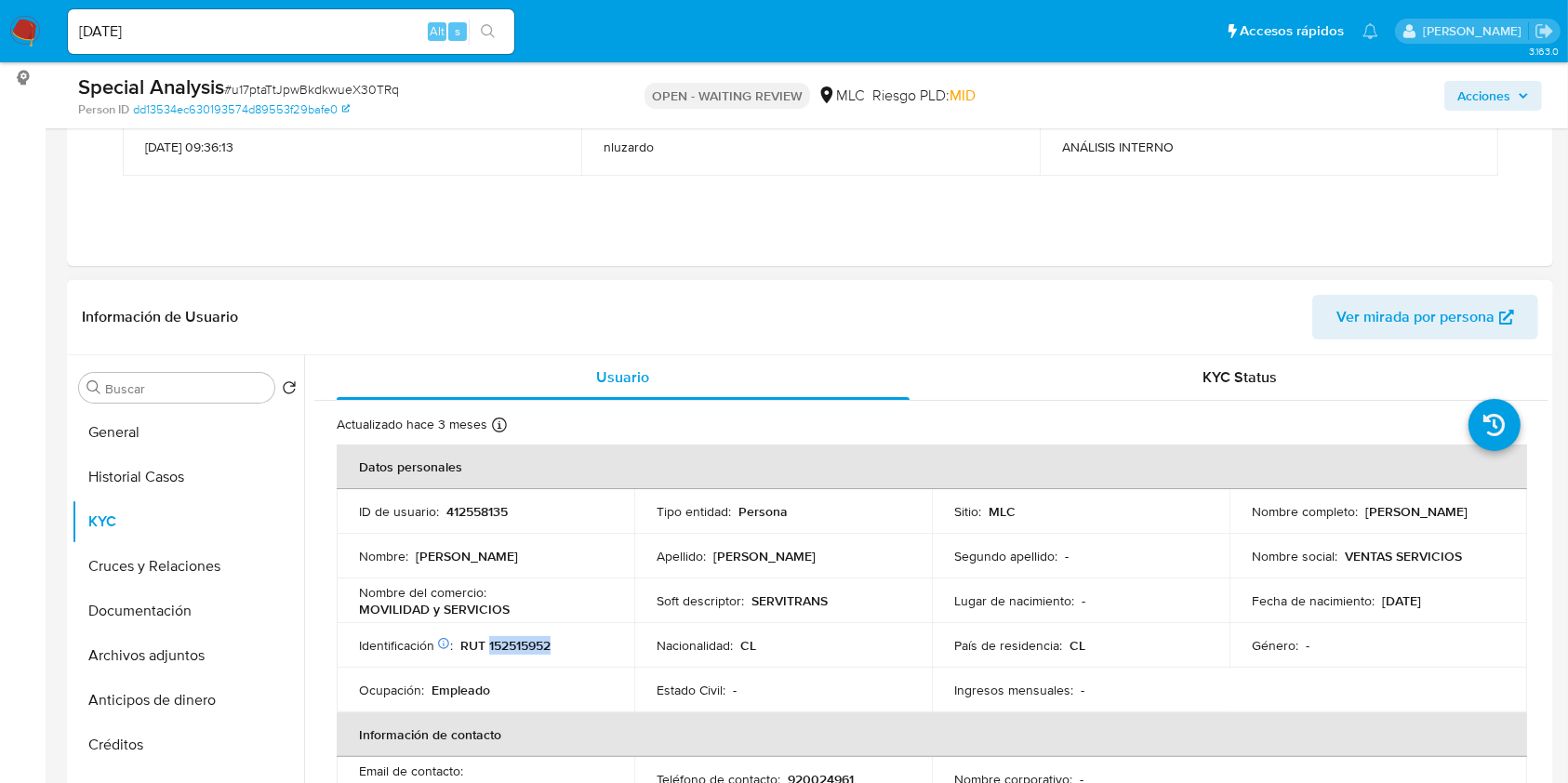
copy p "152515952"
click at [713, 604] on p "Soft descriptor :" at bounding box center [700, 600] width 87 height 16
copy div "Soft descriptor : SERVITRANS"
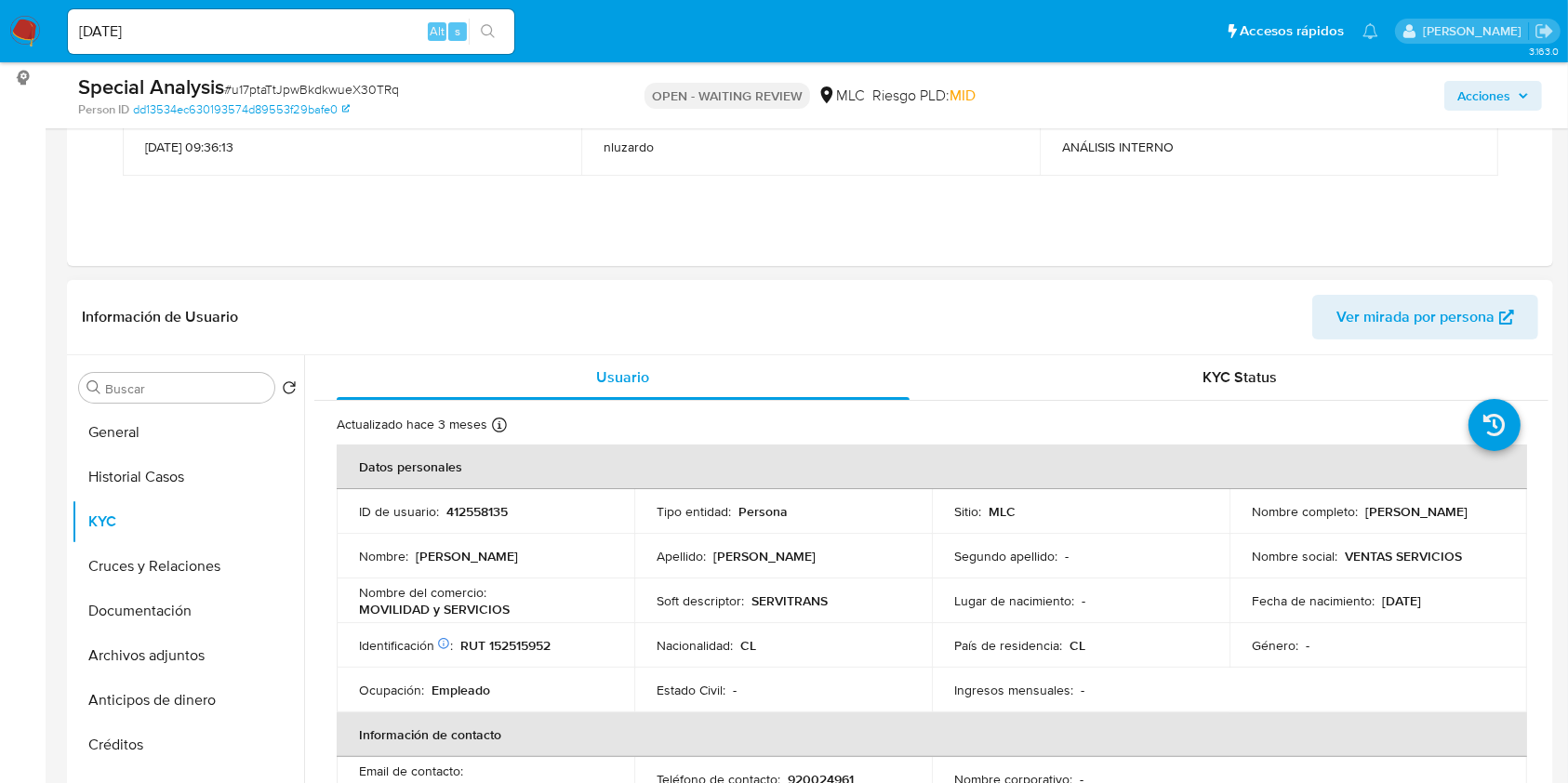
click at [524, 611] on div "Nombre del comercio : MOVILIDAD y SERVICIOS" at bounding box center [486, 601] width 253 height 34
drag, startPoint x: 476, startPoint y: 612, endPoint x: 341, endPoint y: 593, distance: 136.3
click at [341, 593] on td "Nombre del comercio : MOVILIDAD y SERVICIOS" at bounding box center [486, 601] width 297 height 45
copy div "Nombre del comercio : MOVILIDAD y SERVICIOS"
click at [1026, 569] on td "Segundo apellido : -" at bounding box center [1081, 556] width 297 height 45
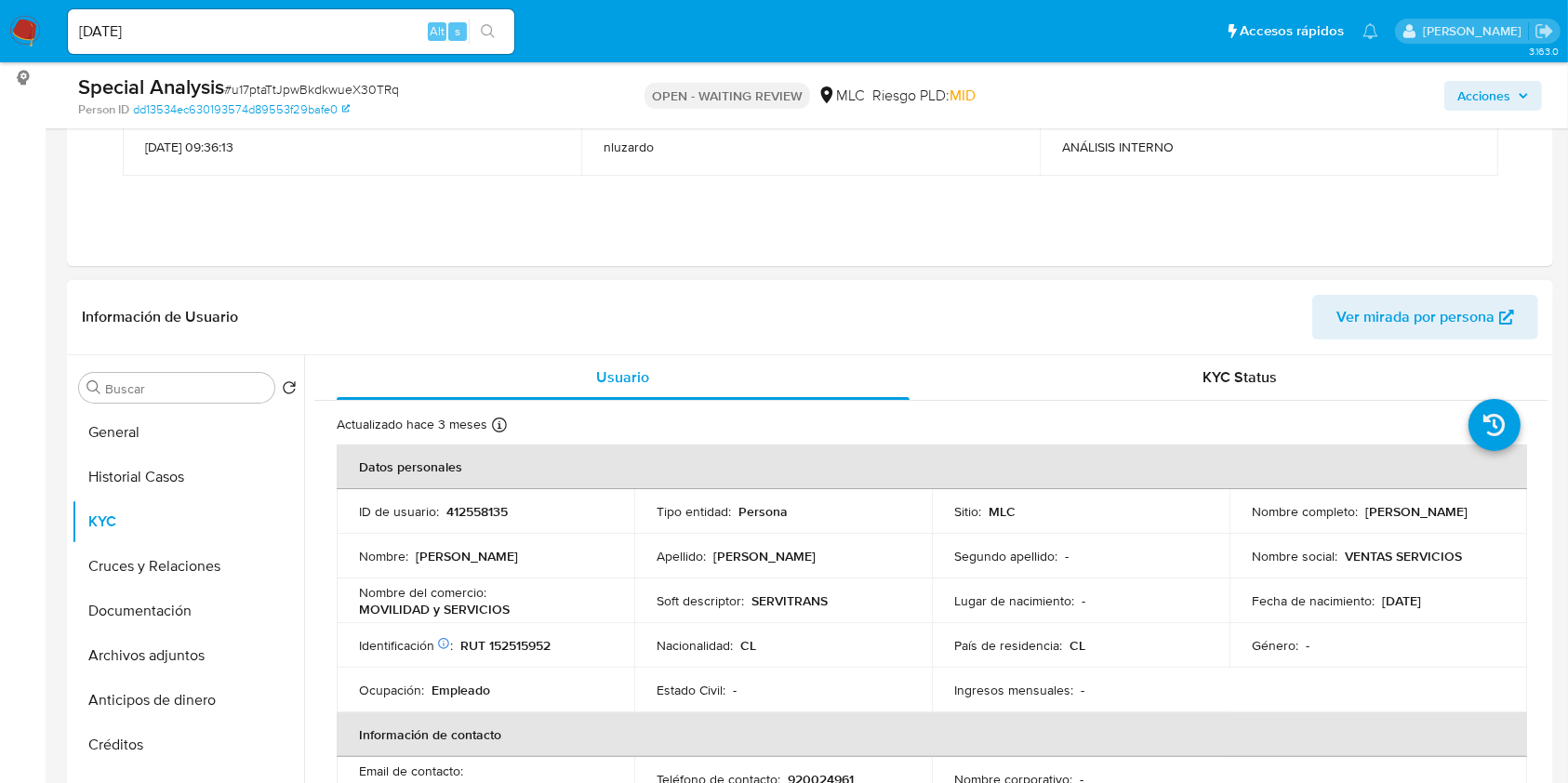
click at [696, 339] on div "Información de Usuario Ver mirada por persona" at bounding box center [810, 318] width 1485 height 75
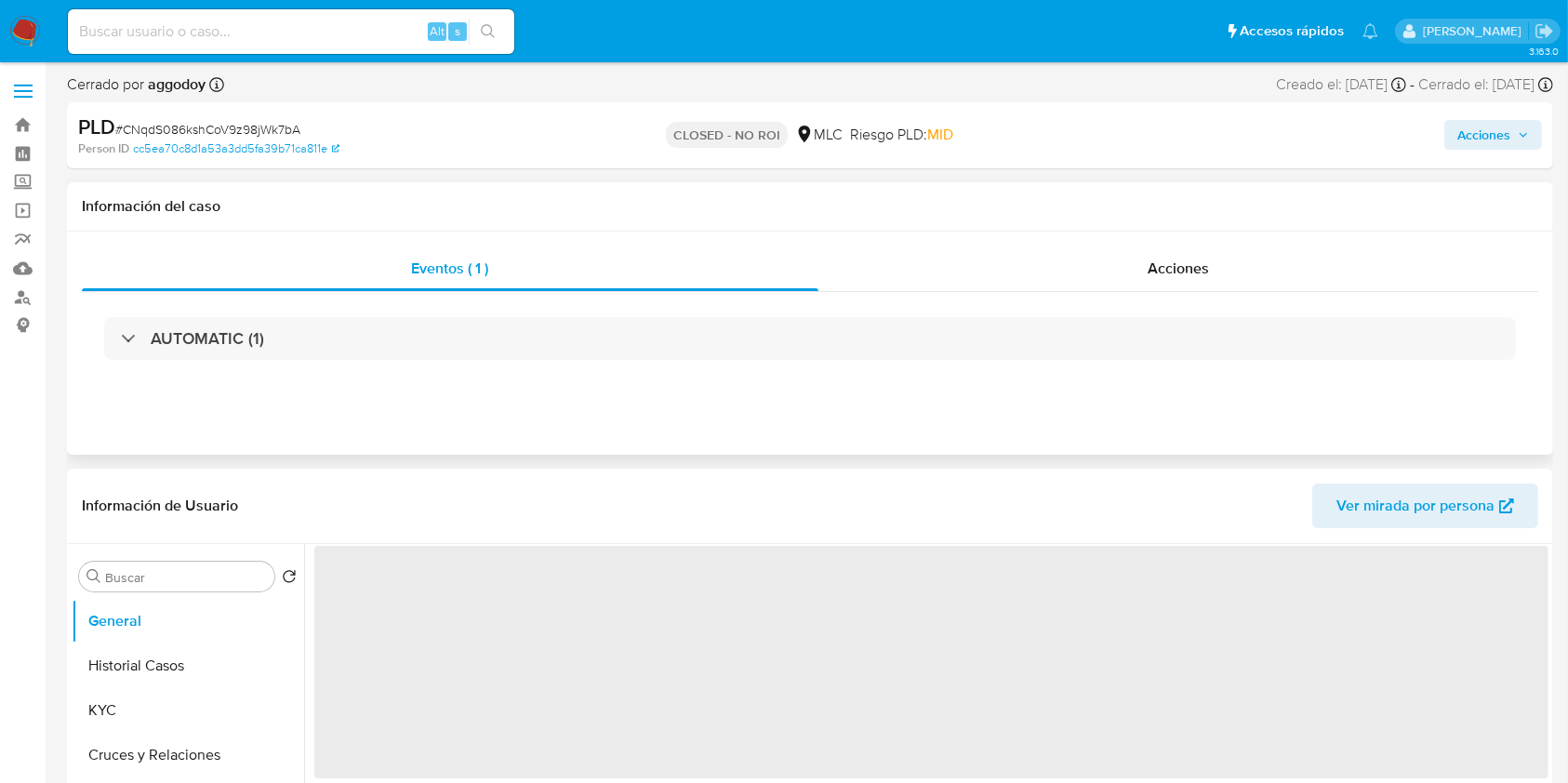
select select "10"
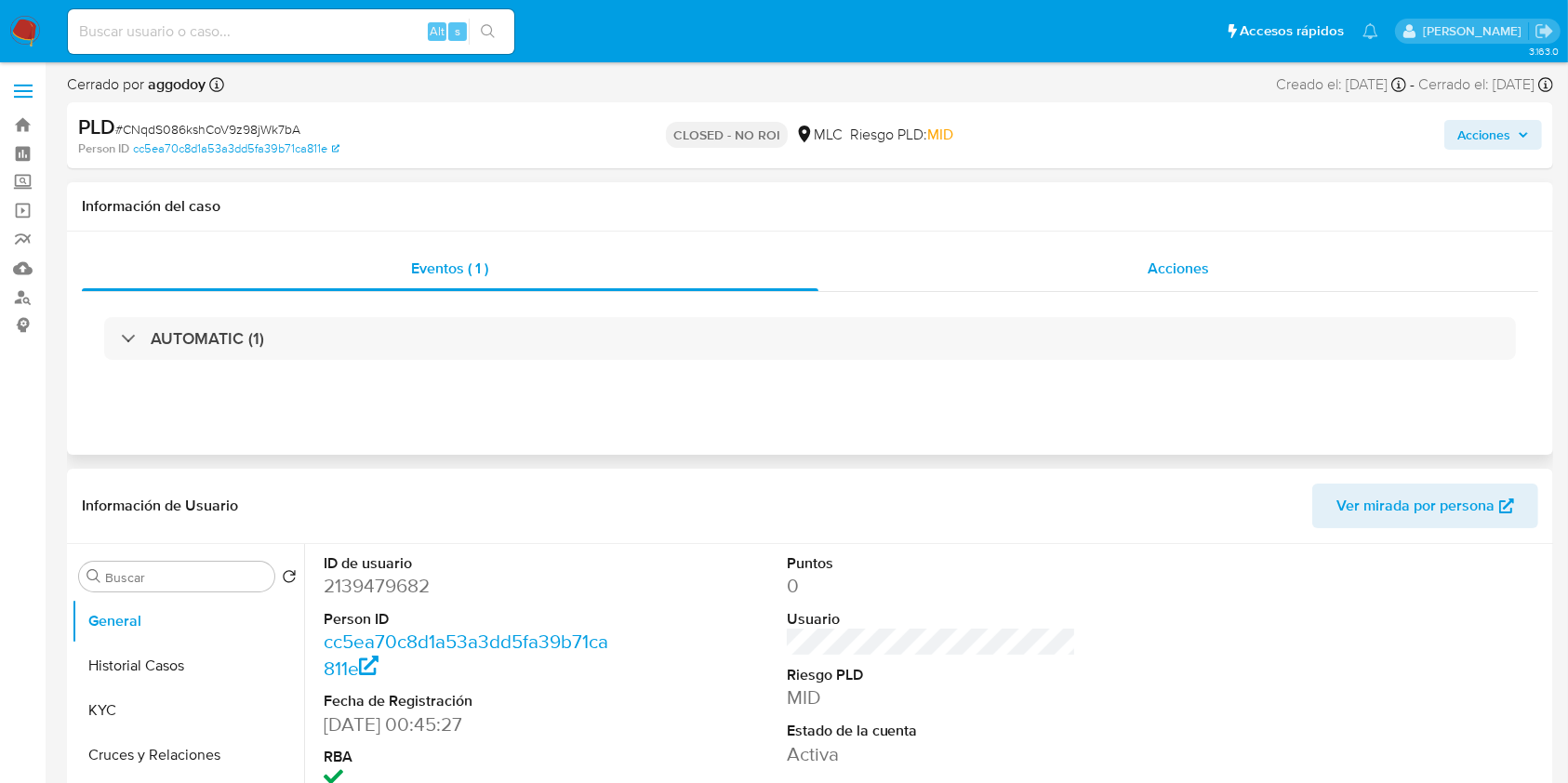
click at [1120, 275] on div "Acciones" at bounding box center [1178, 269] width 721 height 45
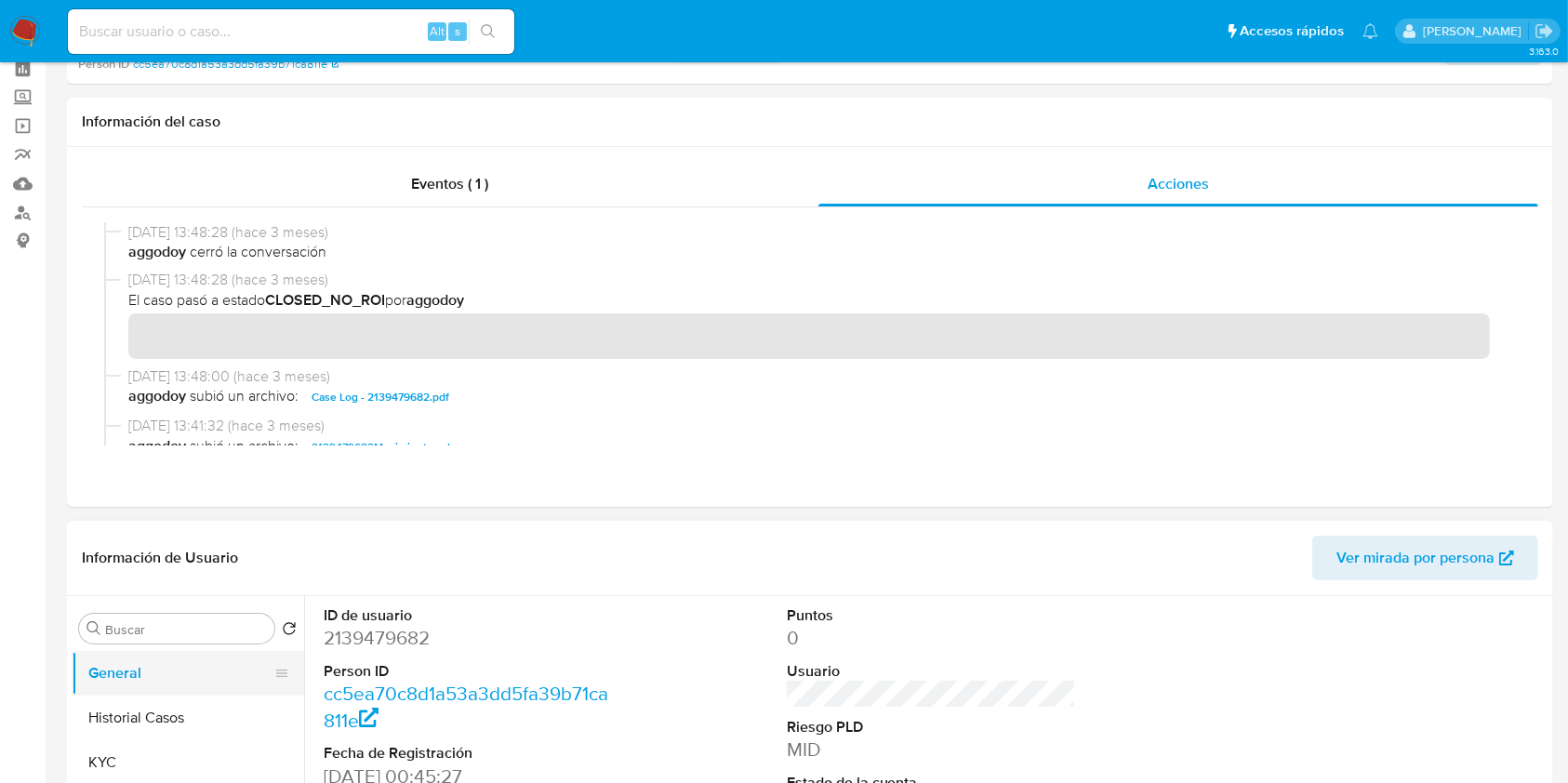
scroll to position [124, 0]
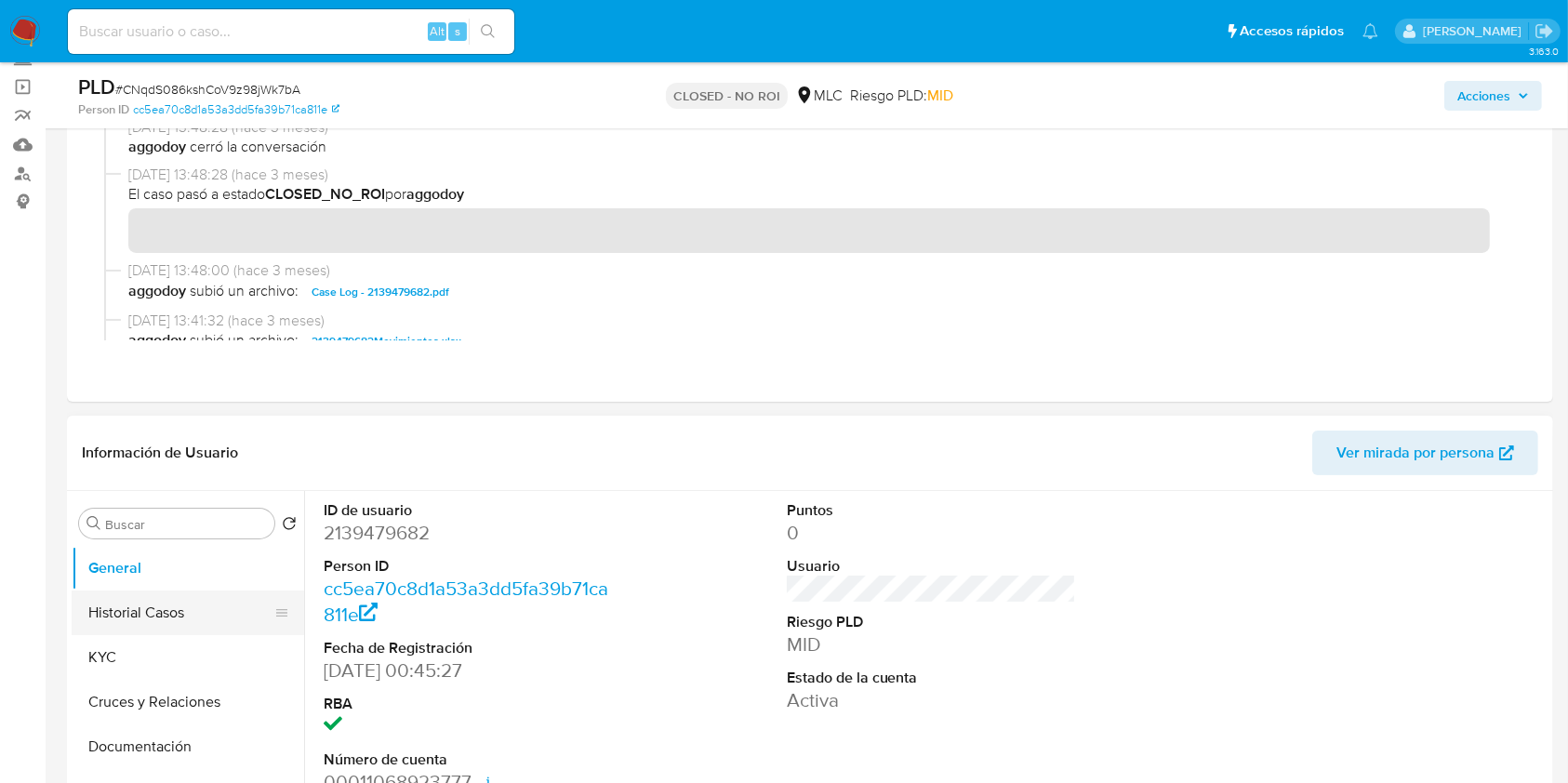
click at [164, 595] on button "Historial Casos" at bounding box center [180, 612] width 218 height 45
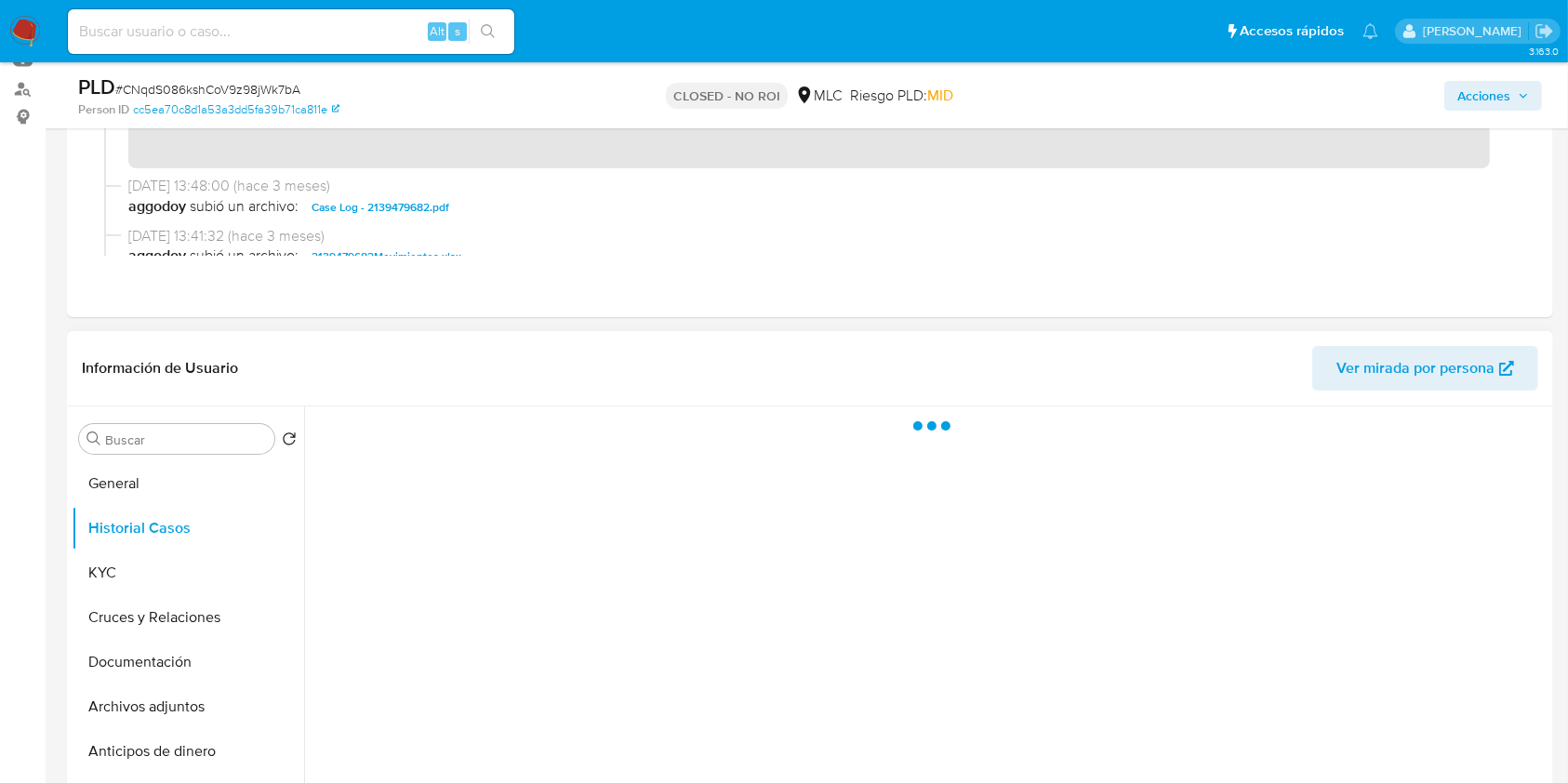
scroll to position [248, 0]
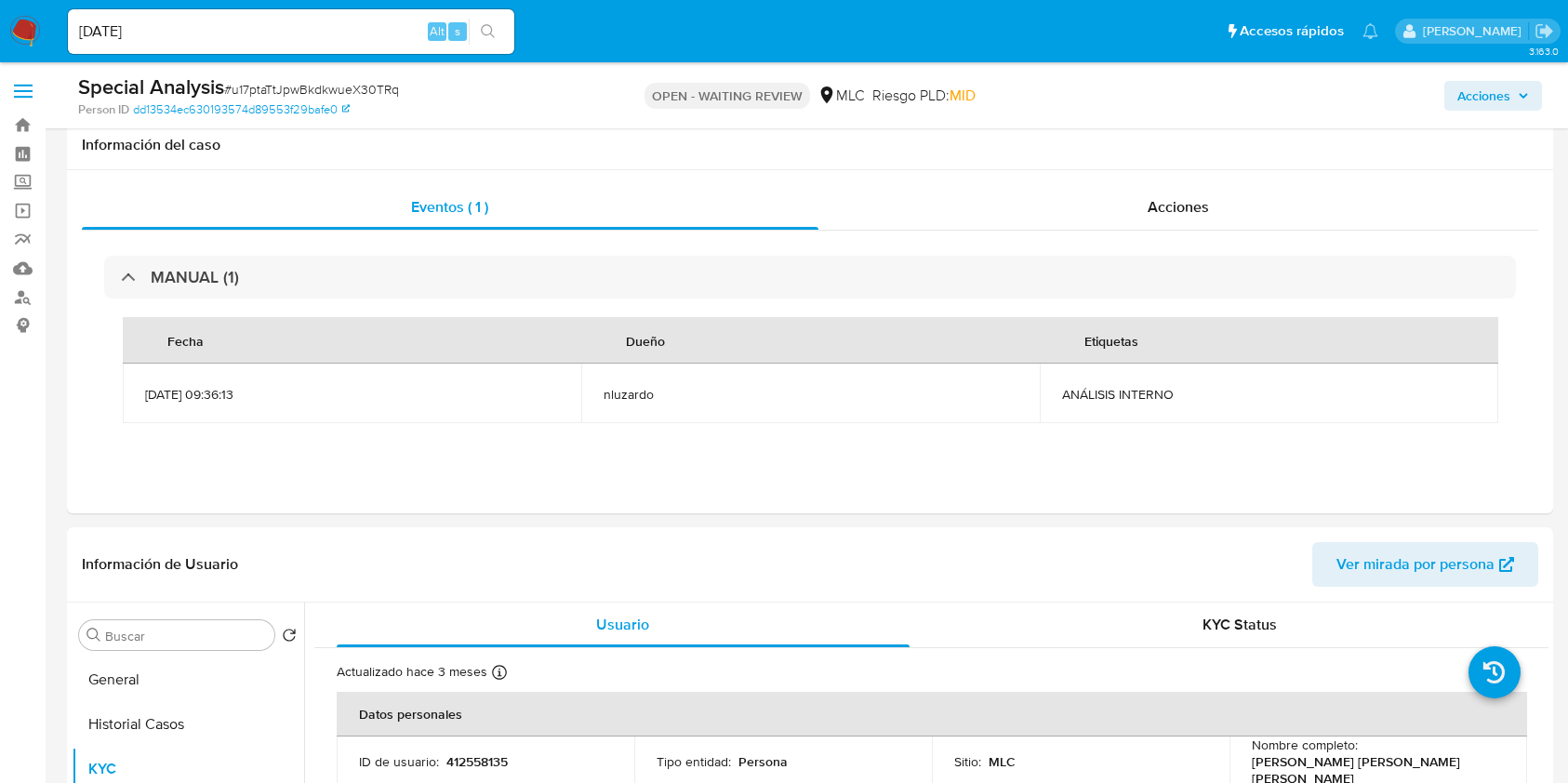
select select "10"
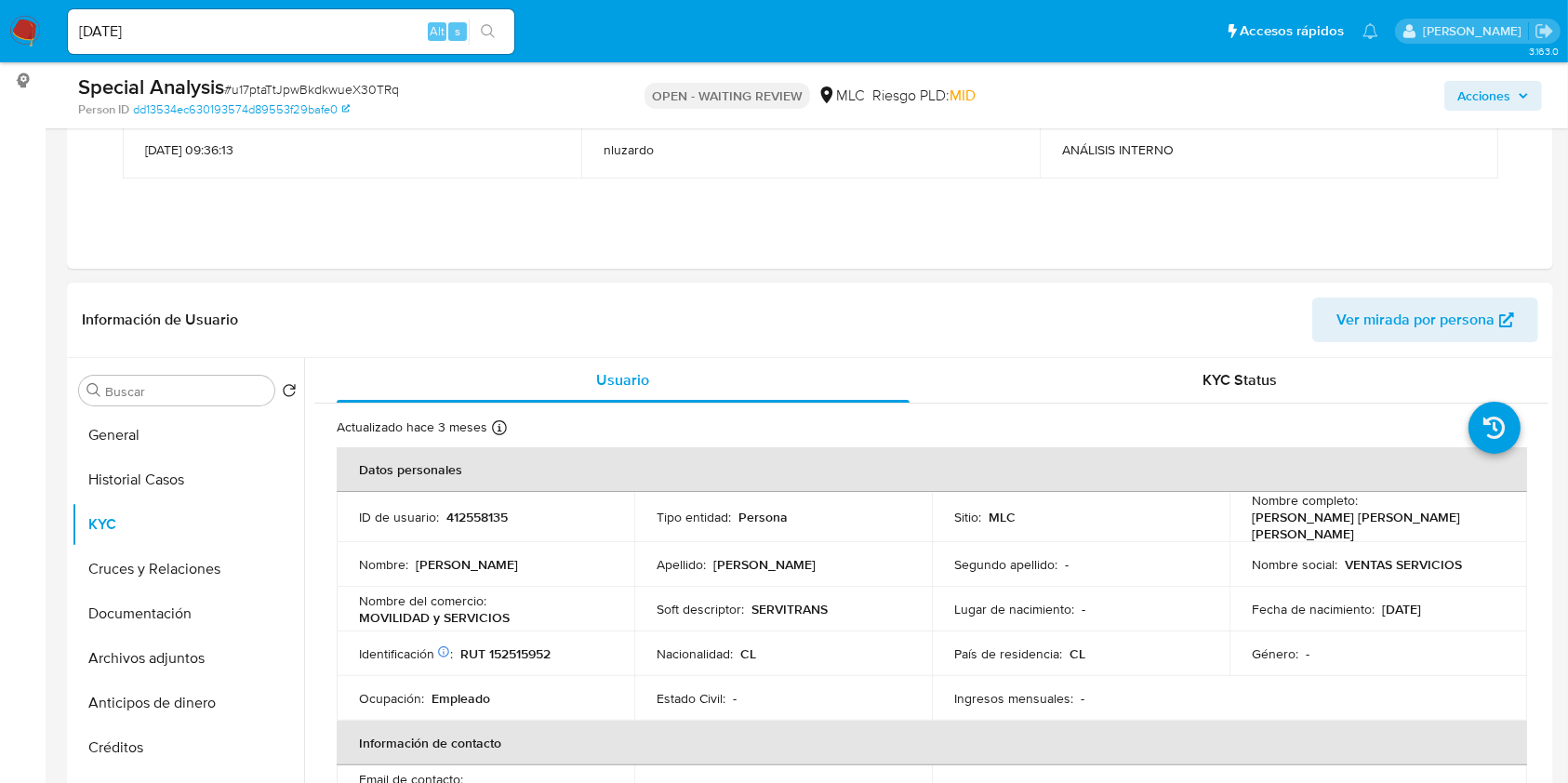
scroll to position [248, 0]
click at [189, 388] on input "Buscar" at bounding box center [185, 388] width 162 height 16
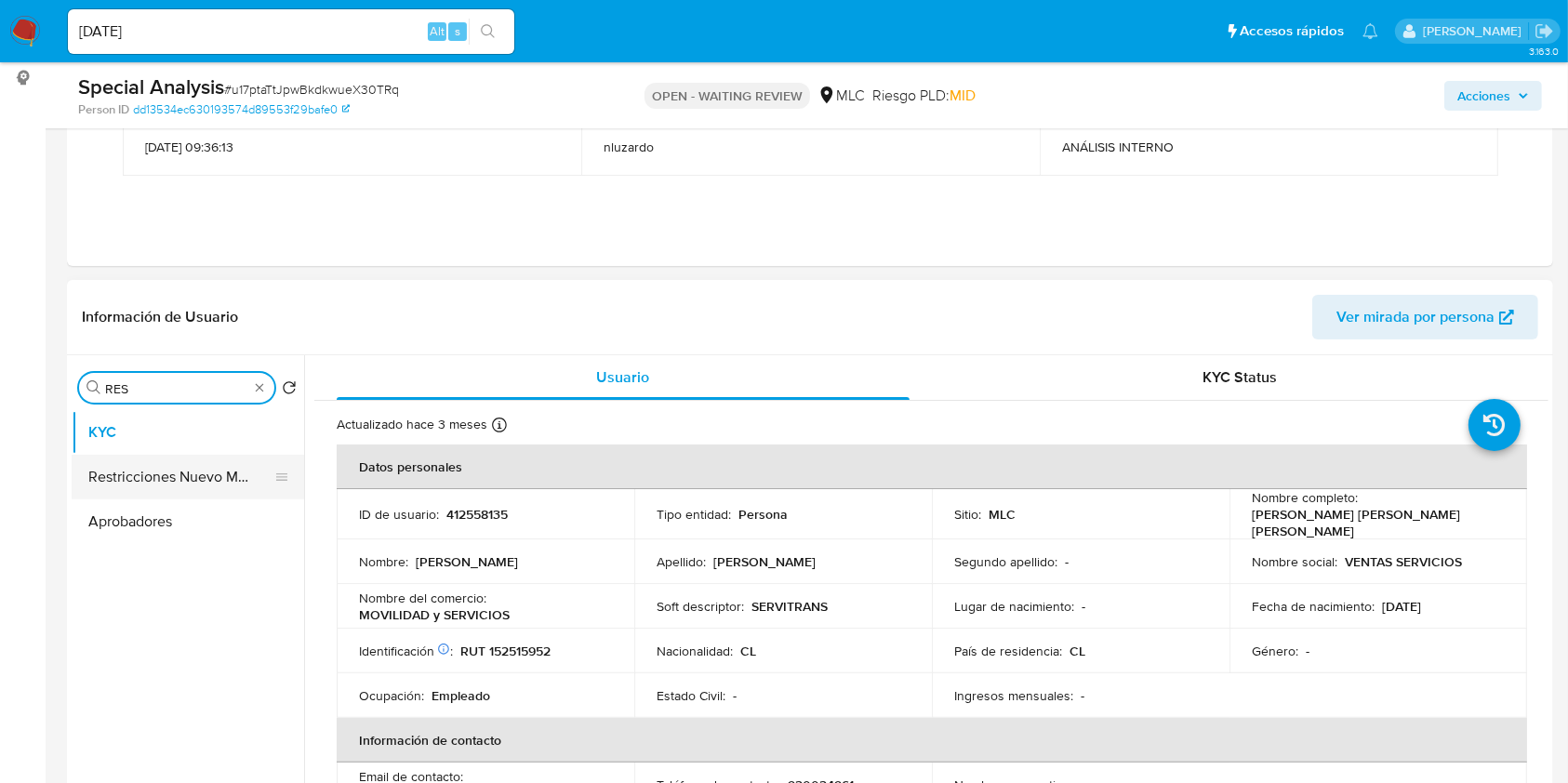
type input "RES"
click at [204, 455] on button "Restricciones Nuevo Mundo" at bounding box center [180, 477] width 218 height 45
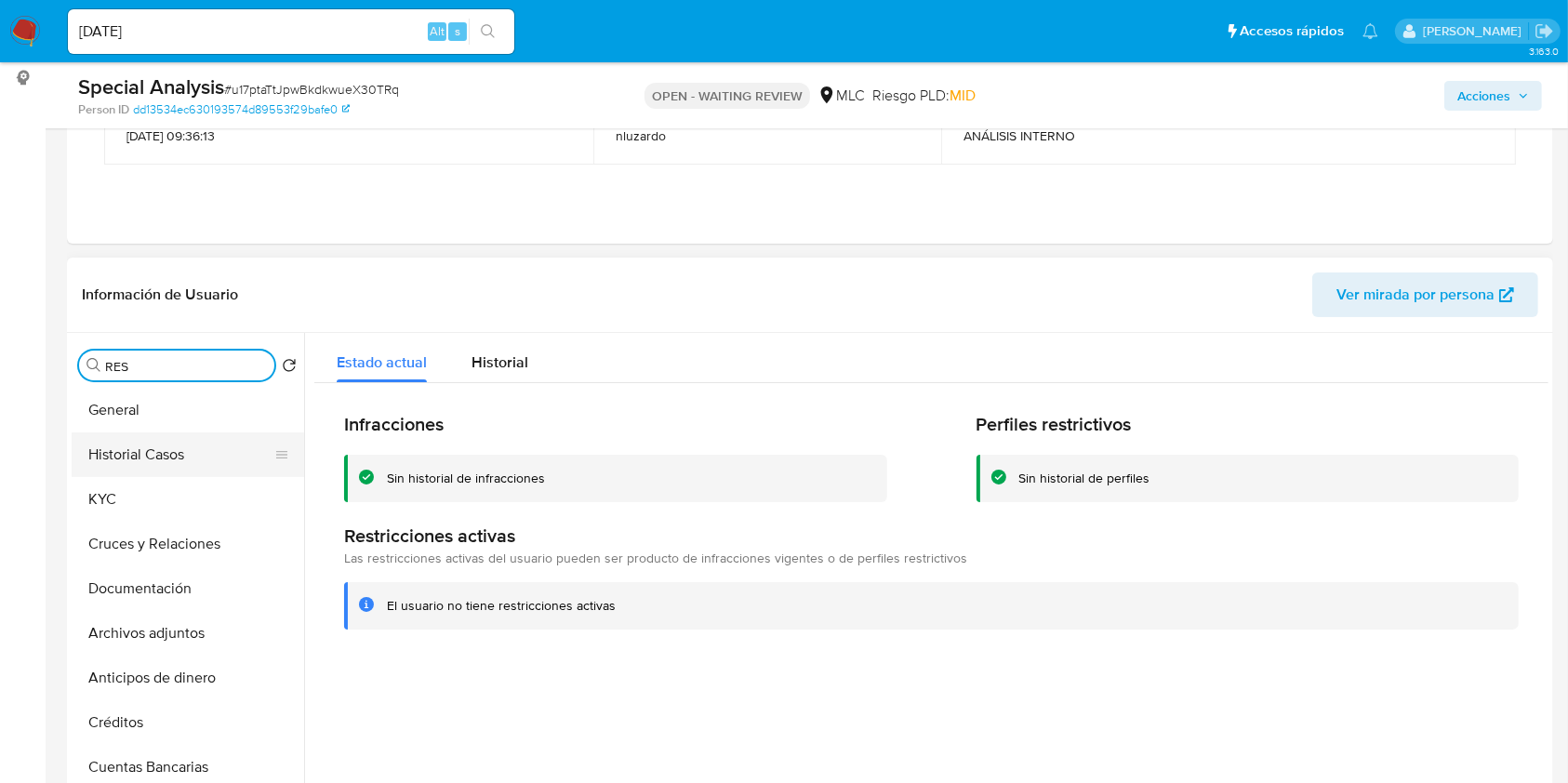
drag, startPoint x: 204, startPoint y: 454, endPoint x: 201, endPoint y: 465, distance: 11.4
click at [204, 455] on button "Historial Casos" at bounding box center [180, 455] width 218 height 45
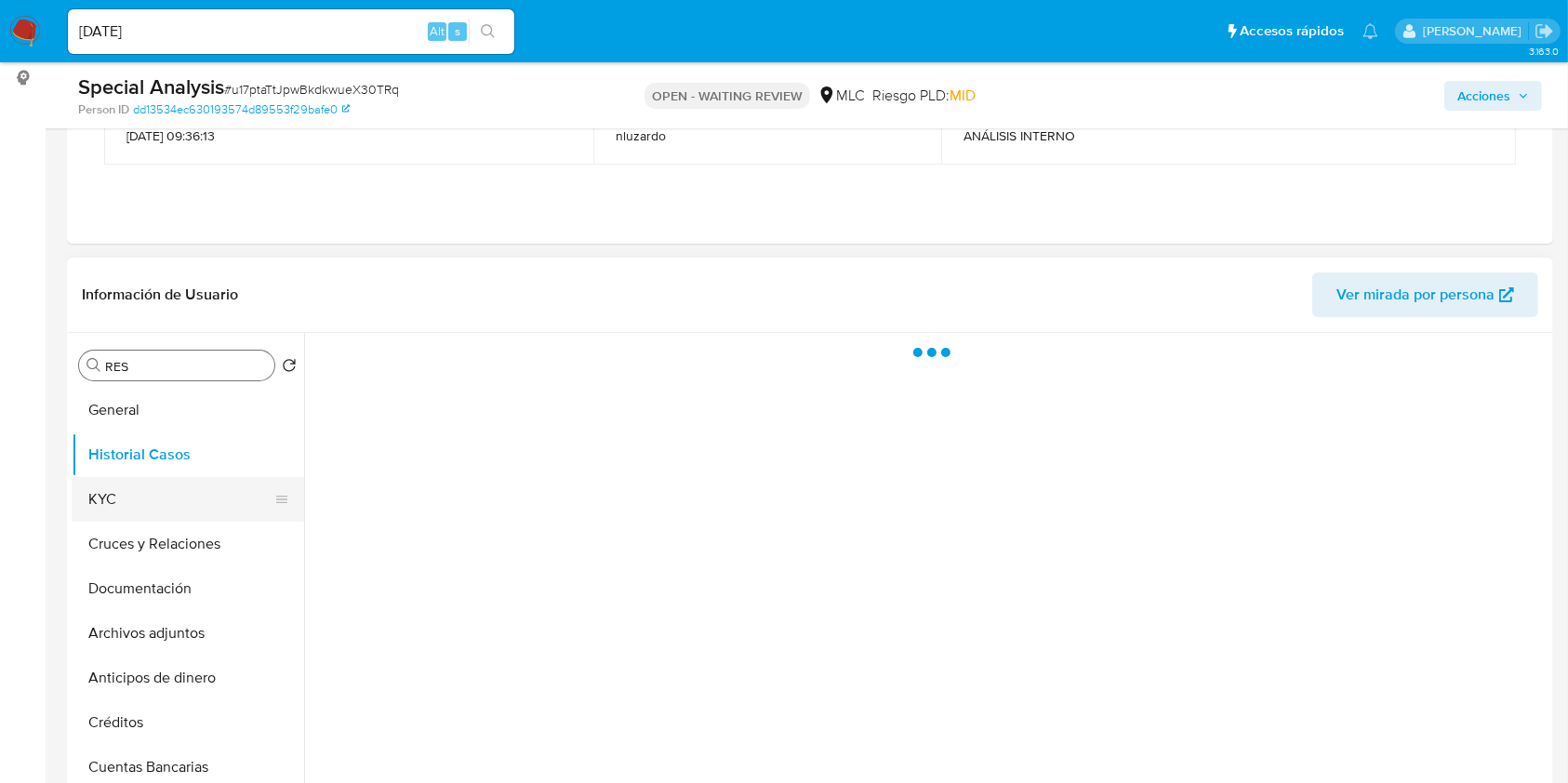
click at [195, 489] on button "KYC" at bounding box center [180, 499] width 218 height 45
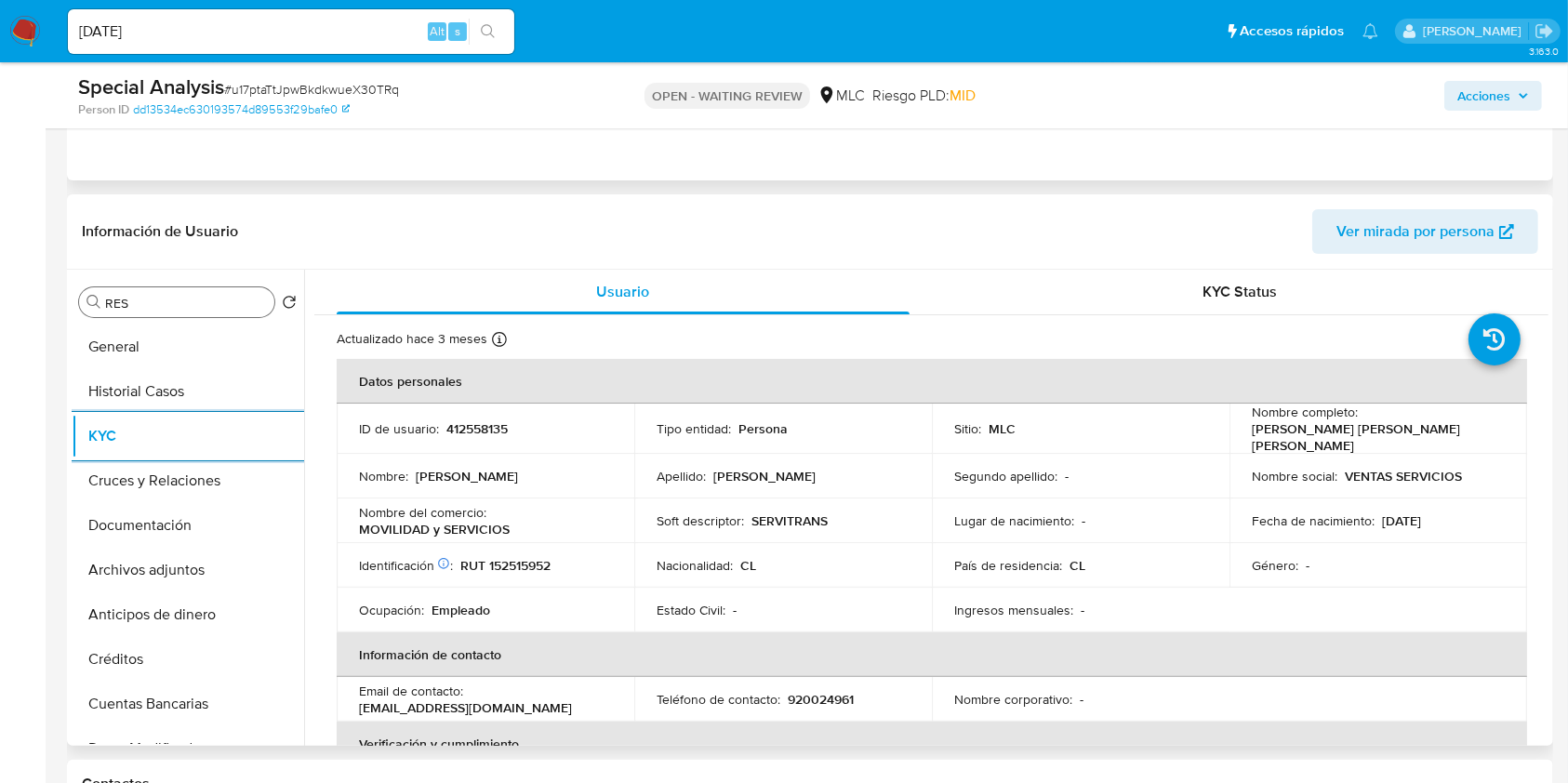
scroll to position [372, 0]
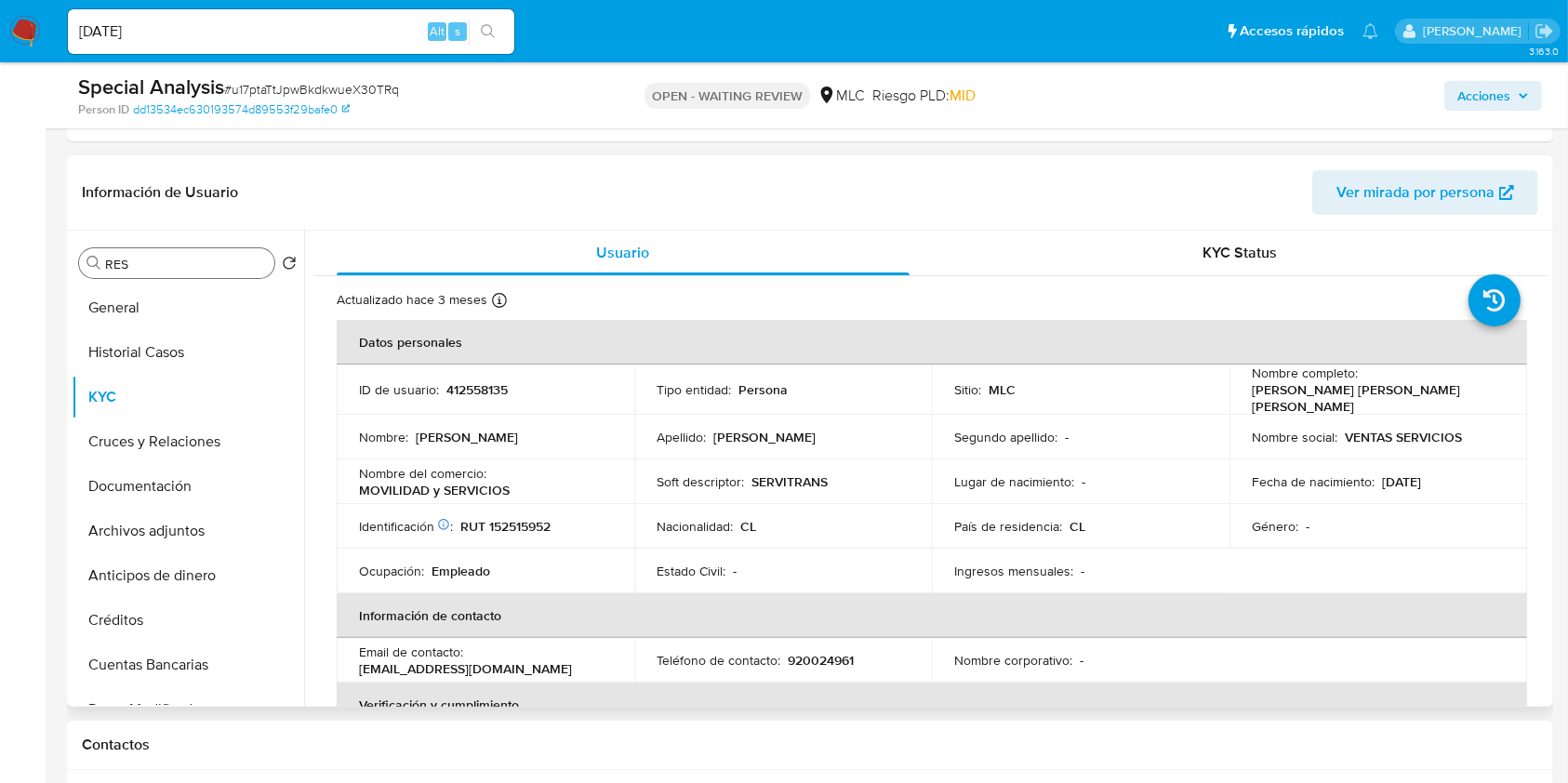
drag, startPoint x: 1540, startPoint y: 297, endPoint x: 1543, endPoint y: 312, distance: 15.3
click at [1543, 312] on div "Usuario KYC Status Actualizado hace 3 meses Creado: [DATE] 19:35:59 Actualizado…" at bounding box center [926, 468] width 1245 height 476
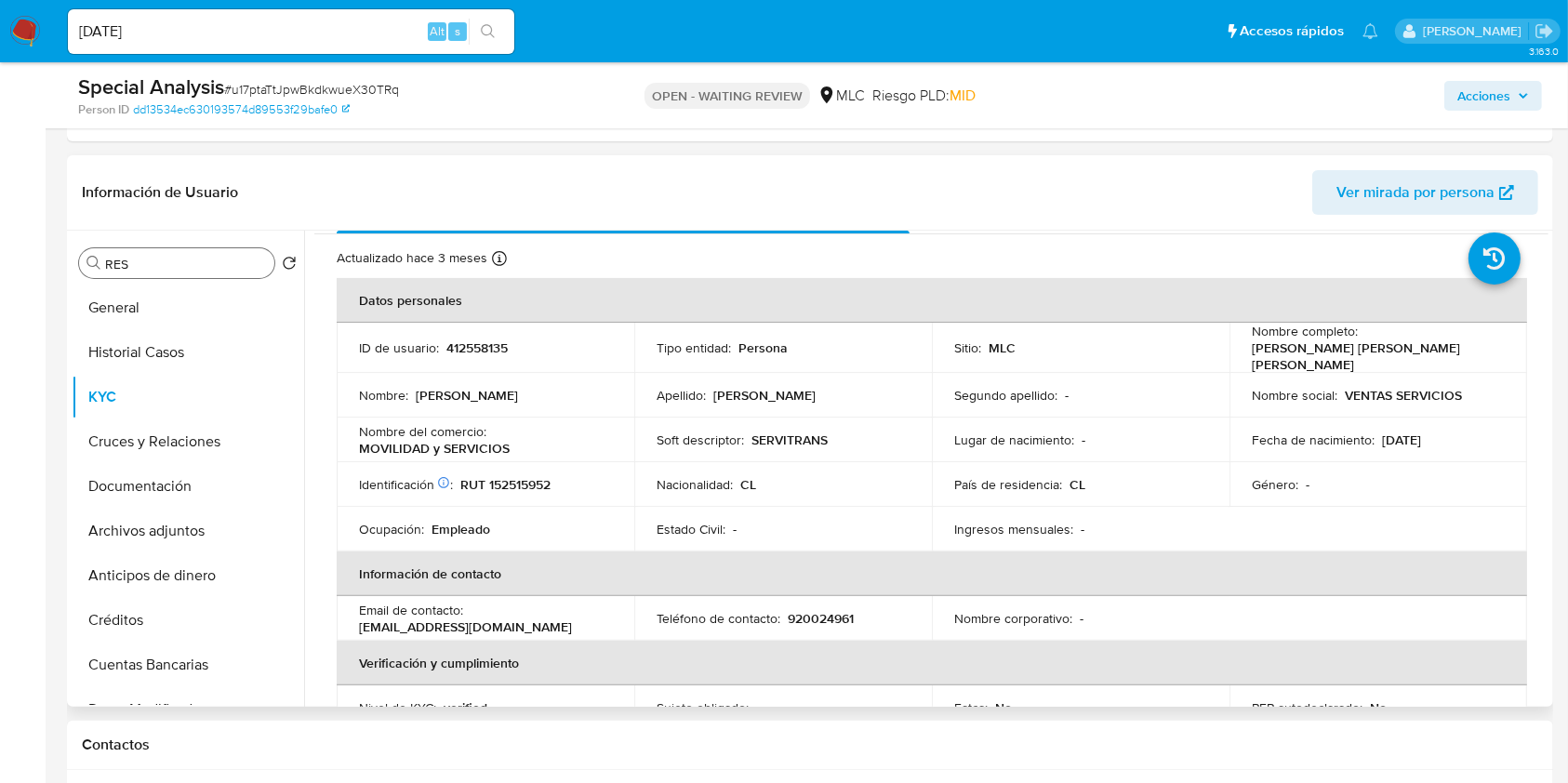
scroll to position [74, 0]
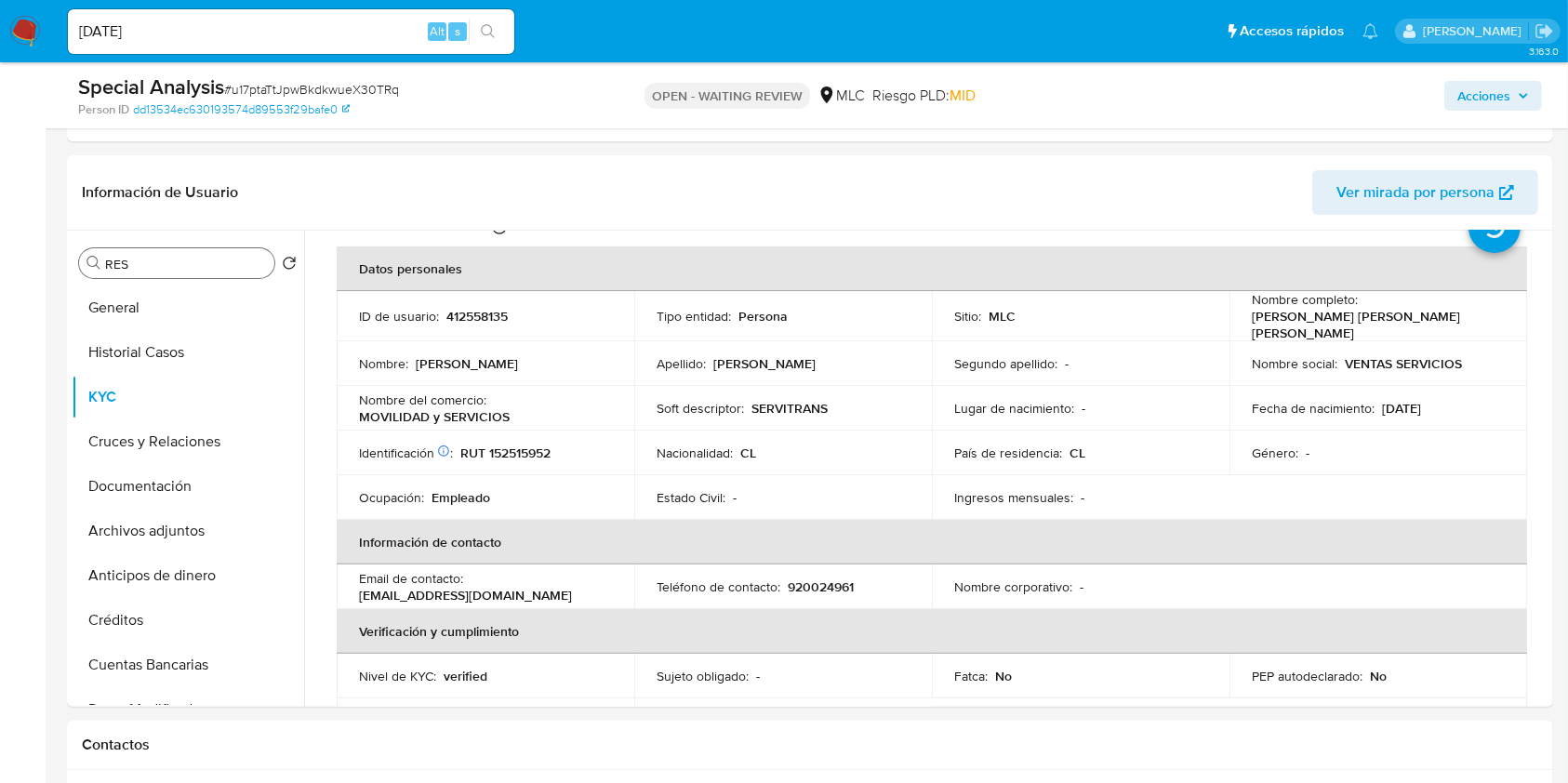
click at [193, 264] on input "RES" at bounding box center [185, 263] width 162 height 16
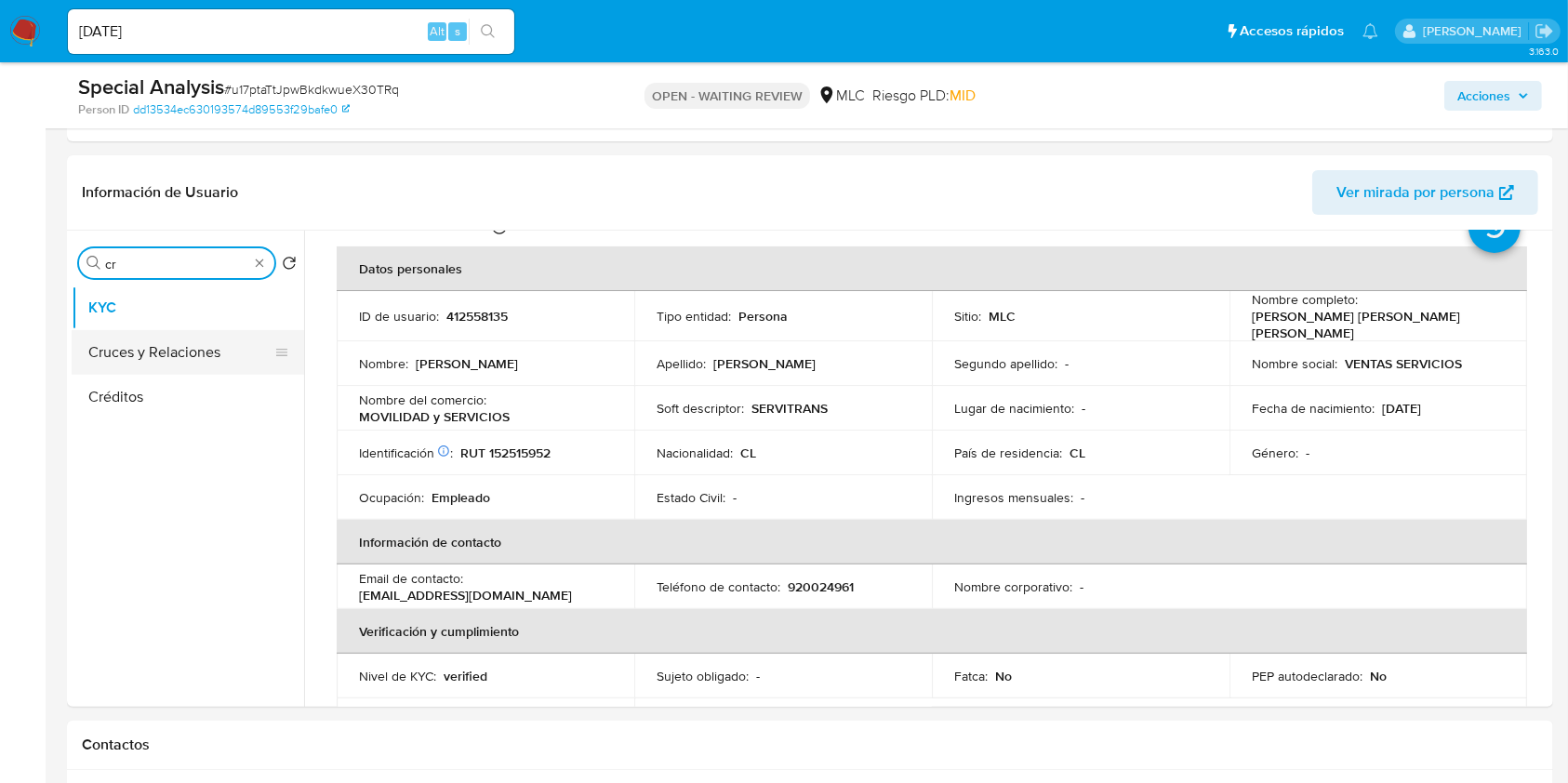
type input "cr"
click at [154, 353] on button "Cruces y Relaciones" at bounding box center [180, 352] width 218 height 45
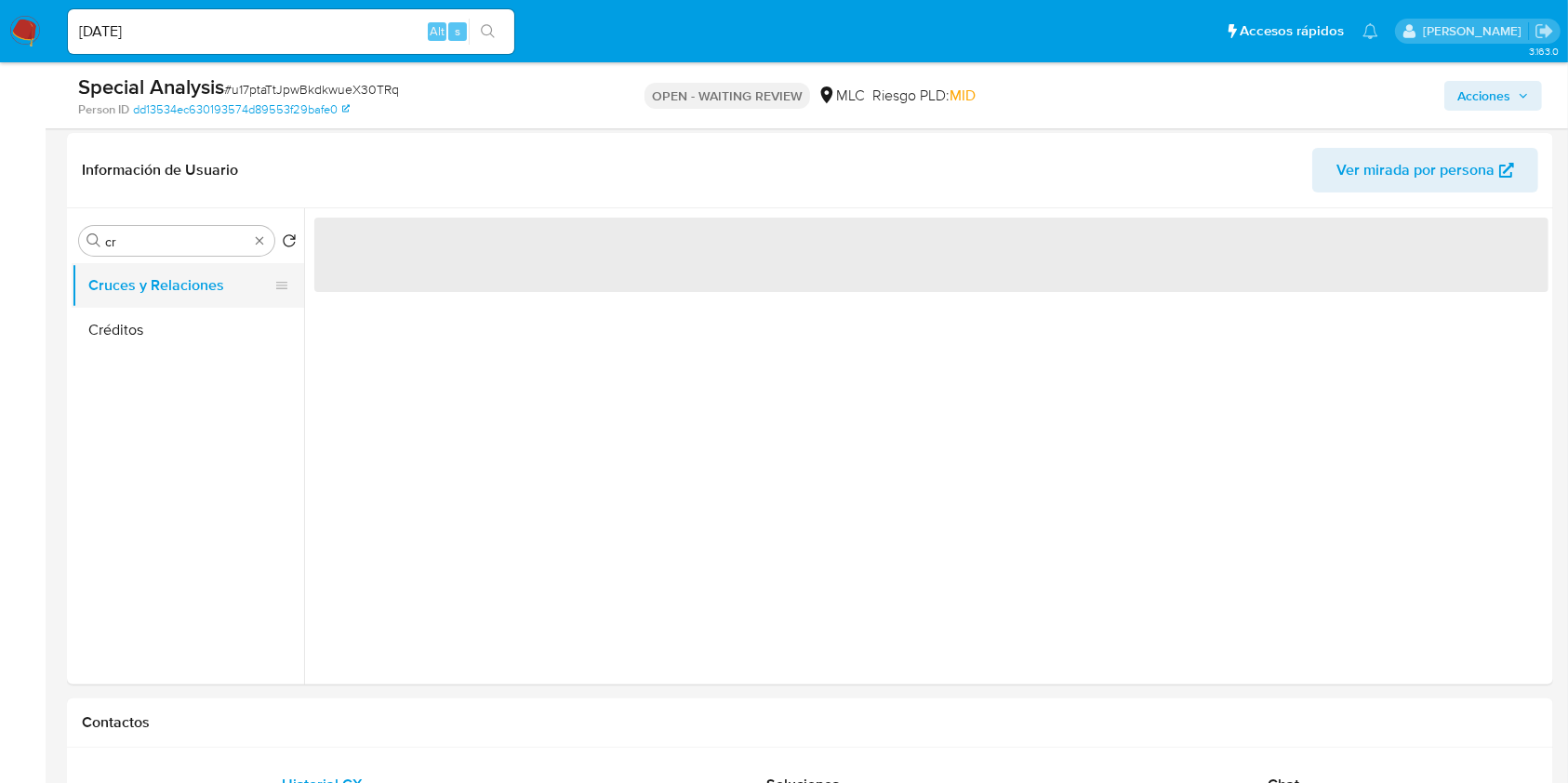
scroll to position [0, 0]
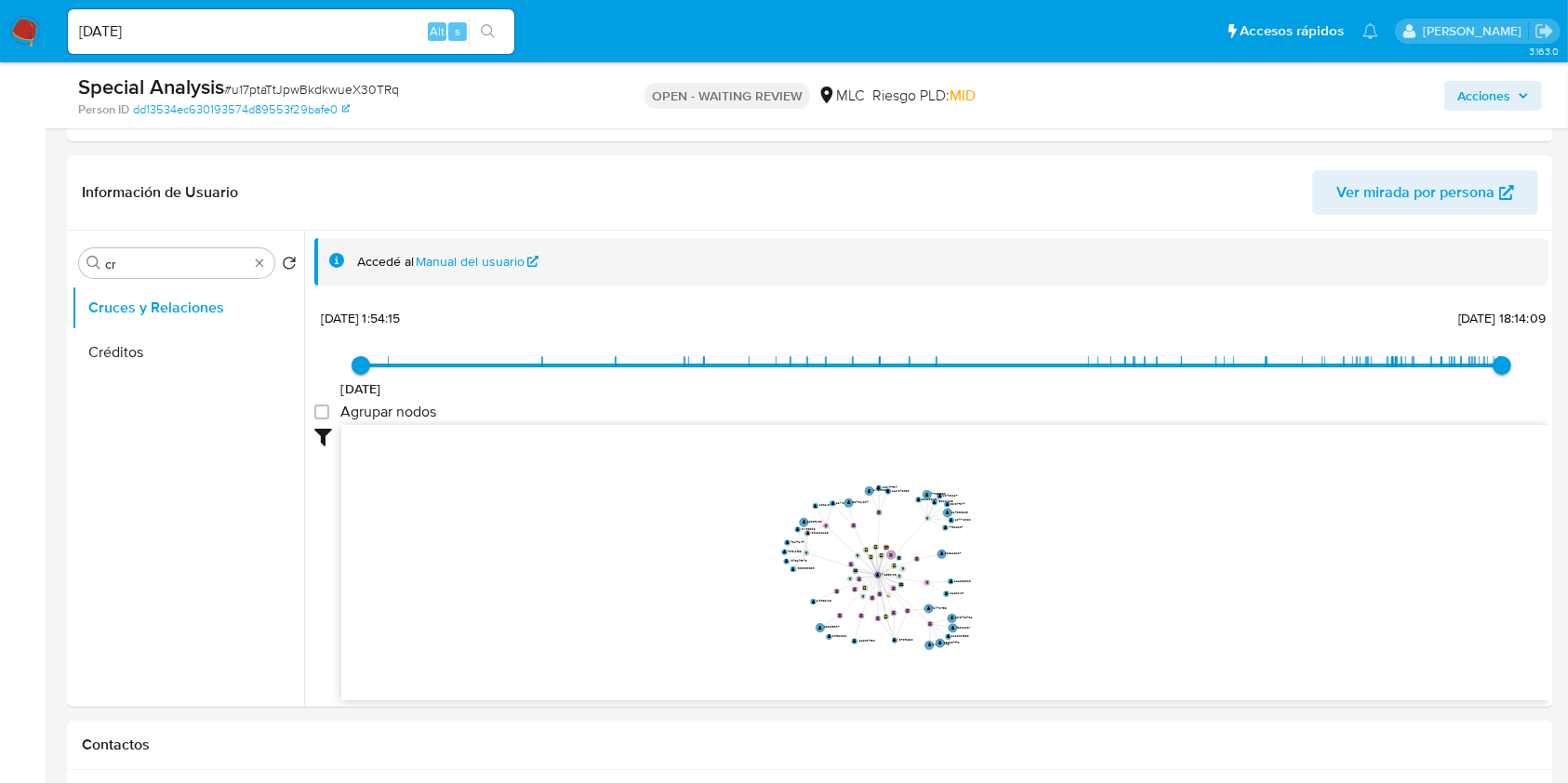
drag, startPoint x: 735, startPoint y: 536, endPoint x: 979, endPoint y: 701, distance: 294.6
click at [815, 579] on icon "device-64f7324543ef10f01d8ddf0f  device-66ace9f10a3a52532de5378f  device-6142…" at bounding box center [945, 559] width 1207 height 270
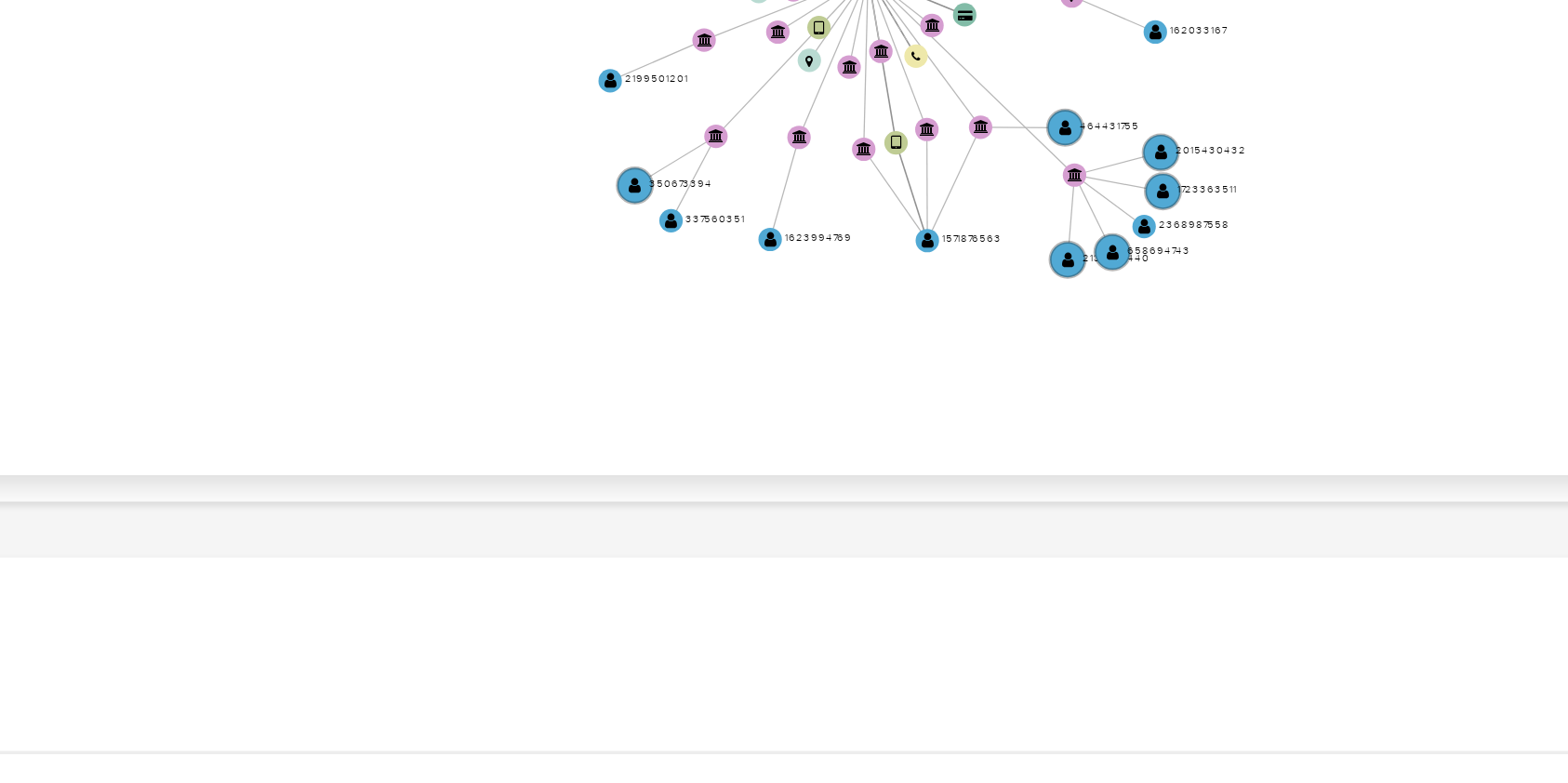
scroll to position [367, 0]
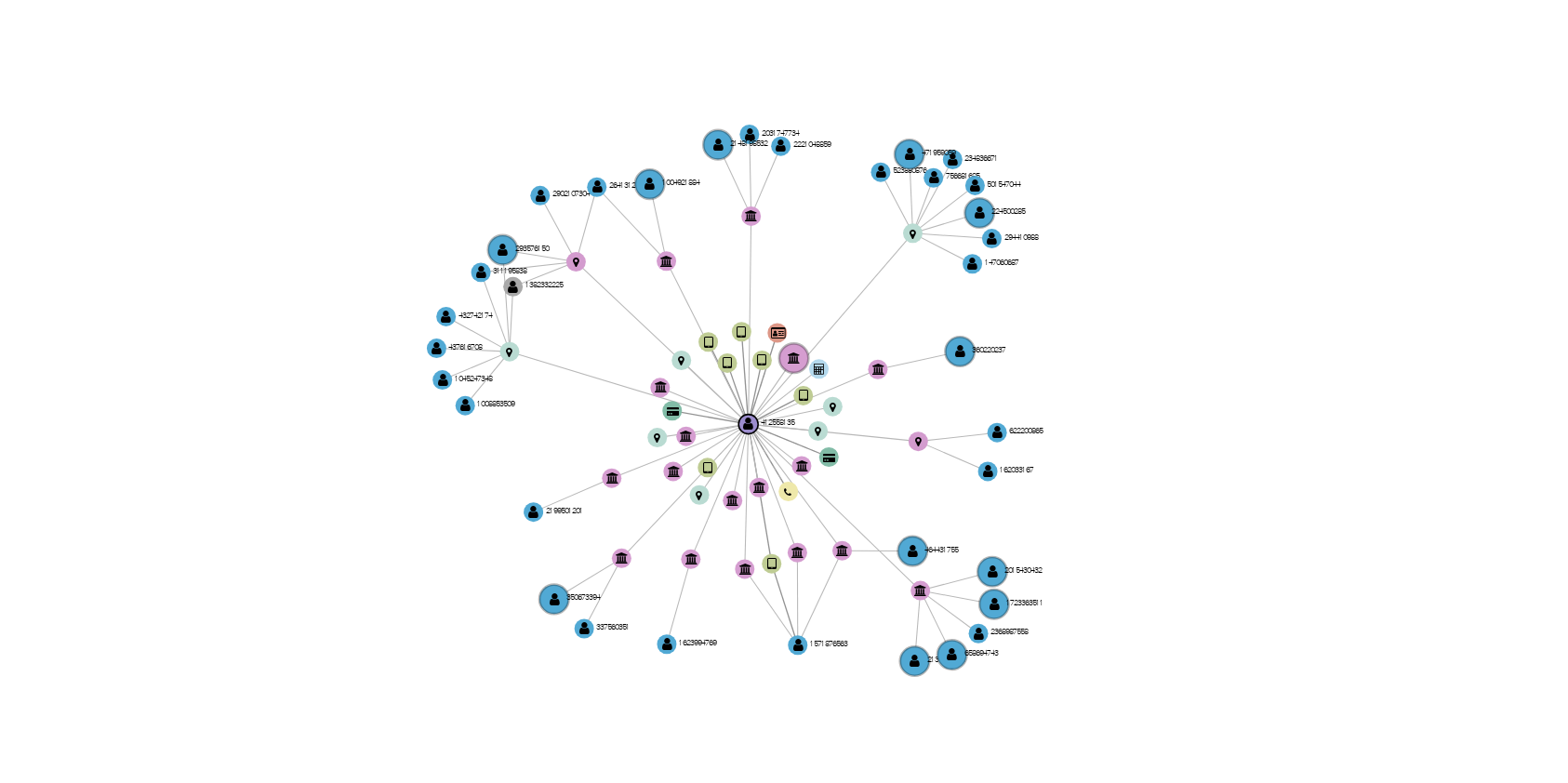
drag, startPoint x: 1016, startPoint y: 605, endPoint x: 1003, endPoint y: 640, distance: 37.3
click at [1003, 640] on icon "device-64f7324543ef10f01d8ddf0f  device-66ace9f10a3a52532de5378f  device-6142…" at bounding box center [945, 565] width 1207 height 270
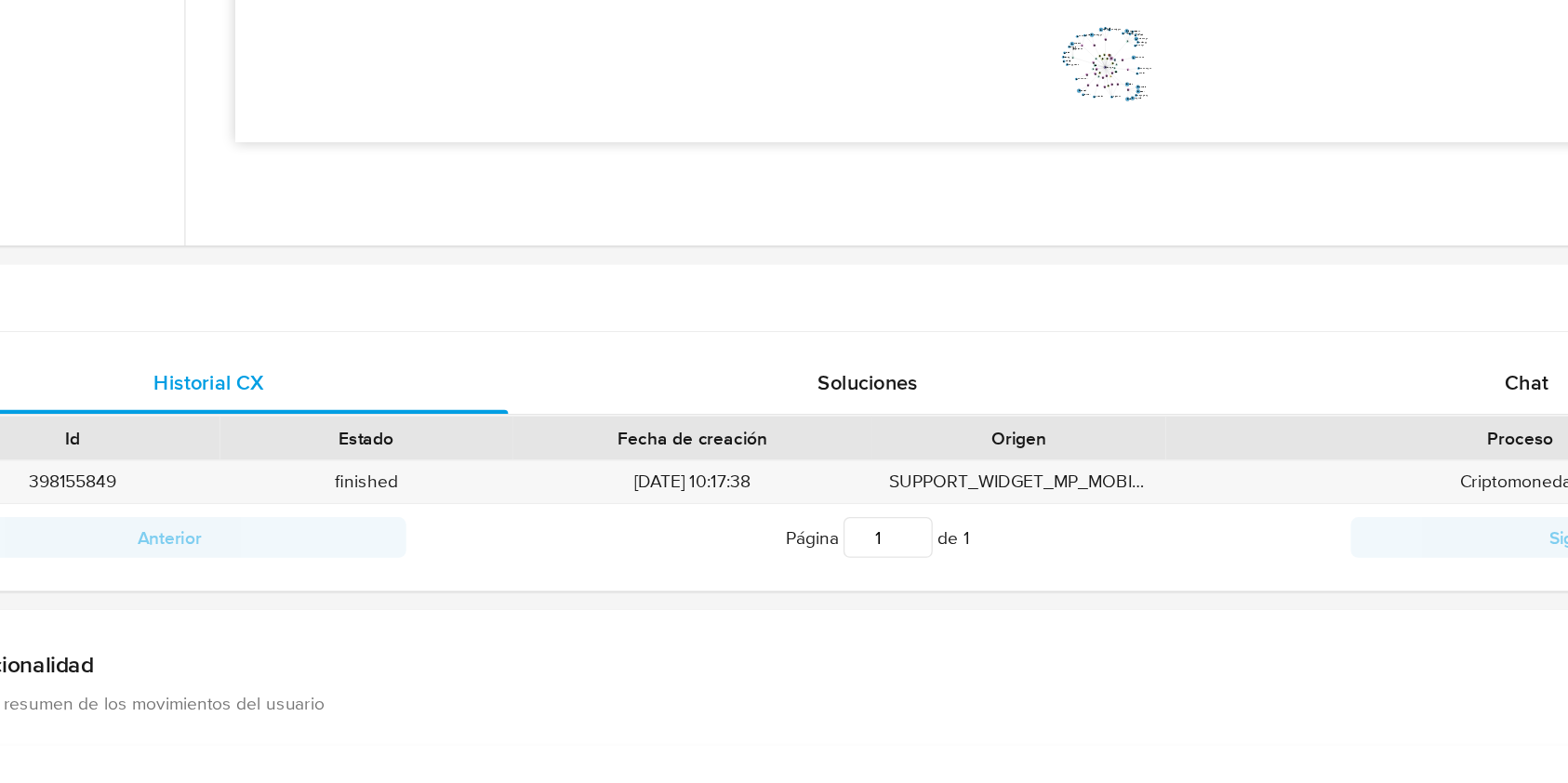
scroll to position [688, 0]
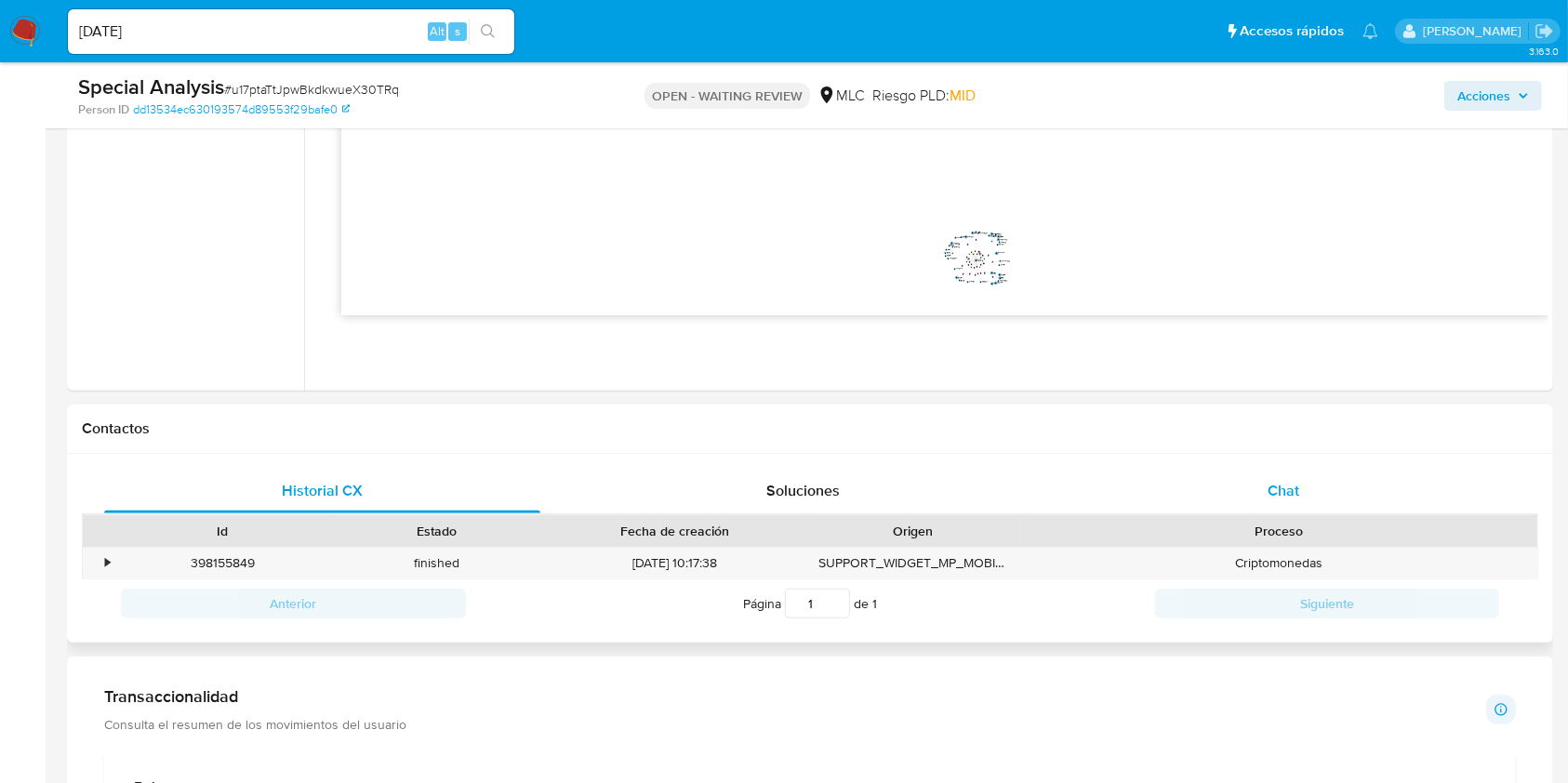
click at [1299, 484] on div "Chat" at bounding box center [1283, 490] width 436 height 45
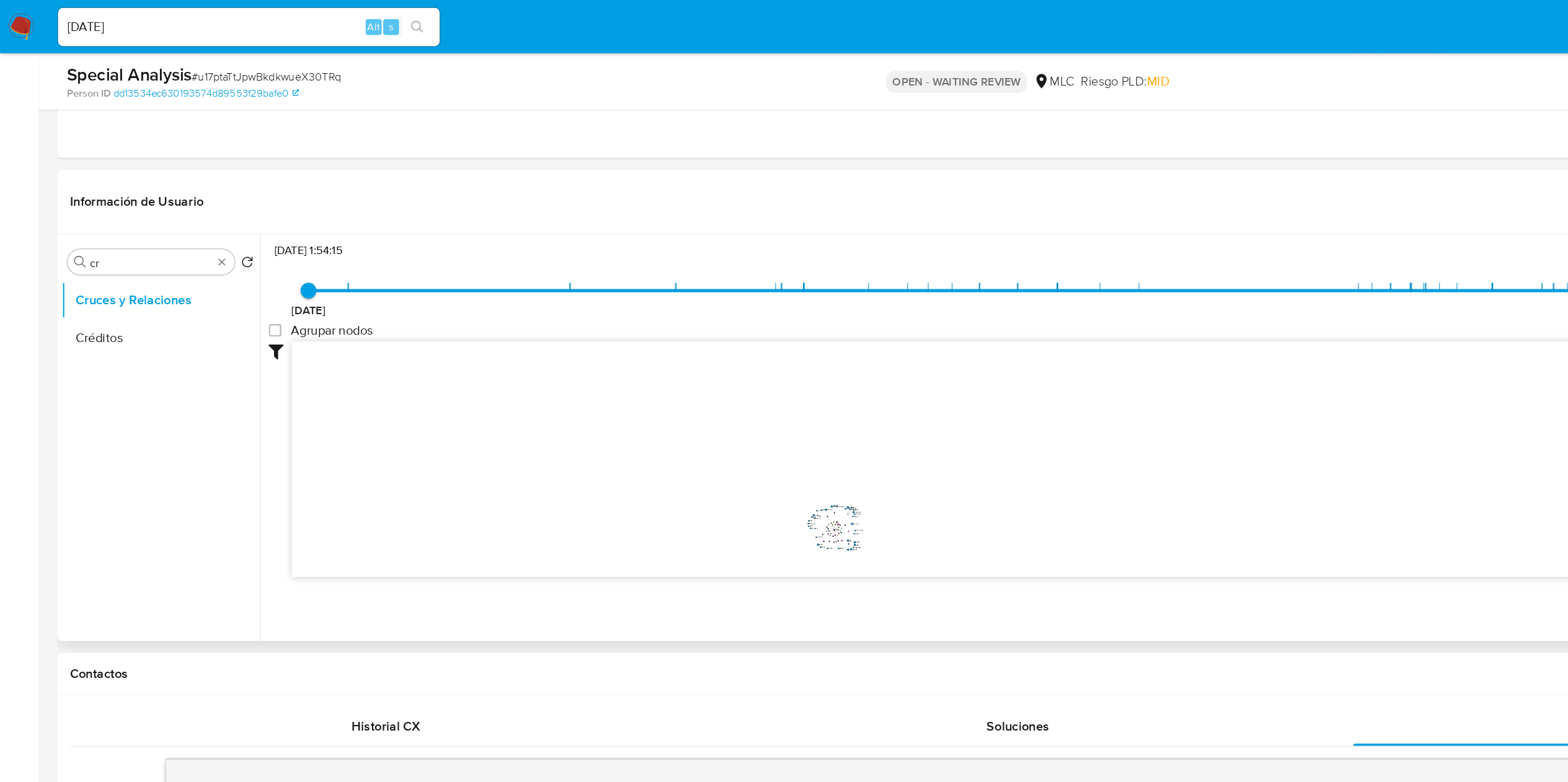
scroll to position [139, 0]
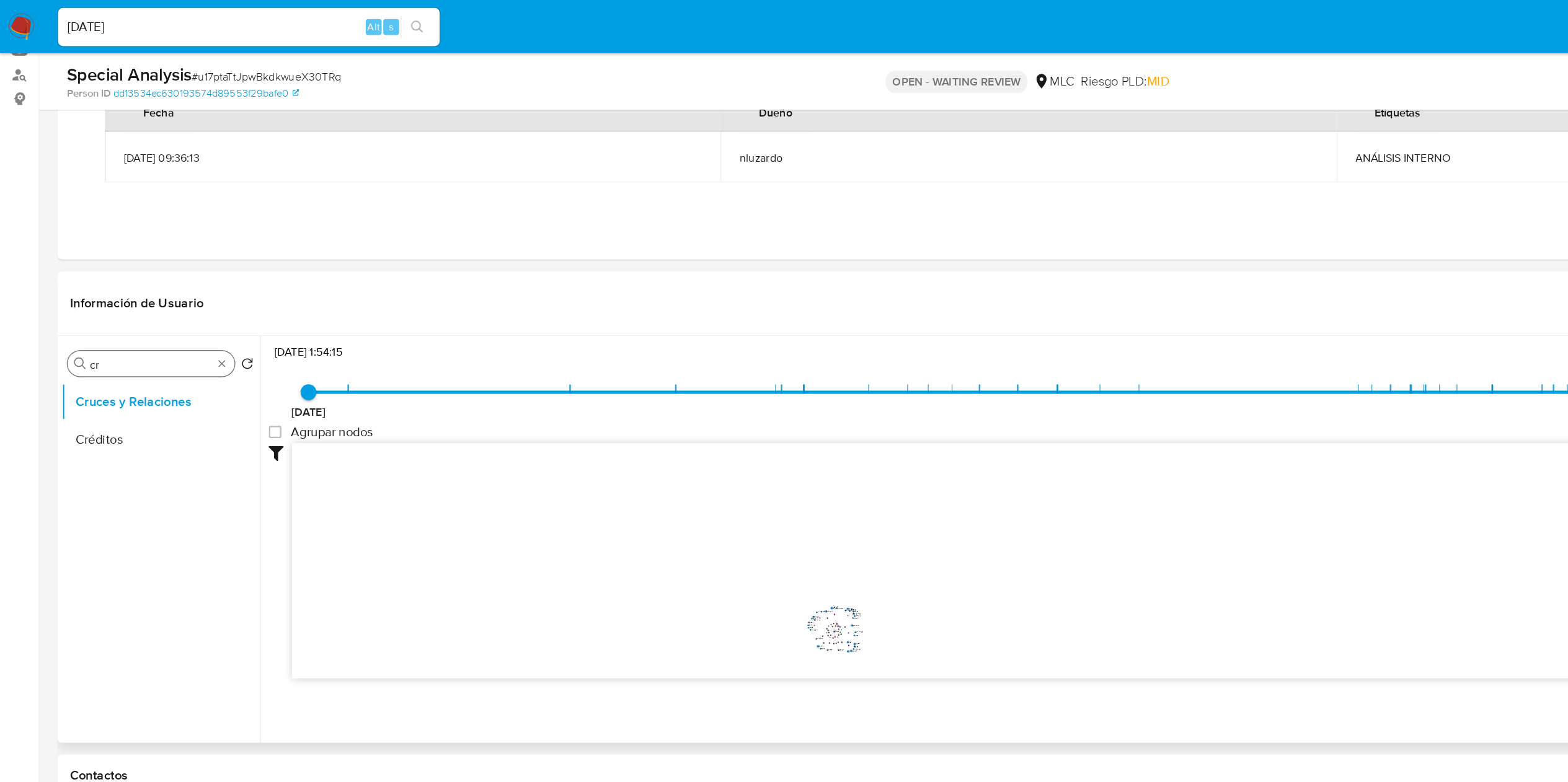
click at [125, 281] on input "cr" at bounding box center [117, 284] width 95 height 11
type input "doc"
click at [90, 343] on button "Documentación" at bounding box center [120, 343] width 145 height 30
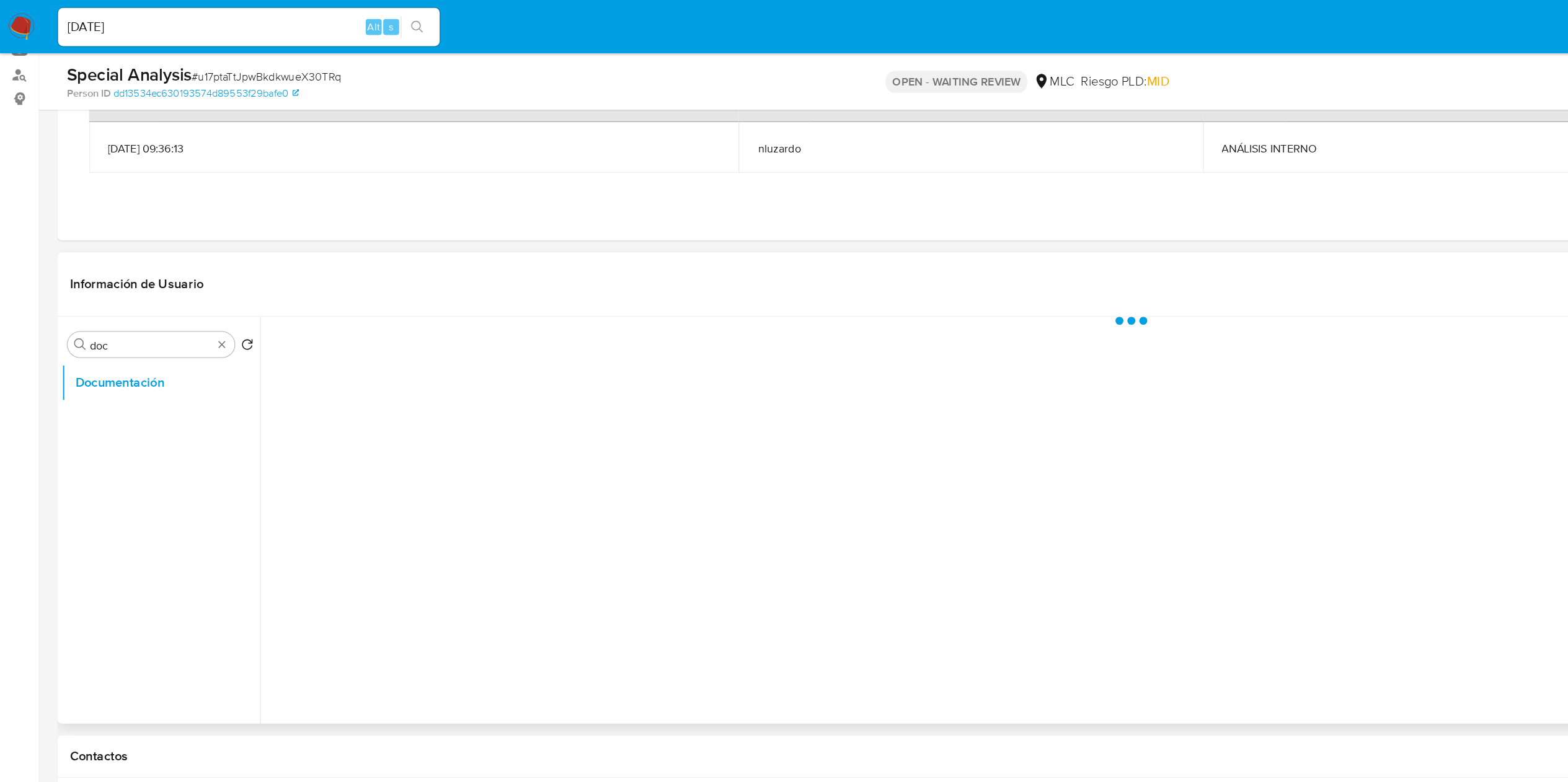
scroll to position [0, 0]
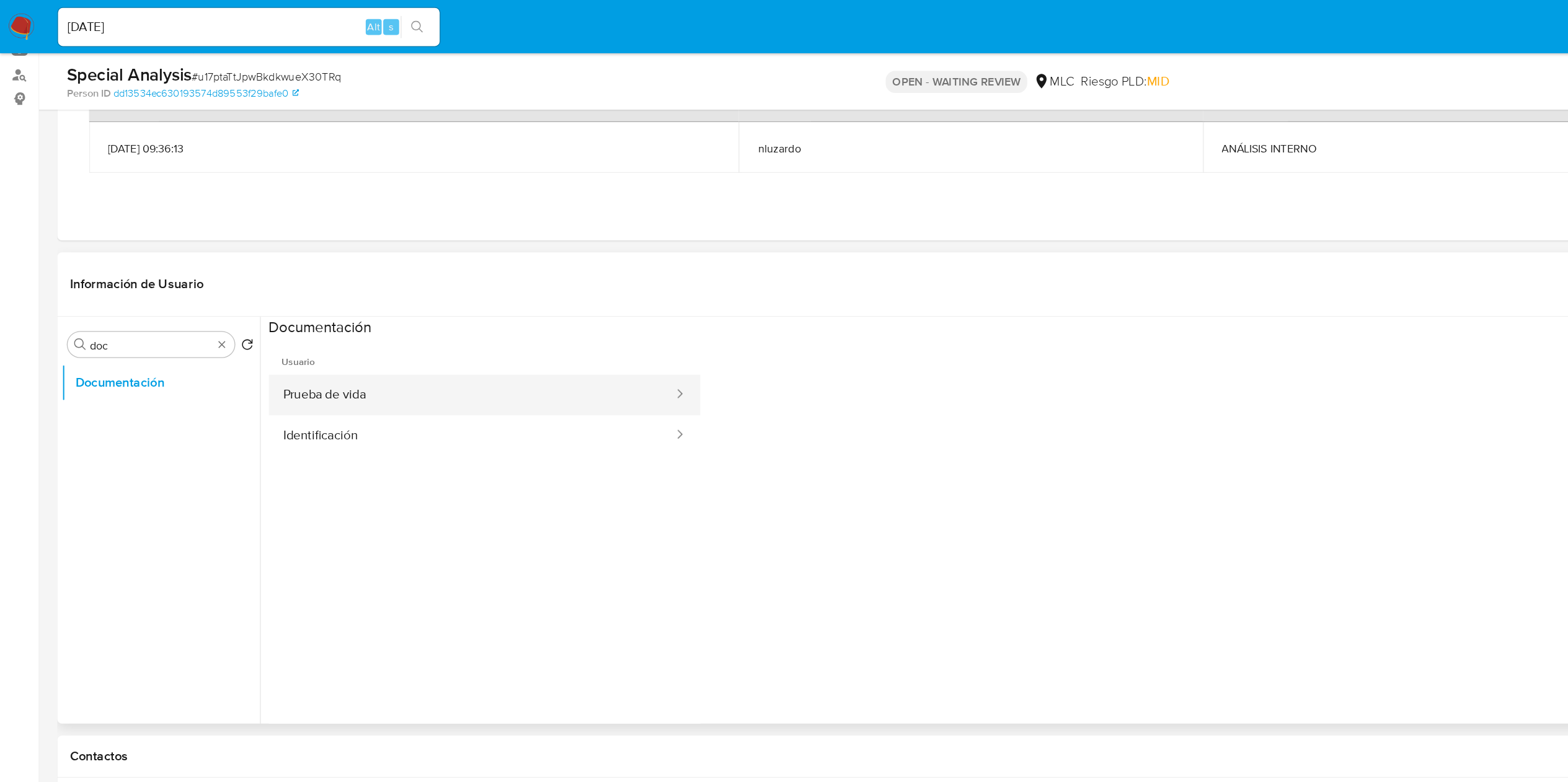
click at [297, 315] on button "Prueba de vida" at bounding box center [368, 308] width 317 height 31
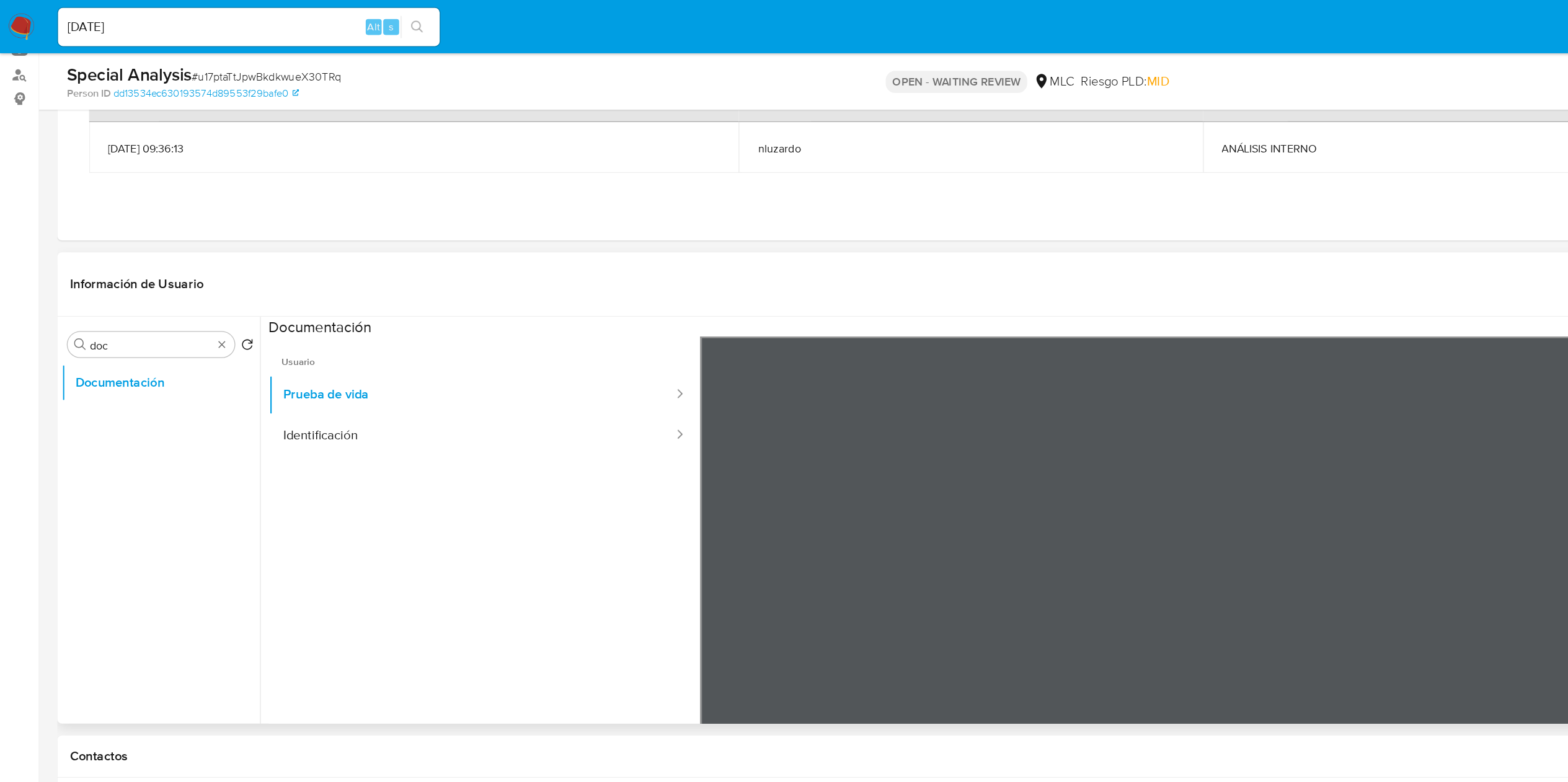
click at [681, 324] on div at bounding box center [1051, 466] width 1010 height 407
click at [285, 335] on button "Identificación" at bounding box center [368, 340] width 317 height 31
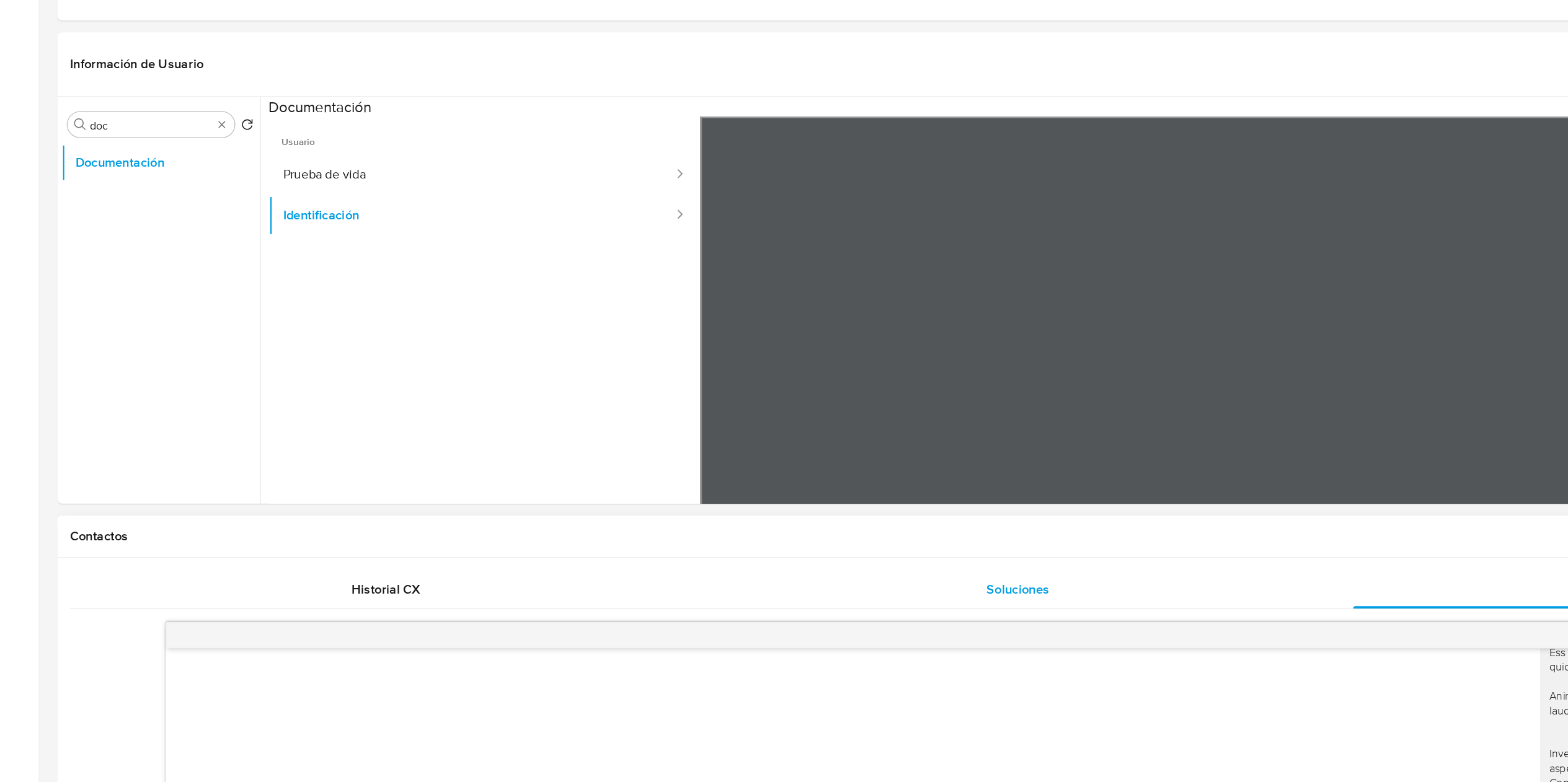
scroll to position [139, 0]
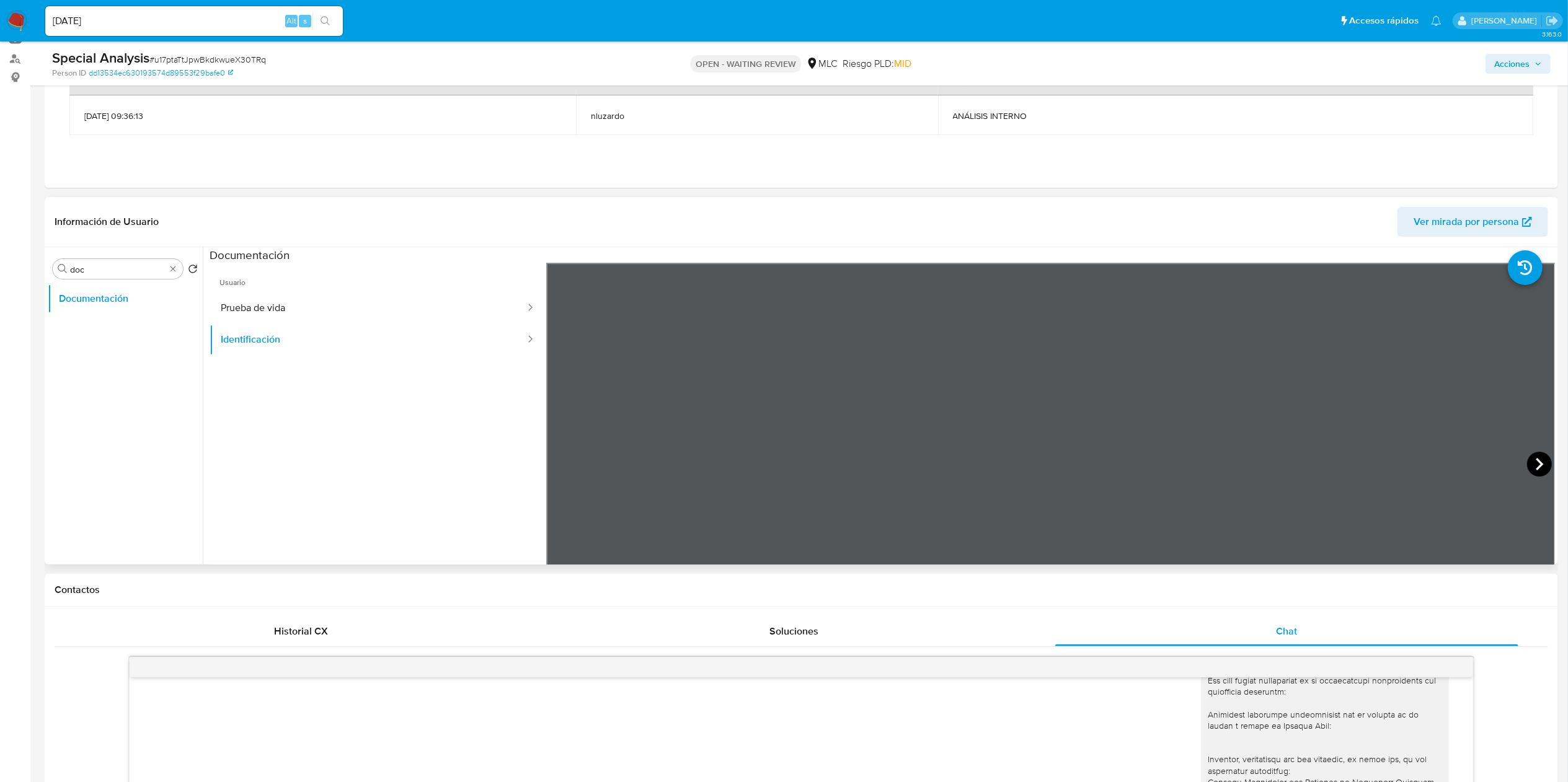
click at [1045, 466] on icon at bounding box center [1539, 464] width 25 height 25
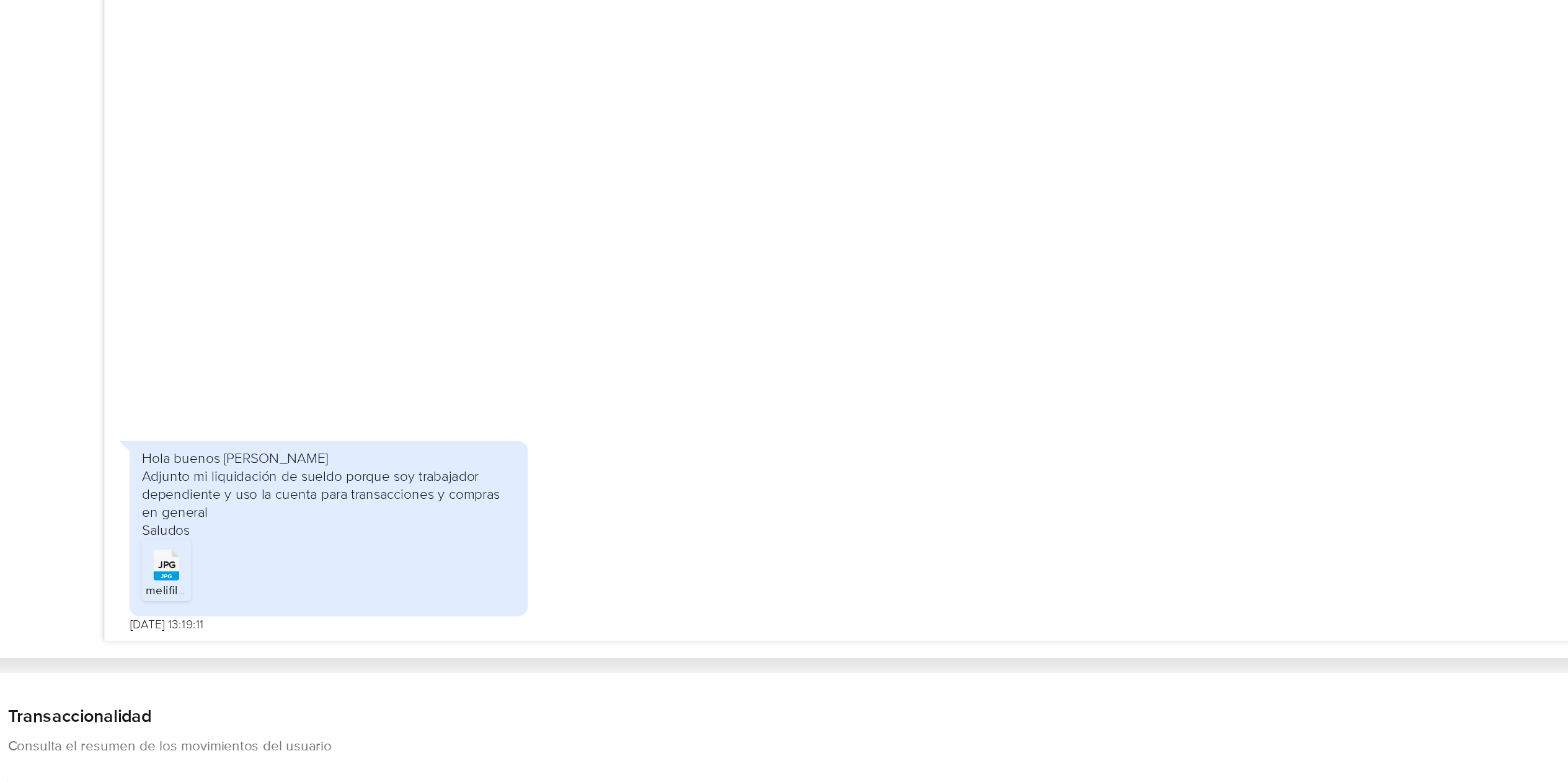
scroll to position [759, 0]
click at [322, 496] on div "Hola buenos [PERSON_NAME] Adjunto mi liquidación de sueldo porque soy trabajado…" at bounding box center [269, 500] width 233 height 56
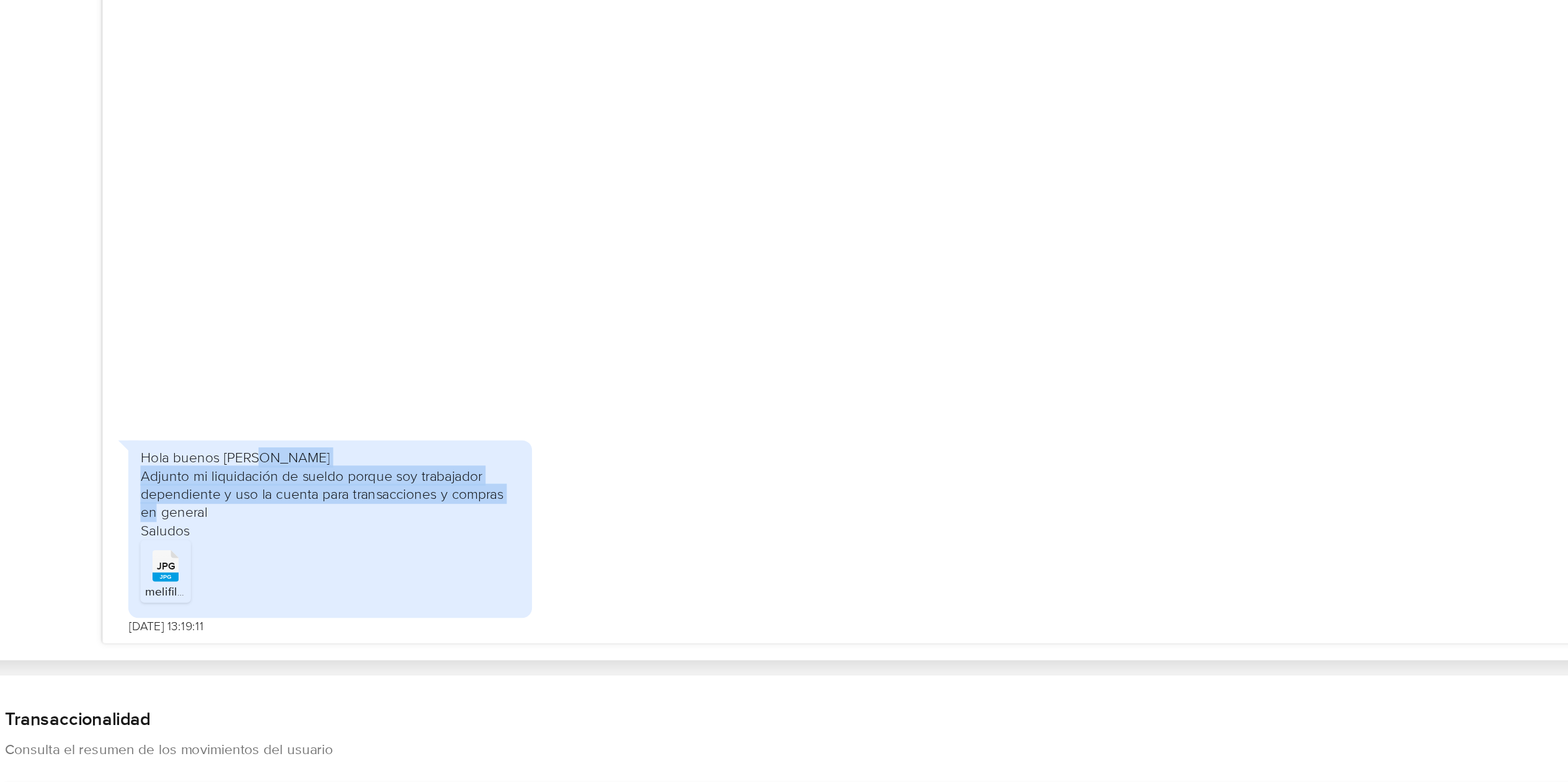
click at [322, 496] on div "Hola buenos [PERSON_NAME] Adjunto mi liquidación de sueldo porque soy trabajado…" at bounding box center [269, 500] width 233 height 56
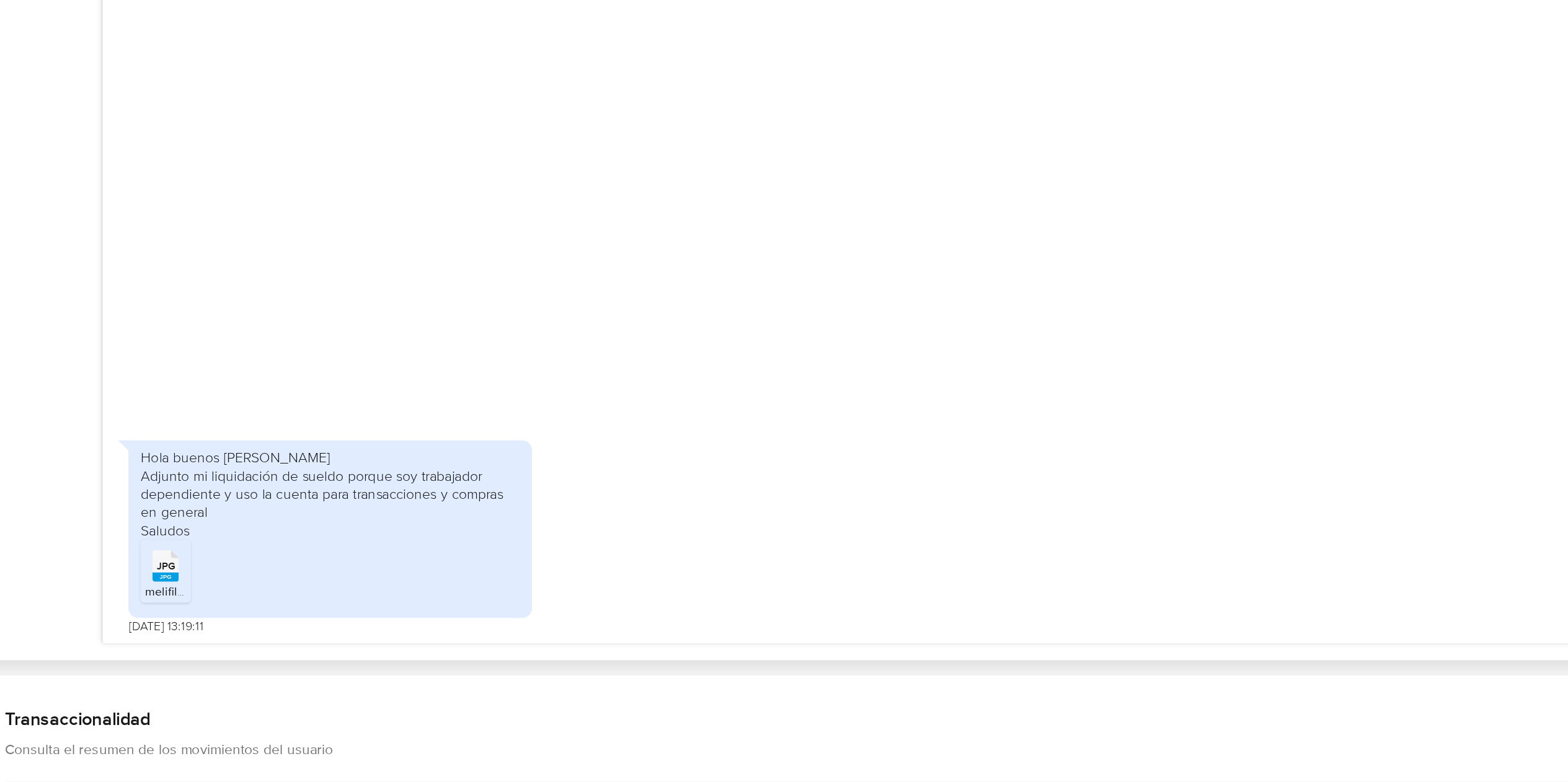
click at [166, 521] on span "JPG" at bounding box center [168, 544] width 11 height 8
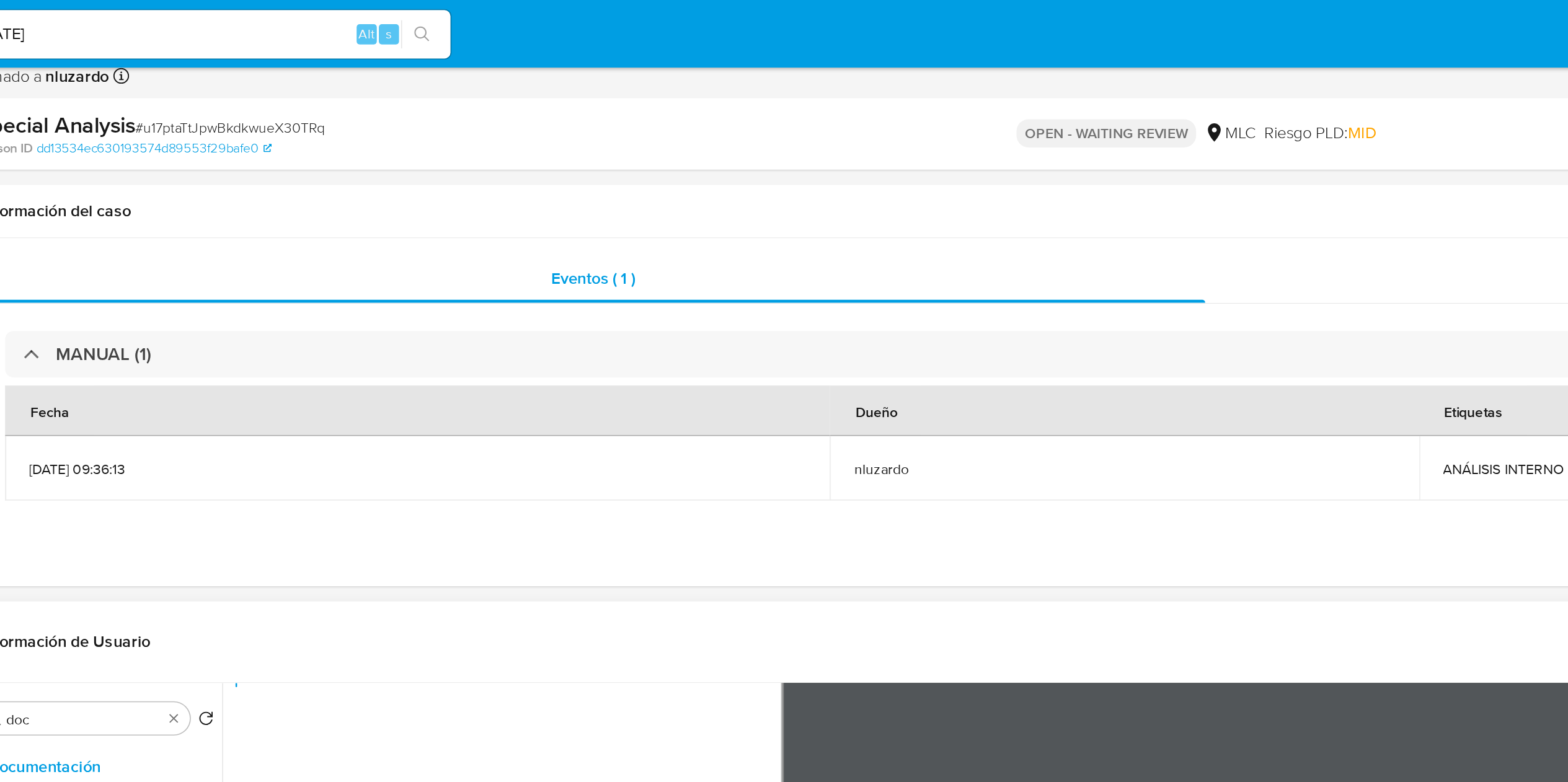
scroll to position [0, 0]
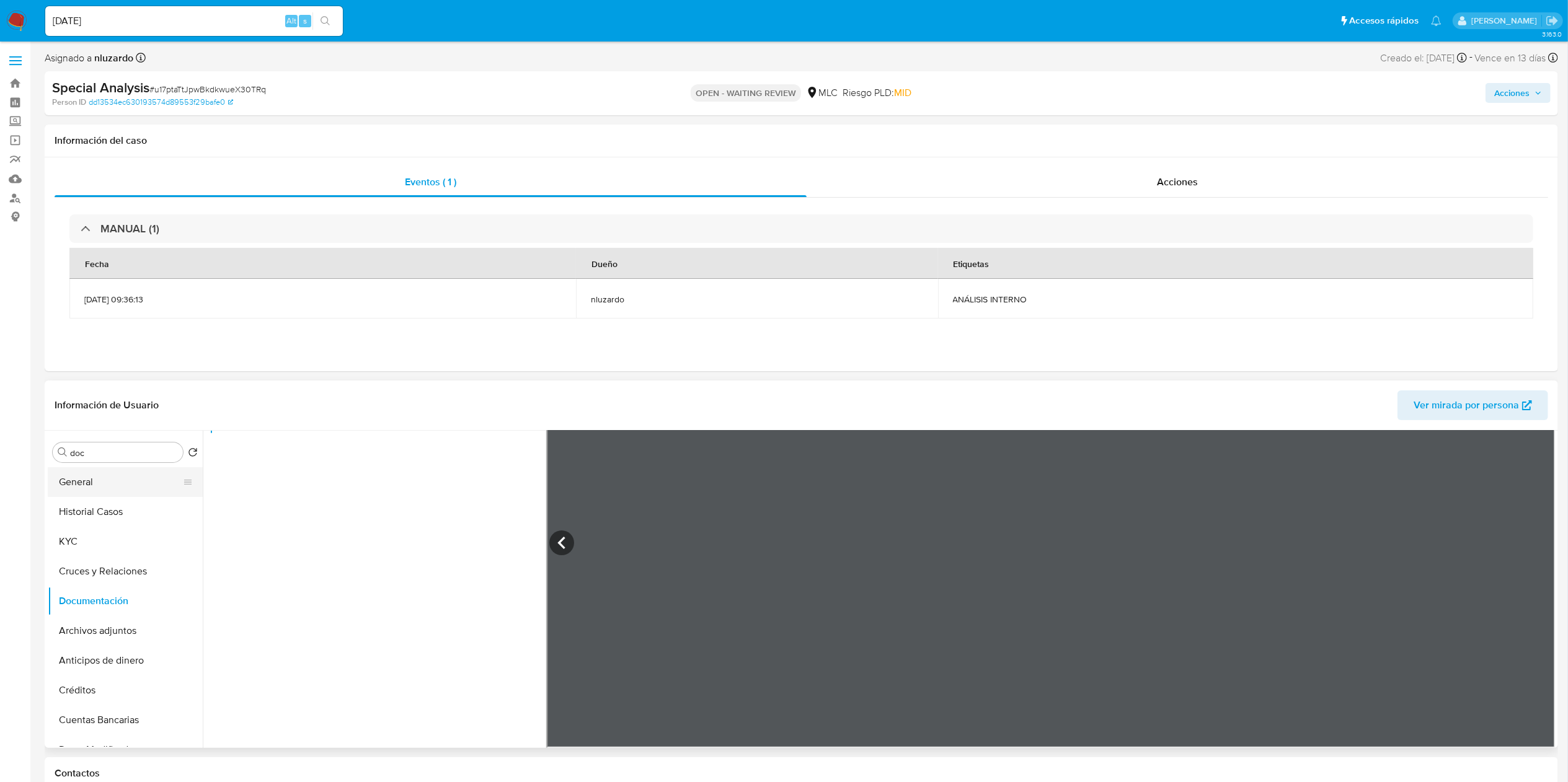
click at [92, 481] on button "General" at bounding box center [120, 482] width 145 height 30
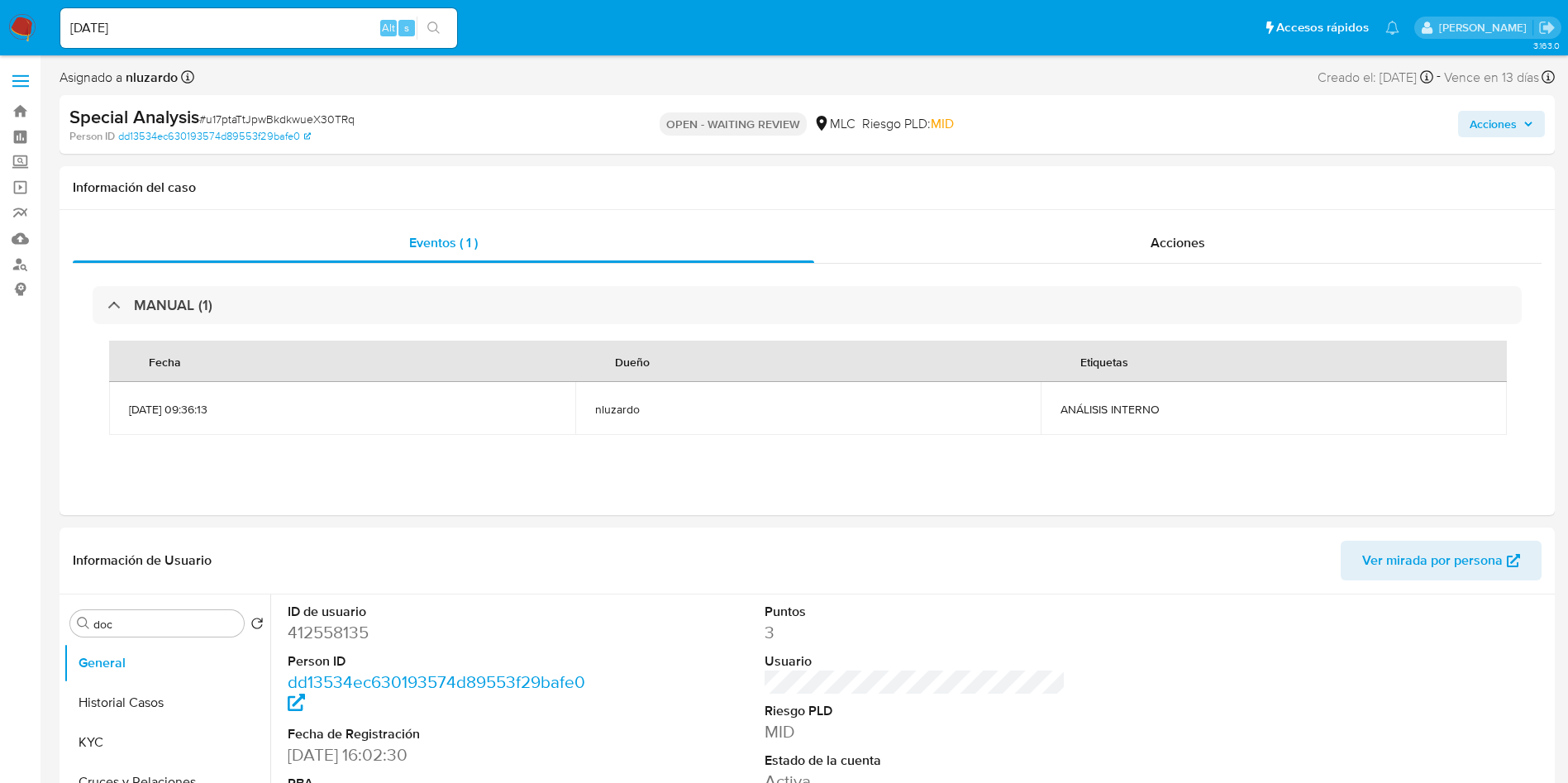
click at [351, 635] on dd "412558135" at bounding box center [438, 632] width 302 height 23
copy dd "412558135"
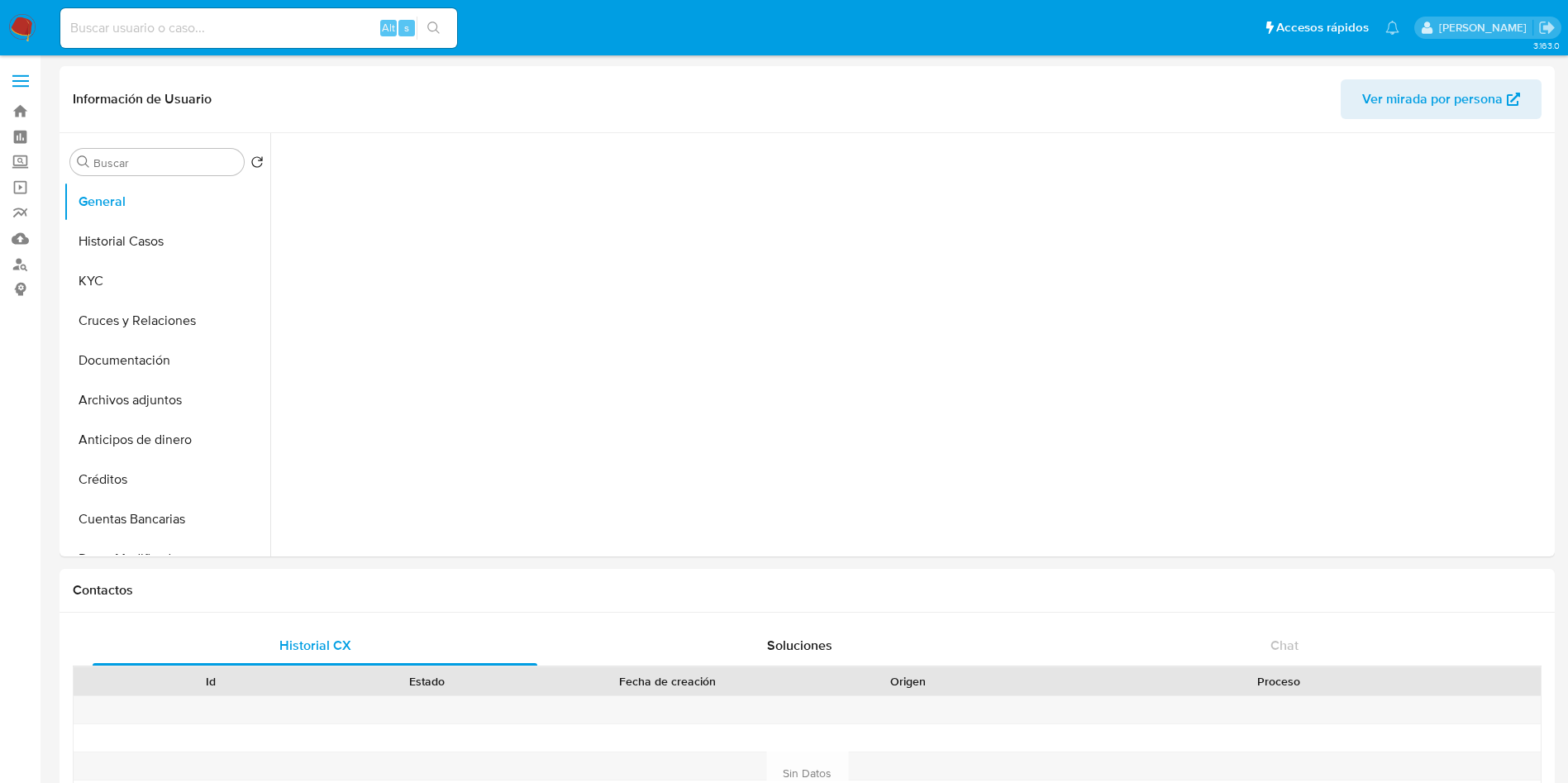
select select "10"
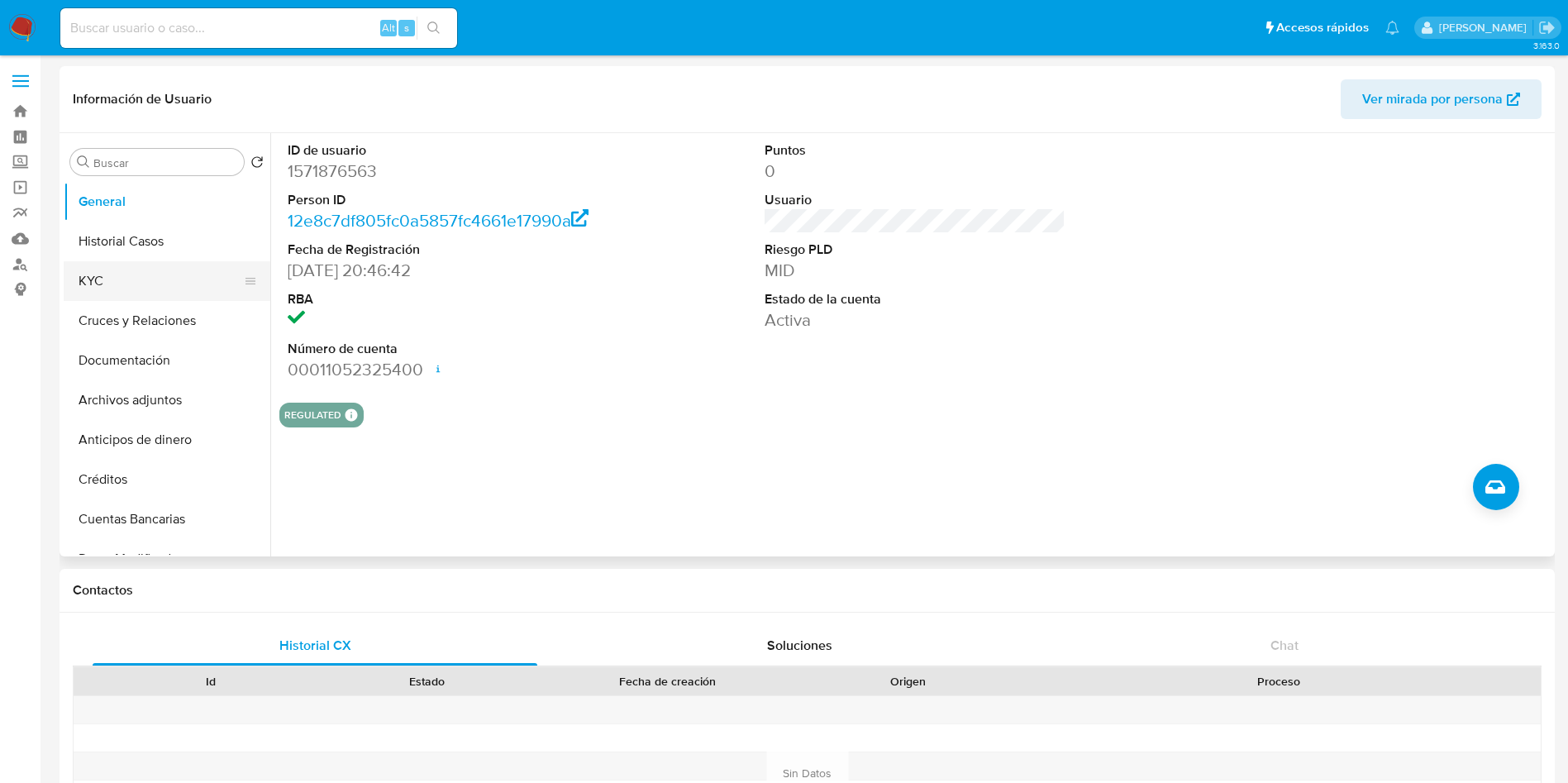
click at [200, 262] on button "KYC" at bounding box center [160, 281] width 194 height 40
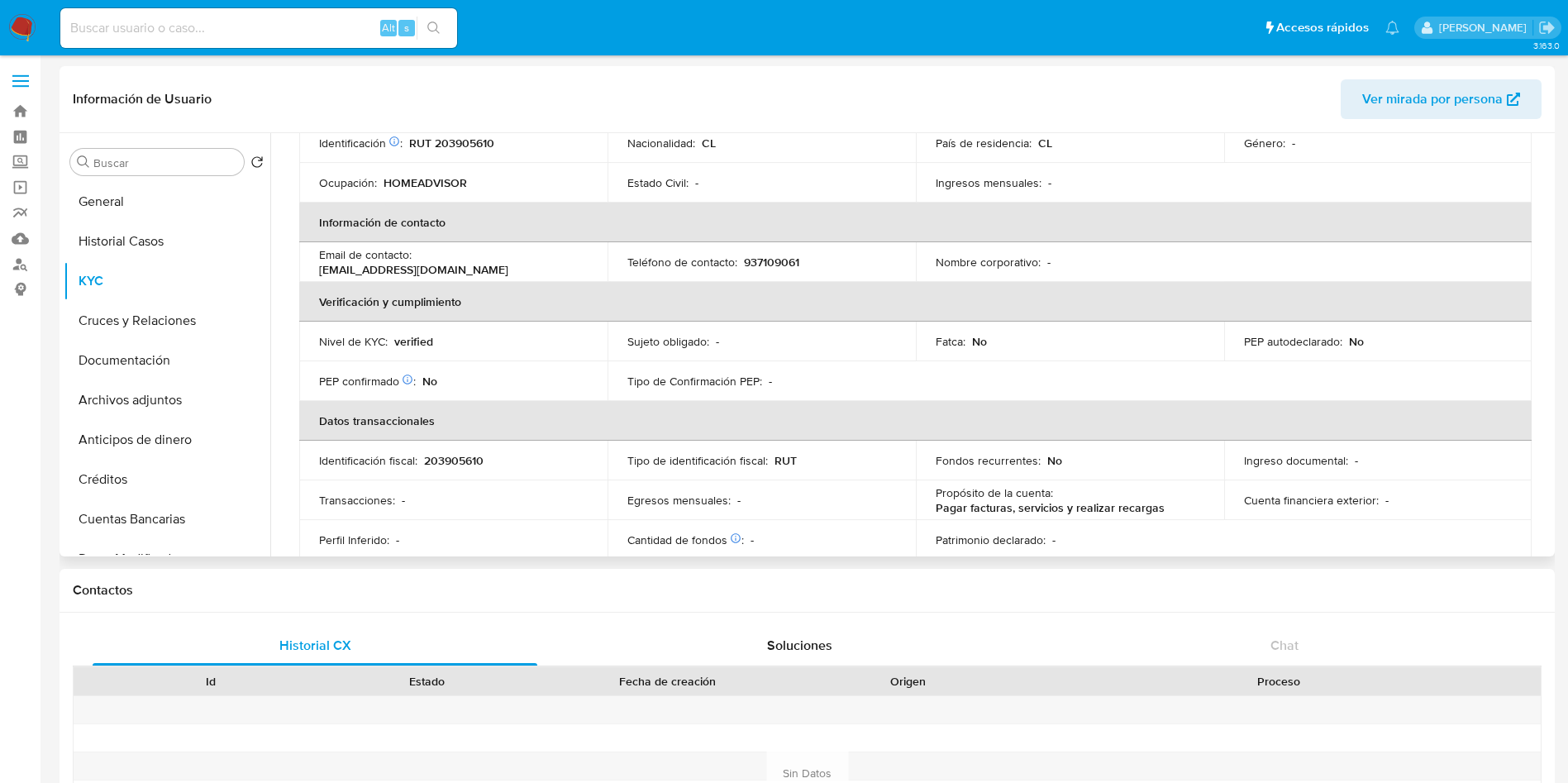
scroll to position [896, 0]
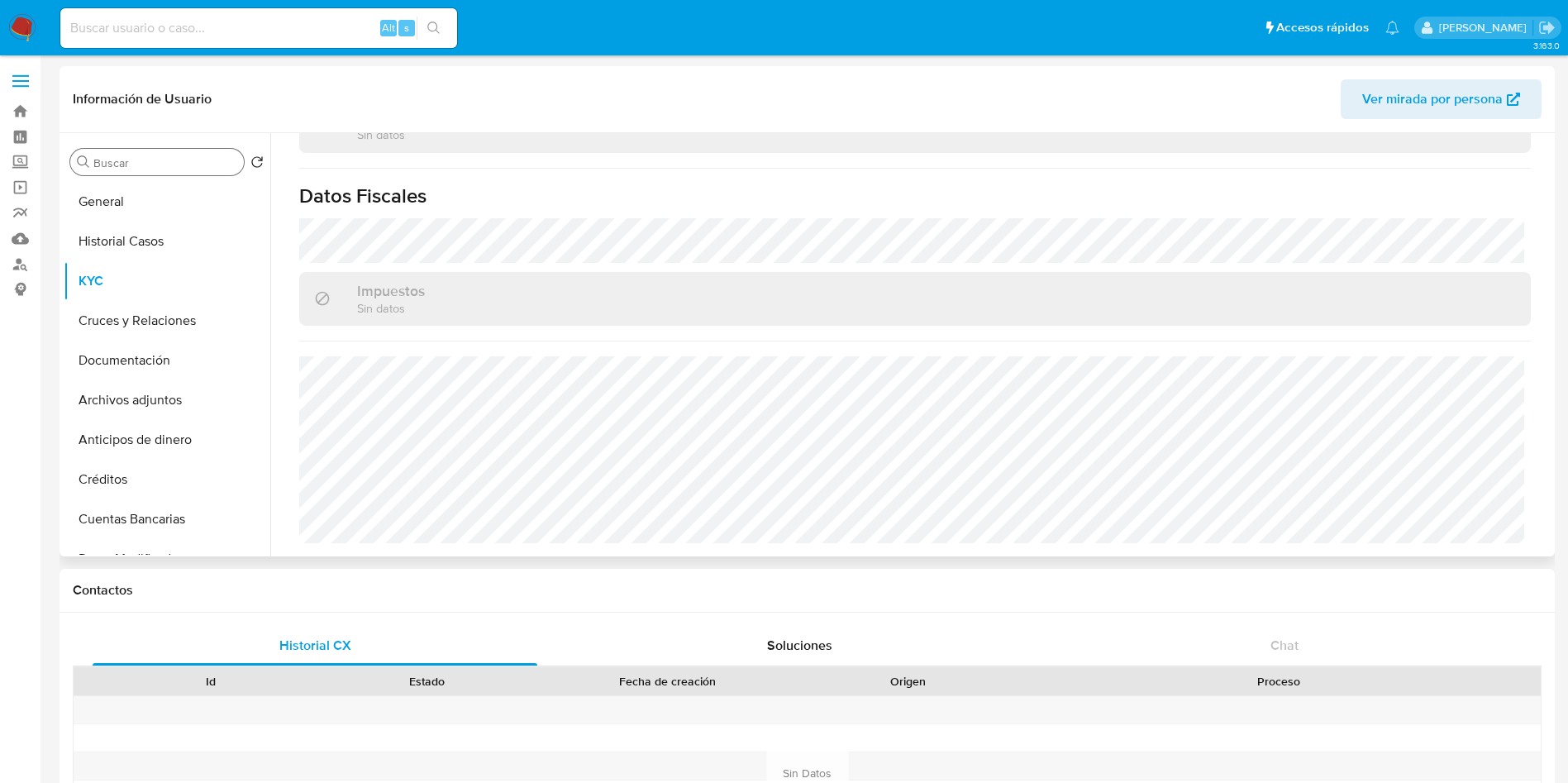
click at [176, 164] on input "Buscar" at bounding box center [165, 162] width 144 height 14
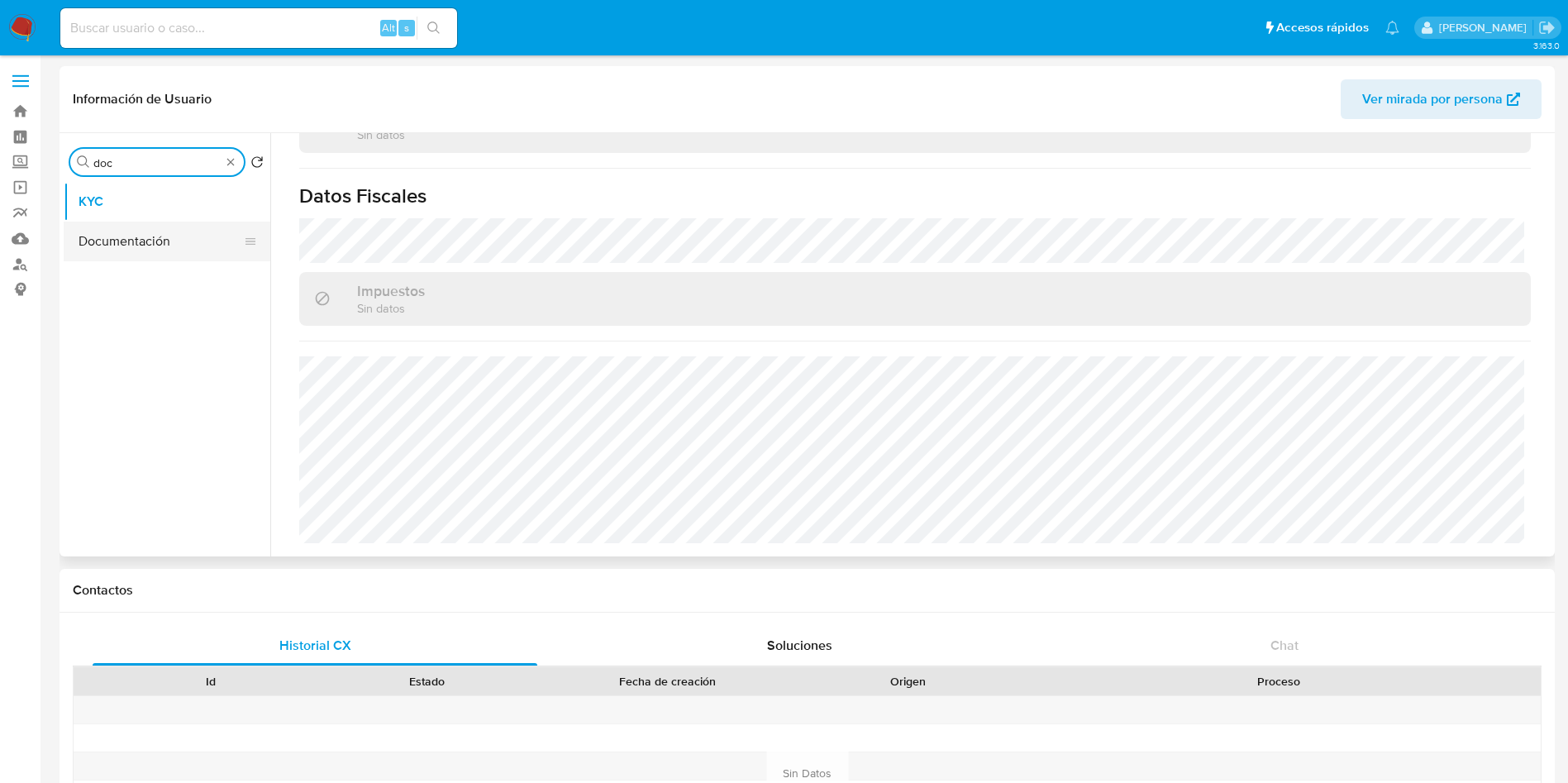
type input "doc"
click at [142, 234] on button "Documentación" at bounding box center [160, 241] width 194 height 40
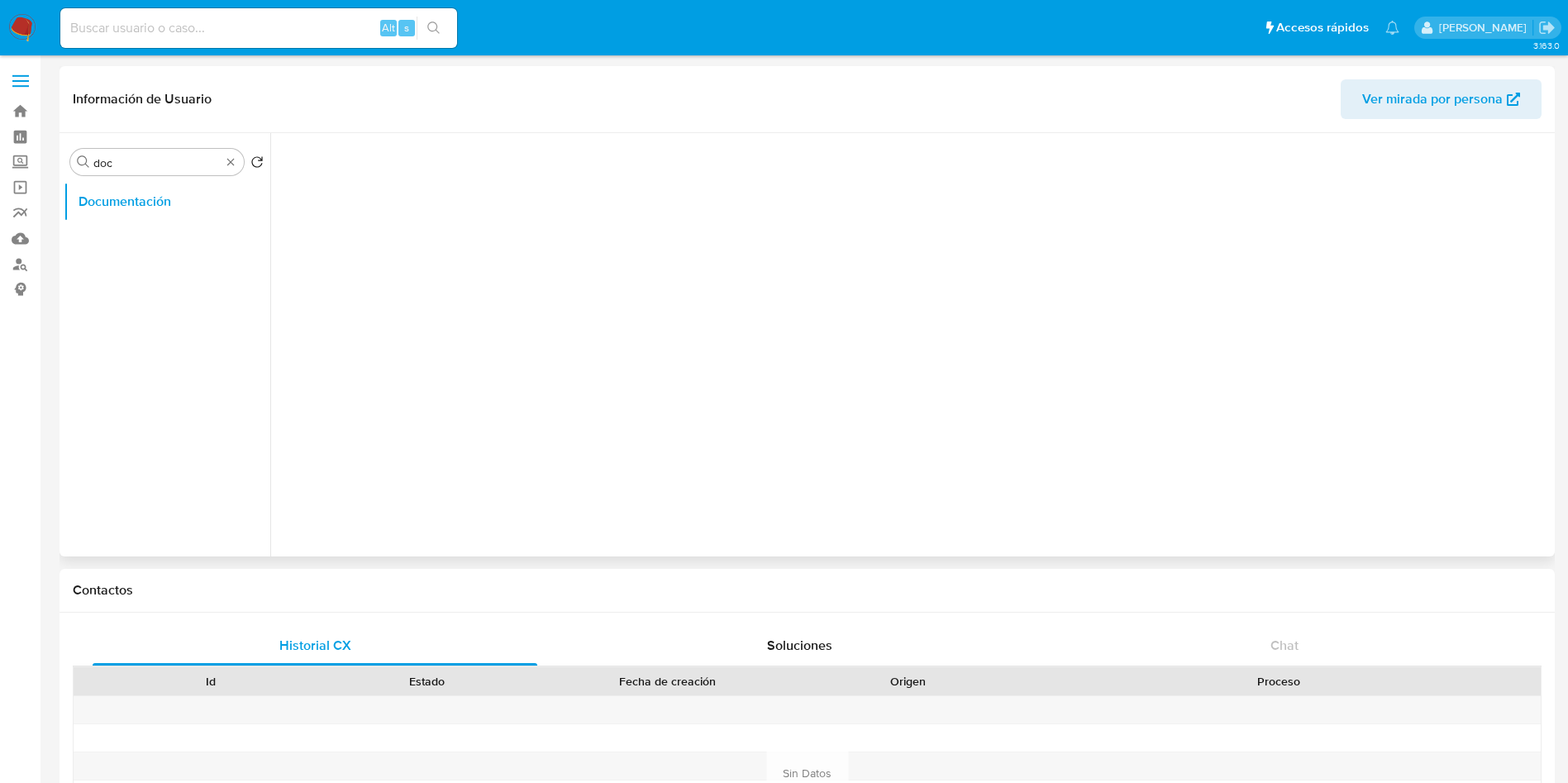
scroll to position [0, 0]
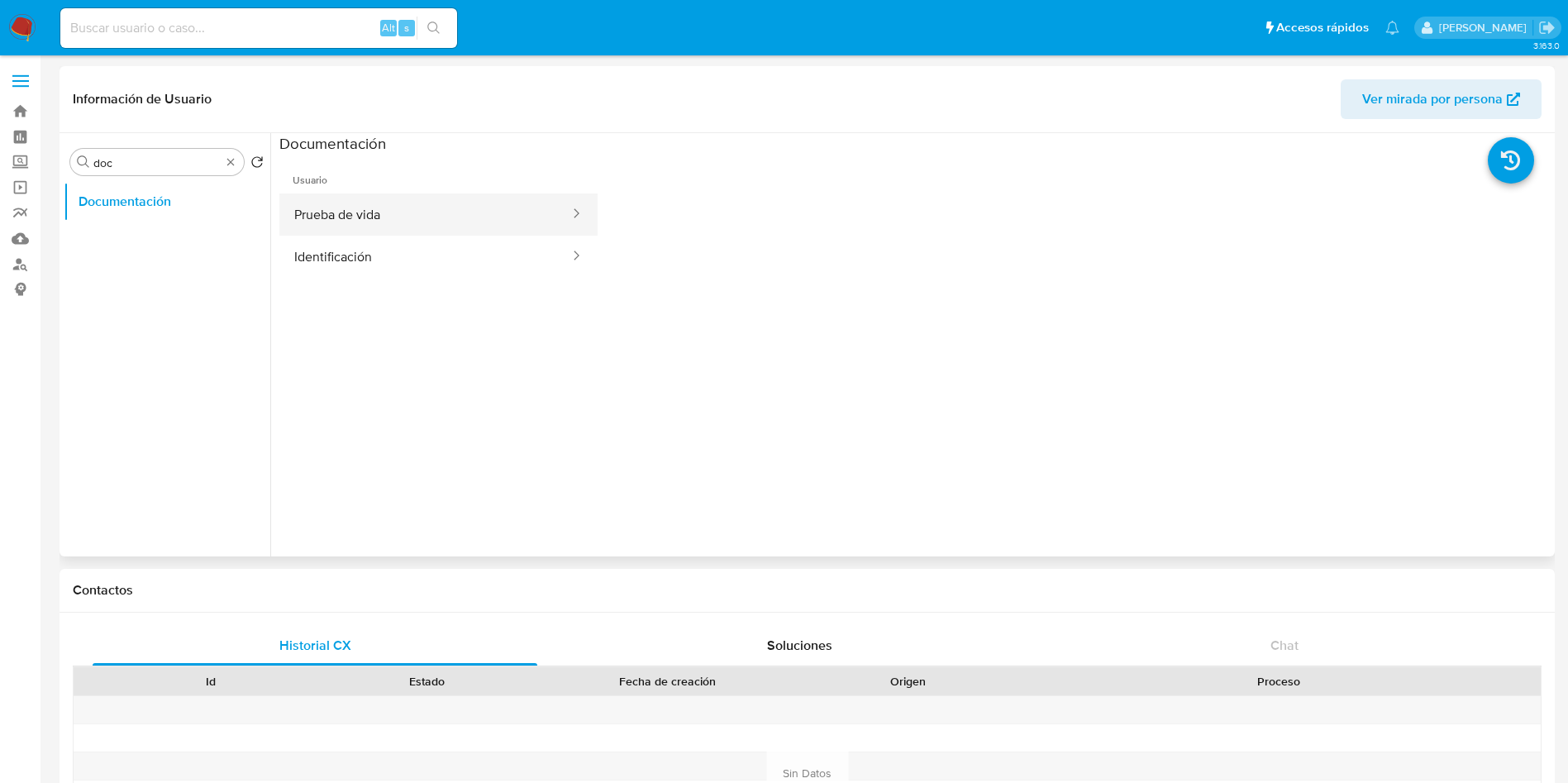
click at [340, 212] on button "Prueba de vida" at bounding box center [426, 214] width 292 height 42
